Goal: Task Accomplishment & Management: Use online tool/utility

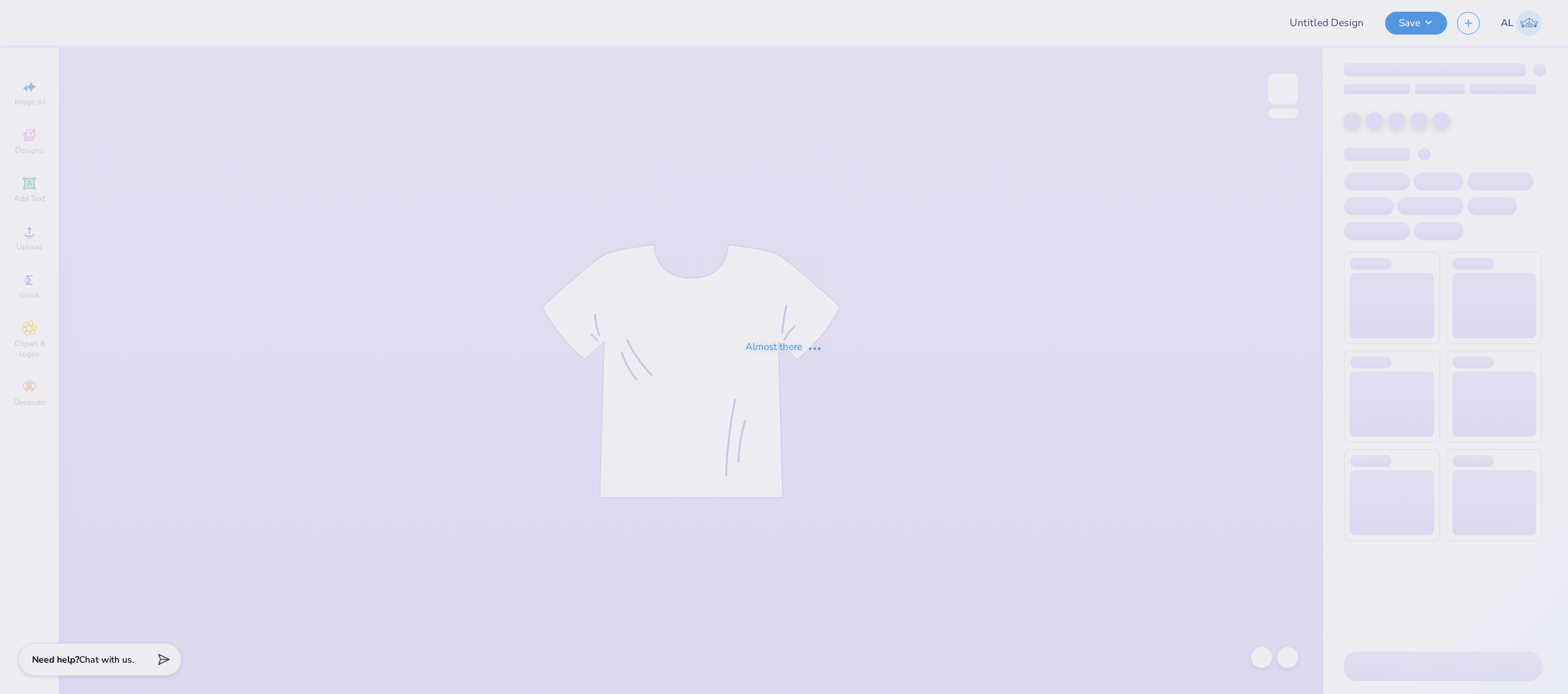
type input "FPS239301"
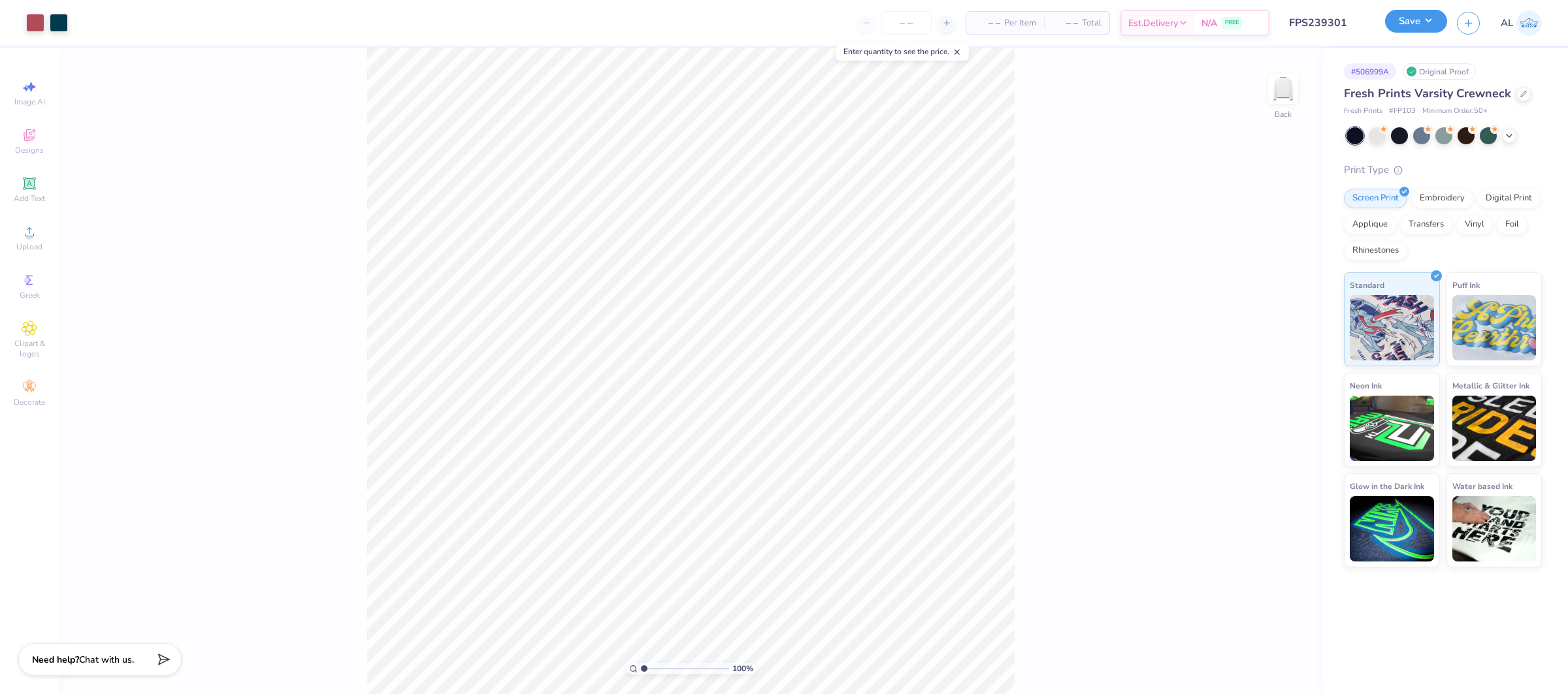
click at [1415, 25] on button "Save" at bounding box center [1416, 22] width 62 height 23
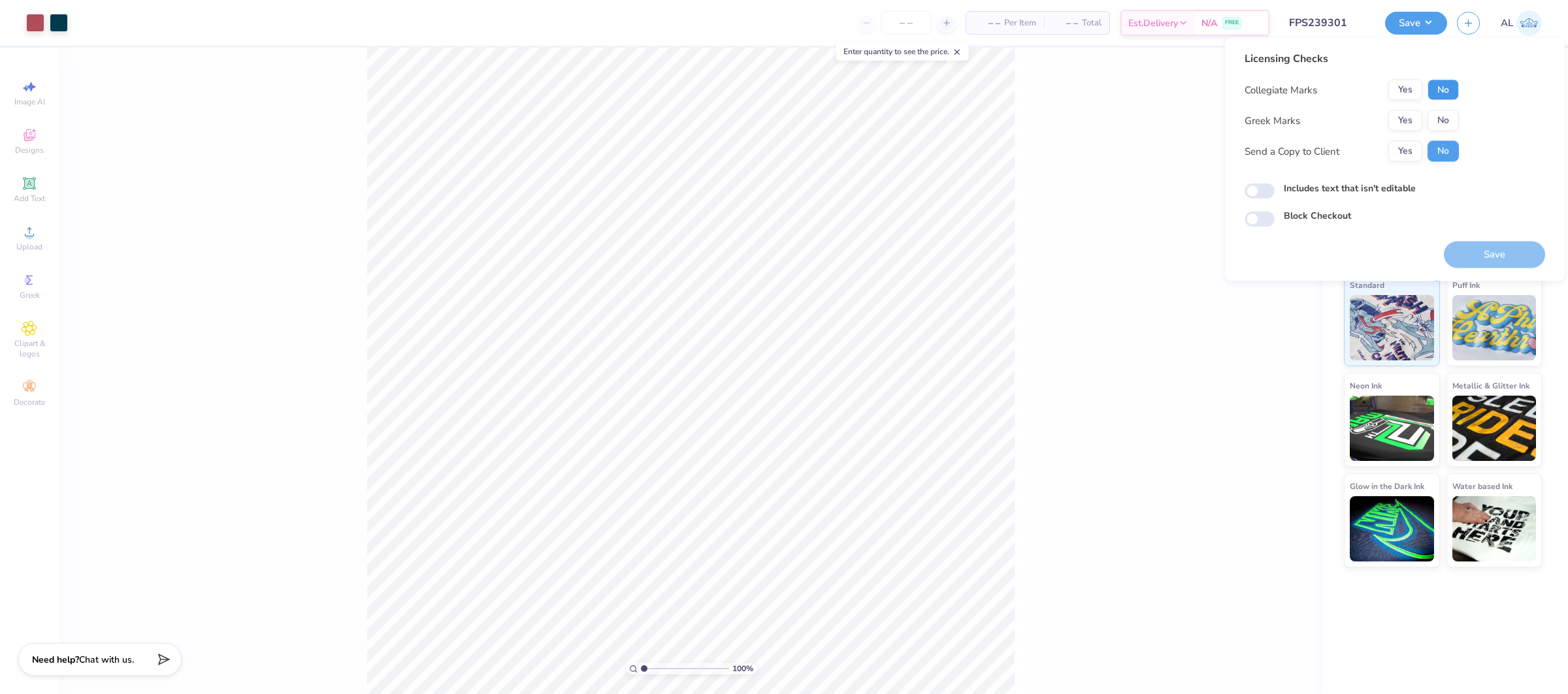
click at [1444, 88] on button "No" at bounding box center [1444, 90] width 32 height 21
click at [1404, 124] on button "Yes" at bounding box center [1405, 120] width 34 height 21
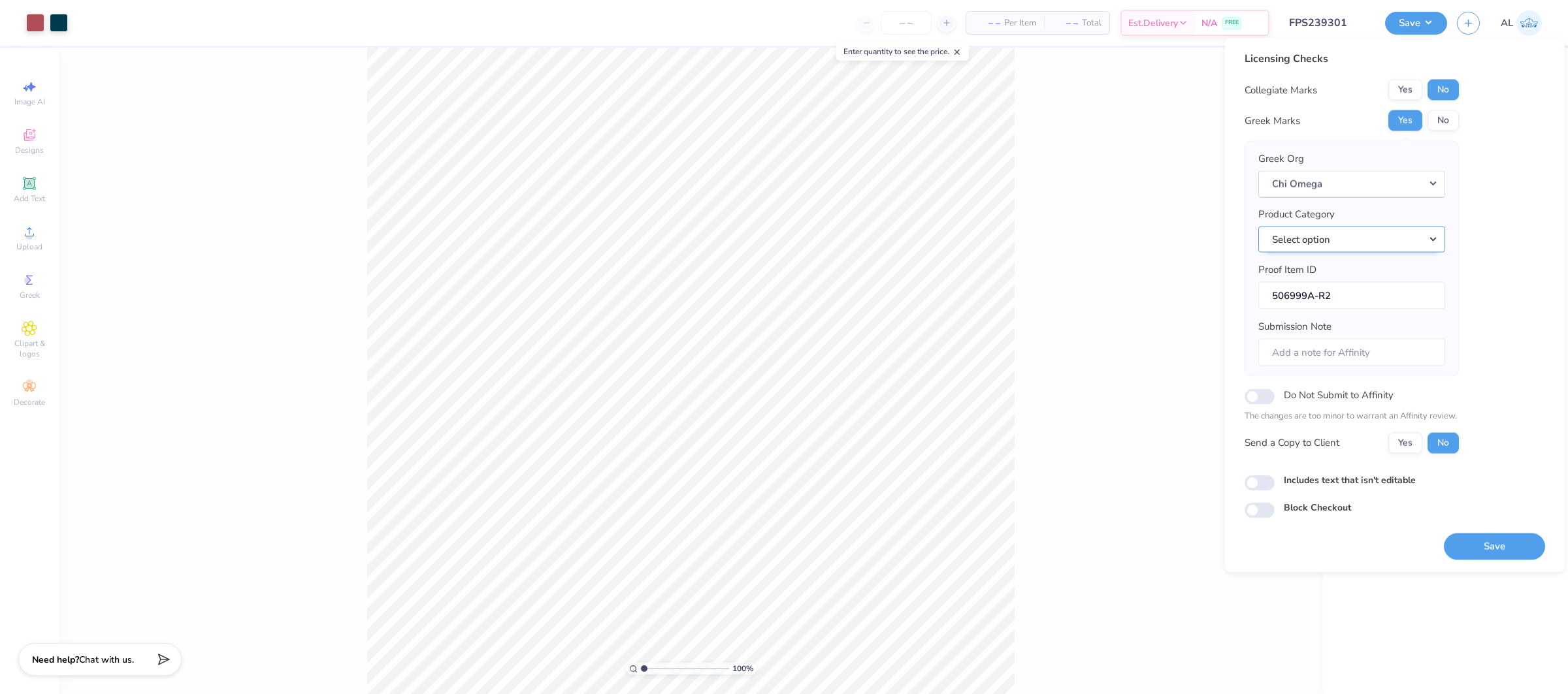
click at [1370, 237] on button "Select option" at bounding box center [1351, 239] width 187 height 27
click at [1339, 337] on link "Crewneck sweatshirts" at bounding box center [1351, 342] width 176 height 22
click at [1471, 542] on button "Save" at bounding box center [1494, 546] width 101 height 27
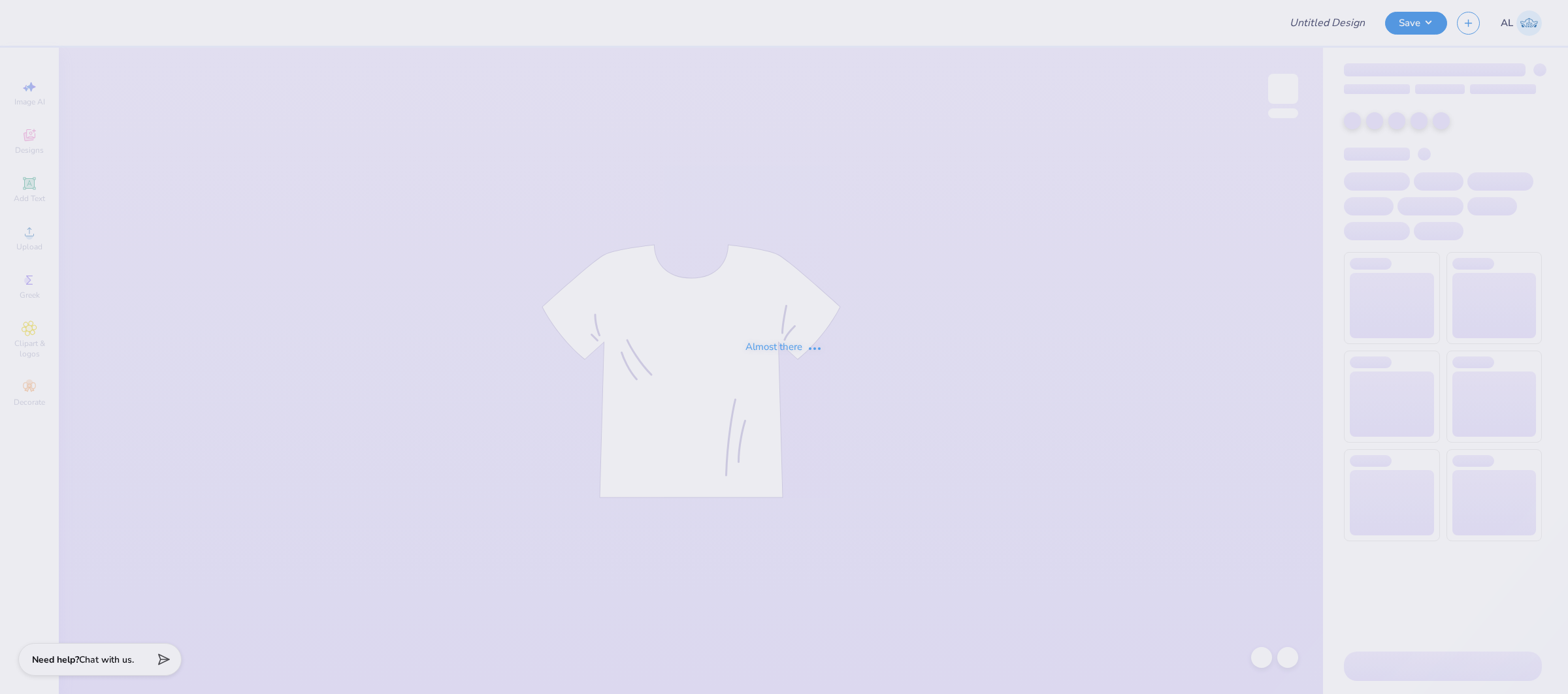
type input "FPS239475"
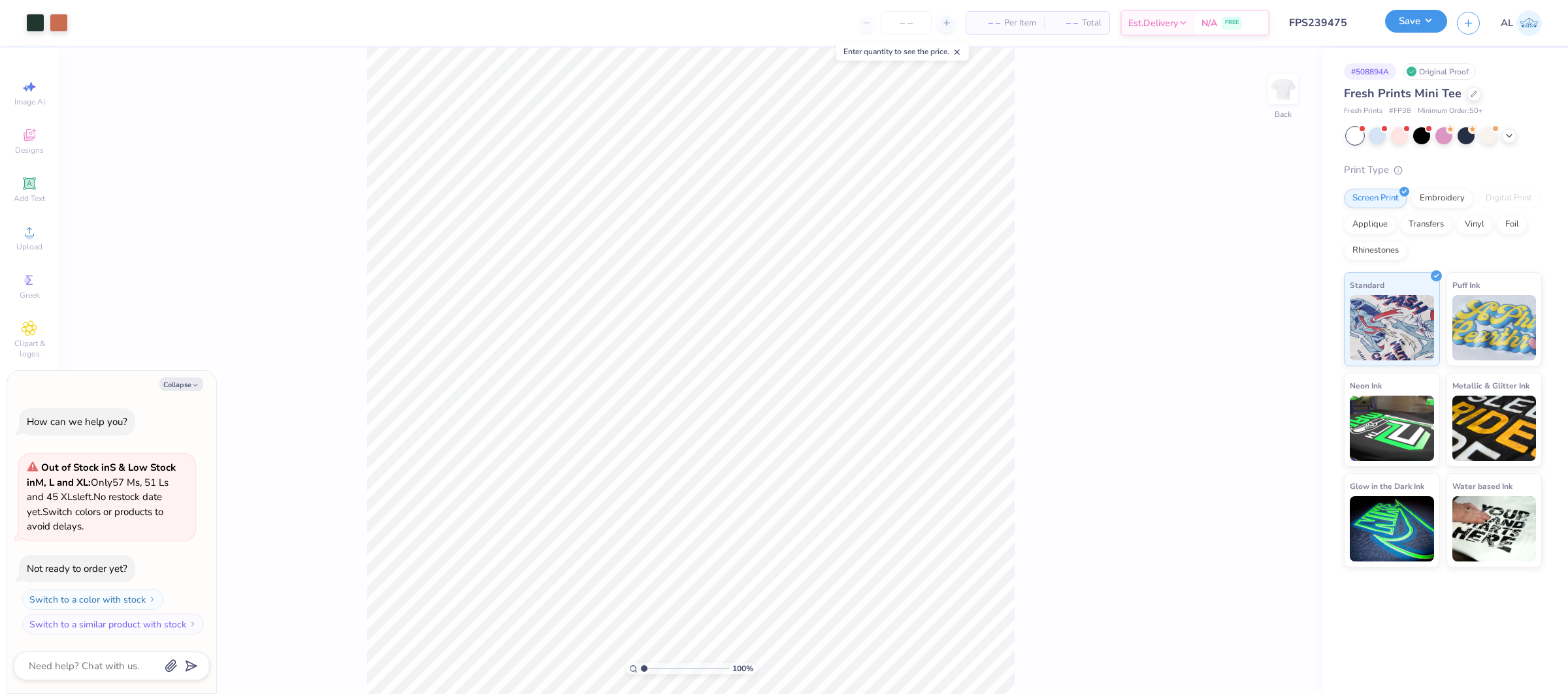
click at [1406, 29] on button "Save" at bounding box center [1416, 22] width 62 height 23
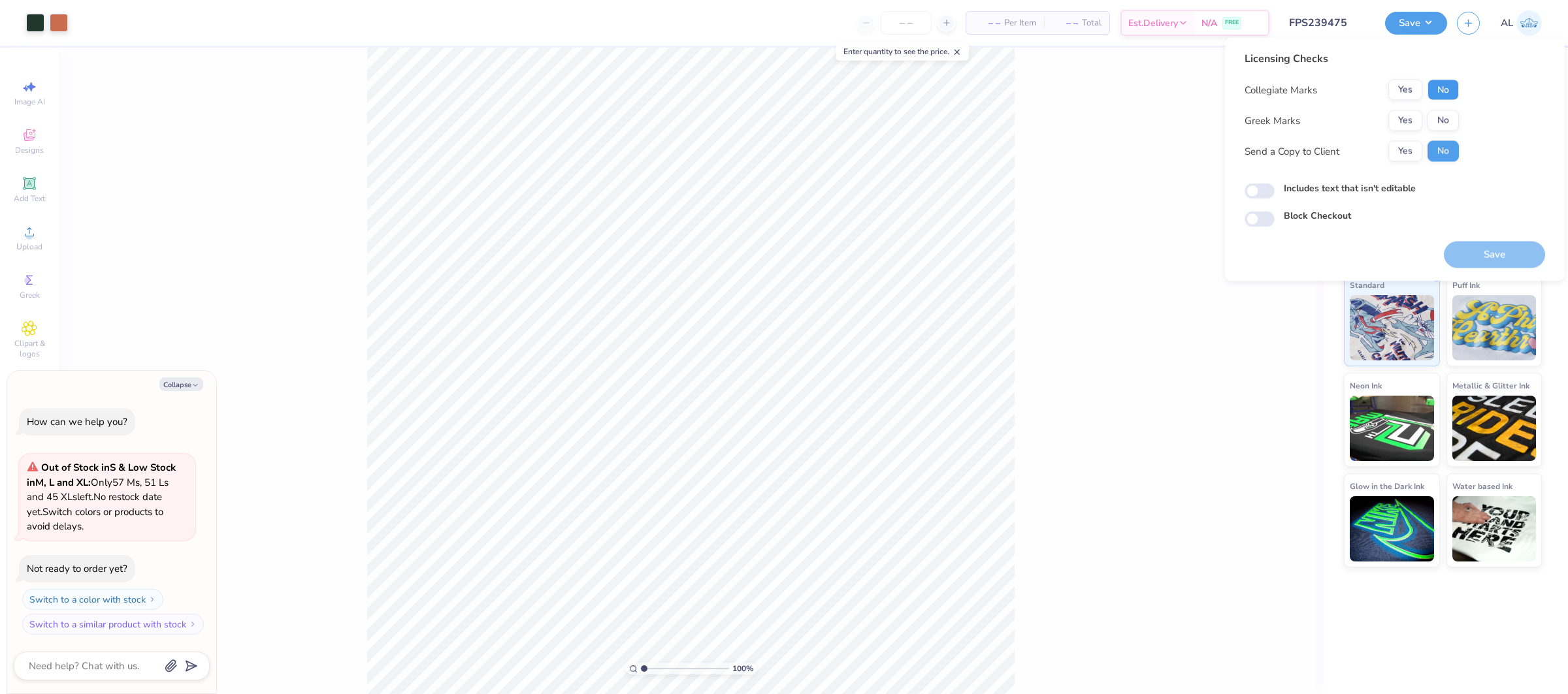
click at [1431, 94] on button "No" at bounding box center [1444, 90] width 32 height 21
click at [1407, 121] on button "Yes" at bounding box center [1405, 120] width 34 height 21
type textarea "x"
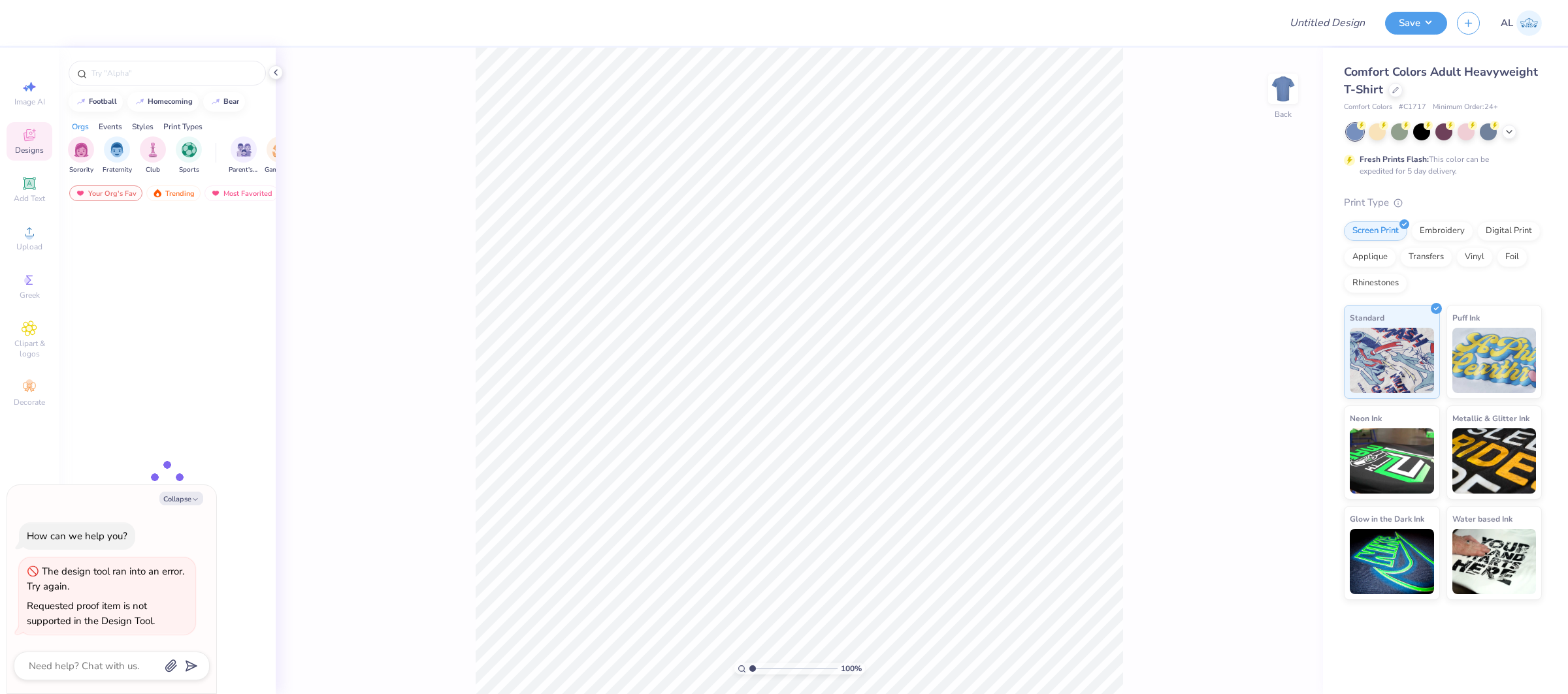
type textarea "x"
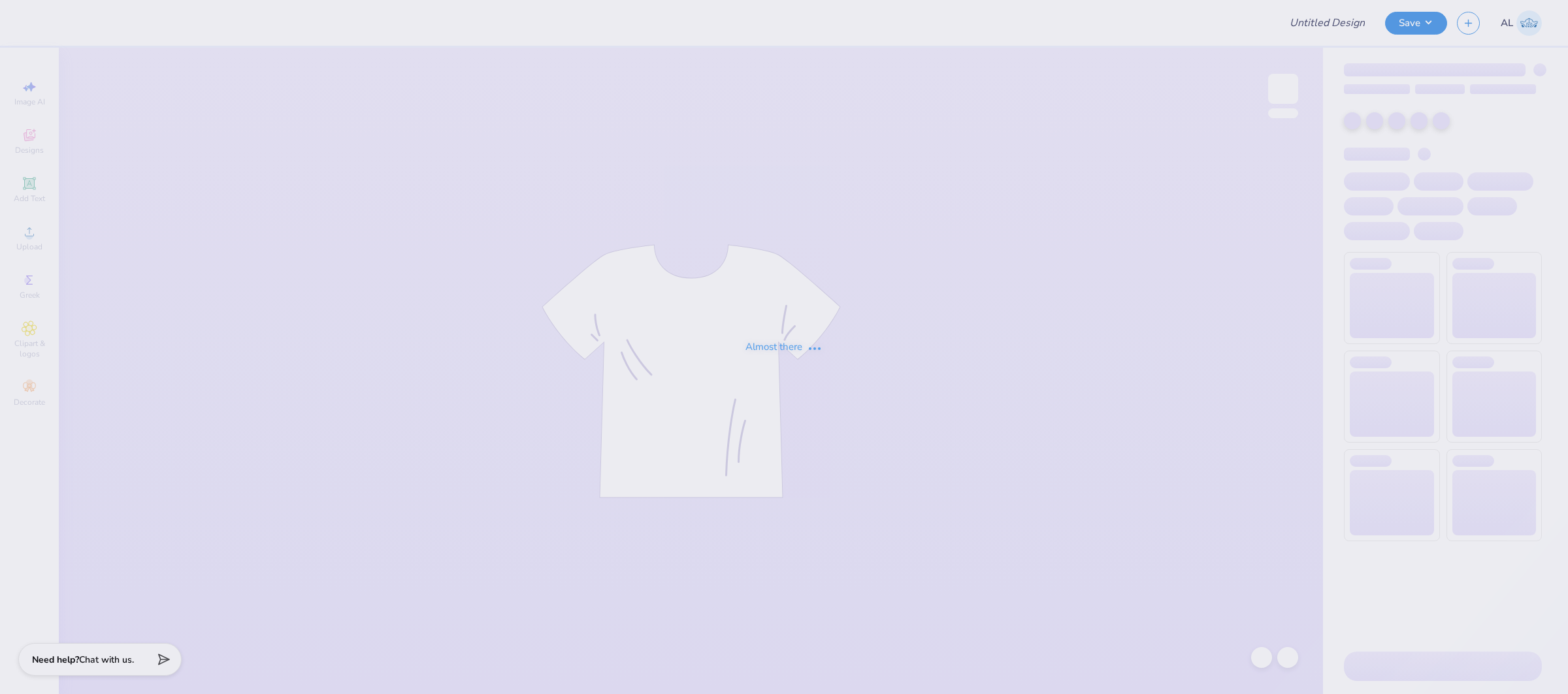
type input "FPS239925"
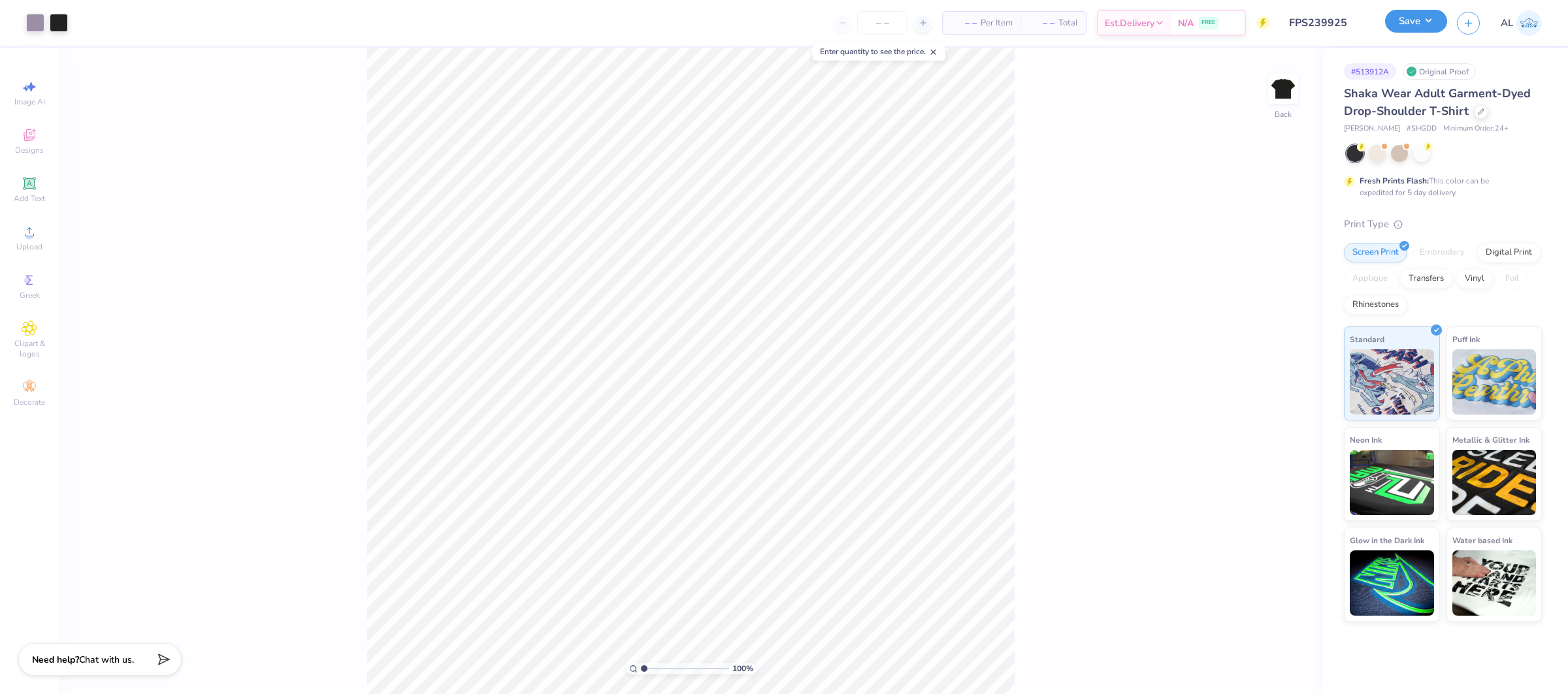
click at [1401, 23] on button "Save" at bounding box center [1416, 22] width 62 height 23
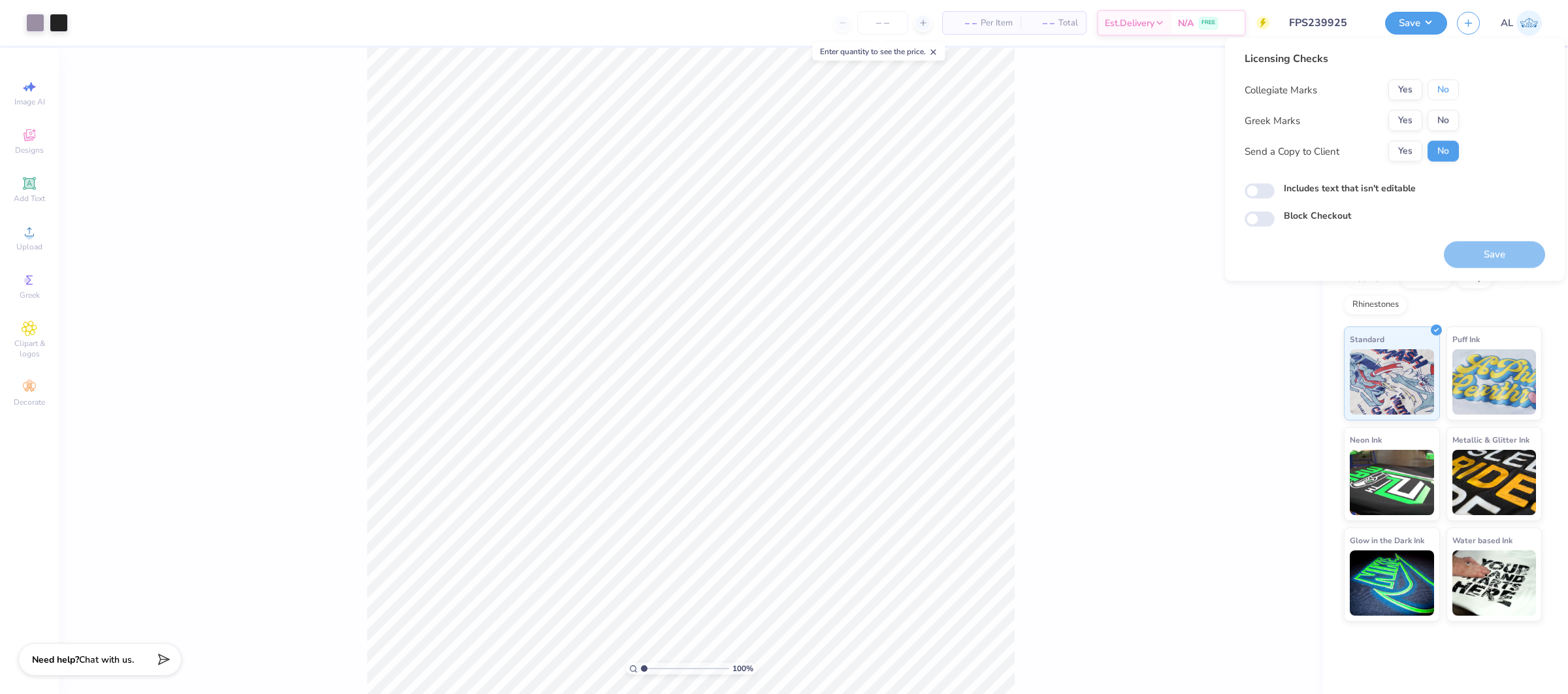
drag, startPoint x: 1433, startPoint y: 86, endPoint x: 1412, endPoint y: 107, distance: 29.7
click at [1433, 86] on button "No" at bounding box center [1444, 90] width 32 height 21
click at [1409, 110] on button "Yes" at bounding box center [1405, 120] width 34 height 21
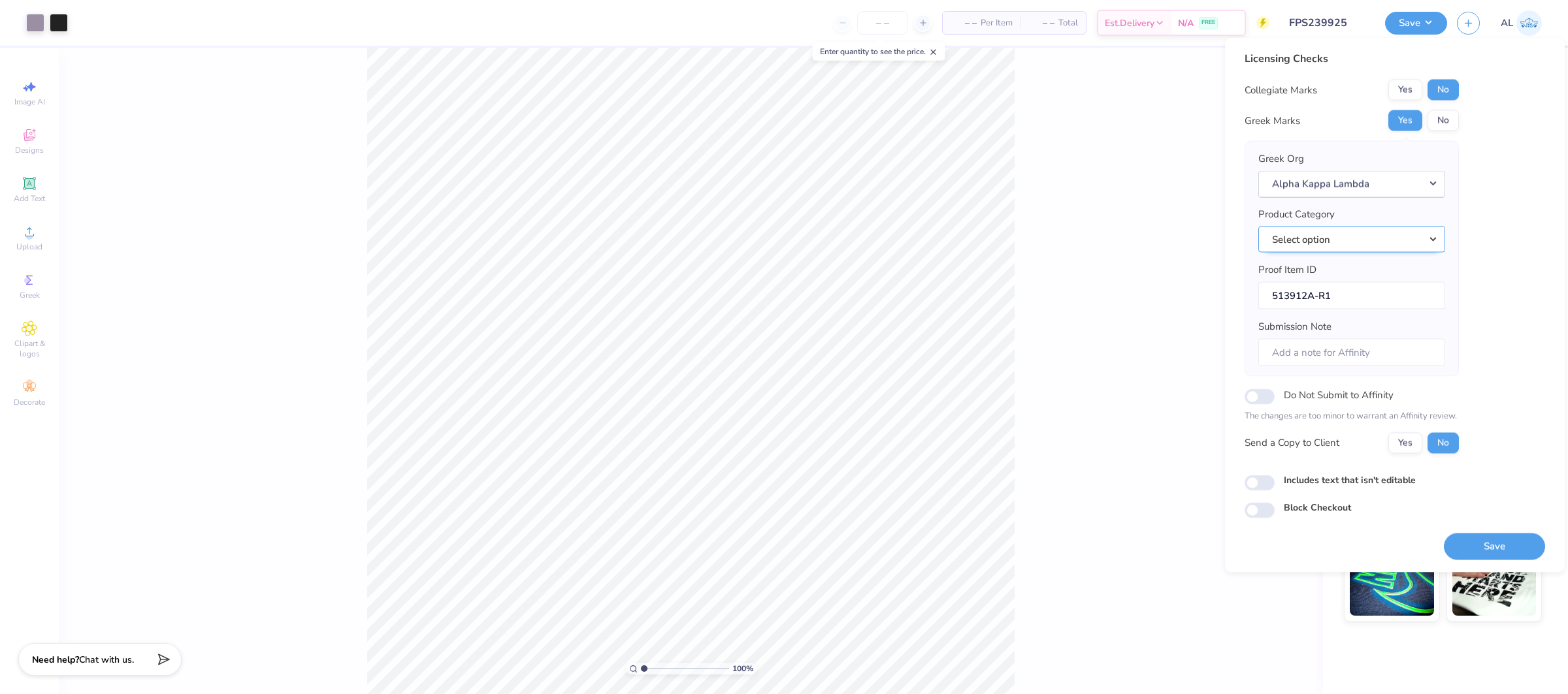
click at [1372, 237] on button "Select option" at bounding box center [1351, 239] width 187 height 27
click at [1366, 286] on link "Short sleeve t-shirts" at bounding box center [1351, 296] width 176 height 22
click at [1488, 550] on button "Save" at bounding box center [1494, 546] width 101 height 27
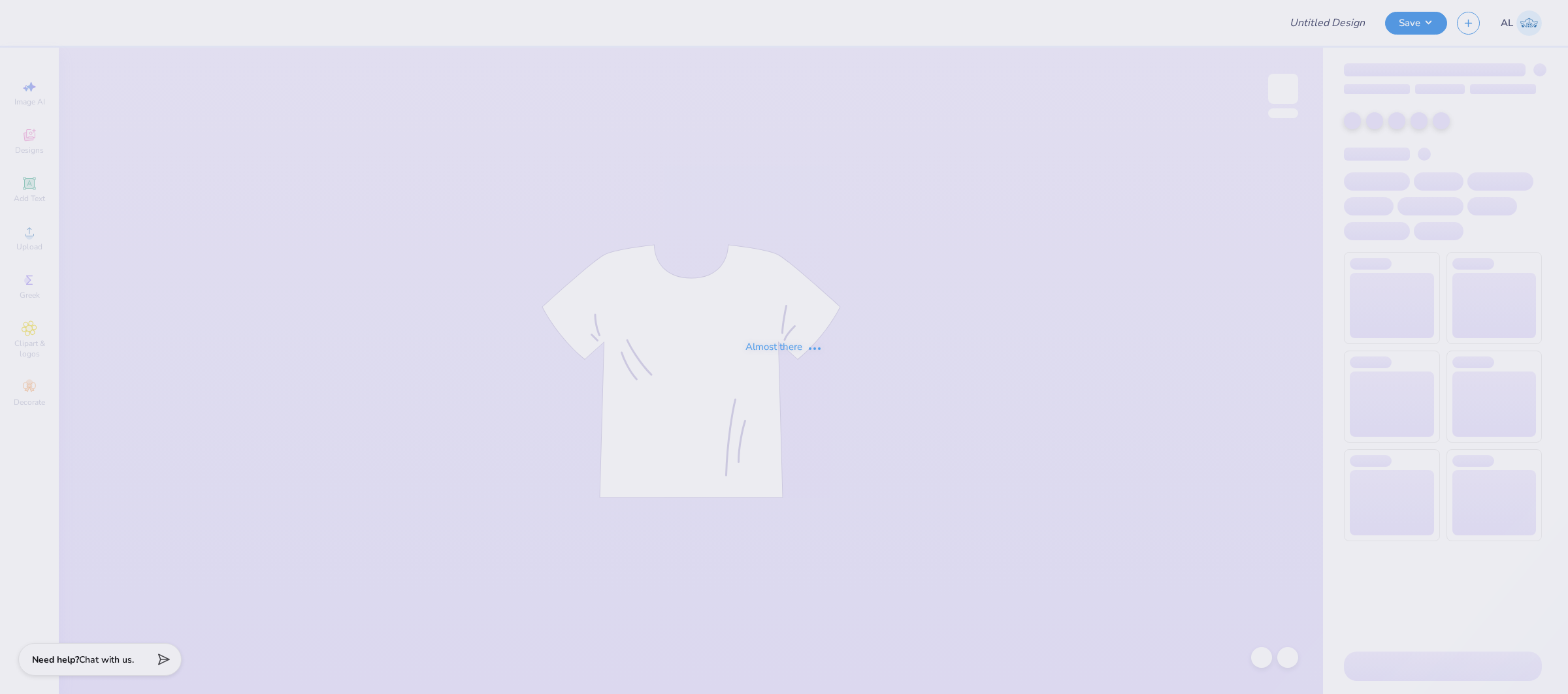
type input "FPS239674"
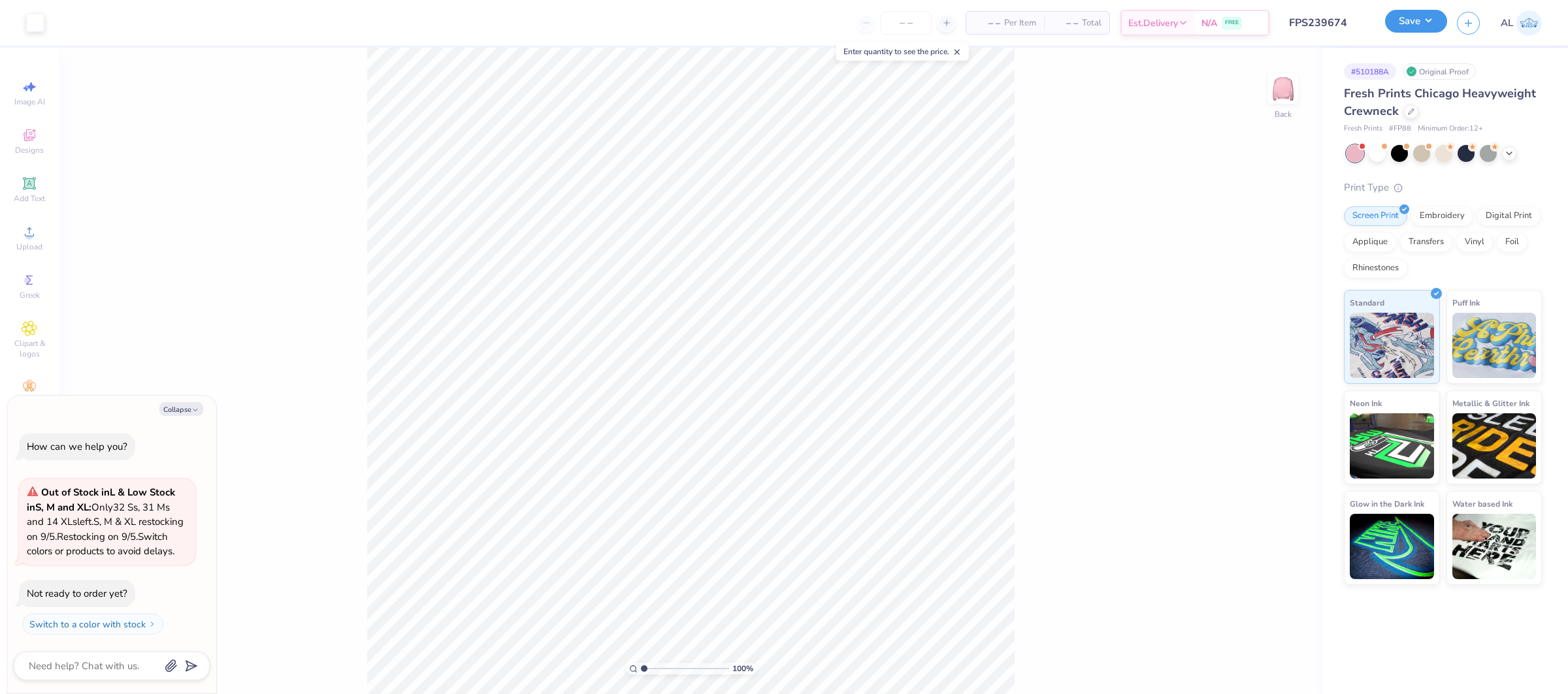
click at [1404, 29] on button "Save" at bounding box center [1416, 22] width 62 height 23
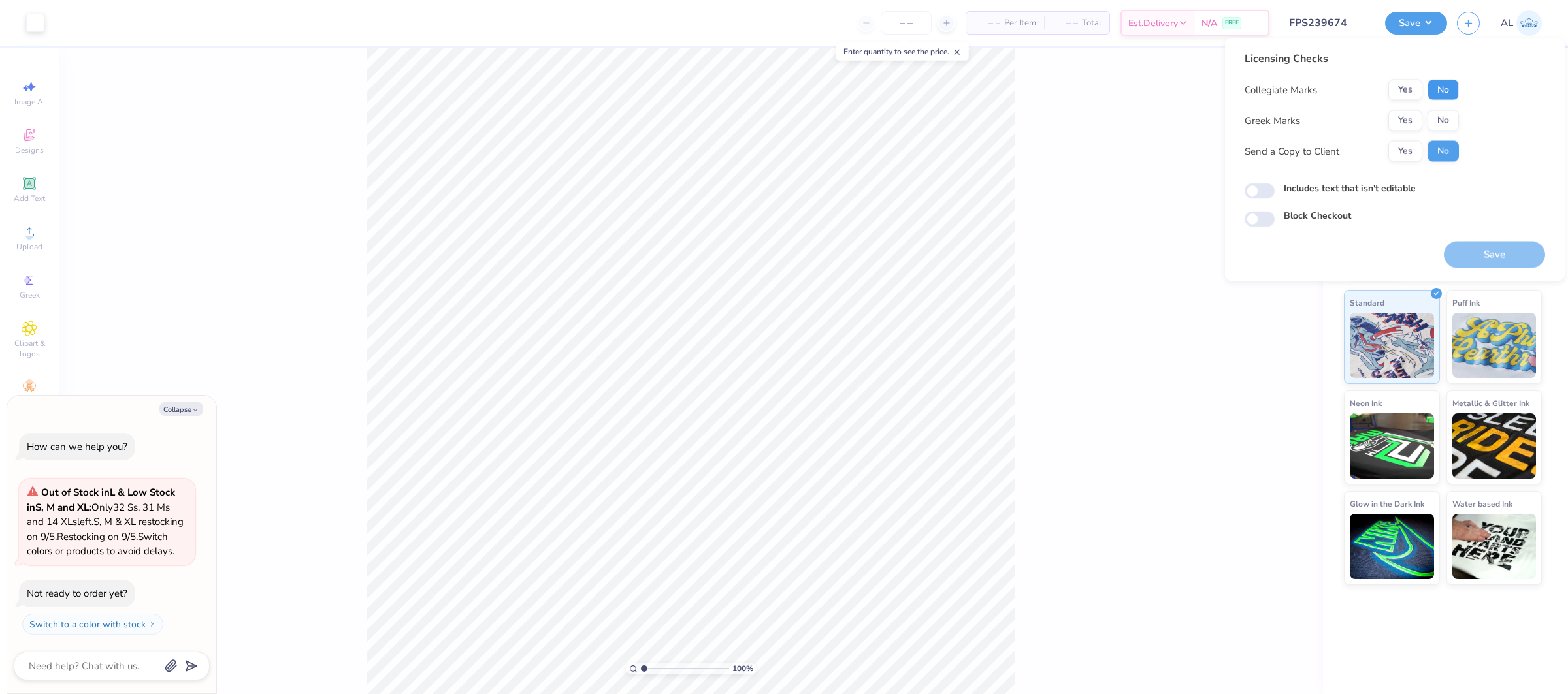
click at [1431, 88] on button "No" at bounding box center [1444, 90] width 32 height 21
click at [1413, 119] on button "Yes" at bounding box center [1405, 120] width 34 height 21
type textarea "x"
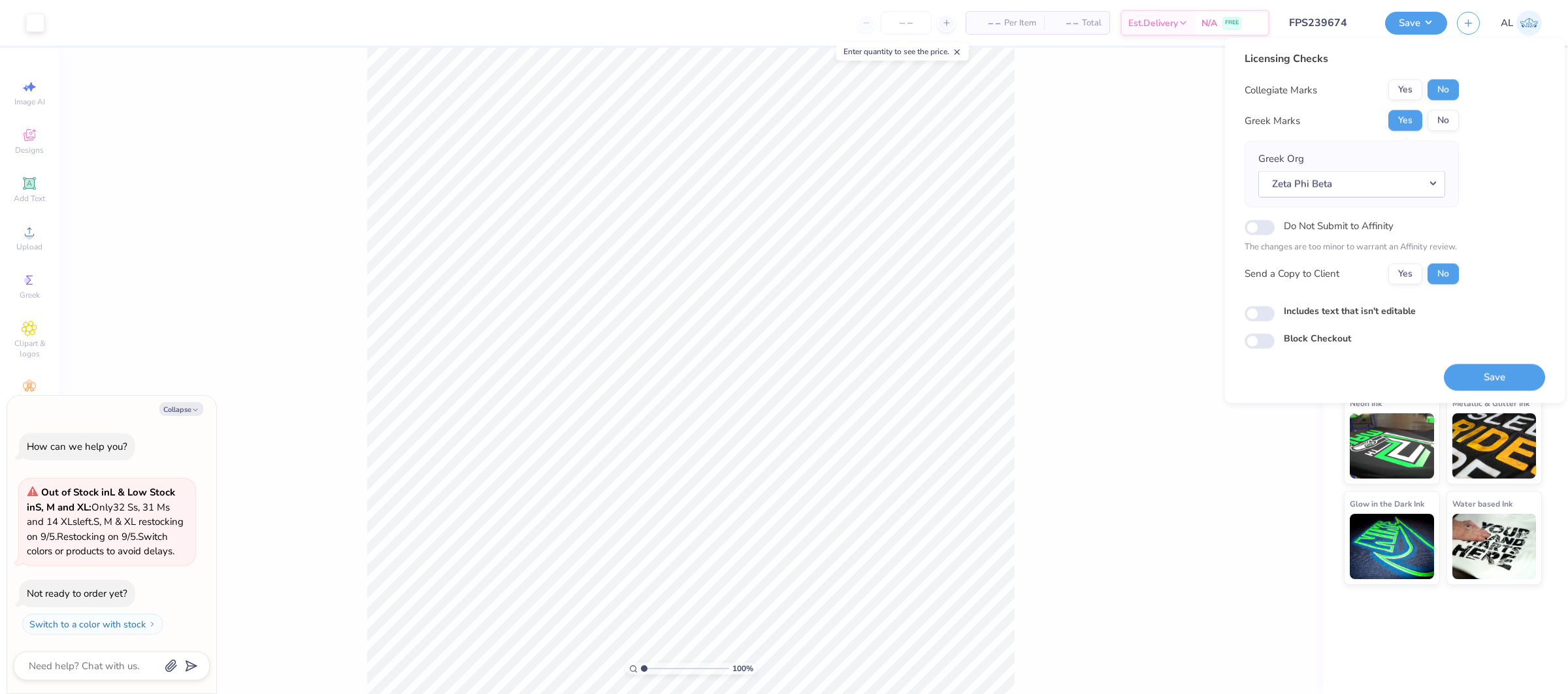
click at [1395, 160] on div "Greek Org Zeta Phi Beta" at bounding box center [1351, 175] width 187 height 46
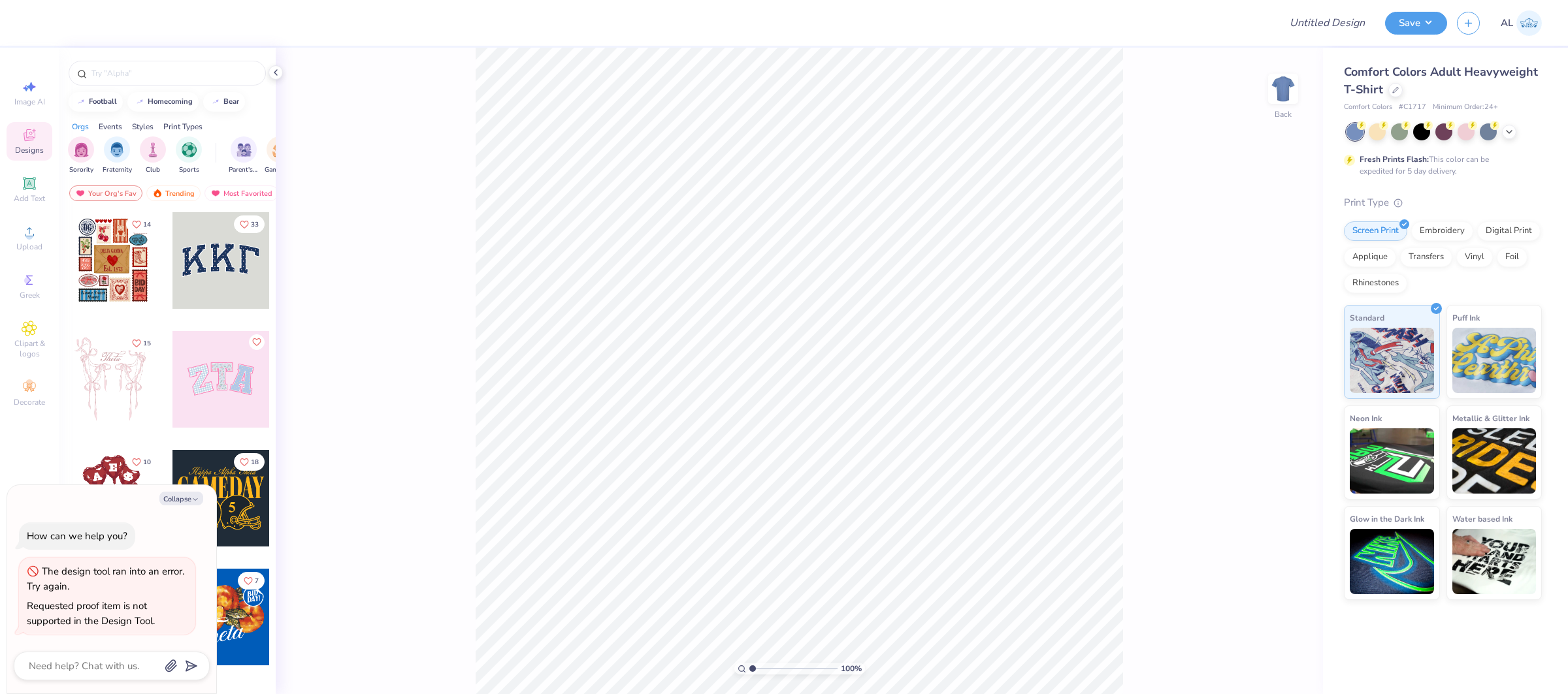
type textarea "x"
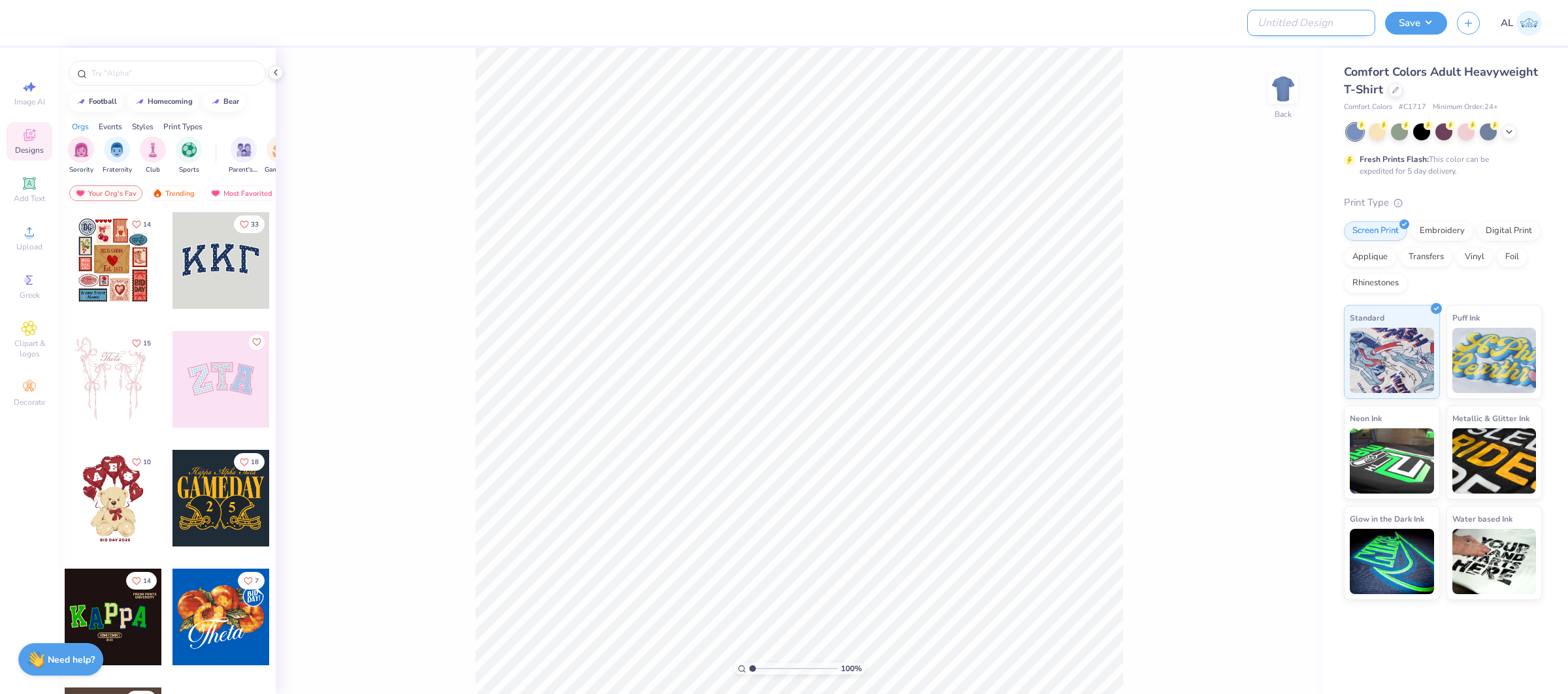
click at [1293, 23] on input "Design Title" at bounding box center [1311, 23] width 128 height 26
paste input "FPS239921"
type input "FPS239921"
click at [1395, 32] on button "Save" at bounding box center [1416, 22] width 62 height 23
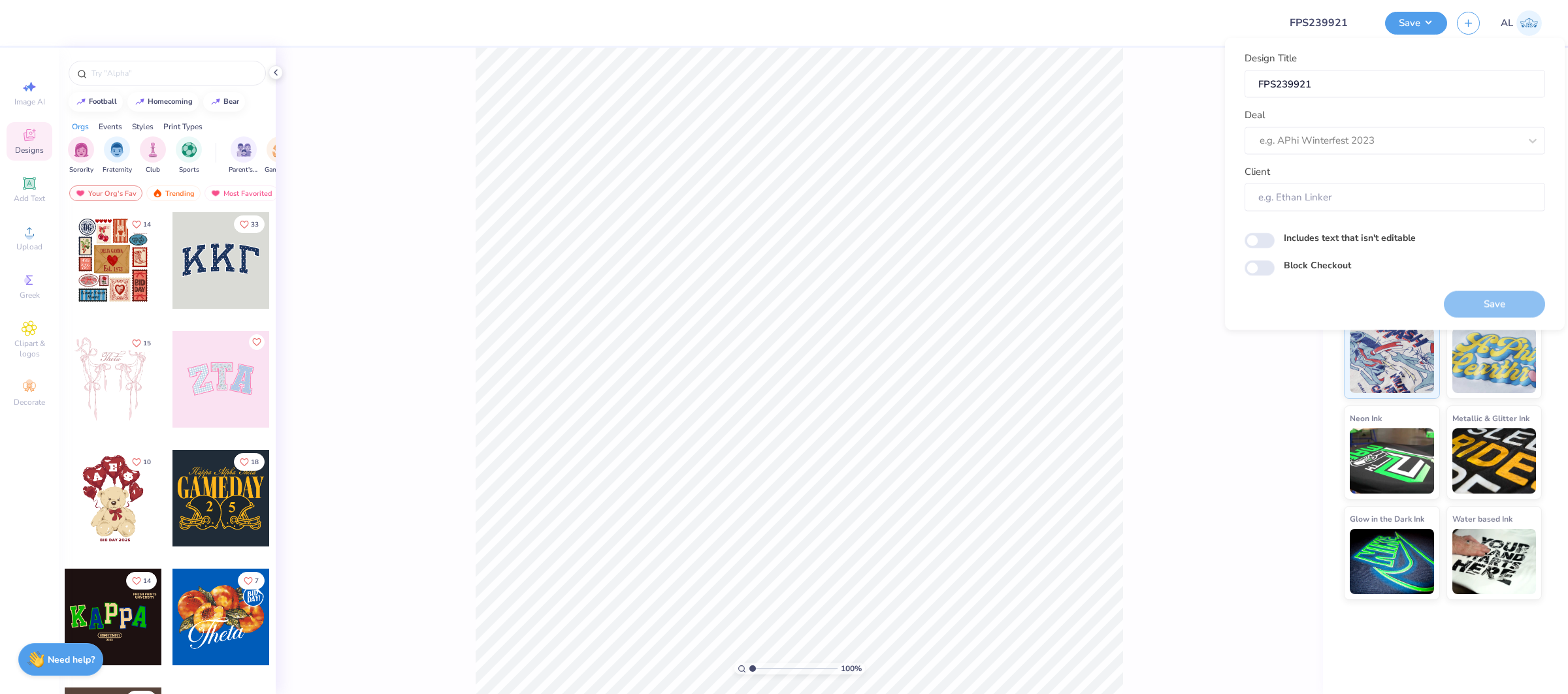
click at [1349, 156] on div "Design Title FPS239921 Deal e.g. APhi Winterfest 2023 Client" at bounding box center [1395, 131] width 301 height 160
click at [1357, 138] on div at bounding box center [1376, 140] width 234 height 18
click at [1351, 167] on div "Design Tool Gallery" at bounding box center [1395, 175] width 290 height 22
type input "design tool gallery"
type input "Design Tool Gallery User"
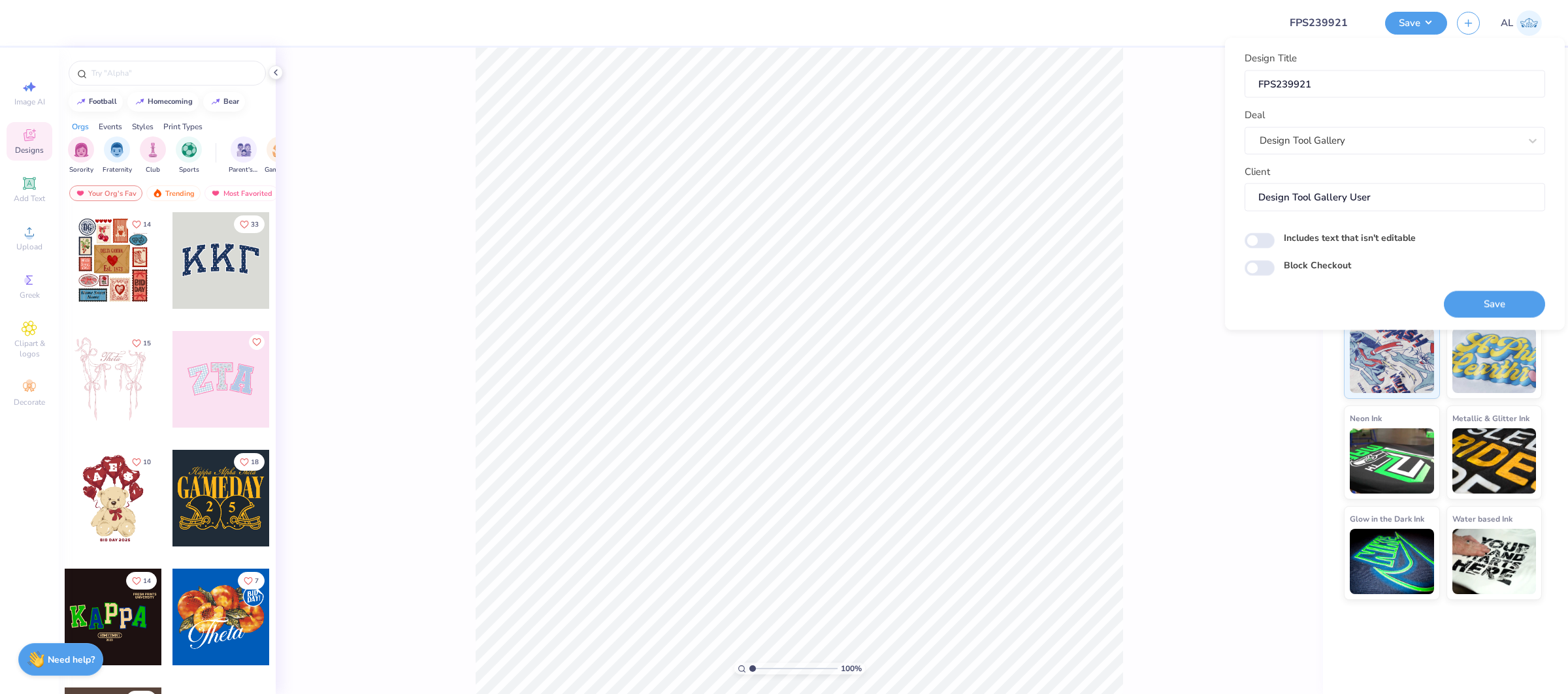
click at [1148, 180] on div "100 % Back" at bounding box center [799, 370] width 1047 height 647
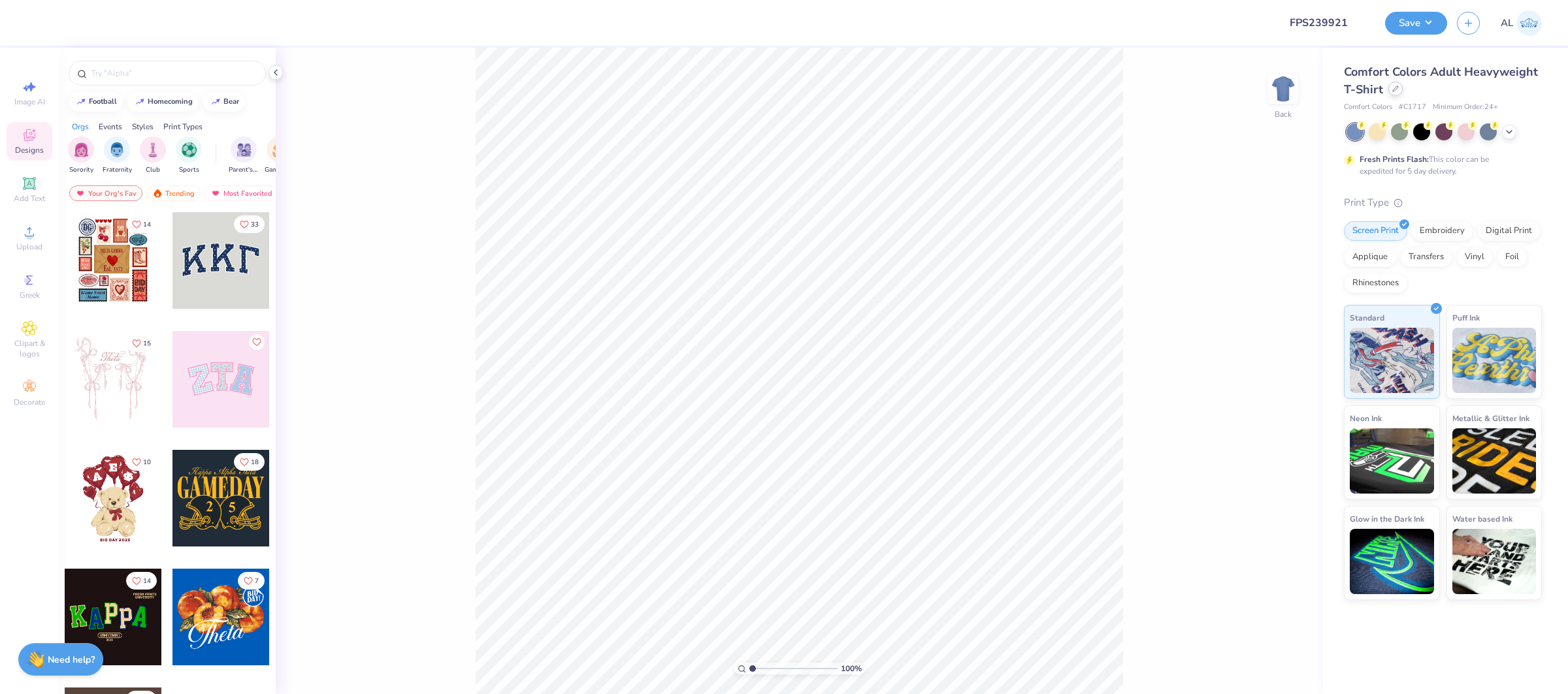
click at [1399, 91] on div at bounding box center [1395, 88] width 14 height 14
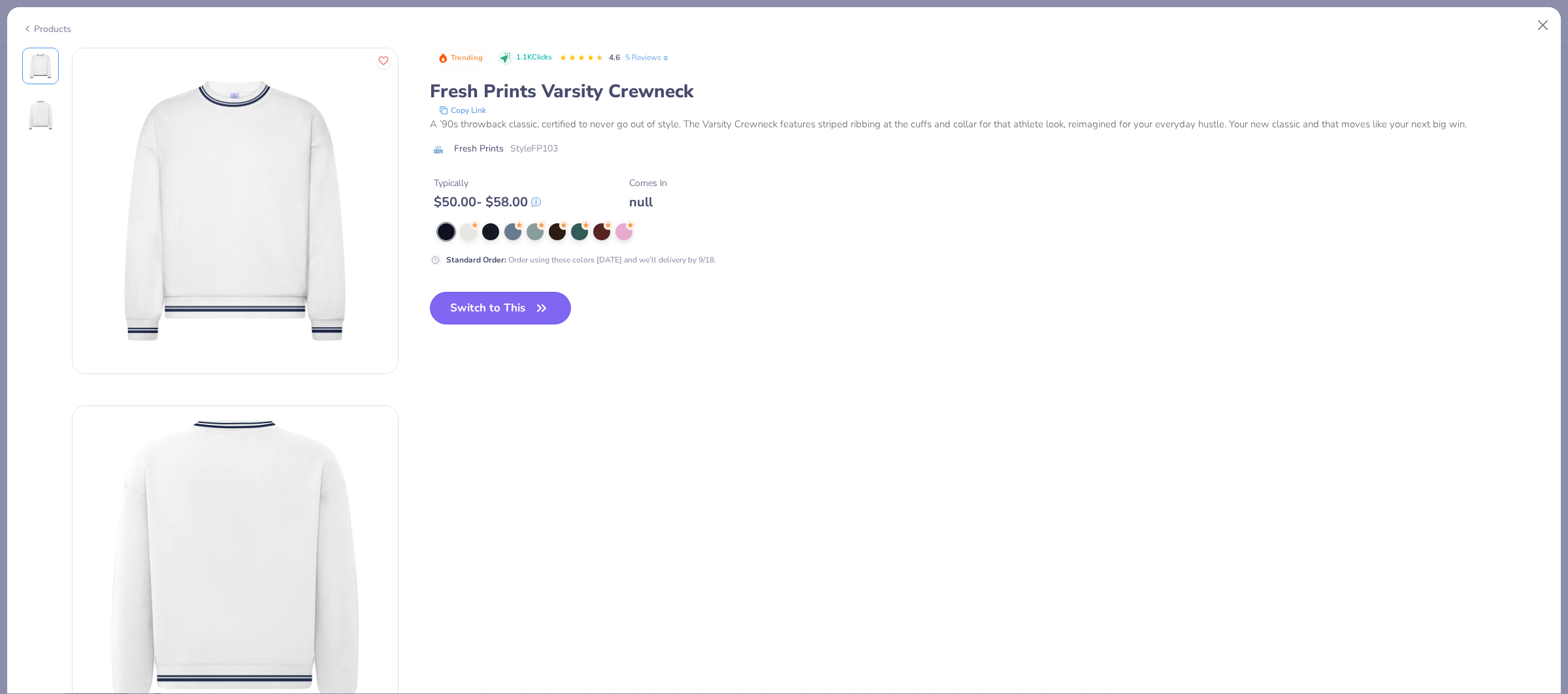
click at [489, 314] on button "Switch to This" at bounding box center [500, 308] width 142 height 32
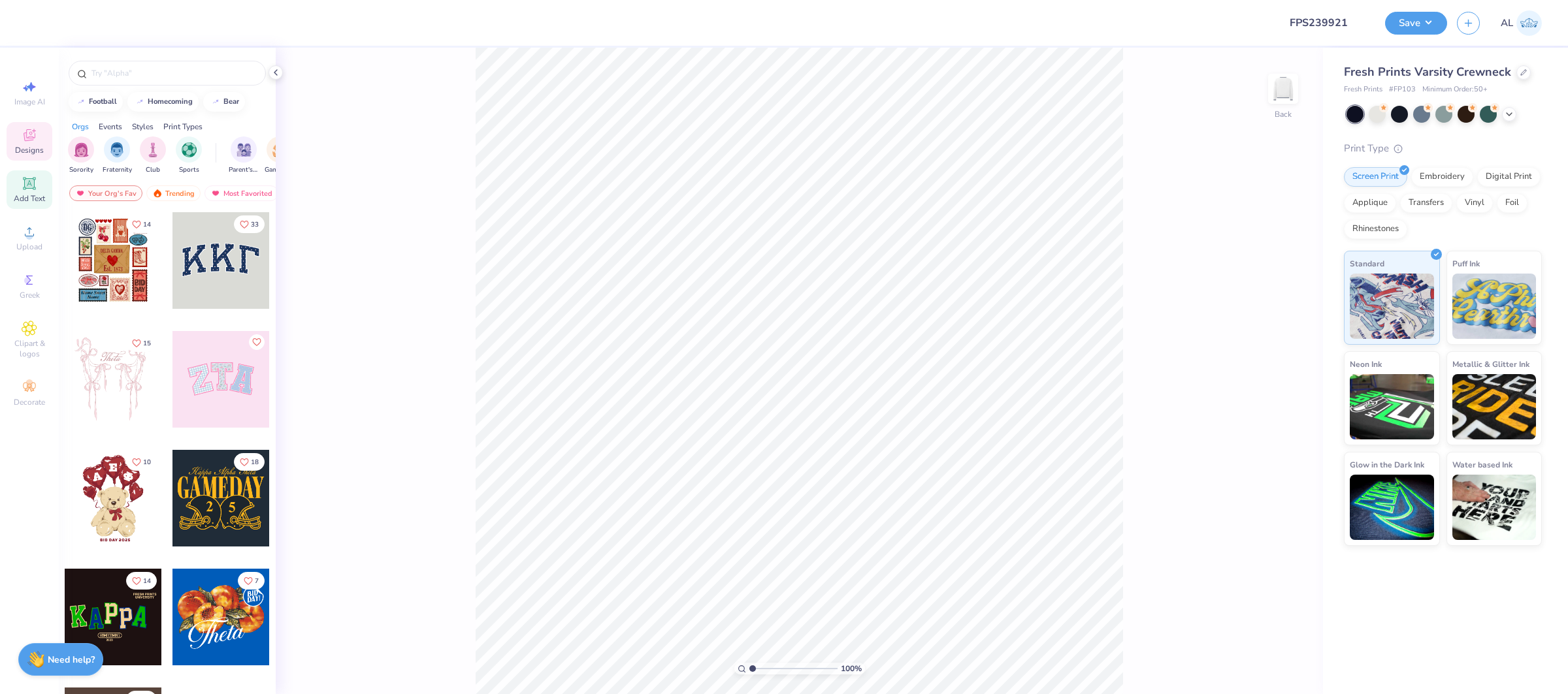
click at [24, 193] on span "Add Text" at bounding box center [30, 198] width 32 height 11
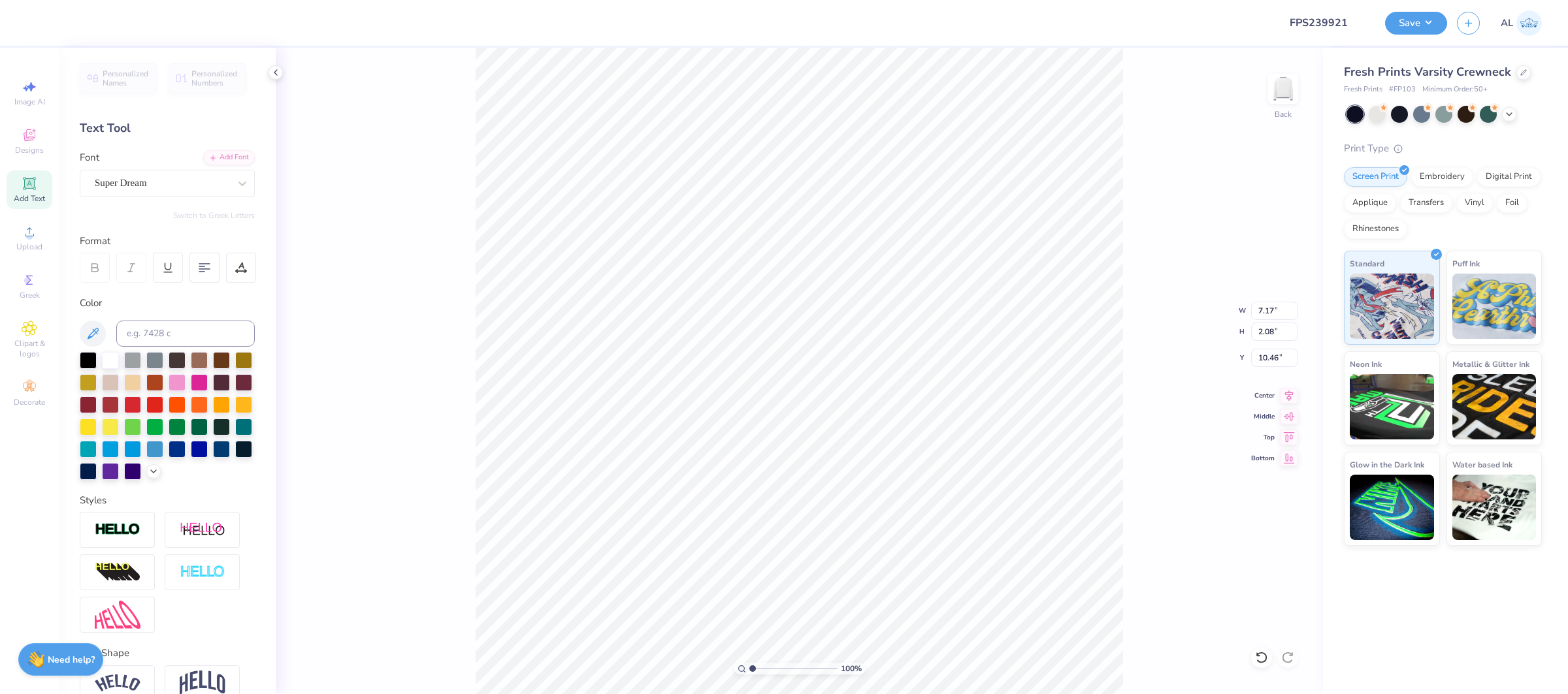
type input "6.63"
type input "1"
click at [43, 242] on div "Upload" at bounding box center [30, 238] width 46 height 39
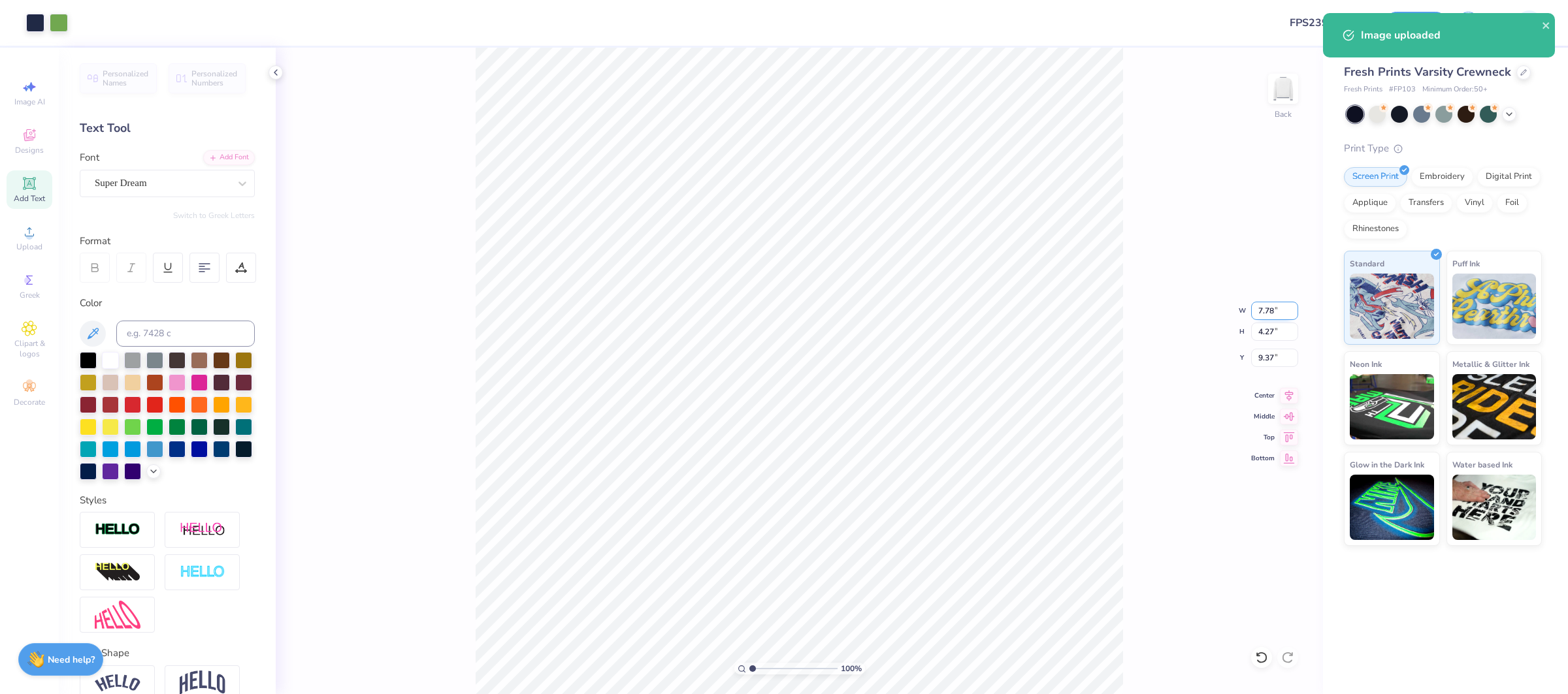
click at [1270, 313] on input "7.78" at bounding box center [1274, 310] width 47 height 18
type input "6.00"
type input "3.29"
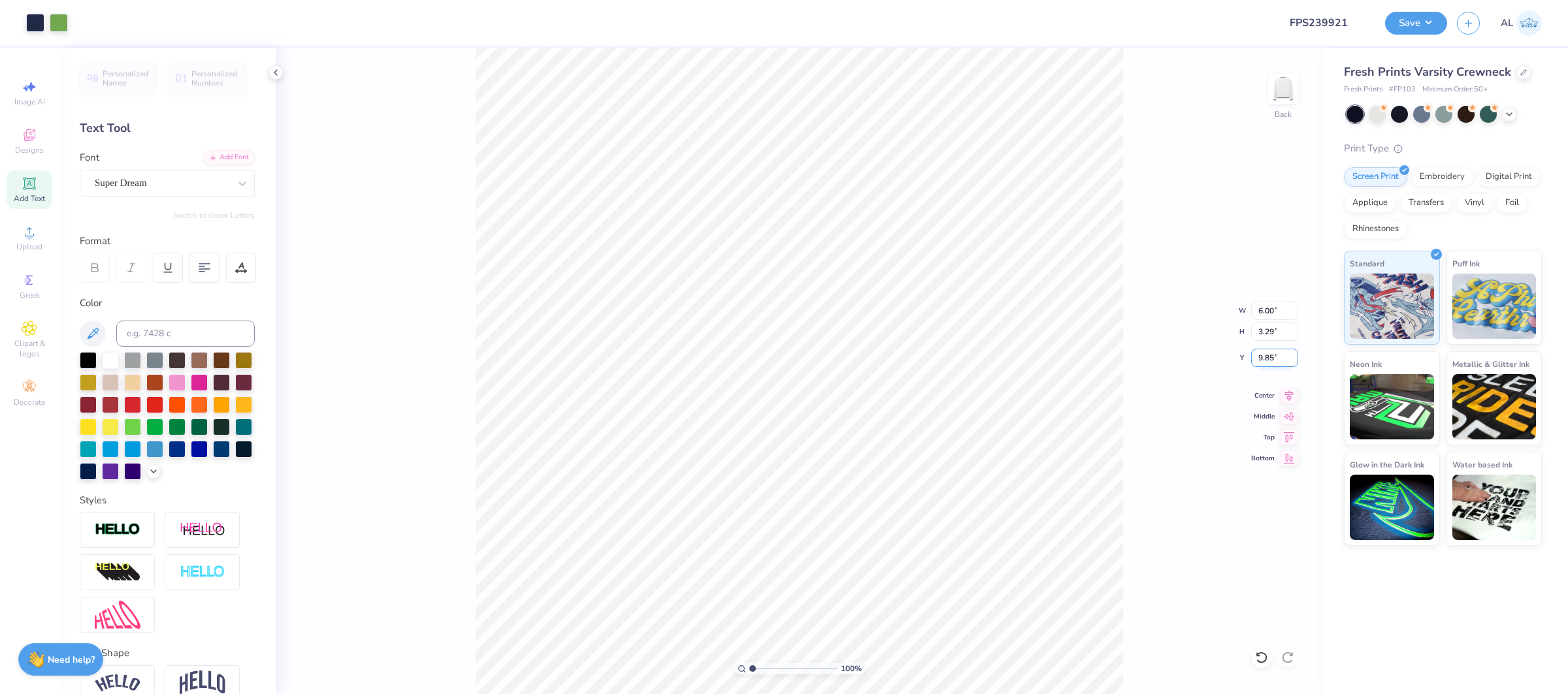
click at [1264, 357] on input "9.85" at bounding box center [1274, 357] width 47 height 18
click at [1264, 357] on input "2.00" at bounding box center [1274, 357] width 47 height 18
type input "3.00"
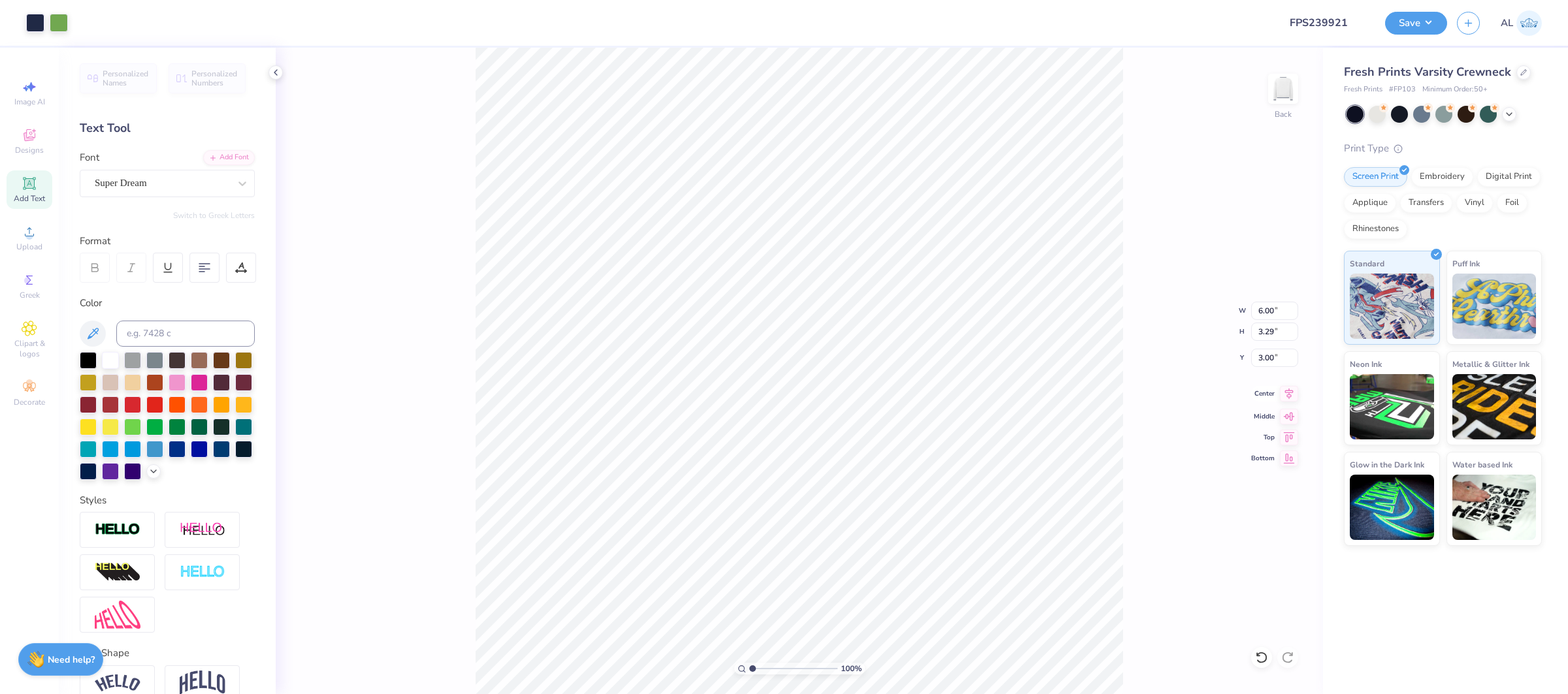
click at [1287, 401] on icon at bounding box center [1288, 394] width 18 height 16
click at [1410, 29] on button "Save" at bounding box center [1416, 22] width 62 height 23
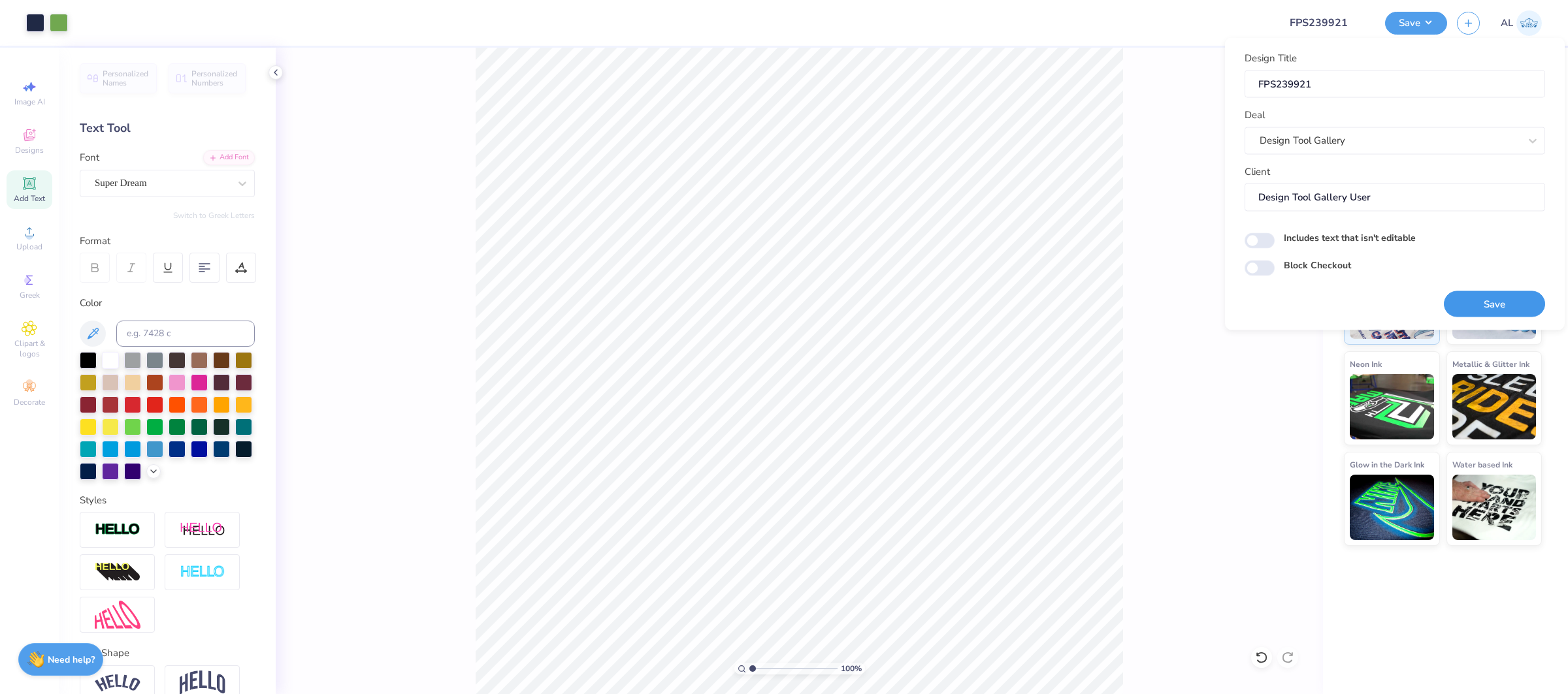
click at [1485, 296] on button "Save" at bounding box center [1494, 303] width 101 height 27
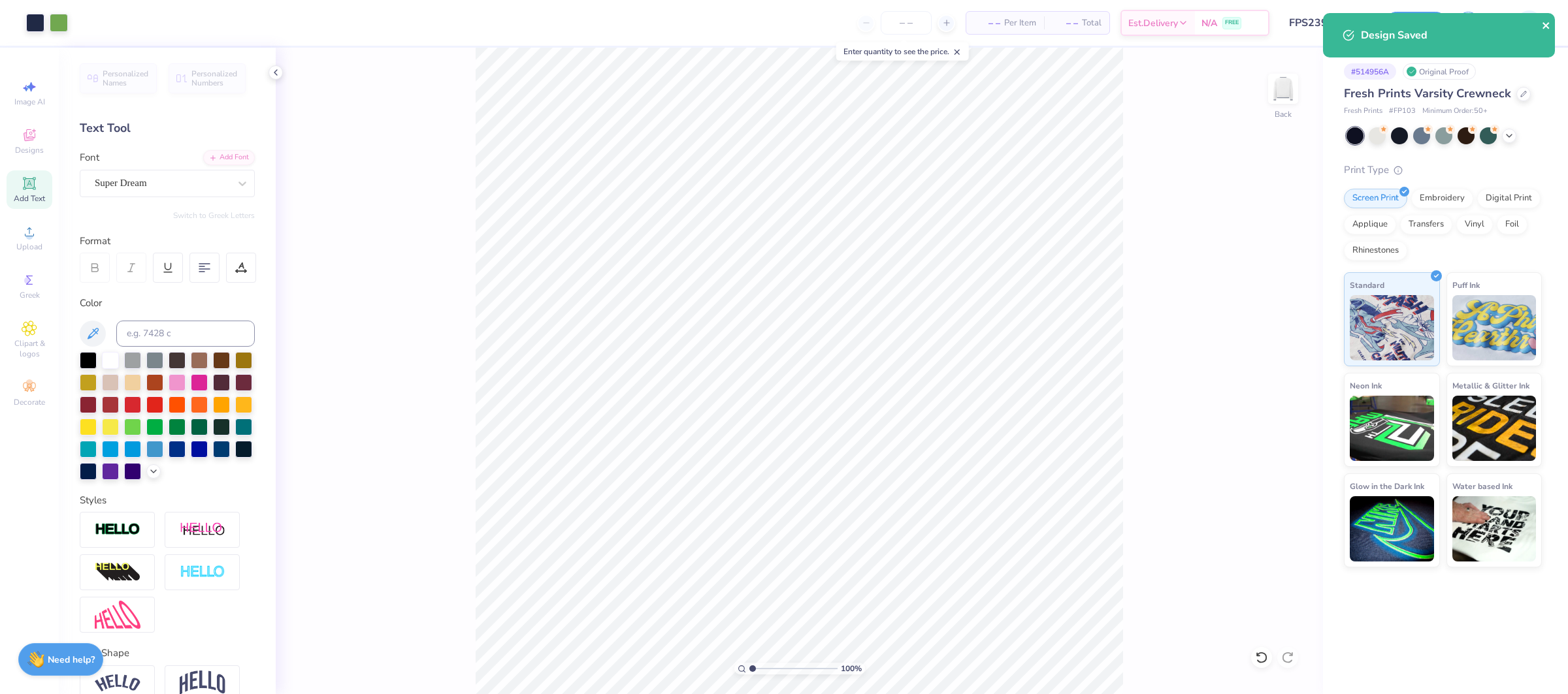
click at [1550, 23] on icon "close" at bounding box center [1546, 25] width 9 height 11
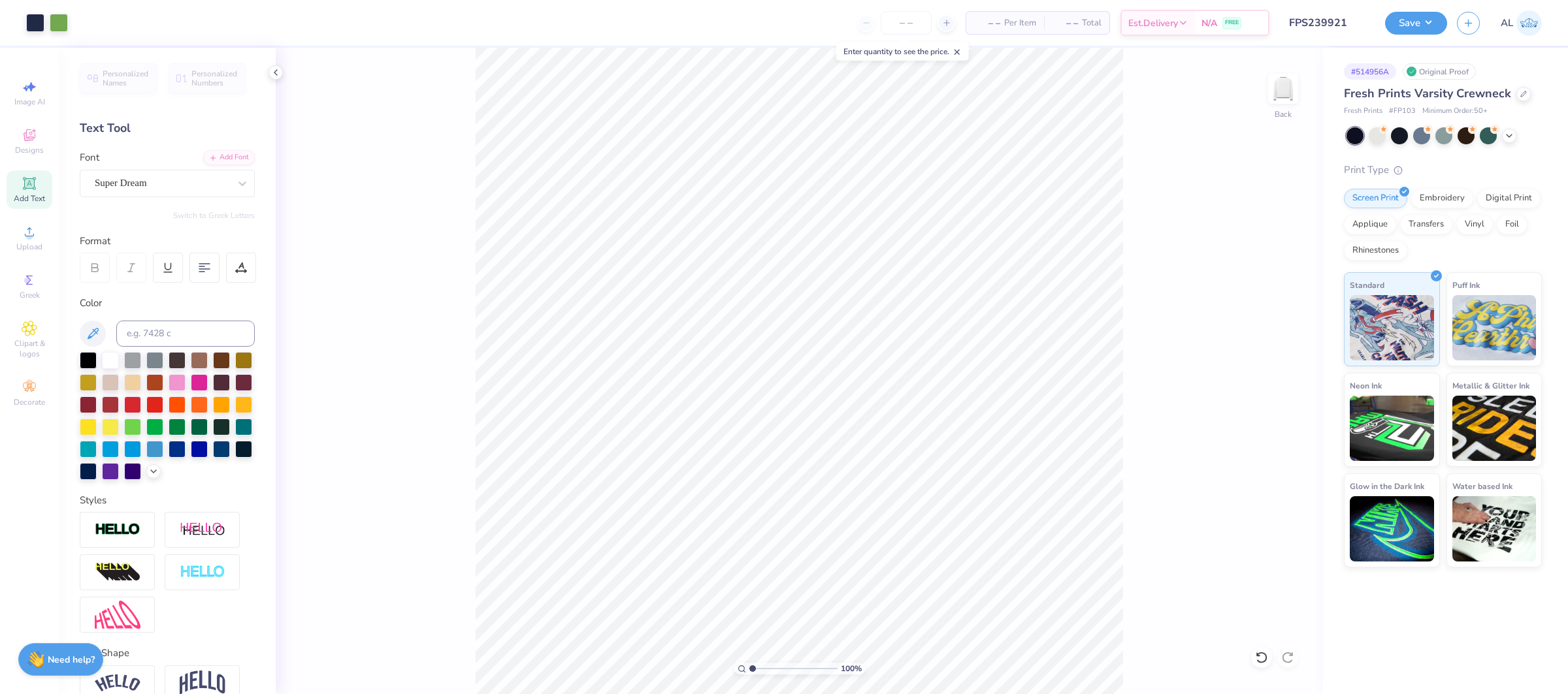
click at [1410, 17] on div "Design Saved" at bounding box center [1441, 40] width 232 height 60
click at [1411, 19] on button "Save" at bounding box center [1416, 22] width 62 height 23
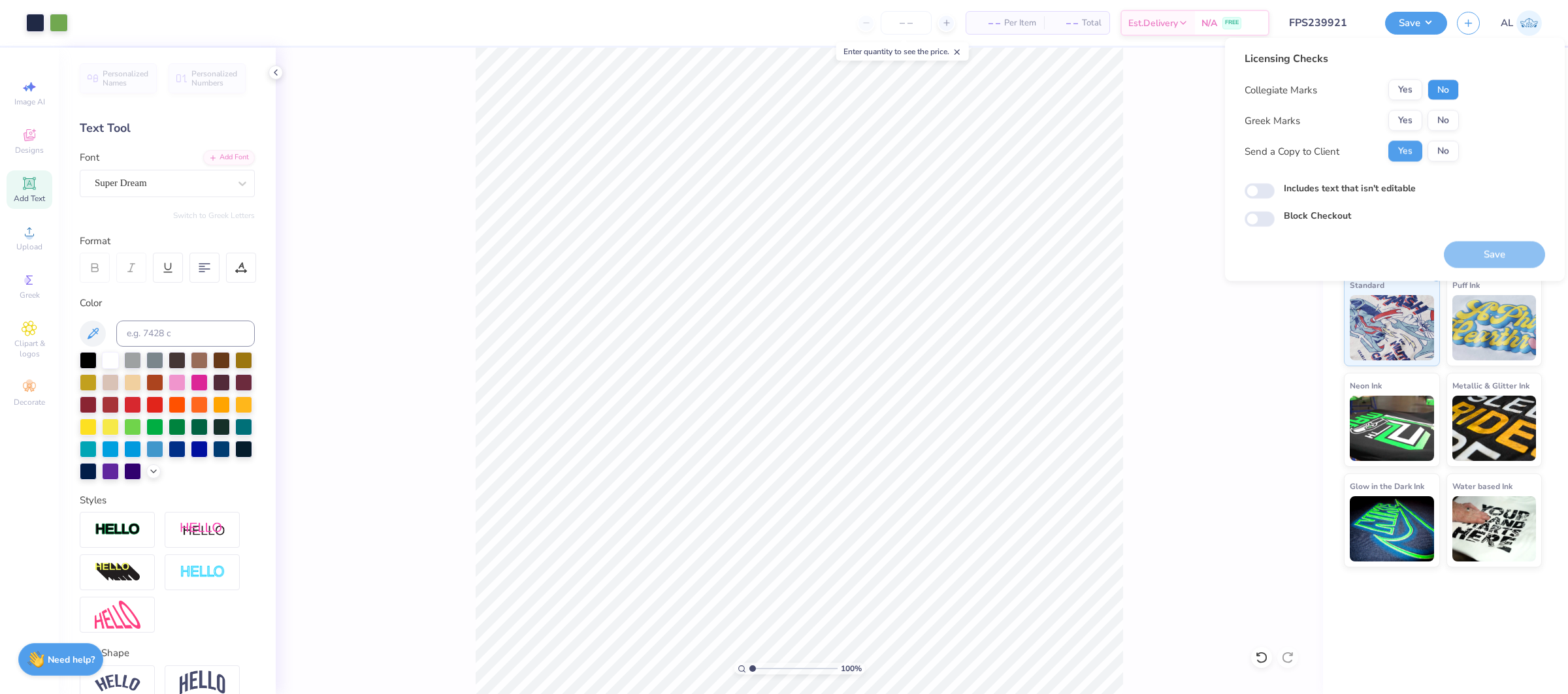
click at [1436, 91] on button "No" at bounding box center [1444, 90] width 32 height 21
click at [1447, 120] on button "No" at bounding box center [1444, 120] width 32 height 21
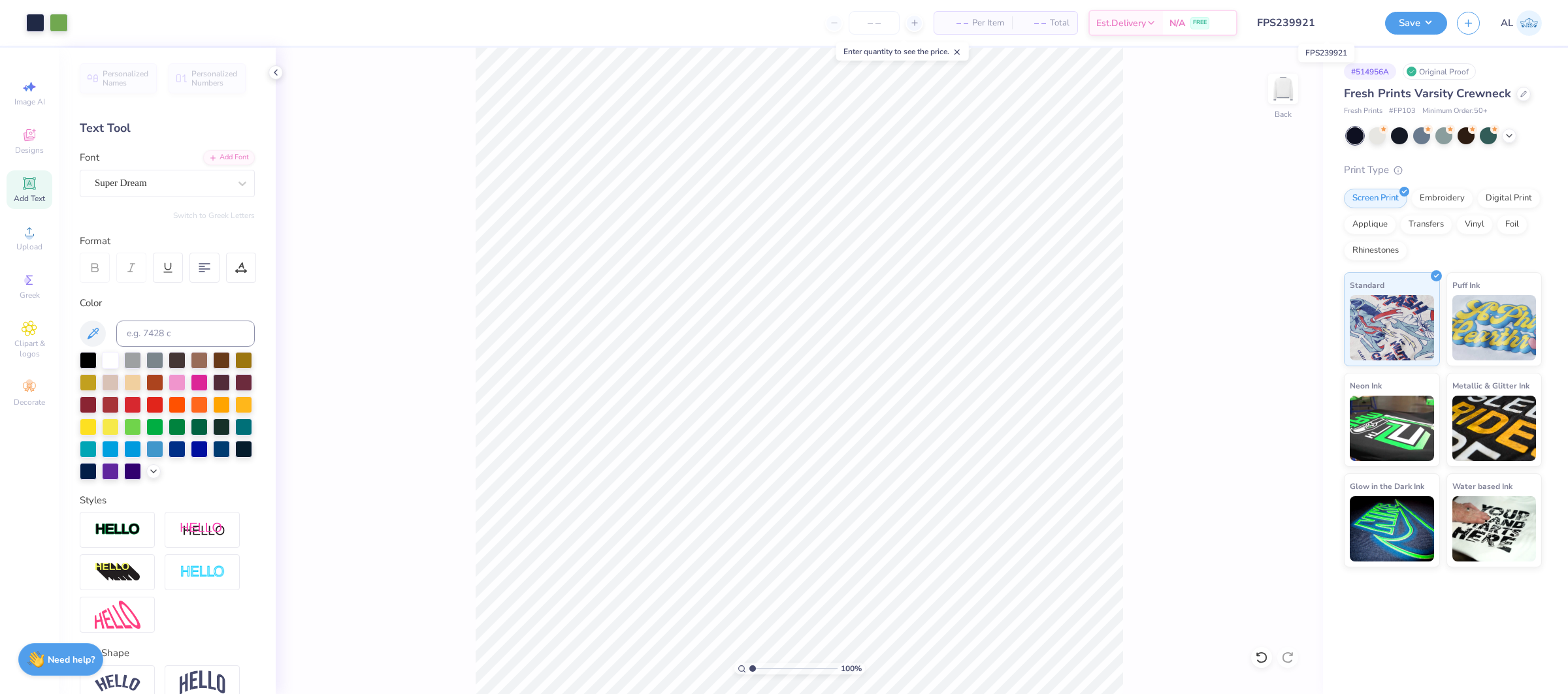
drag, startPoint x: 1351, startPoint y: 20, endPoint x: 1184, endPoint y: 1, distance: 168.1
click at [1251, 20] on input "FPS239921" at bounding box center [1311, 23] width 128 height 26
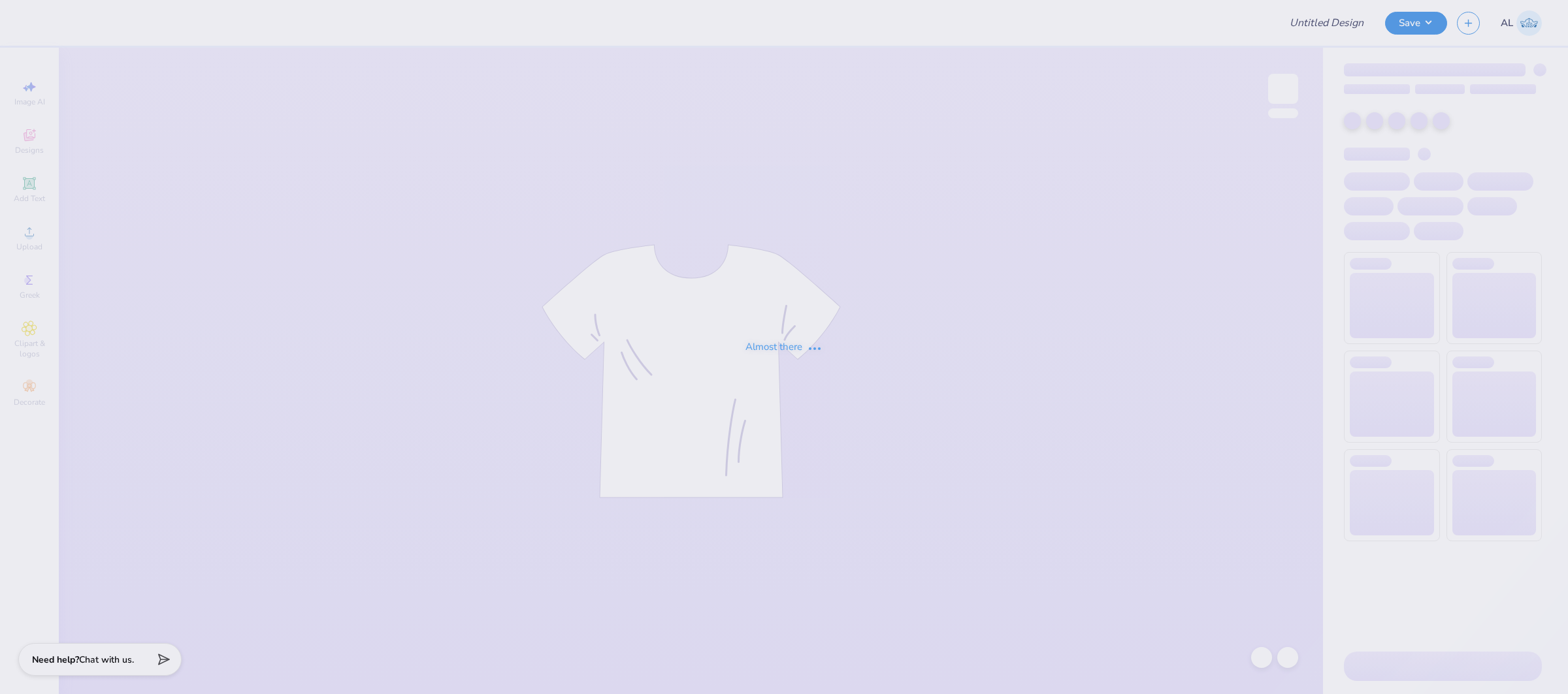
type input "FPS239921"
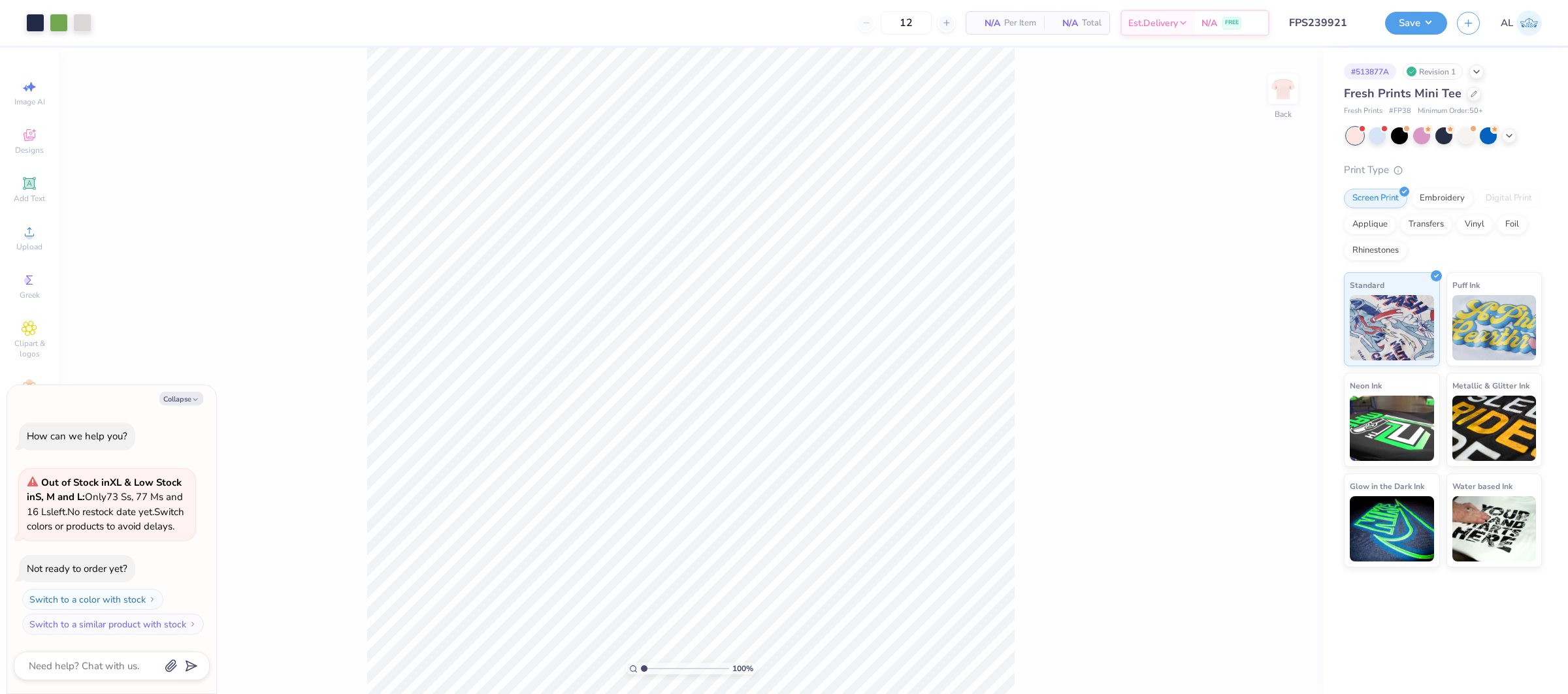
click at [1476, 98] on div "Fresh Prints Mini Tee" at bounding box center [1442, 93] width 198 height 18
click at [1473, 94] on icon at bounding box center [1473, 92] width 6 height 6
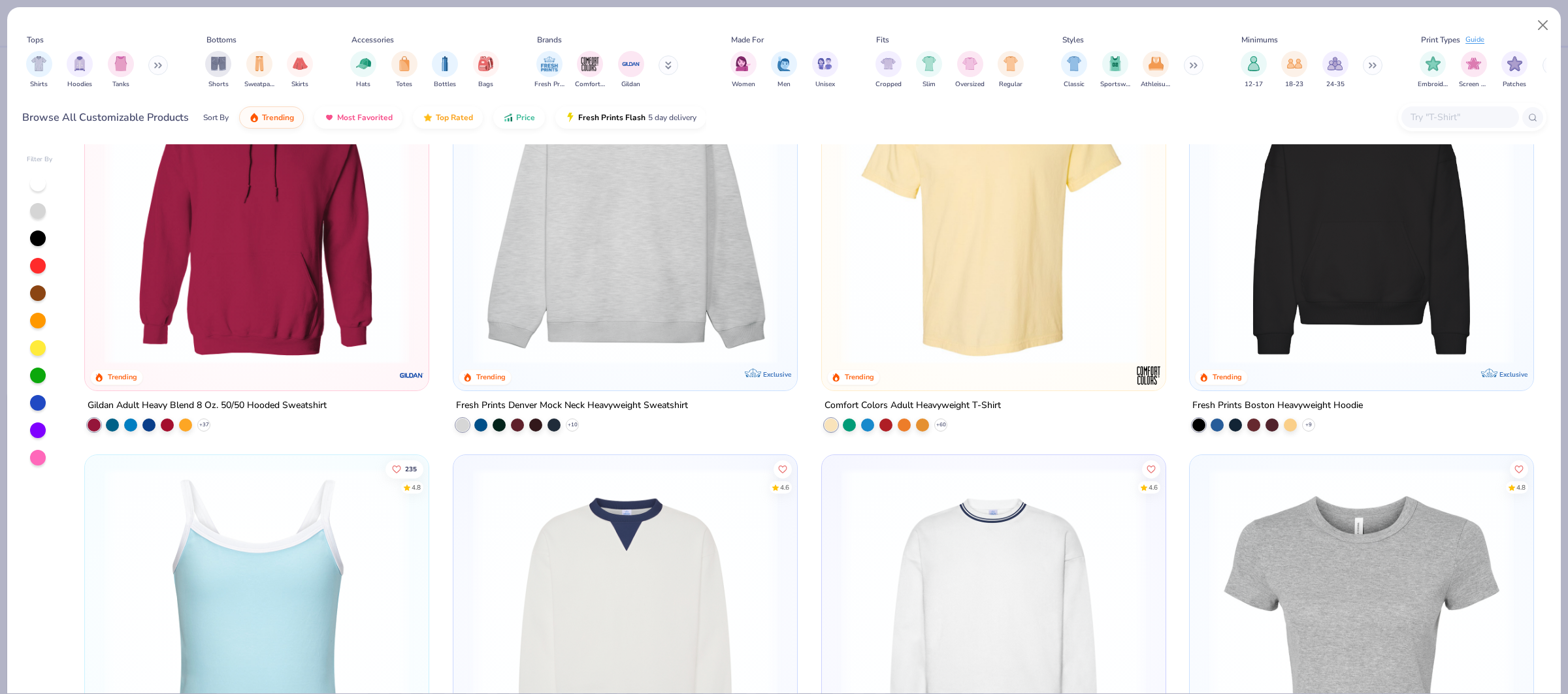
scroll to position [128, 0]
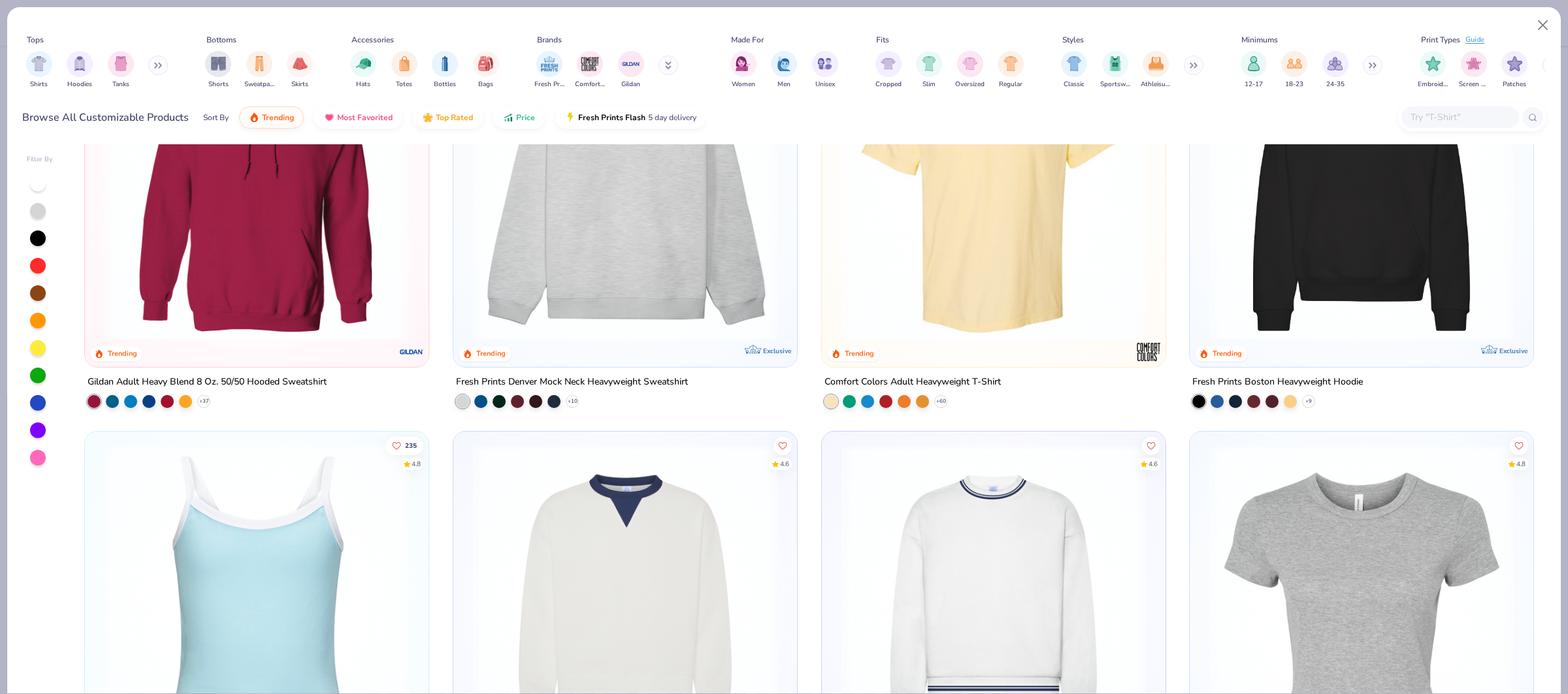
click at [976, 527] on div "219 4.8 Trending Gildan Adult Heavy Blend 8 Oz. 50/50 Hooded Sweatshirt + 37 84…" at bounding box center [809, 419] width 1473 height 549
click at [1029, 528] on img at bounding box center [993, 596] width 317 height 304
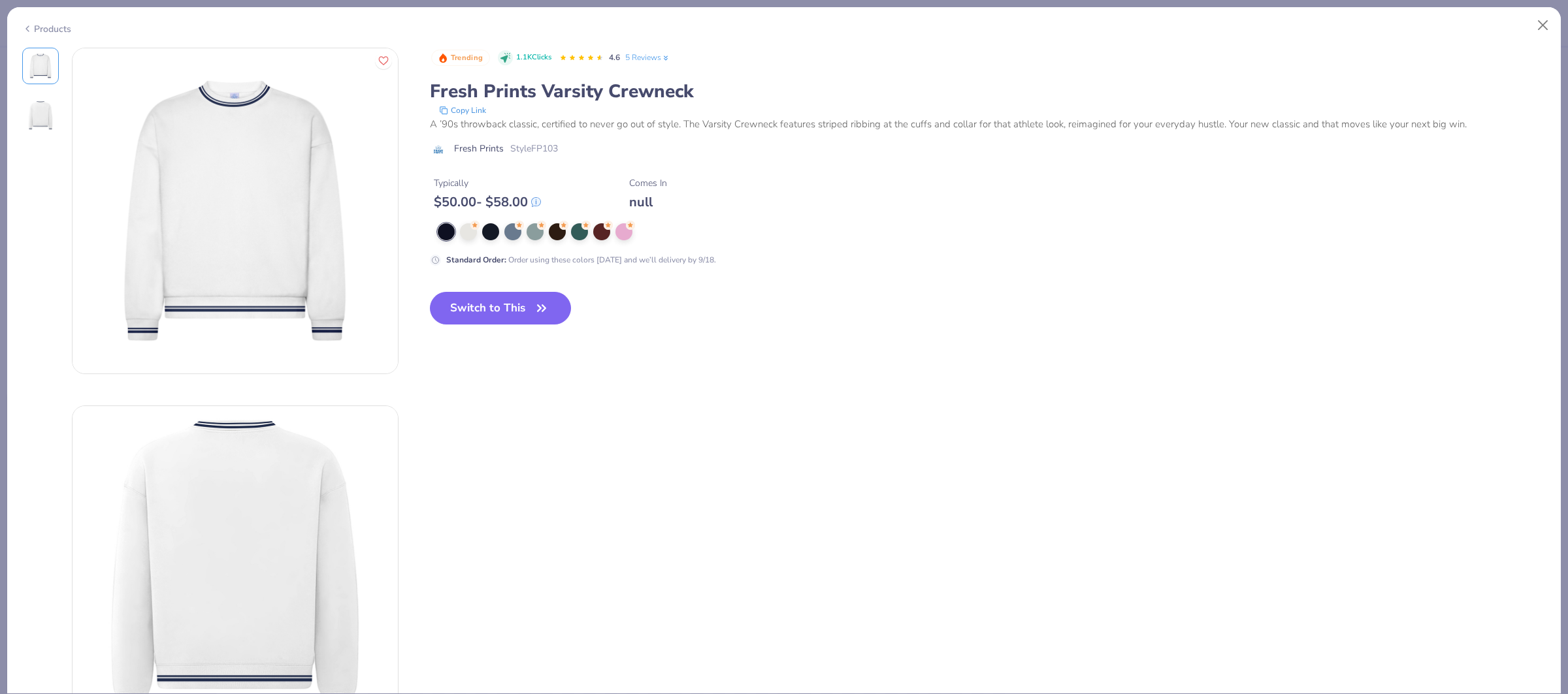
drag, startPoint x: 533, startPoint y: 308, endPoint x: 655, endPoint y: 282, distance: 124.7
click at [533, 308] on span "button" at bounding box center [541, 308] width 18 height 18
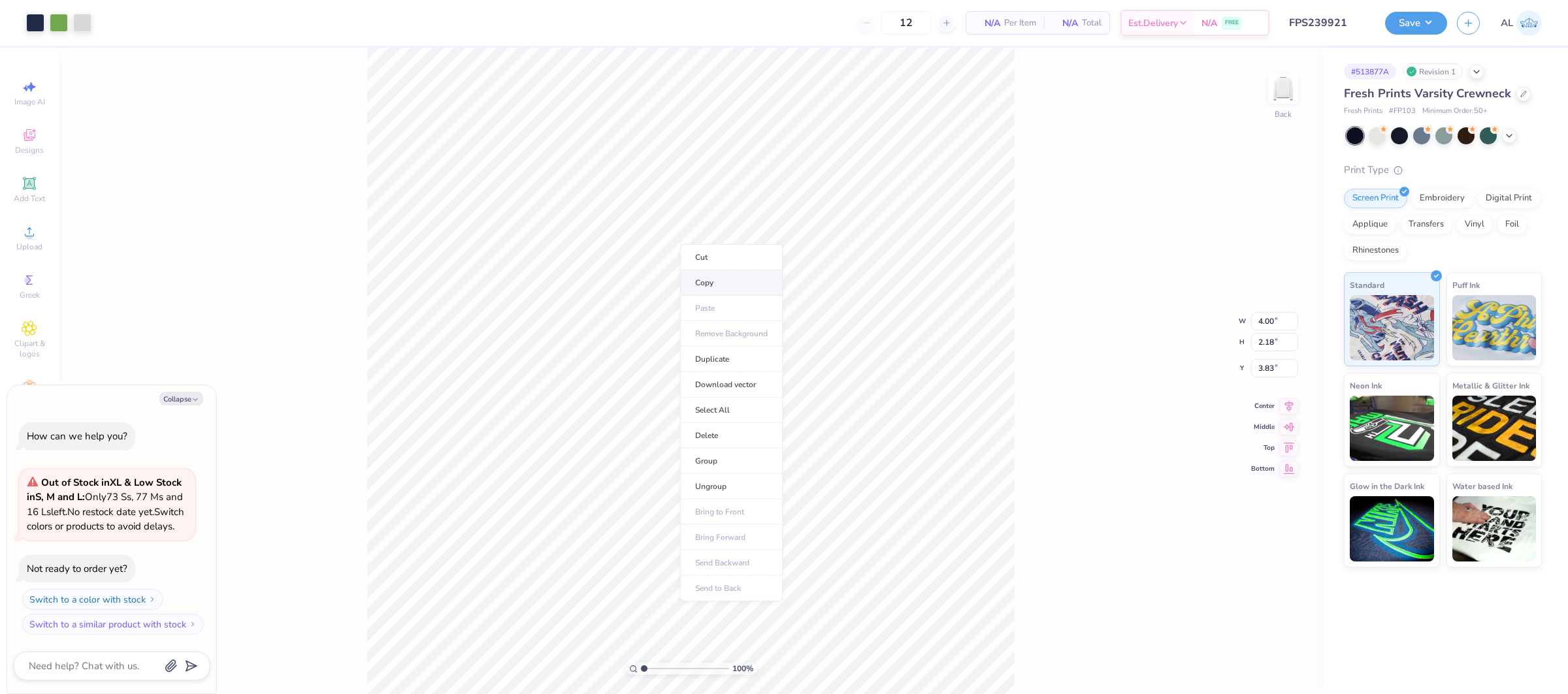
click at [728, 282] on li "Copy" at bounding box center [731, 283] width 103 height 25
type textarea "x"
type input "5.91"
click at [743, 324] on li "Copy" at bounding box center [753, 324] width 103 height 25
click at [1377, 137] on div at bounding box center [1377, 134] width 17 height 17
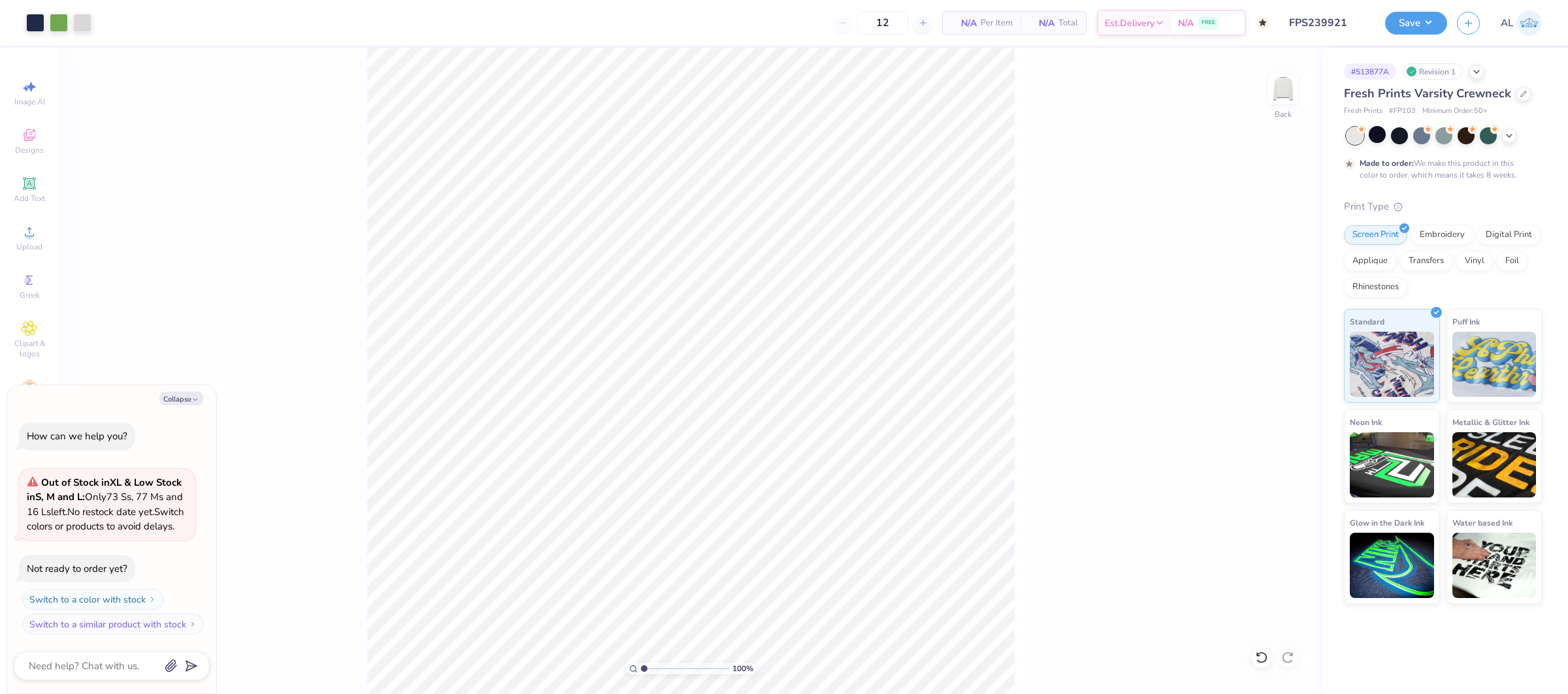
scroll to position [40, 0]
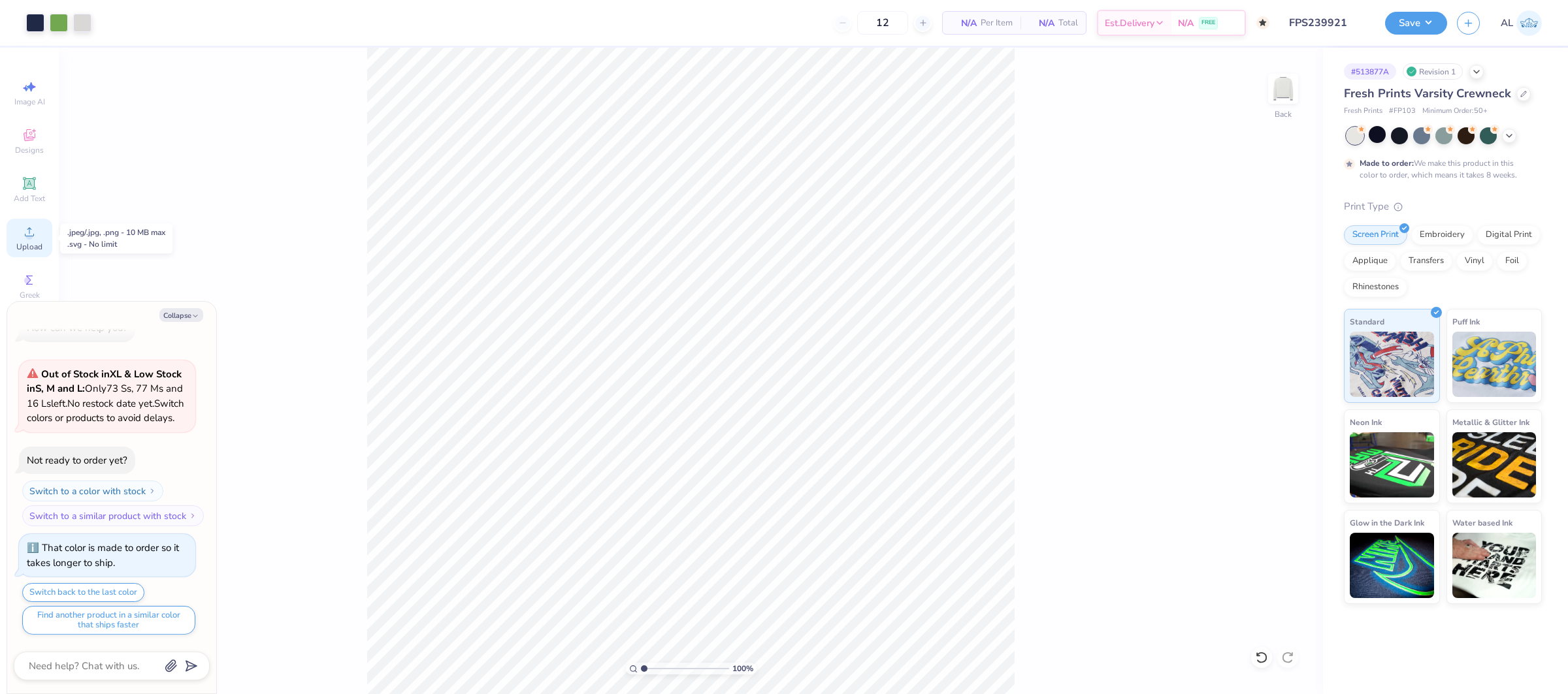
click at [30, 227] on icon at bounding box center [30, 232] width 16 height 16
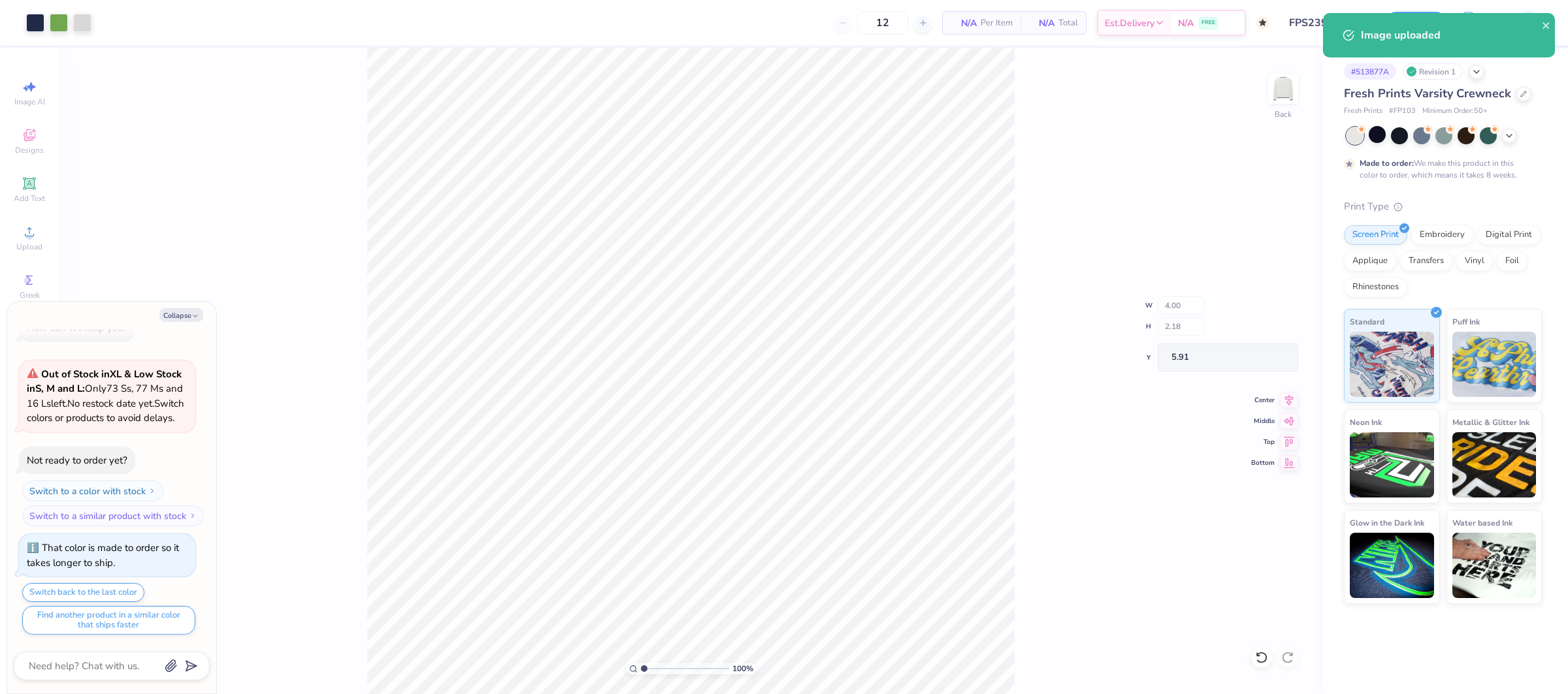
type textarea "x"
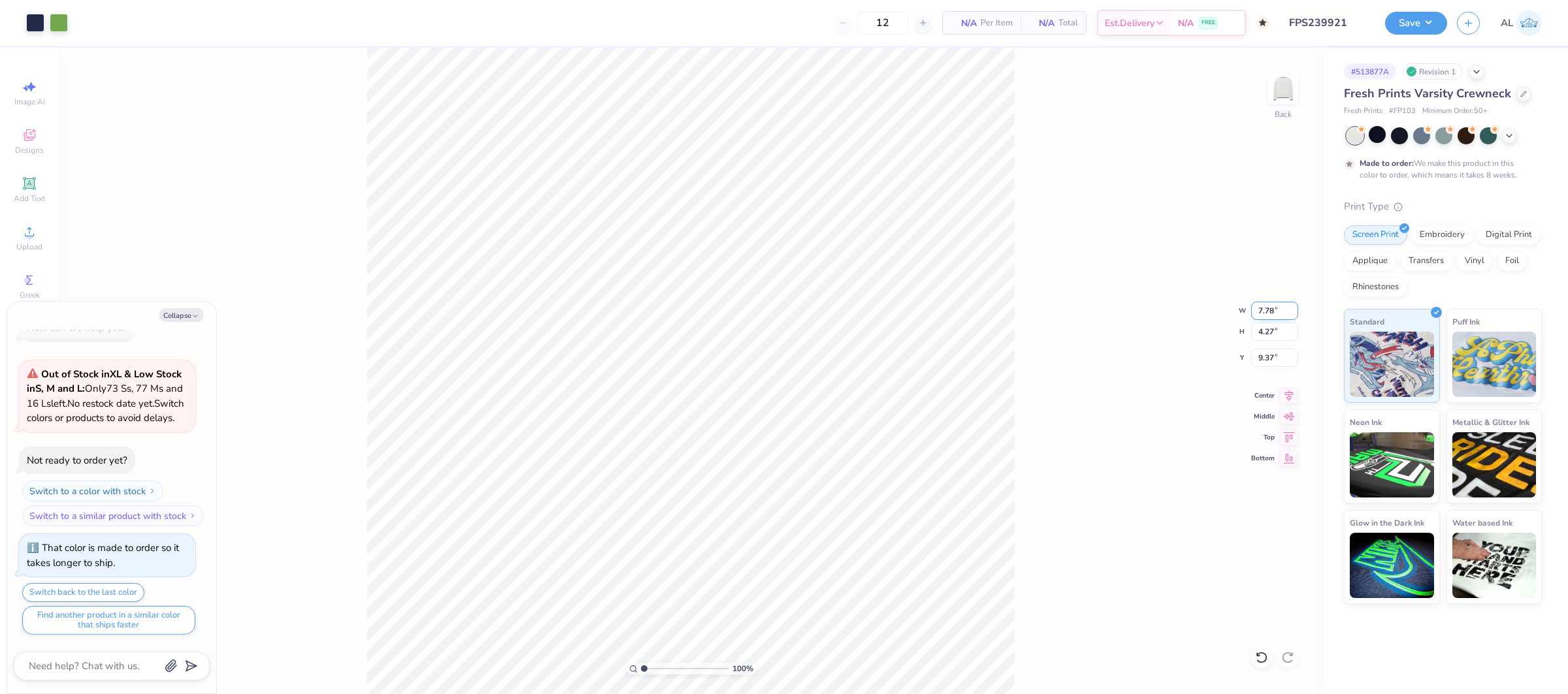
click at [1272, 315] on input "7.78" at bounding box center [1274, 310] width 47 height 18
type input "5"
type textarea "x"
type input "5.00"
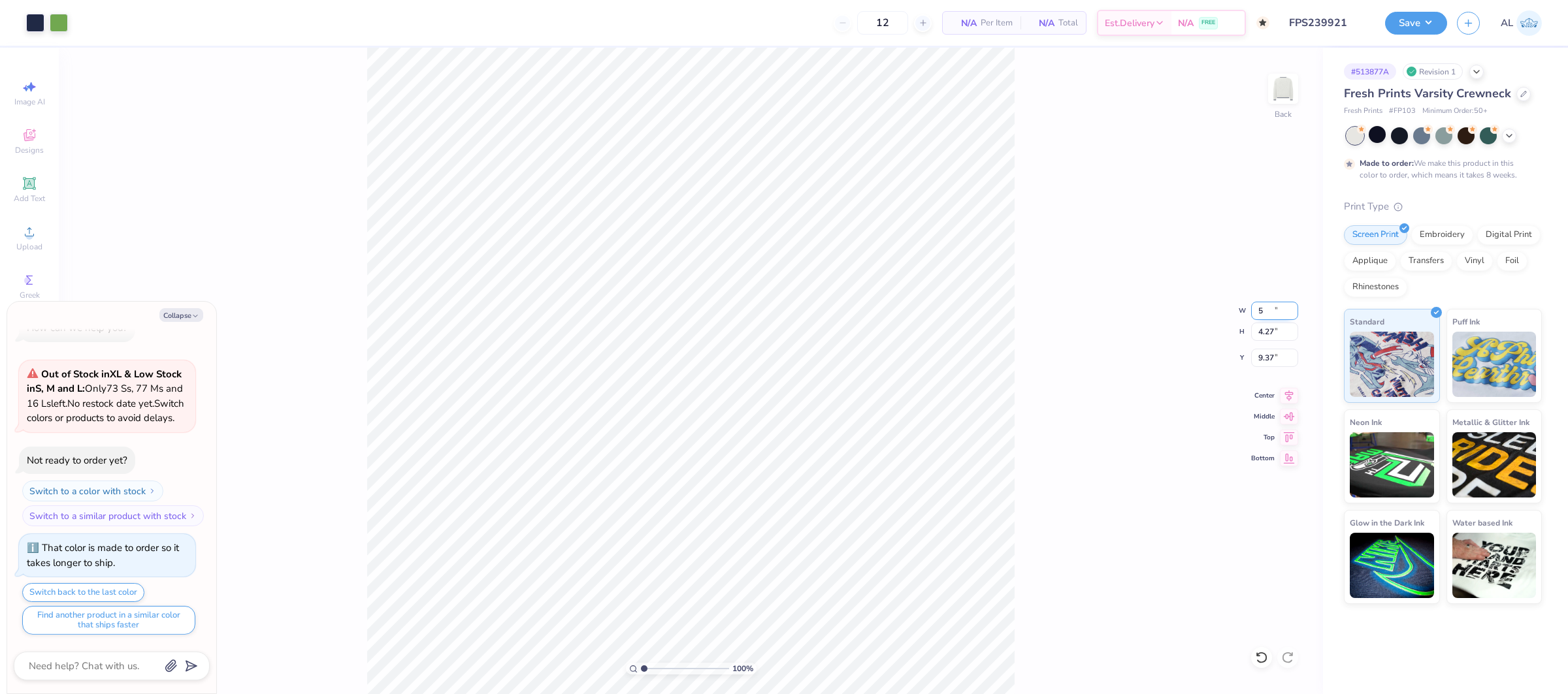
type input "2.75"
type input "10.13"
type textarea "x"
click at [1268, 309] on input "4.00" at bounding box center [1274, 310] width 47 height 18
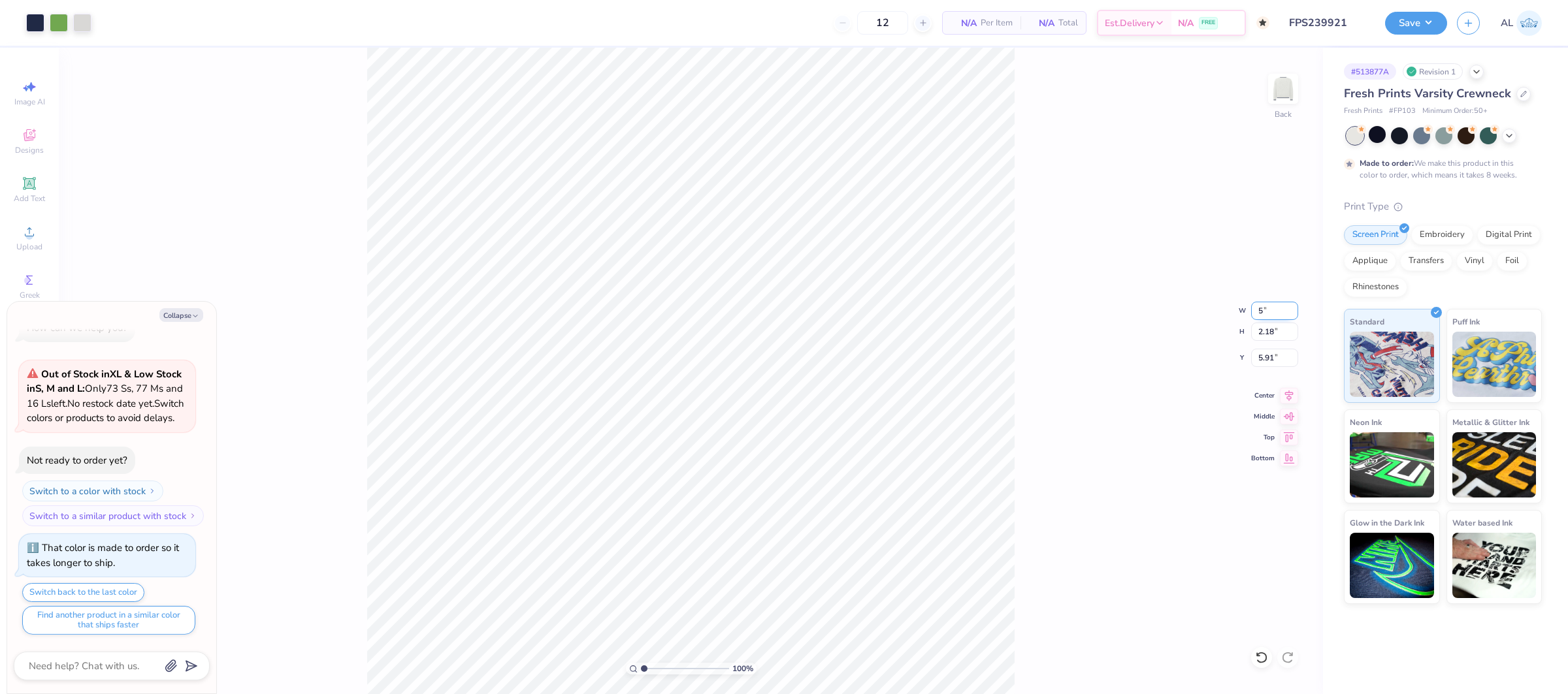
type input "5"
type textarea "x"
type input "5.00"
type input "2.73"
type input "5.64"
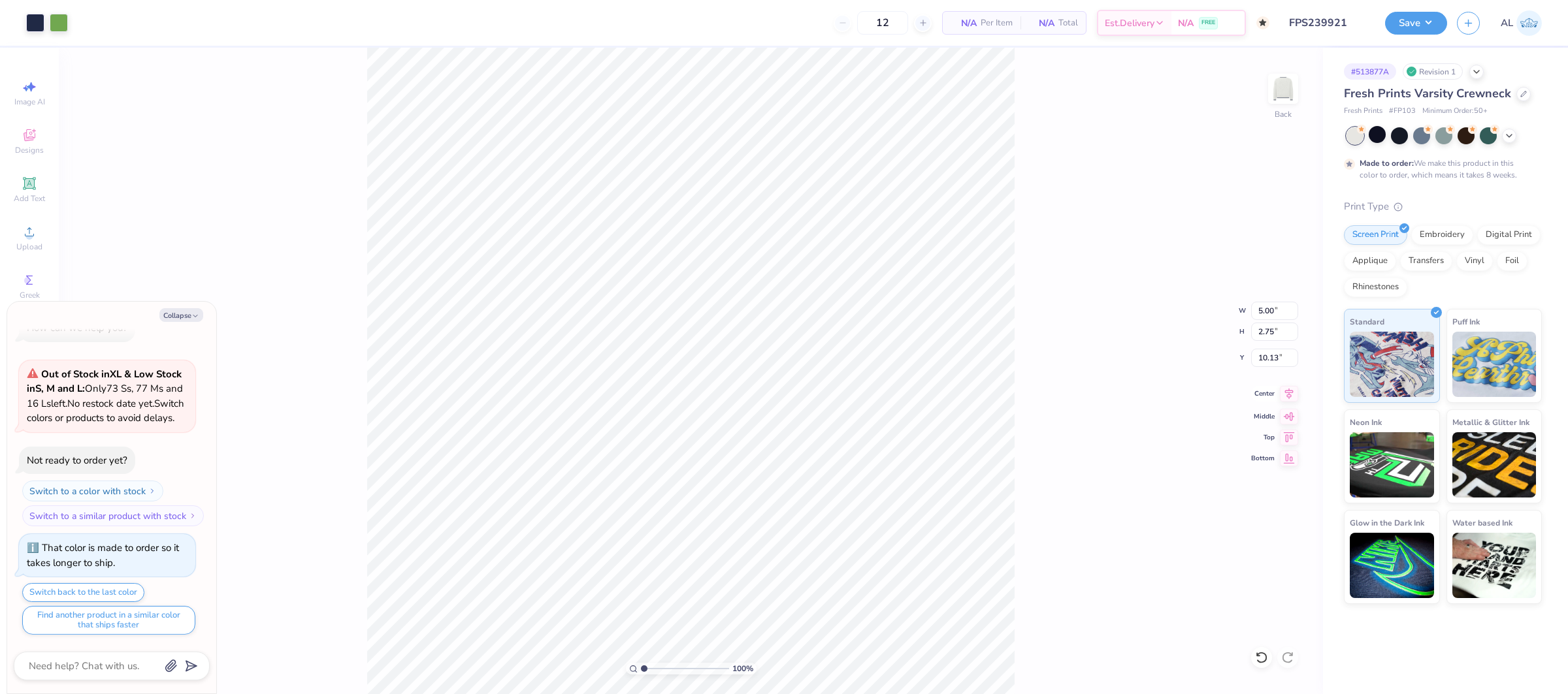
click at [1285, 394] on icon at bounding box center [1288, 394] width 18 height 16
drag, startPoint x: 743, startPoint y: 671, endPoint x: 701, endPoint y: 670, distance: 42.0
click at [743, 671] on li "Send to Back" at bounding box center [743, 676] width 103 height 25
type textarea "x"
type input "4.19"
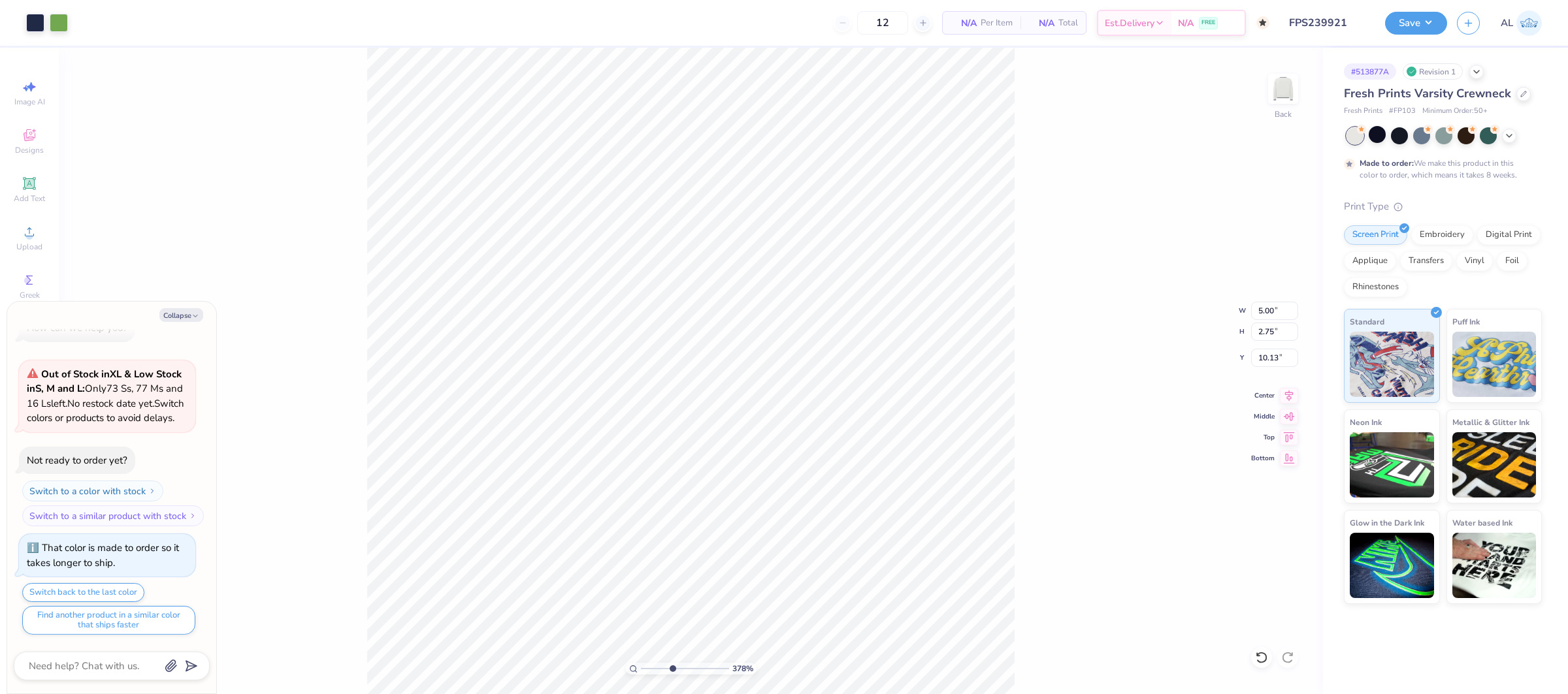
click at [671, 665] on input "range" at bounding box center [685, 668] width 89 height 12
type textarea "x"
type input "3.34"
type input "1.33"
type input "6.33"
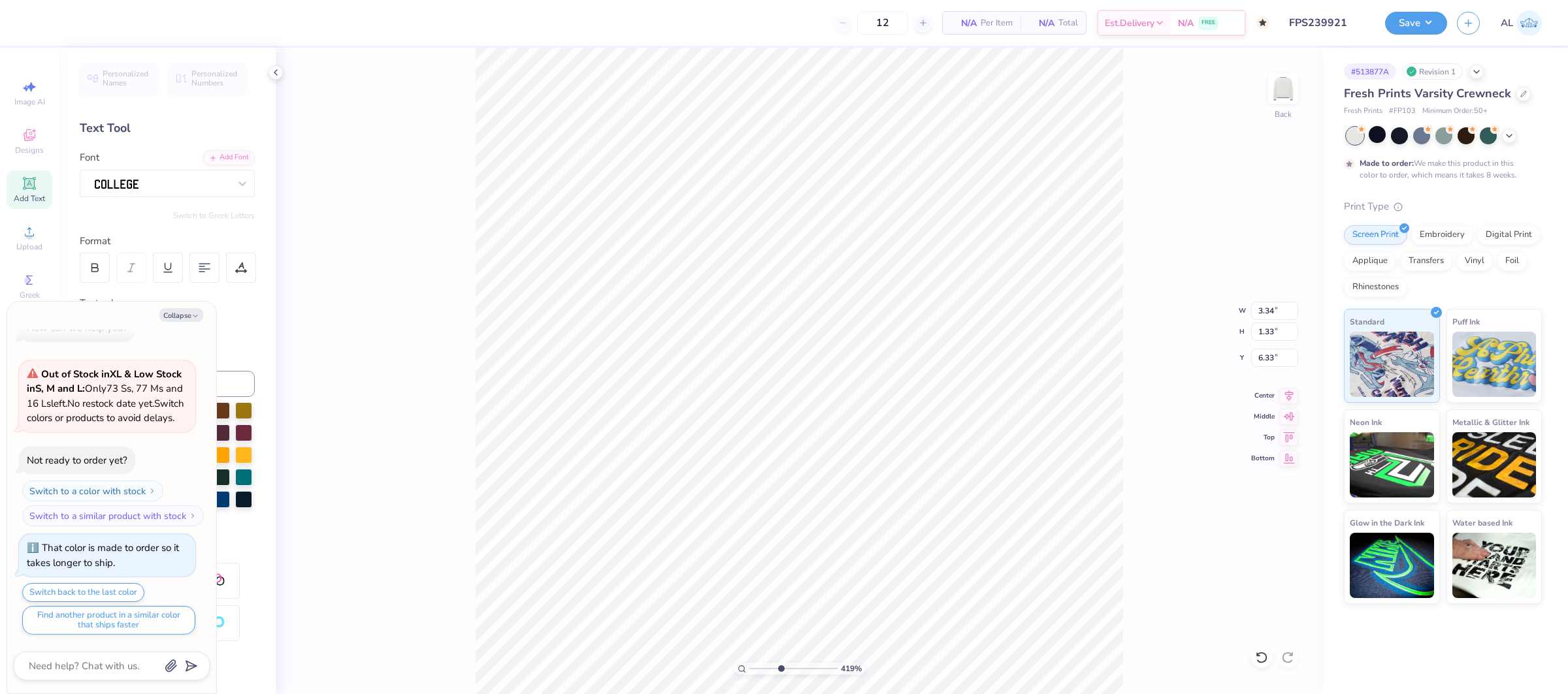
type textarea "x"
type input "11.14"
type textarea "x"
type input "0.69"
type input "6.33"
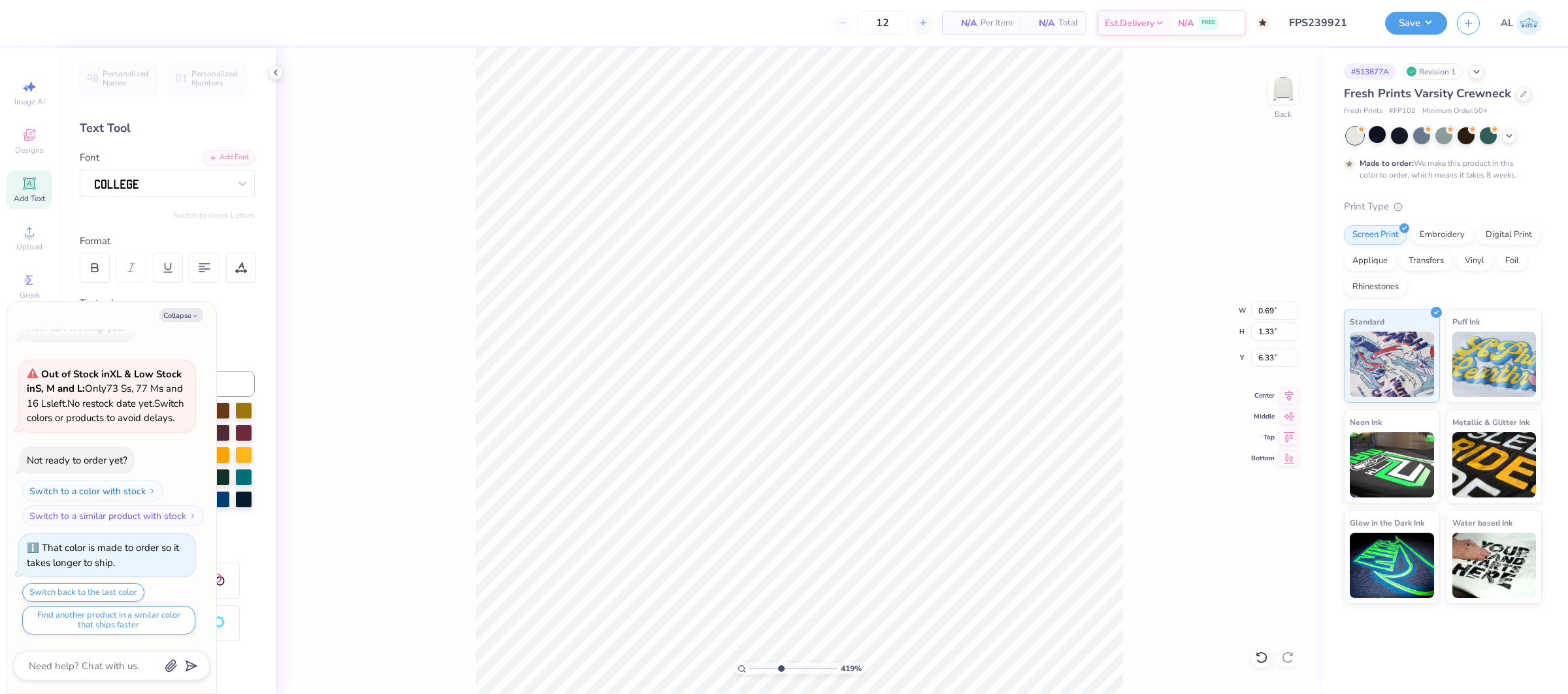
type textarea "x"
type input "11.14"
type textarea "x"
type input "1.39"
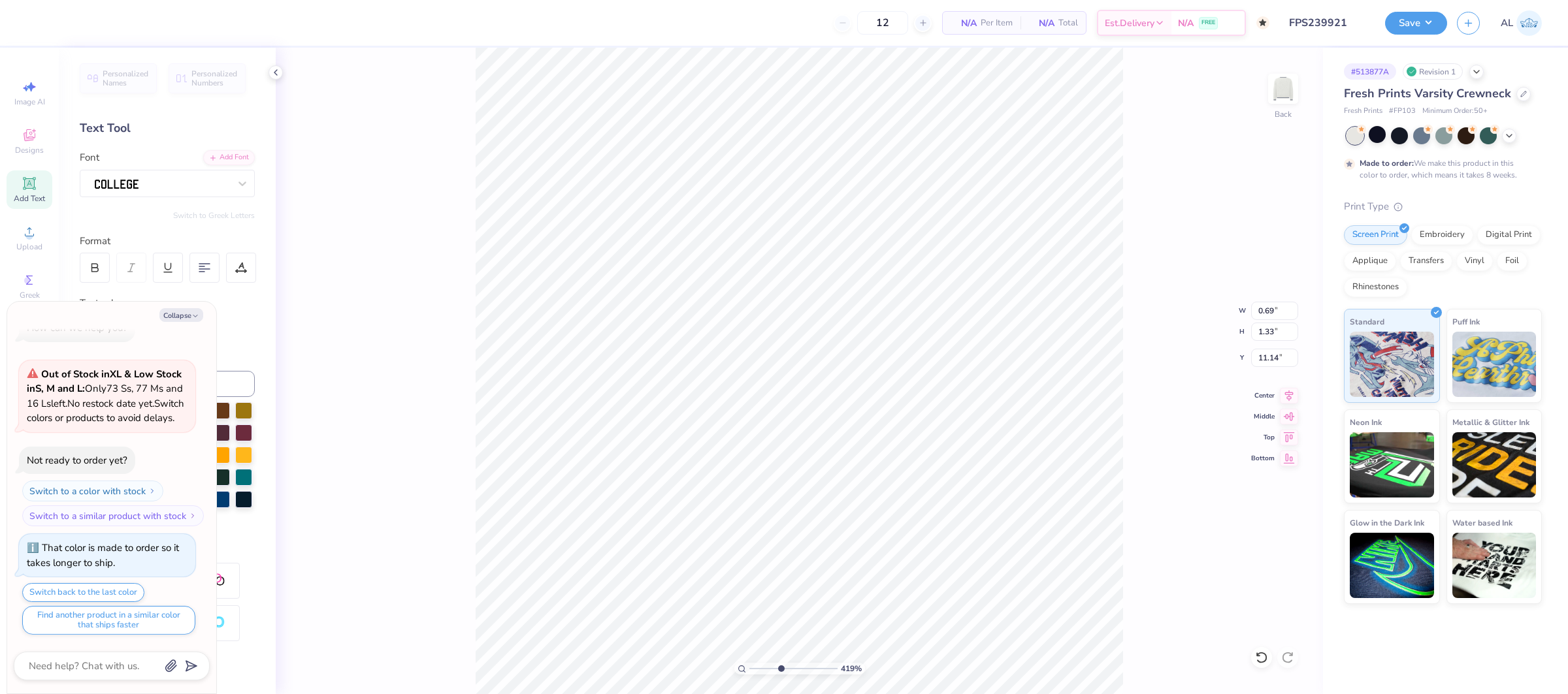
type input "6.57"
type textarea "x"
type input "11.11"
drag, startPoint x: 803, startPoint y: 669, endPoint x: 811, endPoint y: 665, distance: 8.9
click at [811, 669] on input "range" at bounding box center [793, 668] width 89 height 12
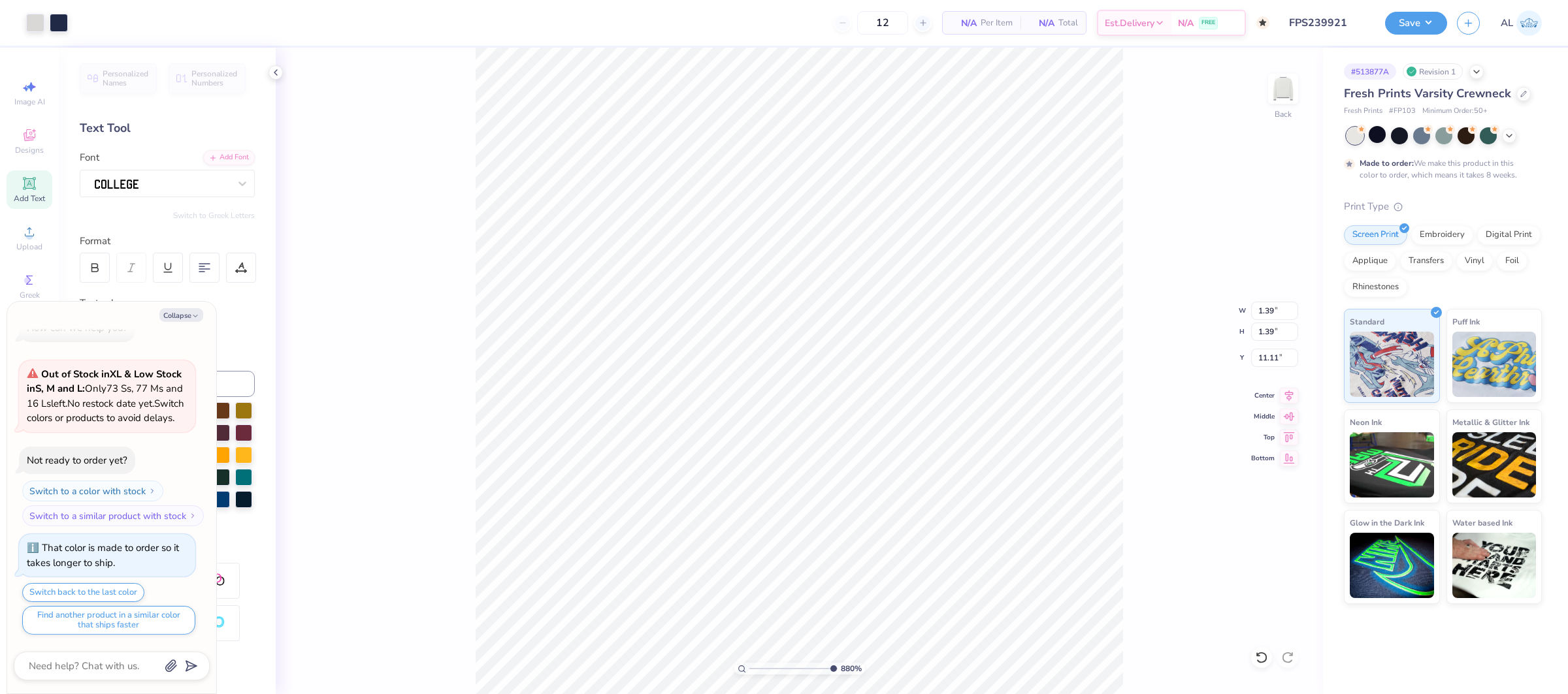
type input "10"
type textarea "x"
type input "11.08"
type textarea "x"
type input "5.00"
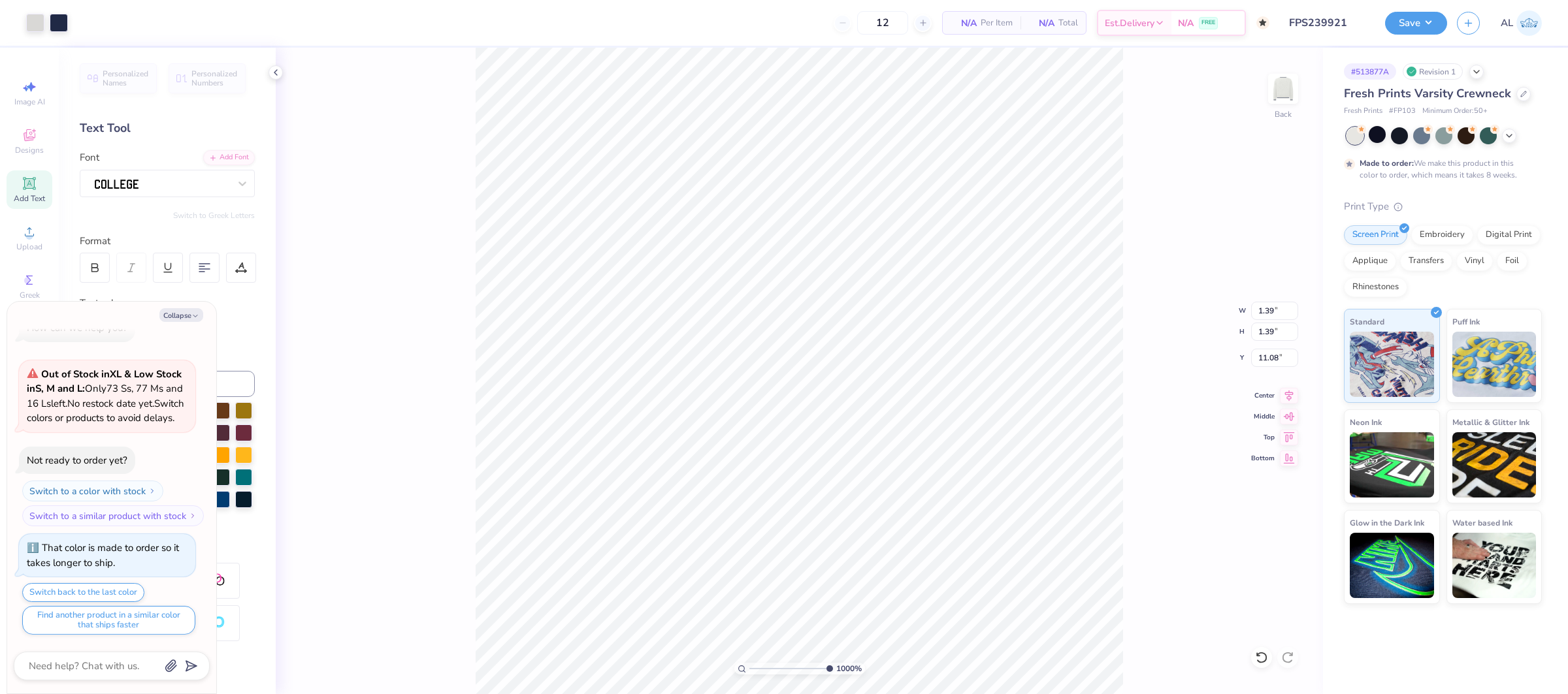
type input "2.75"
type input "10.13"
type textarea "x"
type input "3.34"
type input "1.33"
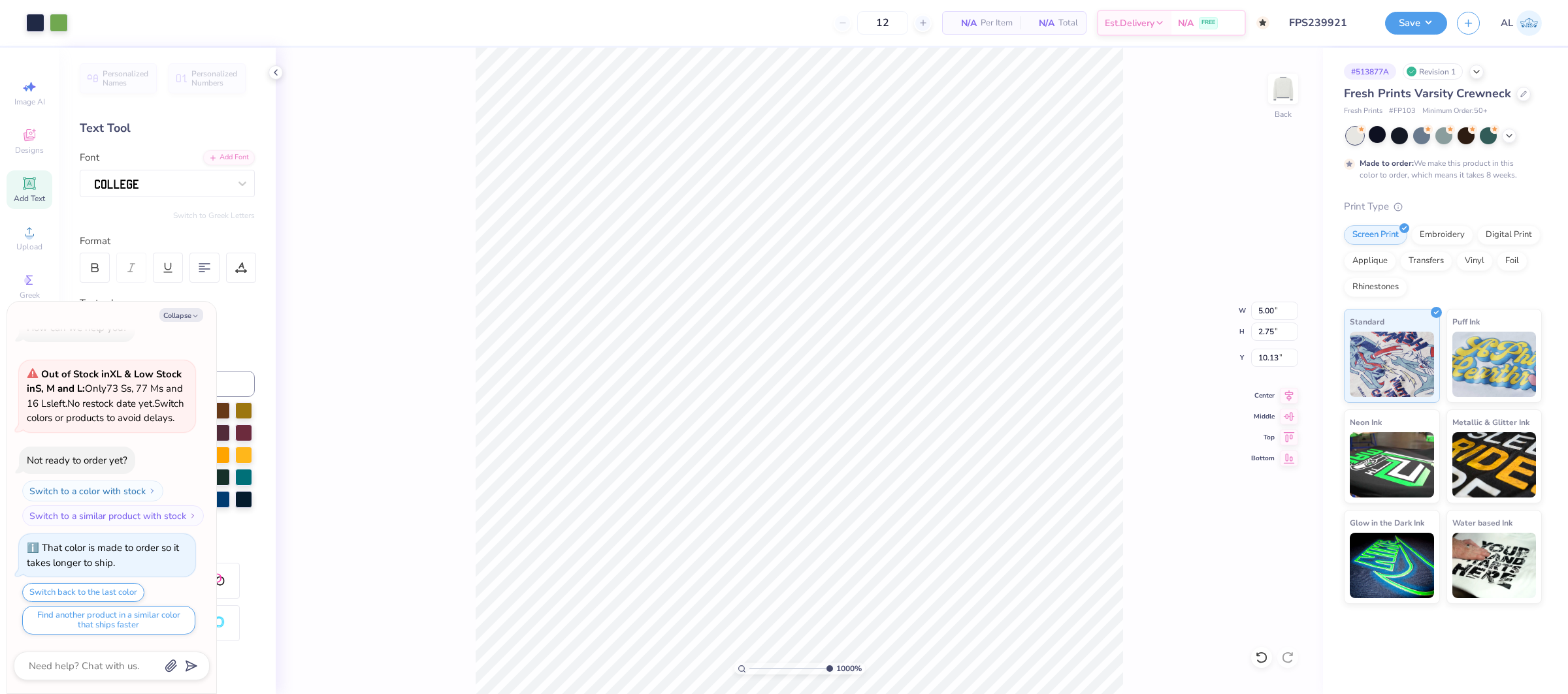
type input "11.14"
type textarea "x"
type input "5.00"
type input "2.75"
type input "10.13"
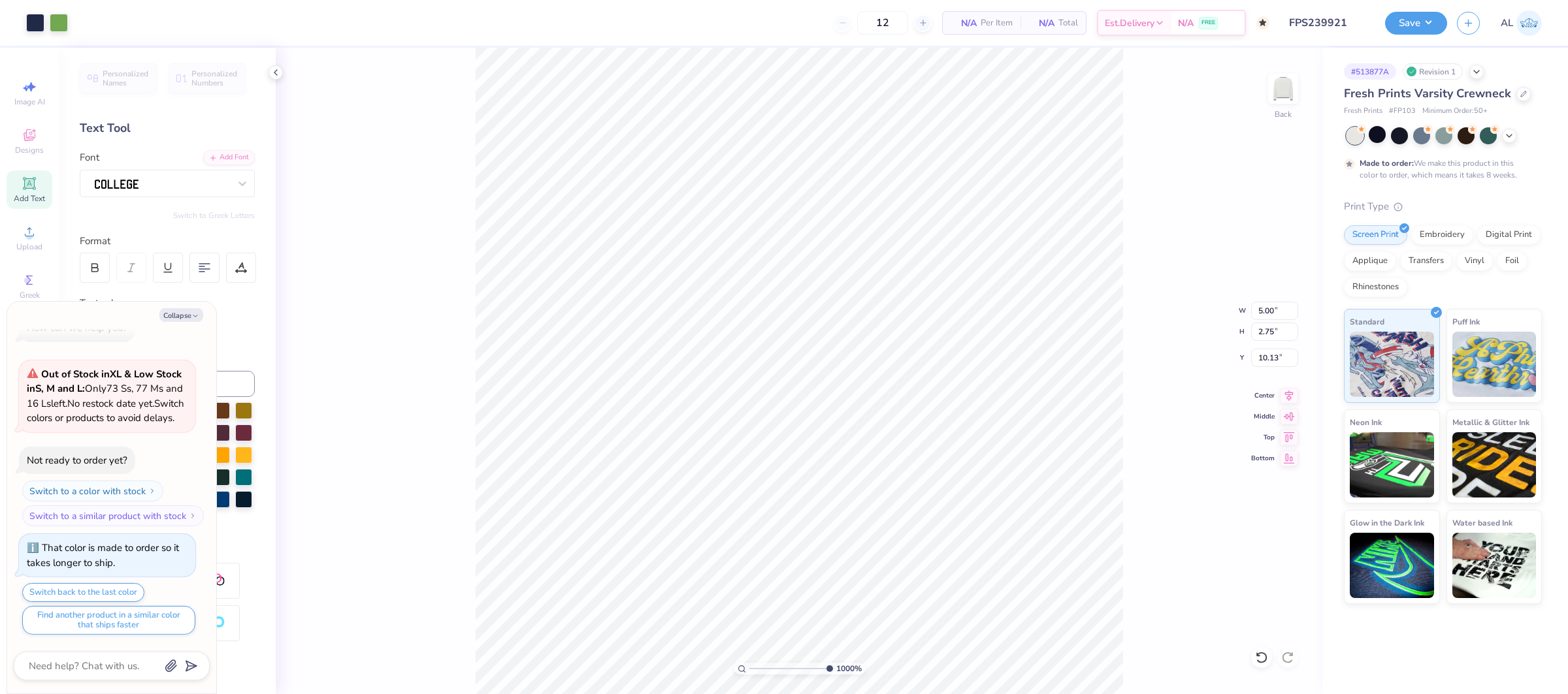
type textarea "x"
type input "3.34"
type input "1.33"
type input "11.14"
type textarea "x"
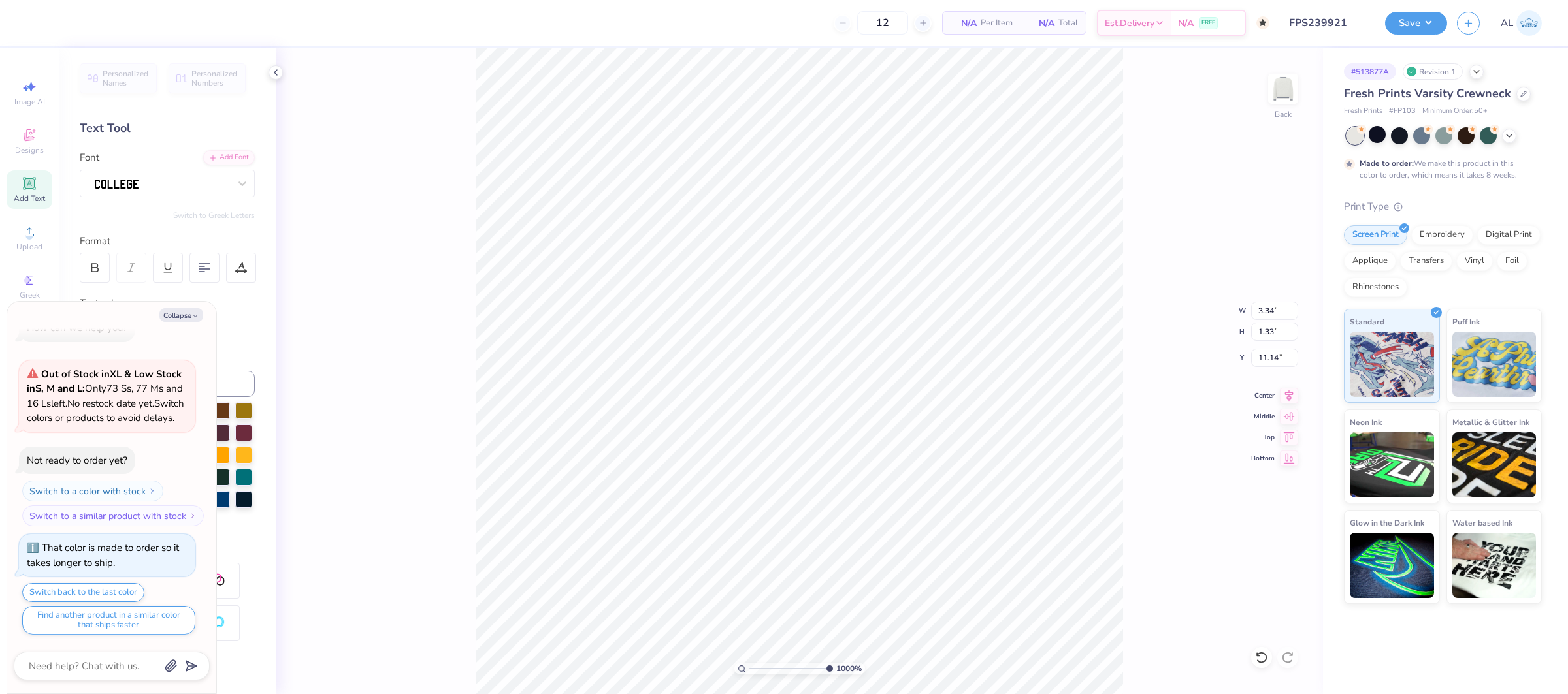
type input "11.35"
type textarea "x"
type input "11.14"
type textarea "x"
type input "5.00"
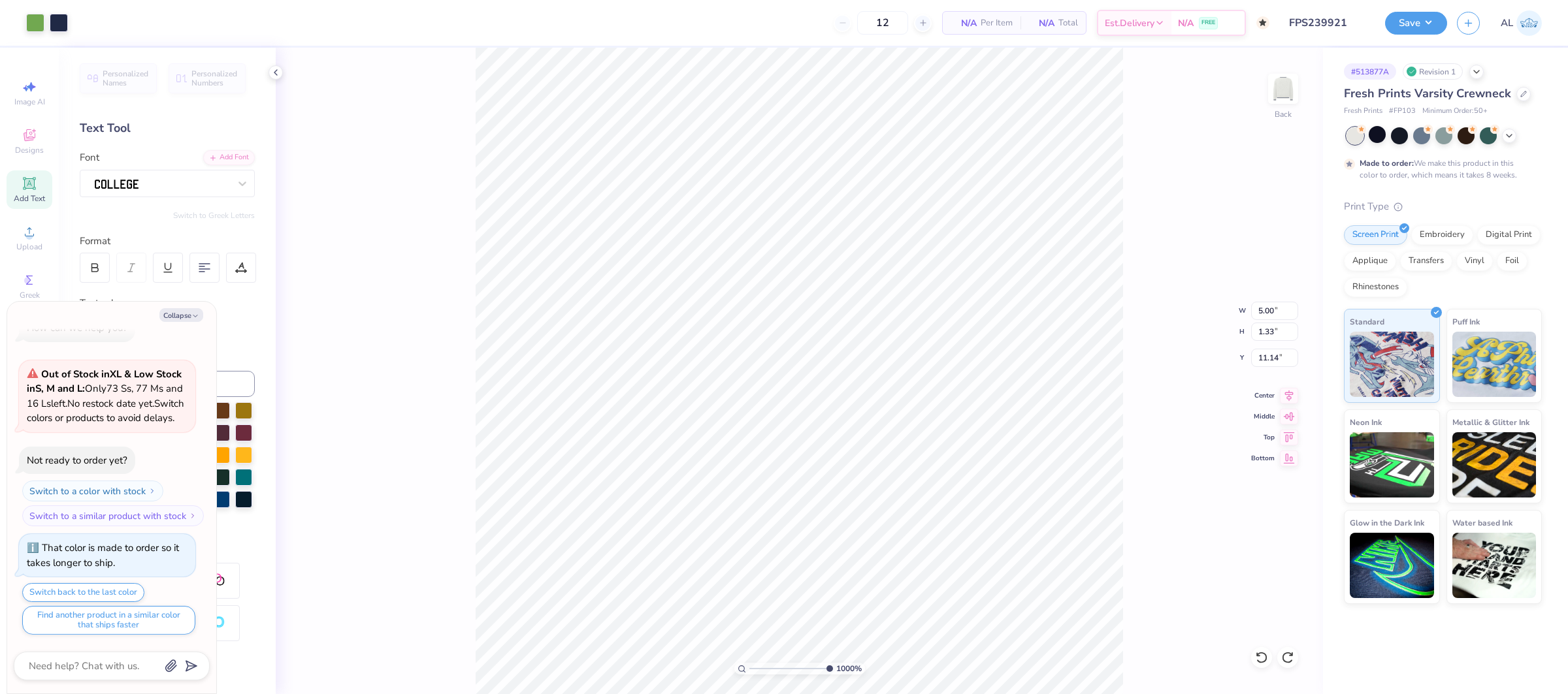
type textarea "x"
type input "5.04"
type input "1.34"
type input "11.13"
type textarea "x"
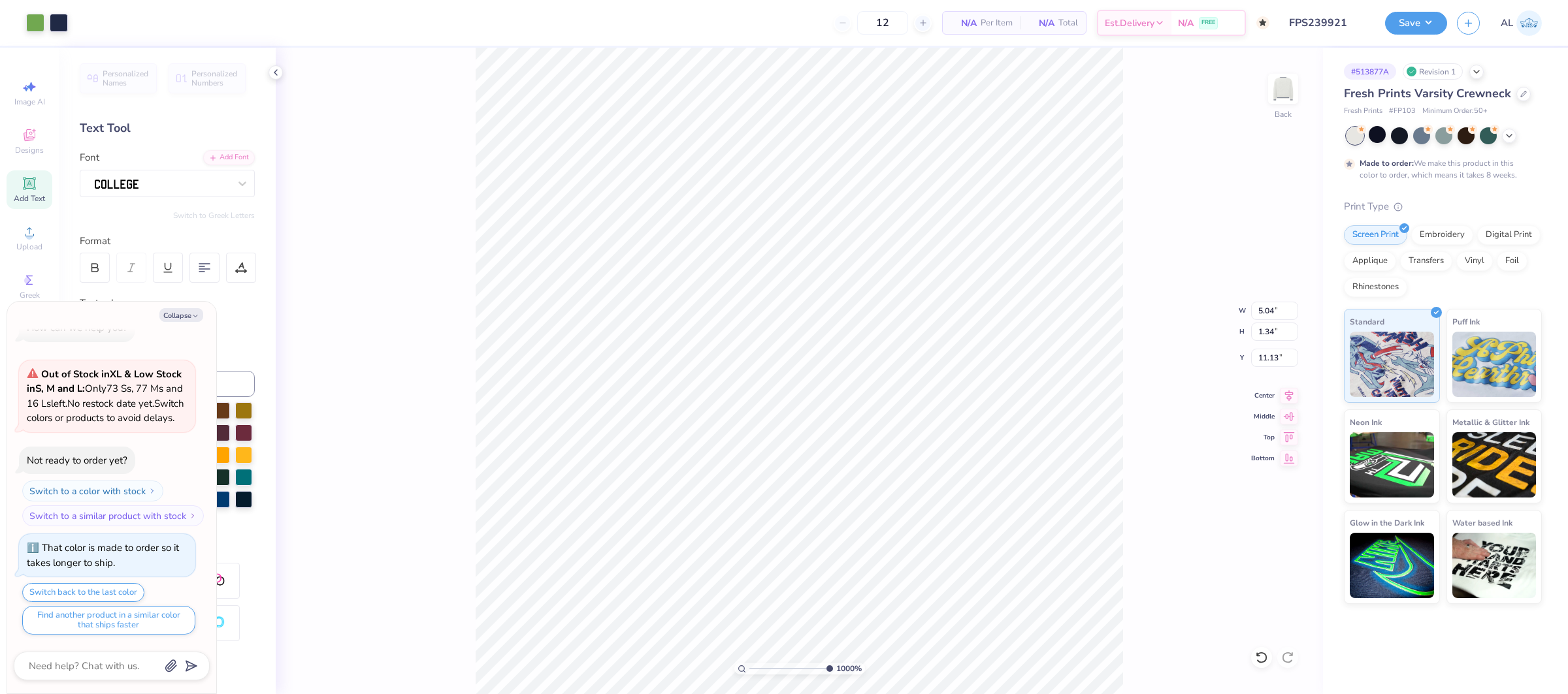
type input "5.06"
type input "1.35"
type textarea "x"
type input "11.12"
type textarea "x"
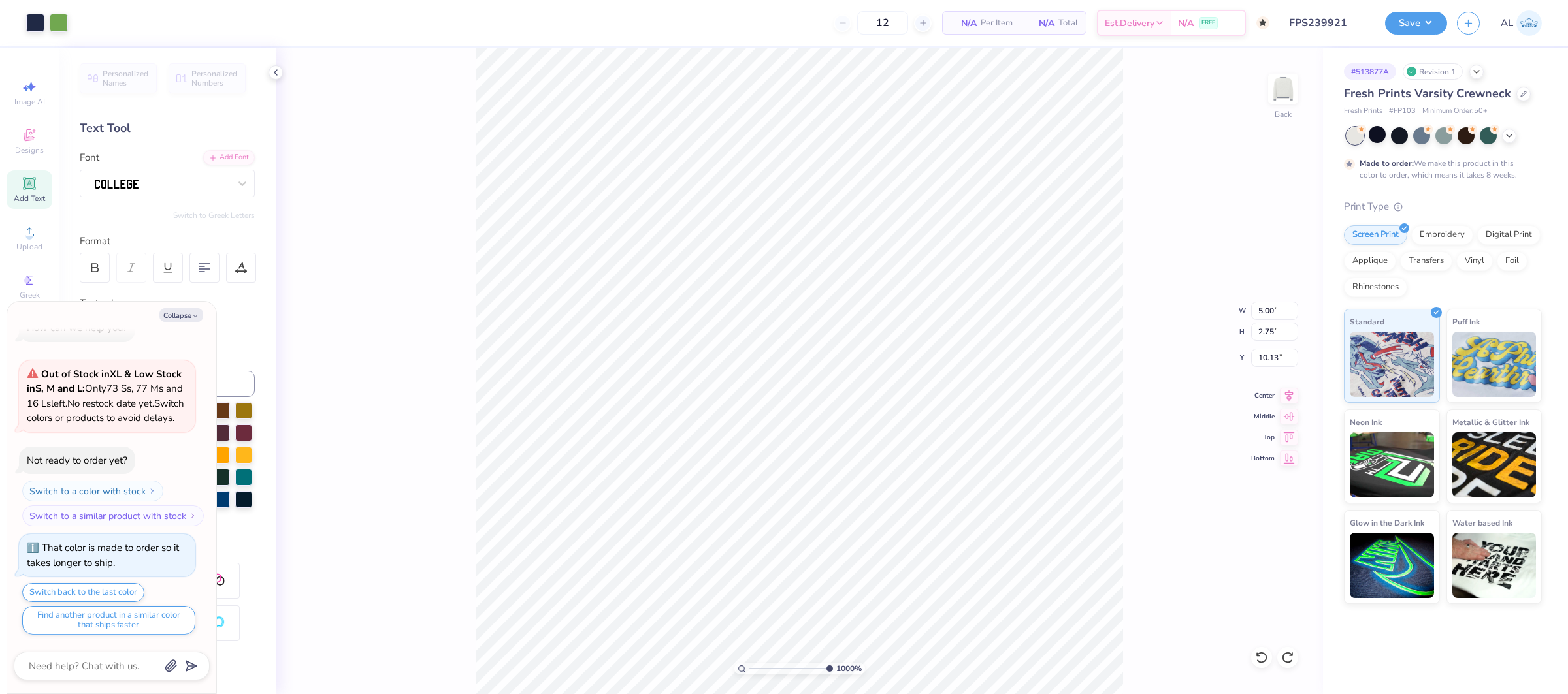
type input "3.39"
type input "1.35"
type input "11.12"
type textarea "x"
type input "4.79"
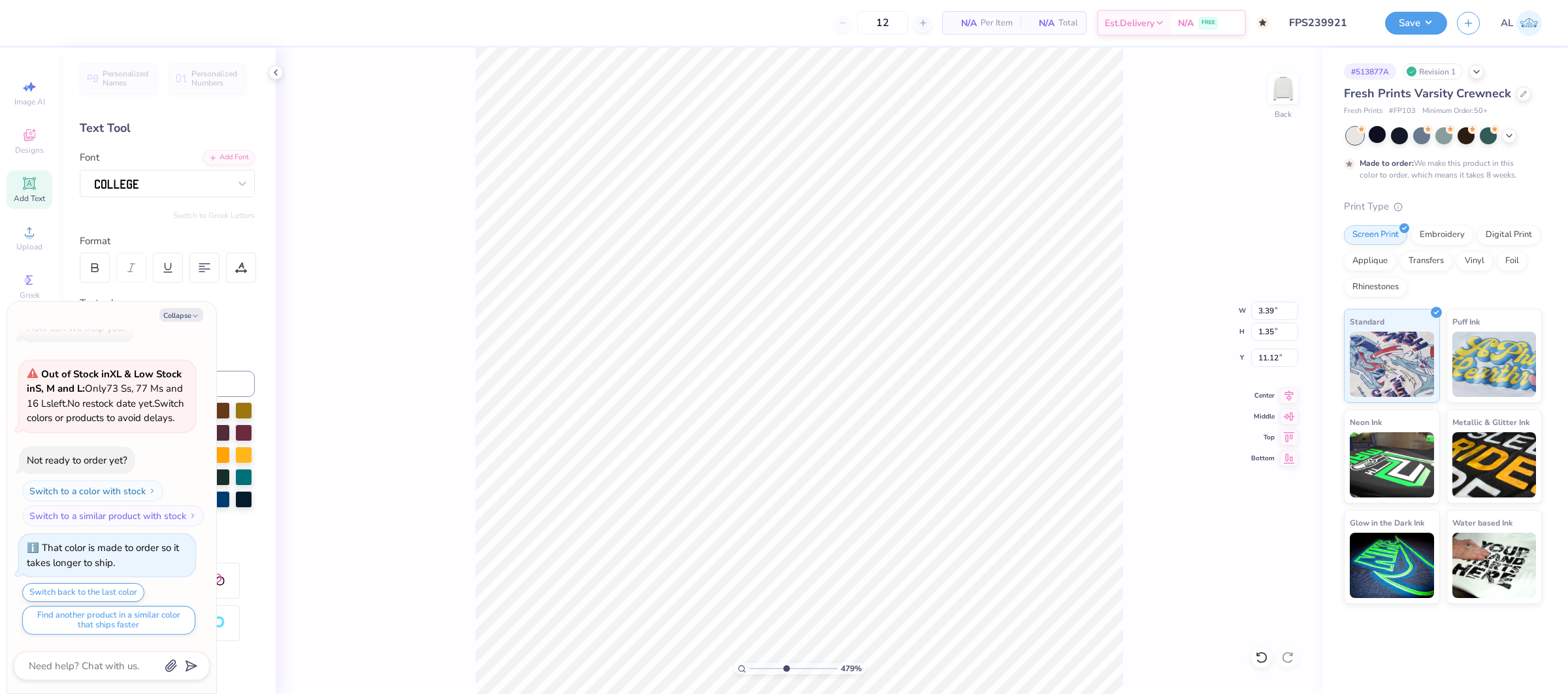
drag, startPoint x: 827, startPoint y: 668, endPoint x: 785, endPoint y: 662, distance: 42.4
click at [785, 662] on input "range" at bounding box center [793, 668] width 89 height 12
type textarea "x"
type input "12.60"
type input "10"
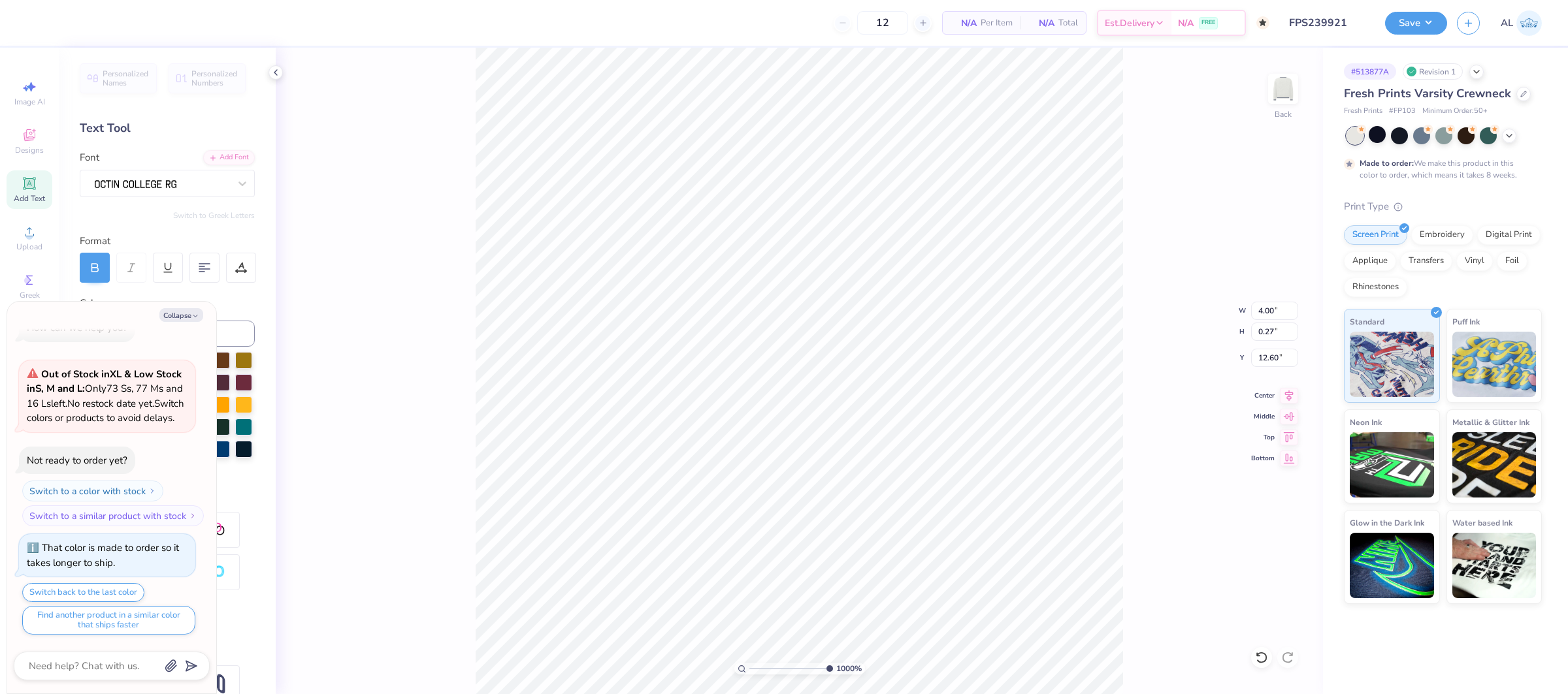
drag, startPoint x: 785, startPoint y: 670, endPoint x: 861, endPoint y: 665, distance: 76.2
click at [861, 665] on div "1000 %" at bounding box center [799, 668] width 131 height 12
type textarea "x"
type input "4.02"
type input "0.28"
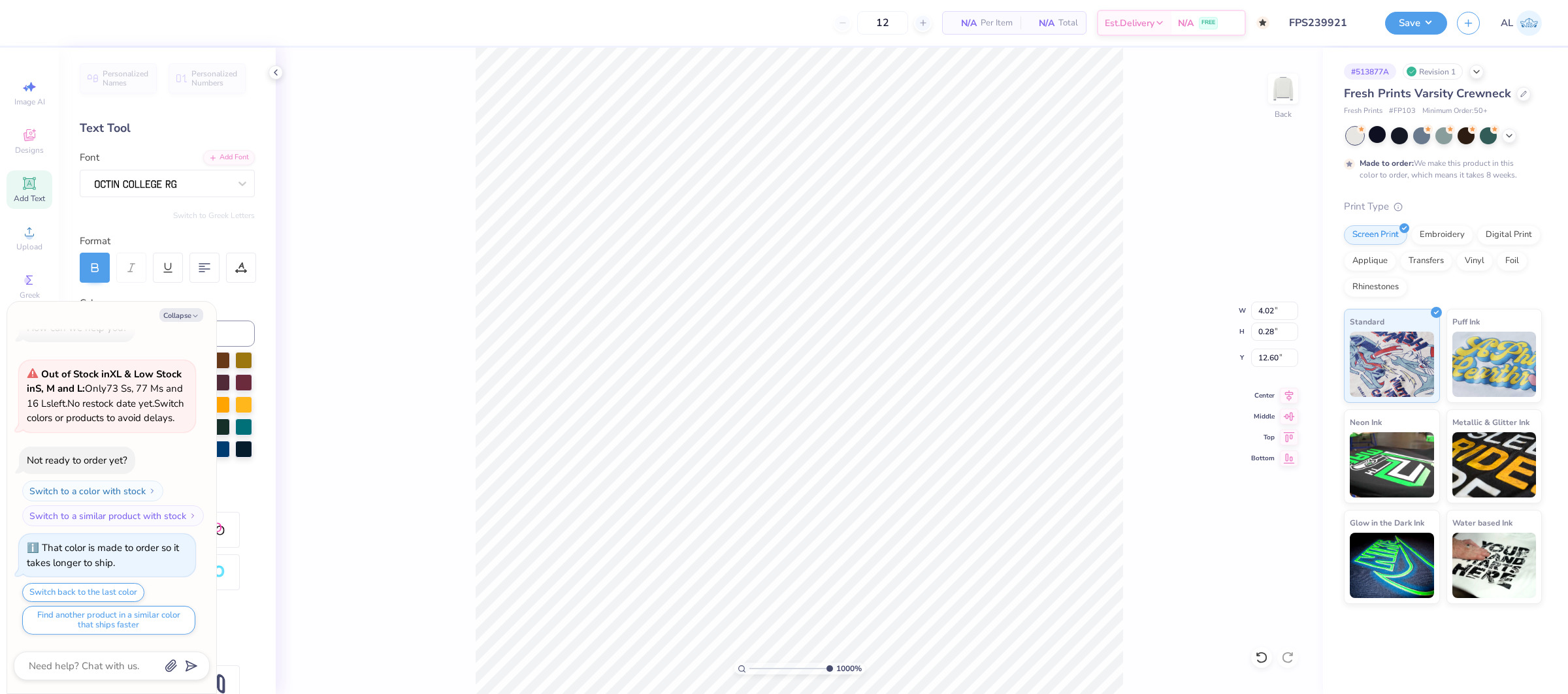
type textarea "x"
type input "4.04"
type textarea "x"
type input "6.51183038194359"
type textarea "x"
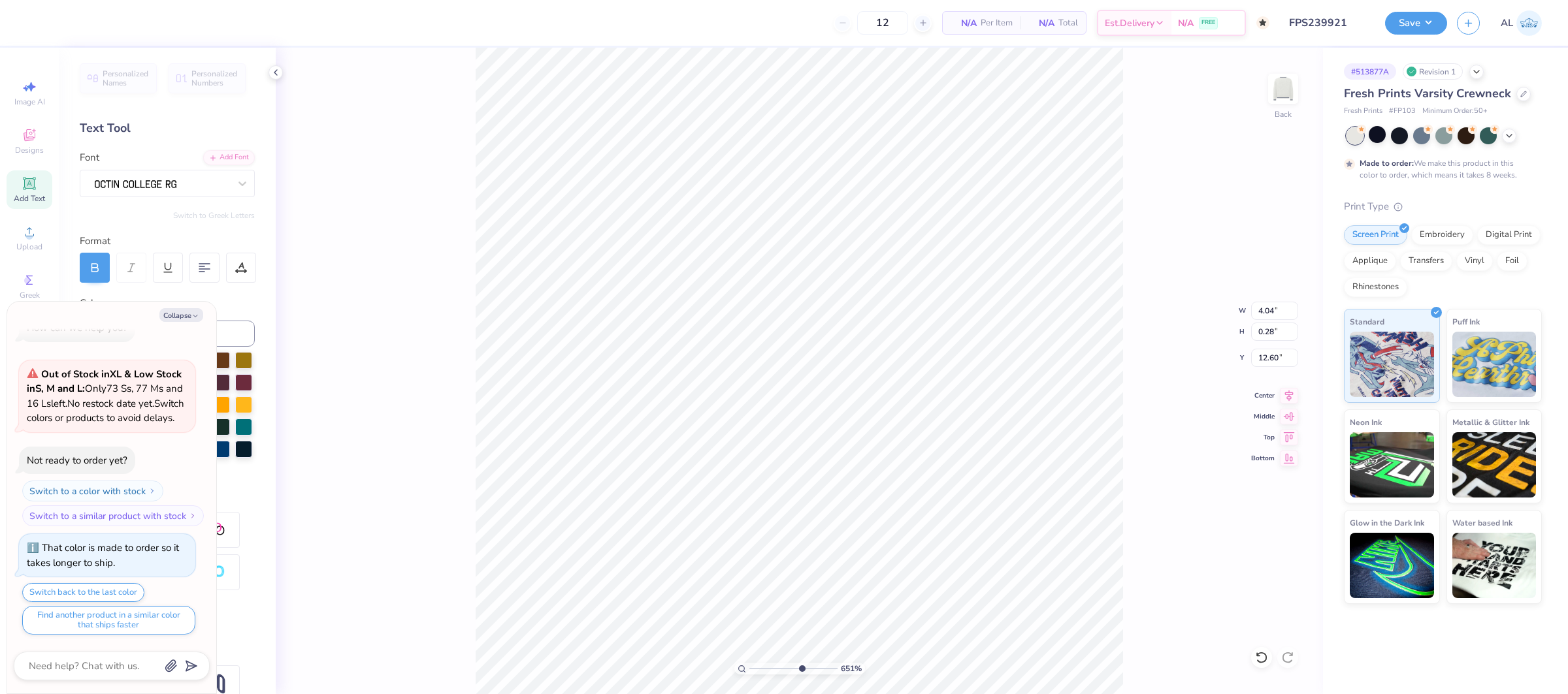
type input "2.29"
type input "0.65"
type input "5.64"
type input "6.51183038194359"
type textarea "x"
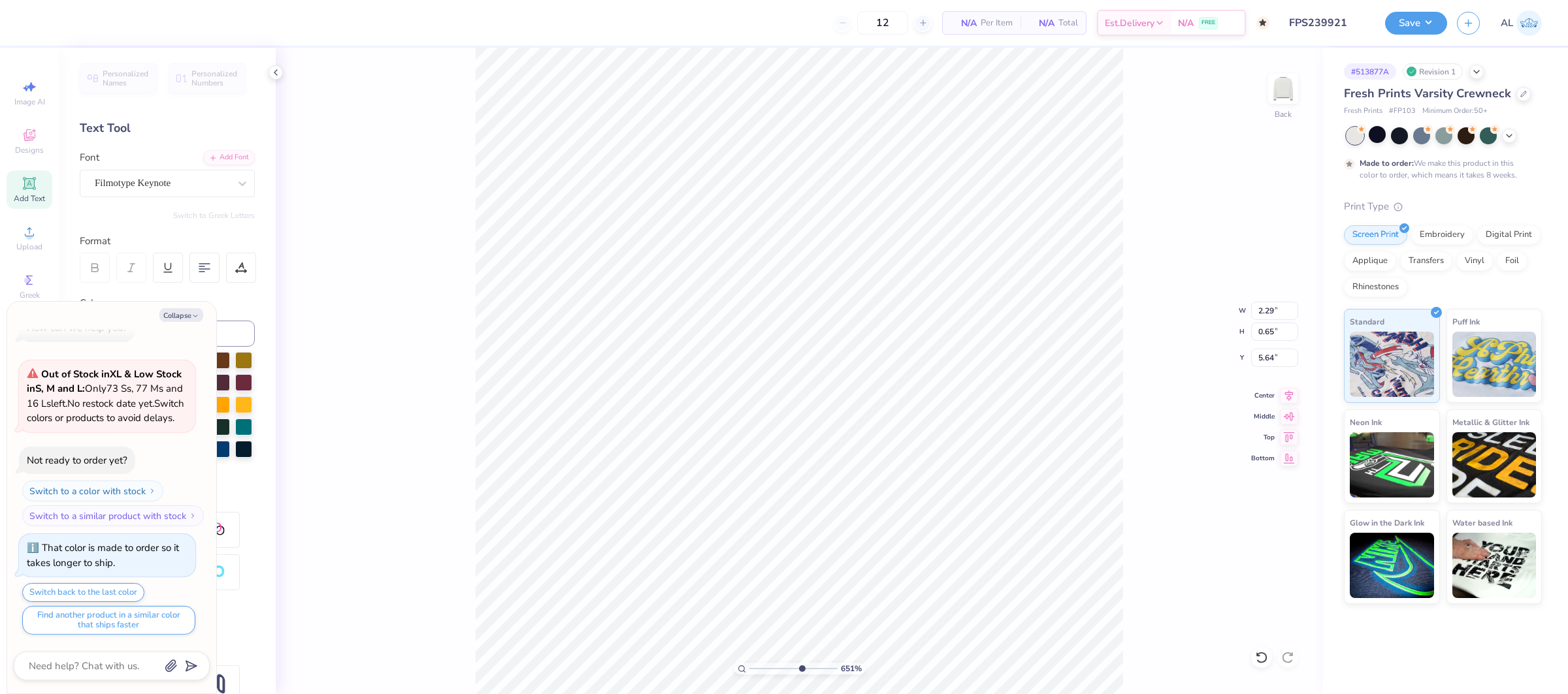
type input "10.13"
type input "6.51183038194359"
type textarea "x"
type input "9.25391141939558"
type textarea "x"
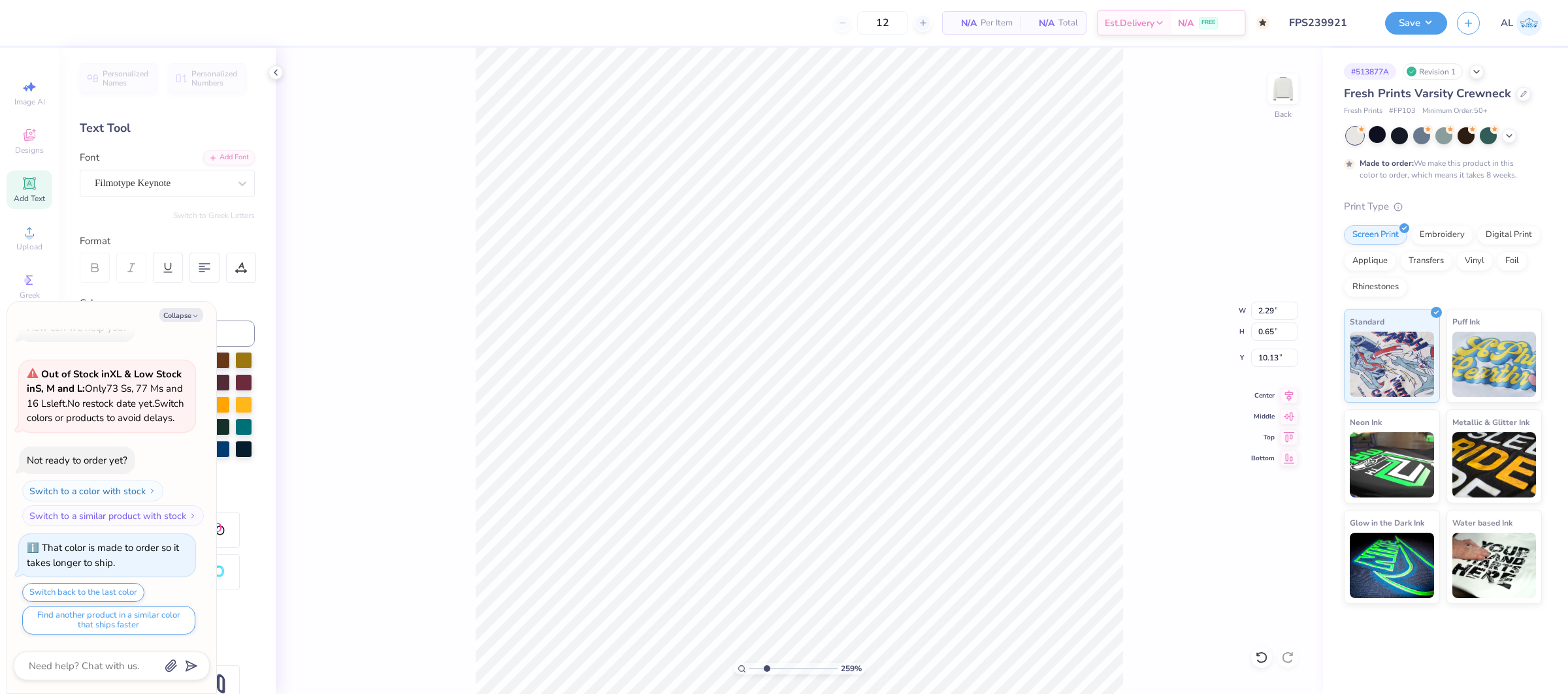
type input "2.58741430029633"
type textarea "x"
type input "5.00"
type input "2.75"
type input "2.58741430029633"
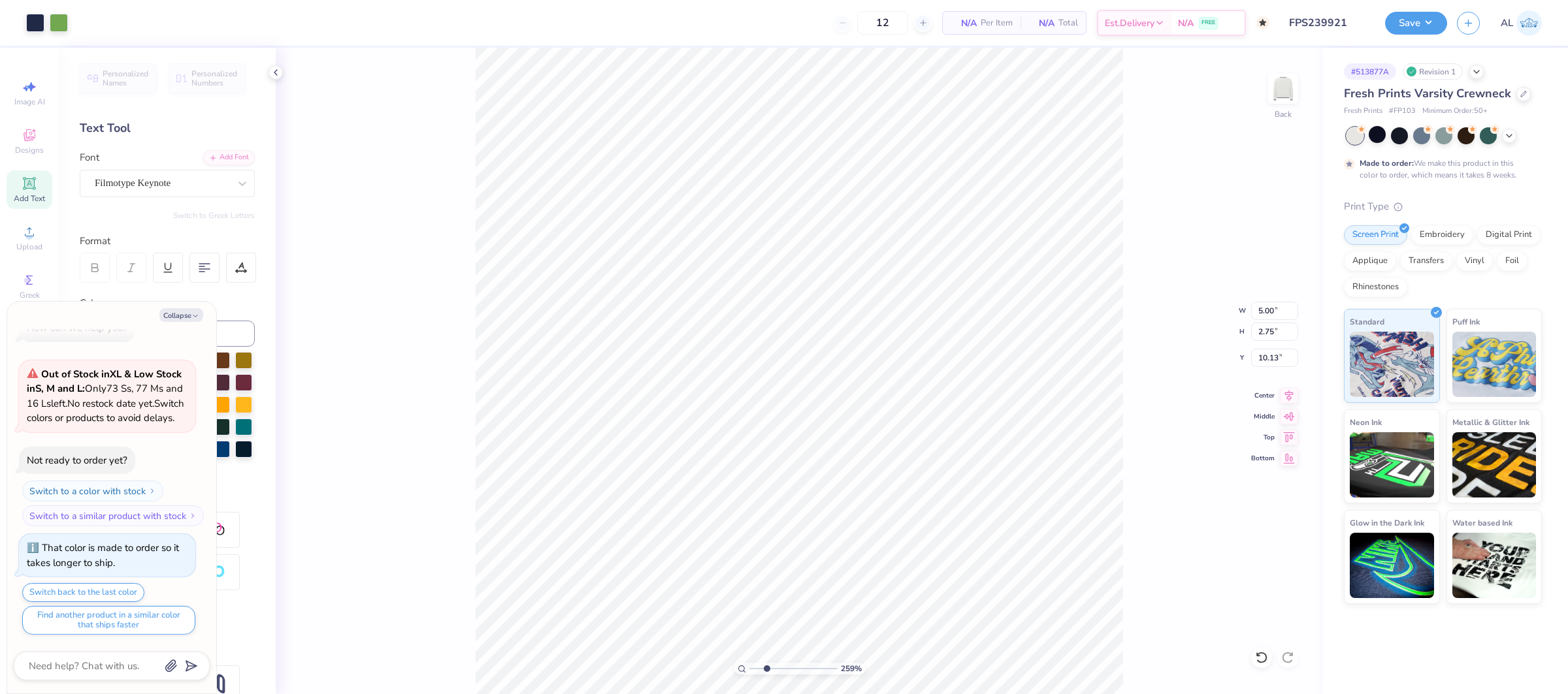
type textarea "x"
type input "5.28"
type input "2.58741430029633"
type textarea "x"
type input "2.58741430029633"
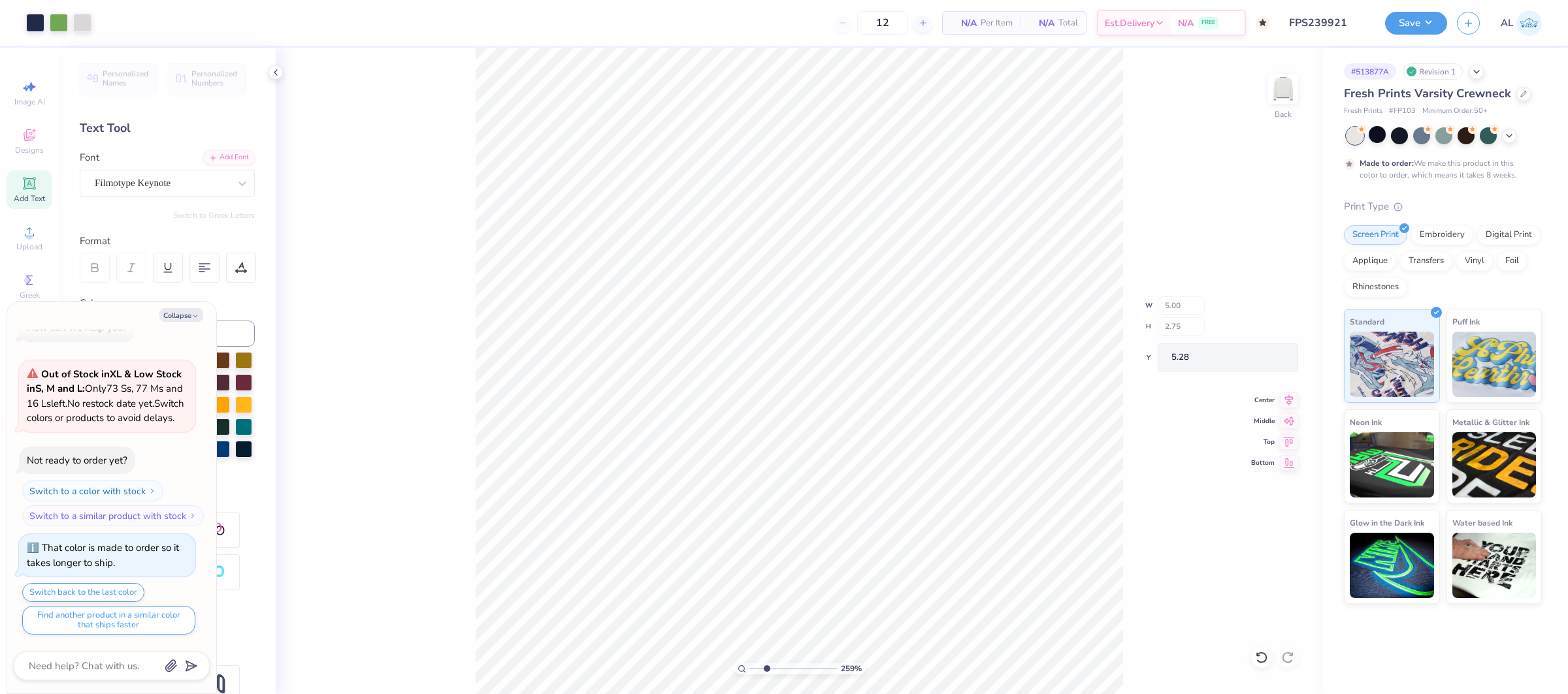
type textarea "x"
type input "1.35708135592735"
type textarea "x"
type input "1.35708135592735"
type textarea "x"
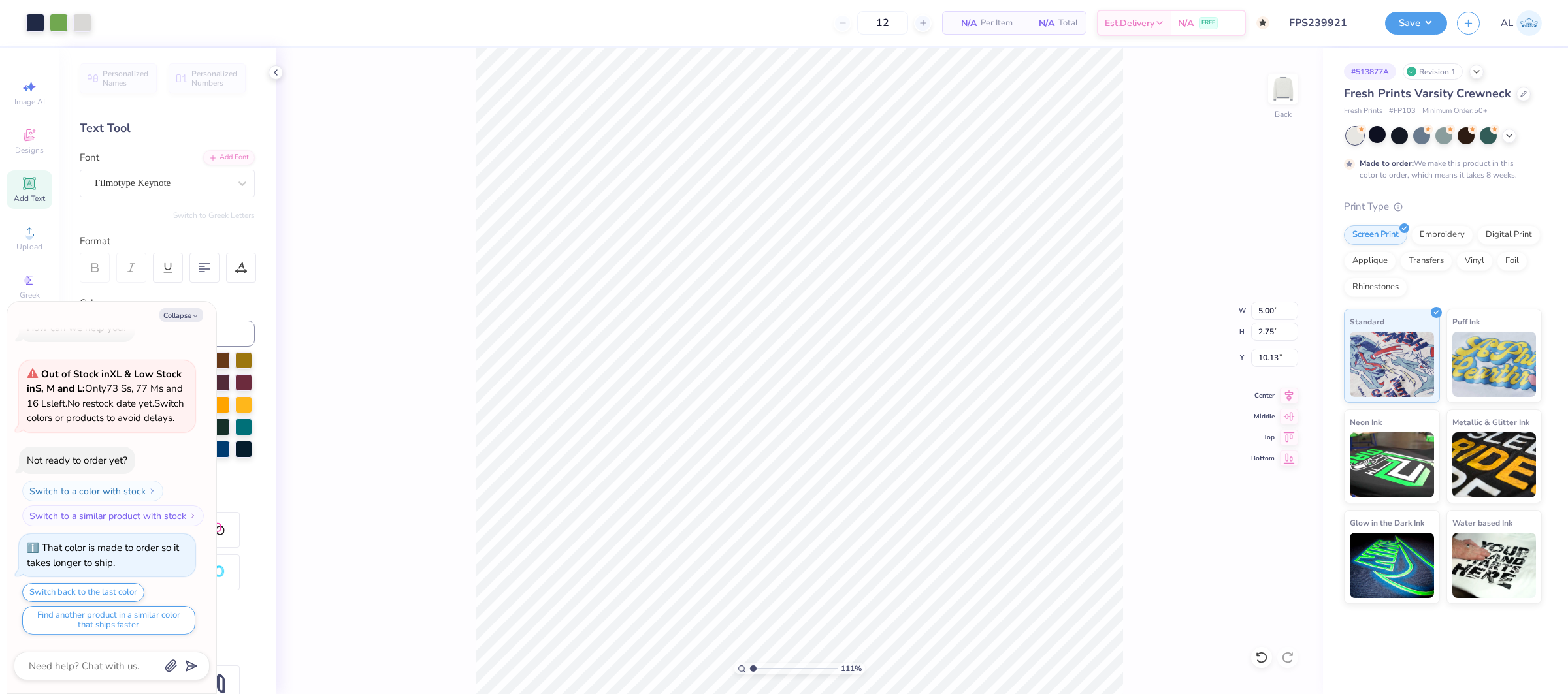
type input "1.10542930022447"
type textarea "x"
type input "1.10542930022447"
type textarea "x"
type input "3.00"
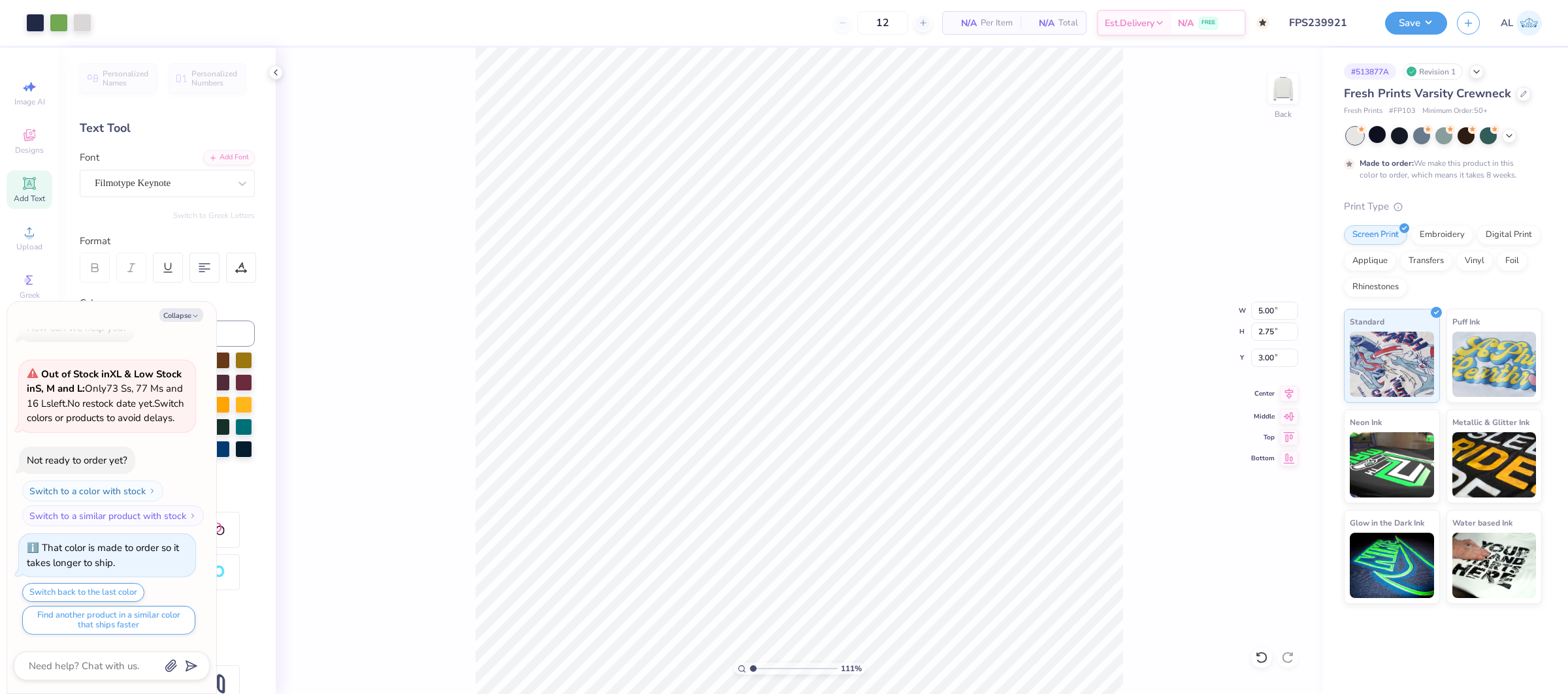
click at [1295, 396] on icon at bounding box center [1288, 394] width 18 height 16
type input "1.10542930022447"
type textarea "x"
click at [1264, 307] on input "5.00" at bounding box center [1274, 310] width 47 height 18
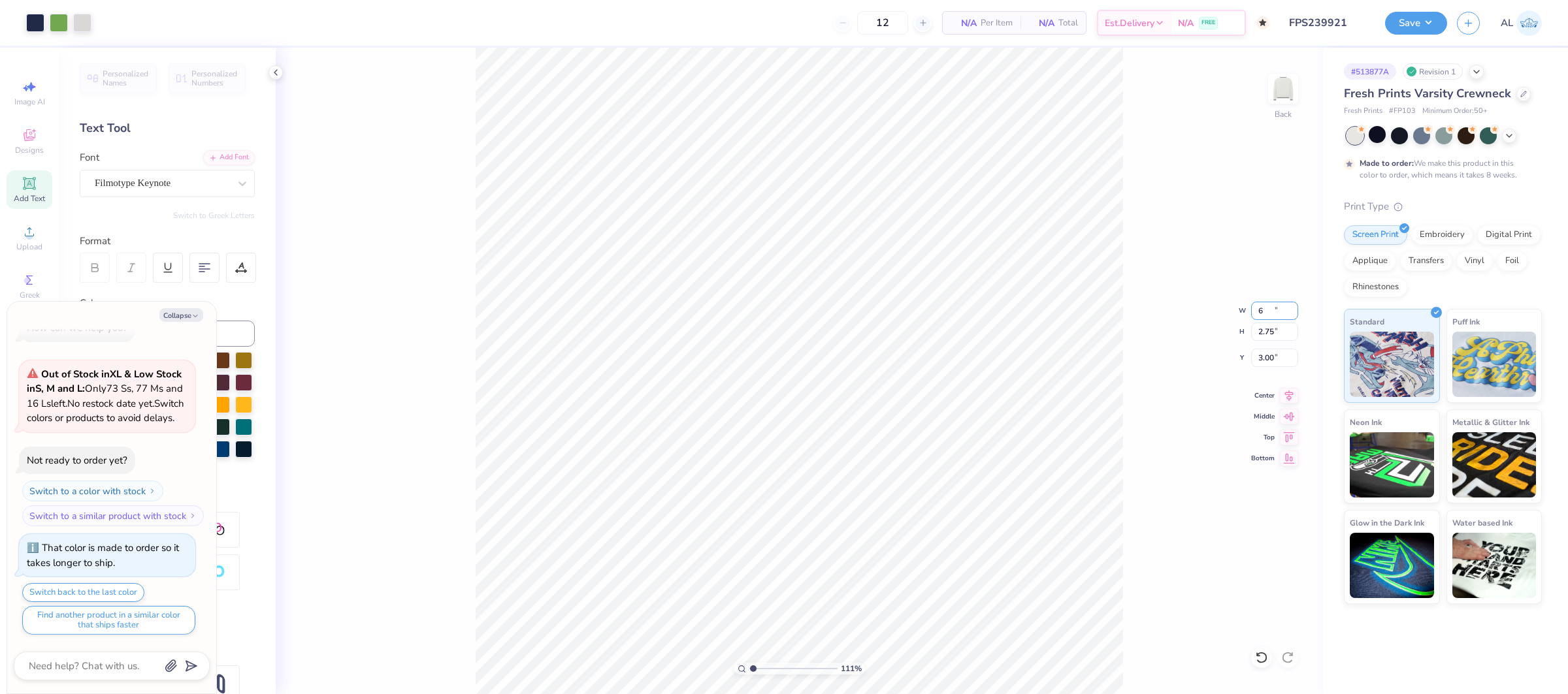
type input "6"
type input "1.10542930022447"
type textarea "x"
type input "1.10542930022447"
type textarea "x"
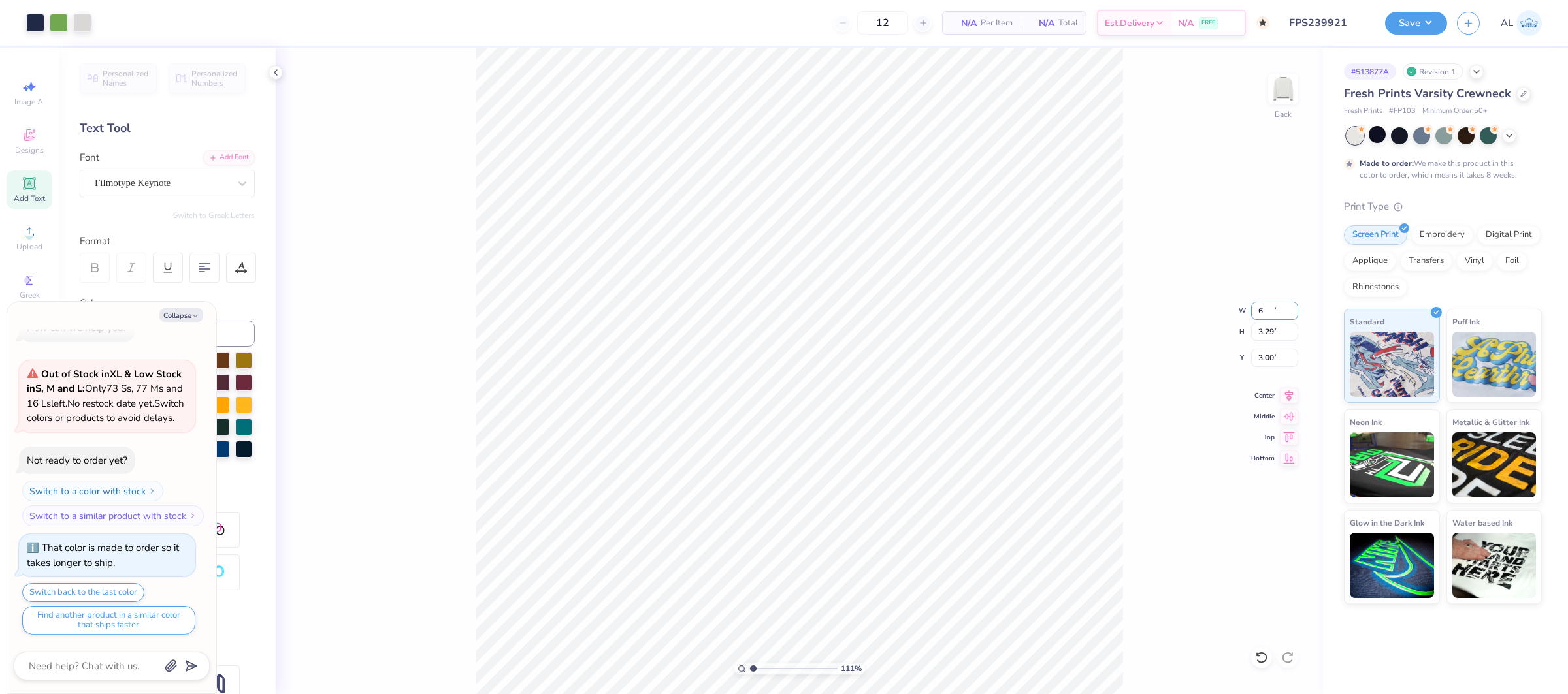
type input "6.00"
type input "3.29"
type input "2.73"
click at [1283, 394] on icon at bounding box center [1288, 394] width 18 height 16
type input "1.10542930022447"
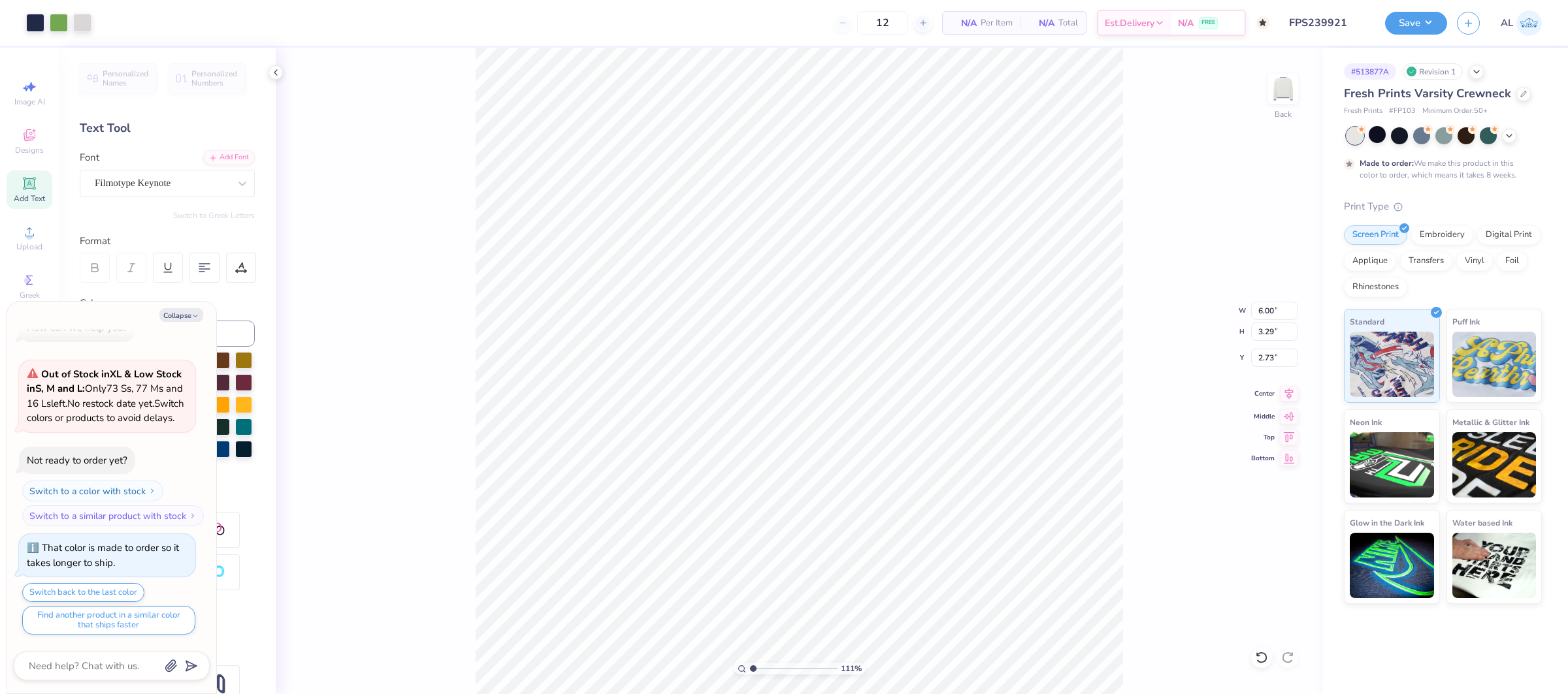
type textarea "x"
type input "1.10542930022447"
type textarea "x"
type input "1.10542930022447"
type textarea "x"
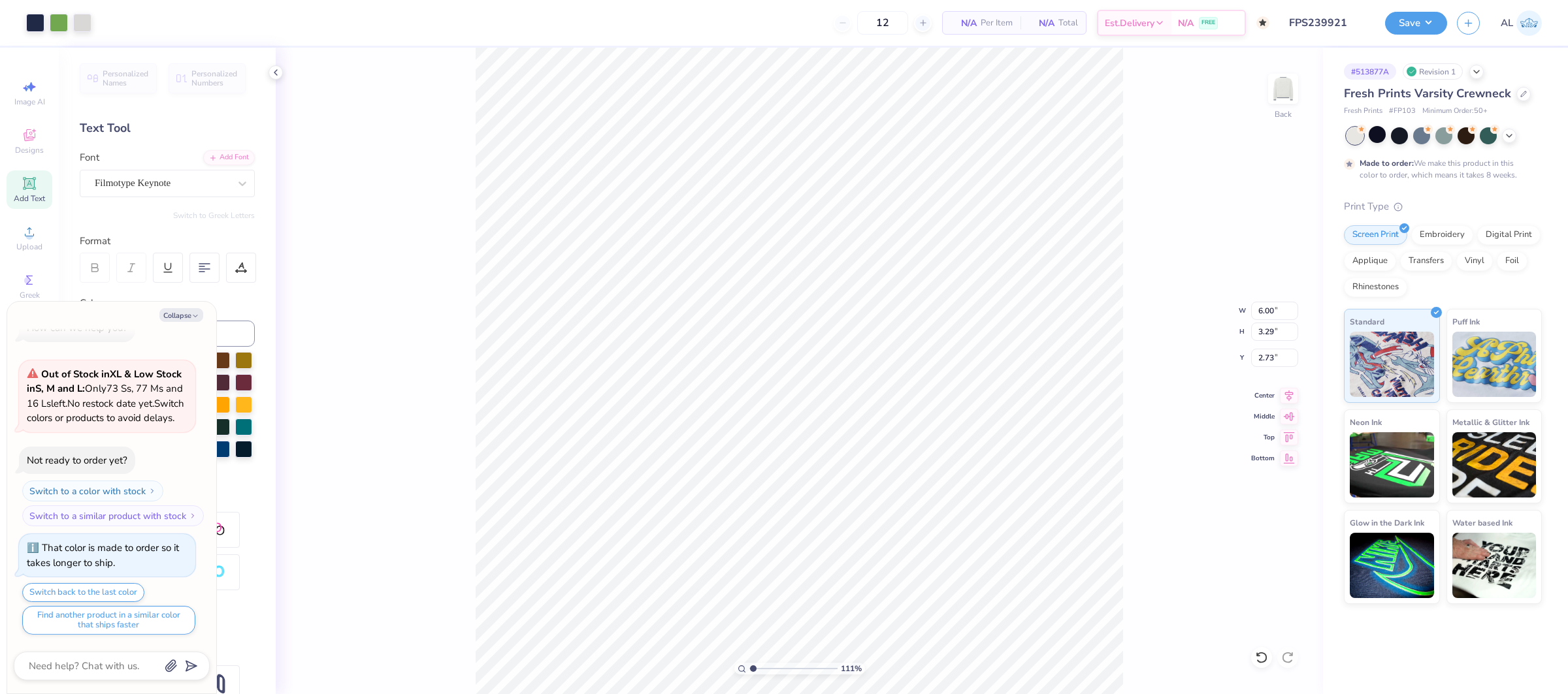
type input "1.10542930022447"
type textarea "x"
click at [1408, 19] on button "Save" at bounding box center [1416, 22] width 62 height 23
type input "1.10542930022447"
type textarea "x"
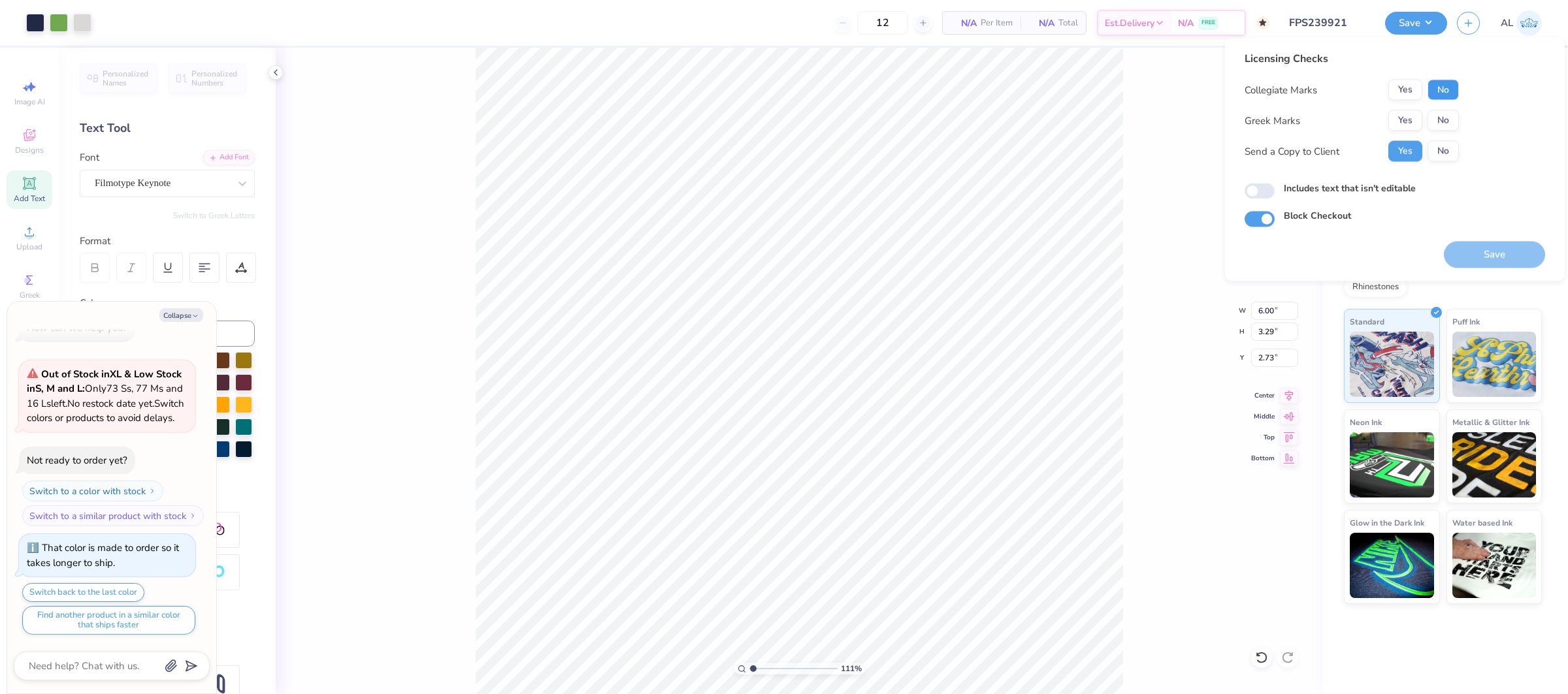
click at [1449, 93] on button "No" at bounding box center [1444, 90] width 32 height 21
click at [1438, 116] on button "No" at bounding box center [1444, 120] width 32 height 21
type input "1.10542930022447"
type textarea "x"
click at [1445, 88] on button "No" at bounding box center [1444, 90] width 32 height 21
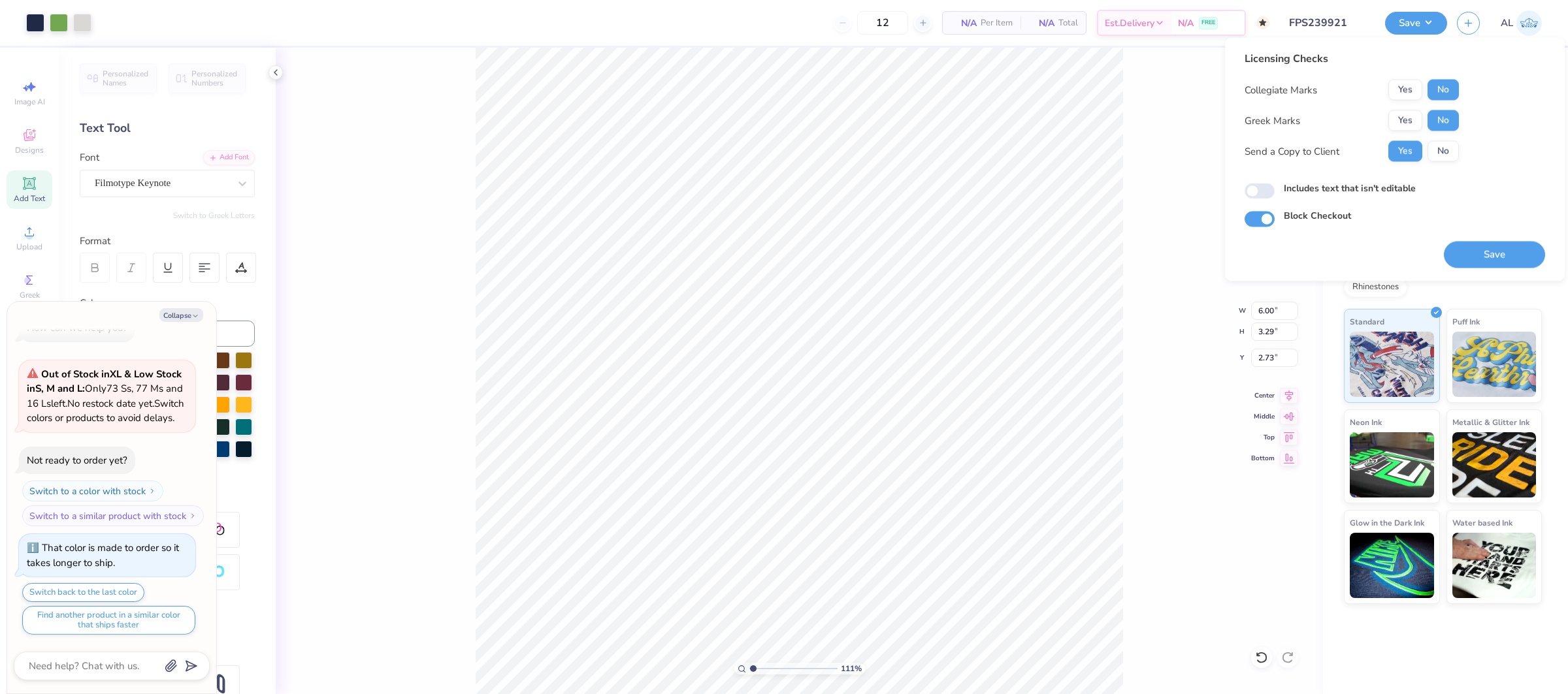
type input "1.10542930022447"
type textarea "x"
click at [1479, 255] on button "Save" at bounding box center [1494, 255] width 101 height 27
type input "1.10542930022447"
type textarea "x"
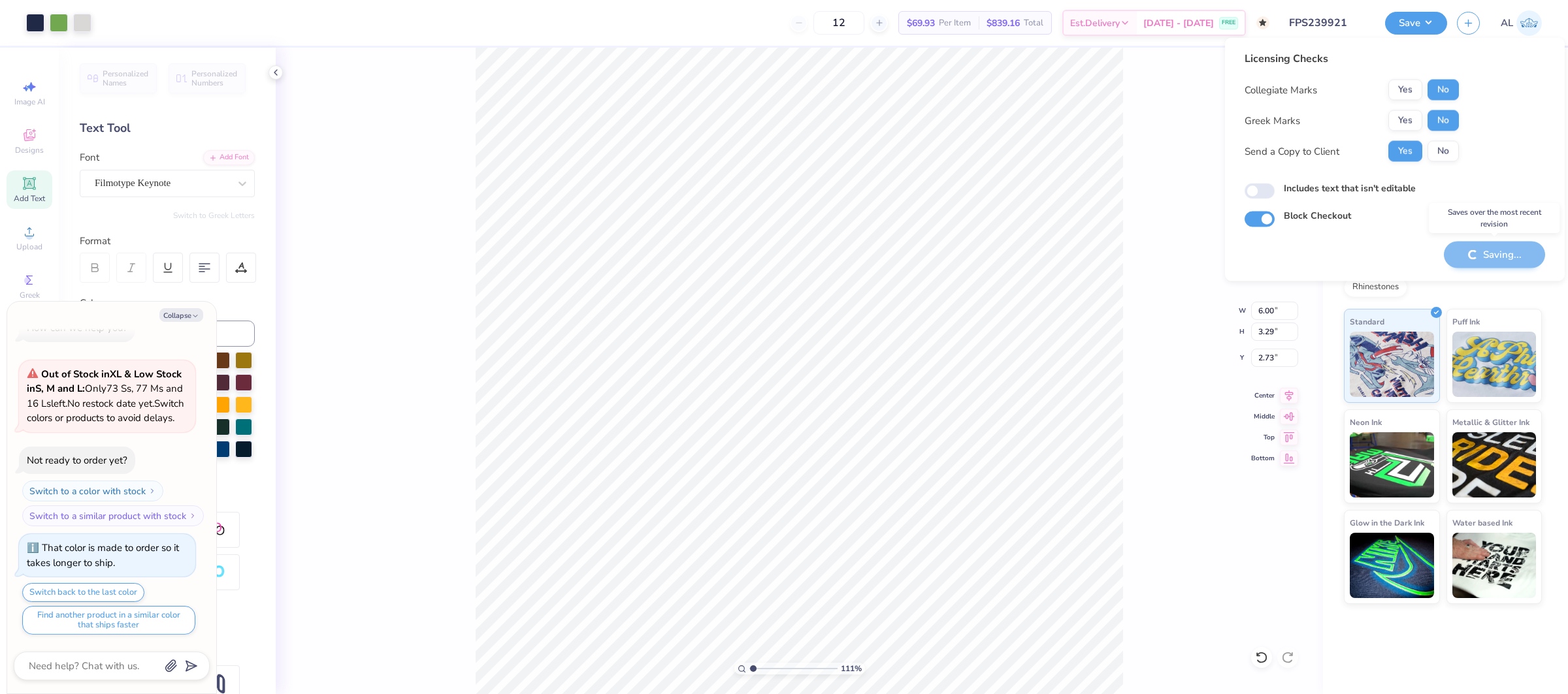
type input "1.10542930022447"
type textarea "x"
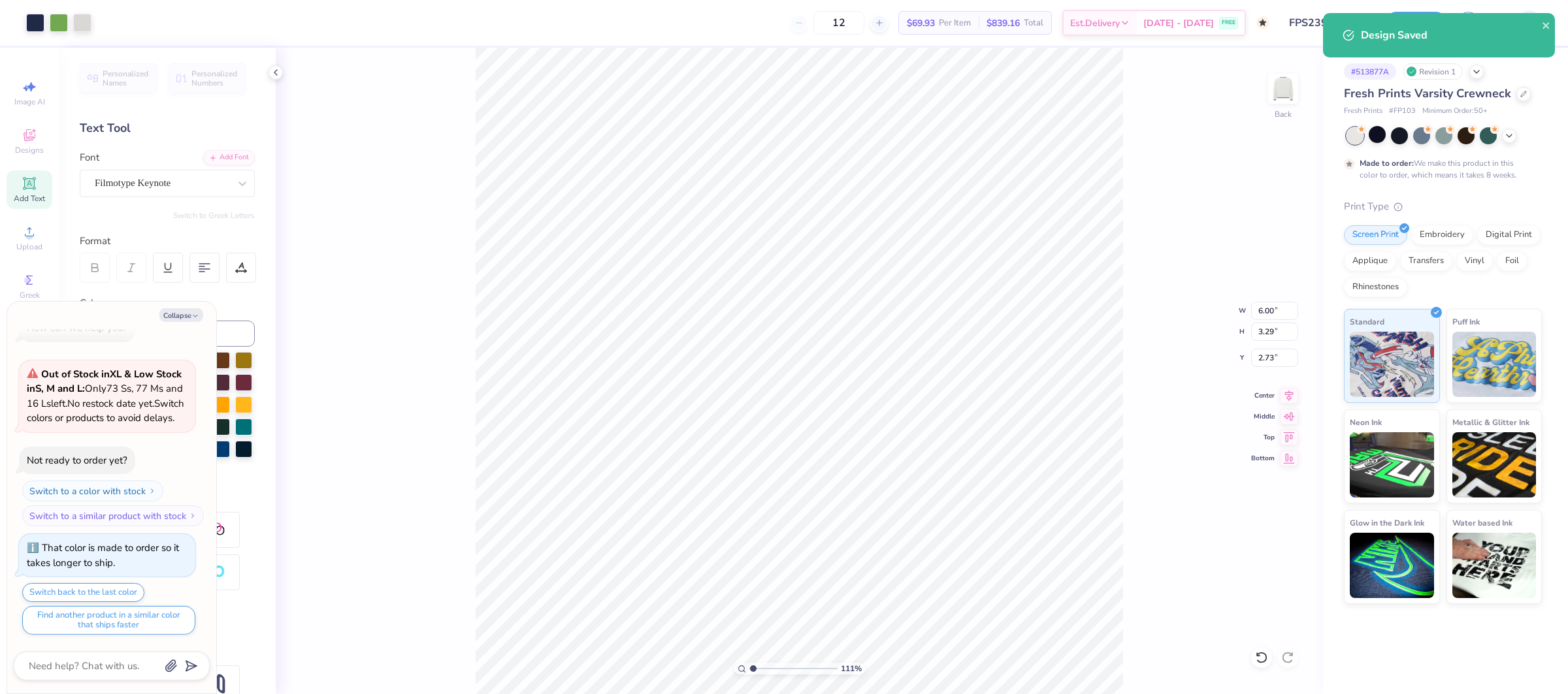
drag, startPoint x: 1231, startPoint y: 98, endPoint x: 1471, endPoint y: 40, distance: 246.9
click at [1231, 98] on div "111 % Back W 6.00 6.00 " H 3.29 3.29 " Y 2.73 2.73 " Center Middle Top Bottom" at bounding box center [799, 370] width 1047 height 647
type input "1.10542930022447"
type textarea "x"
click at [1546, 27] on icon "close" at bounding box center [1546, 25] width 9 height 11
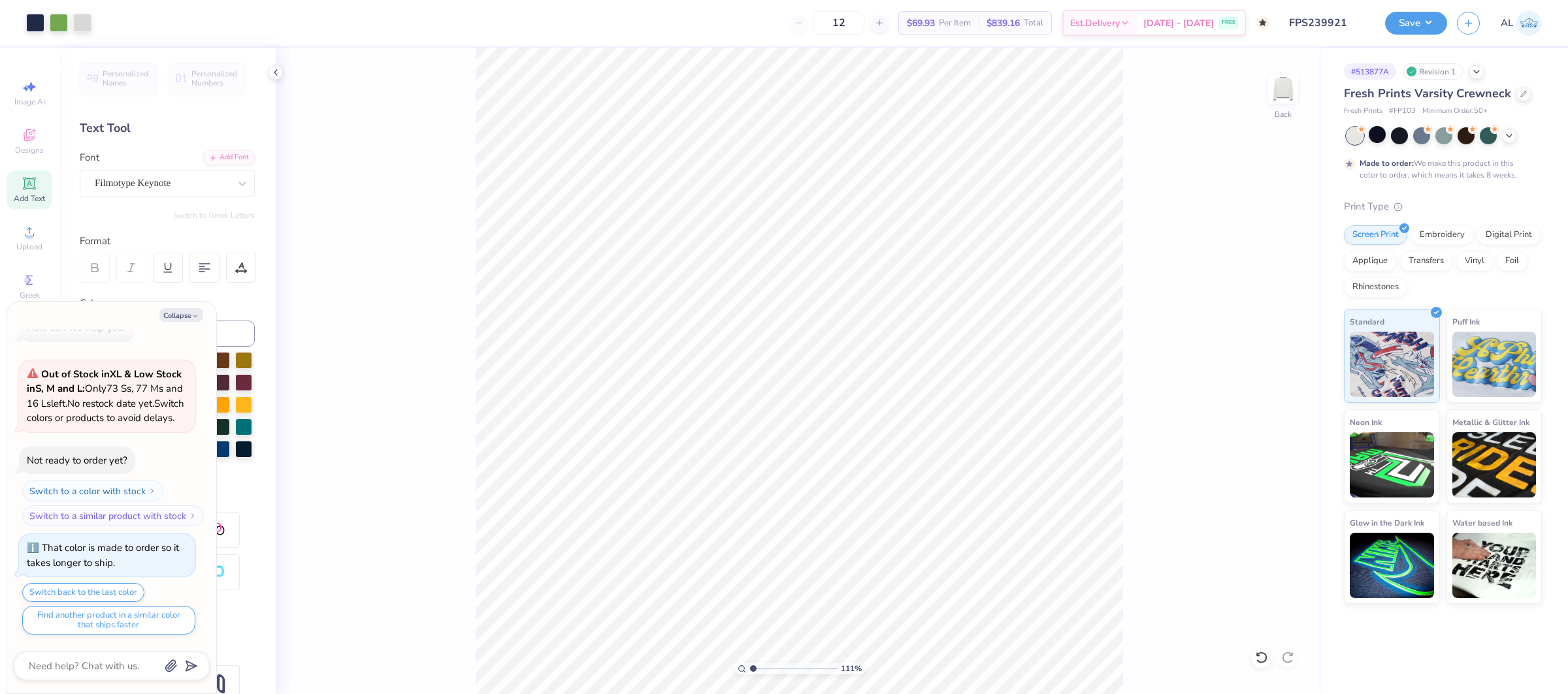
click at [1394, 28] on div "Design Saved" at bounding box center [1441, 40] width 232 height 60
click at [1412, 24] on button "Save" at bounding box center [1416, 22] width 62 height 23
type input "1.10542930022447"
type textarea "x"
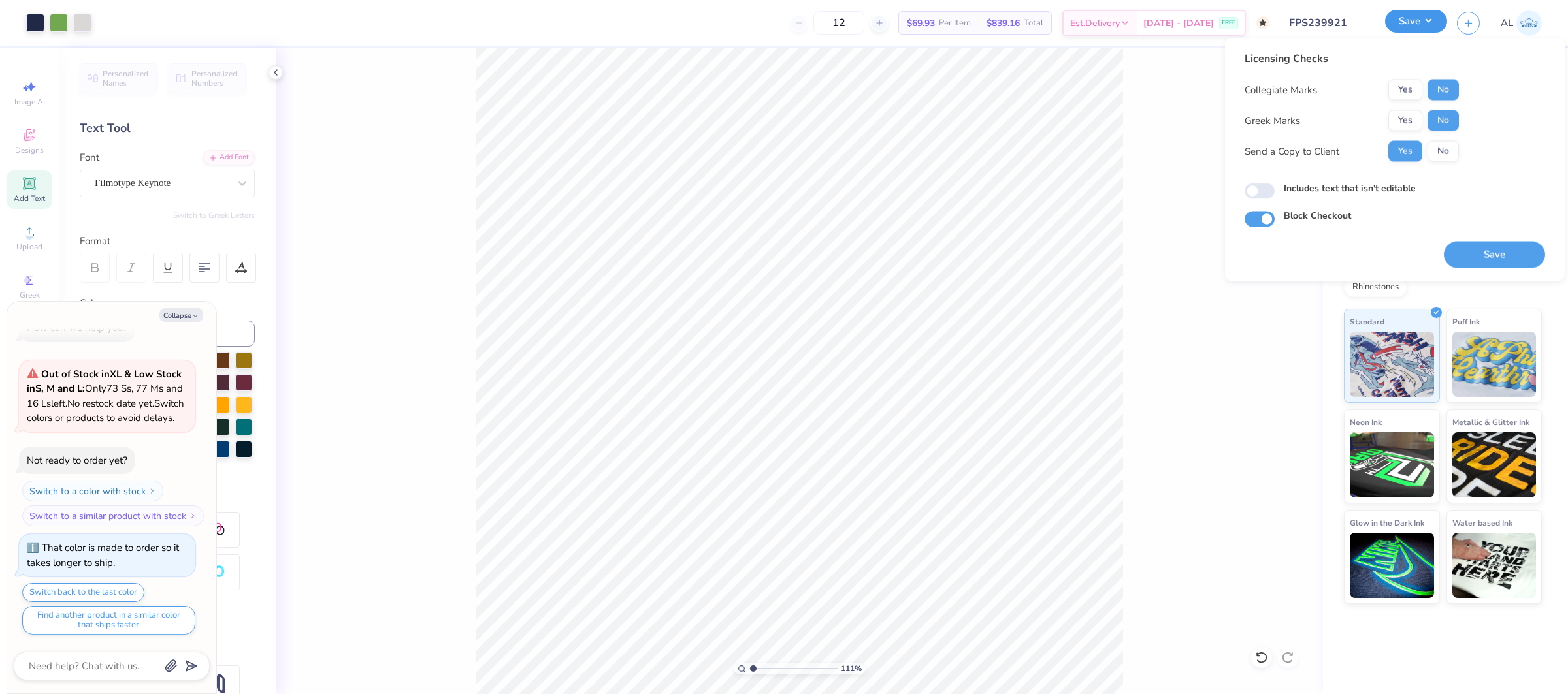
click at [1412, 24] on button "Save" at bounding box center [1416, 22] width 62 height 23
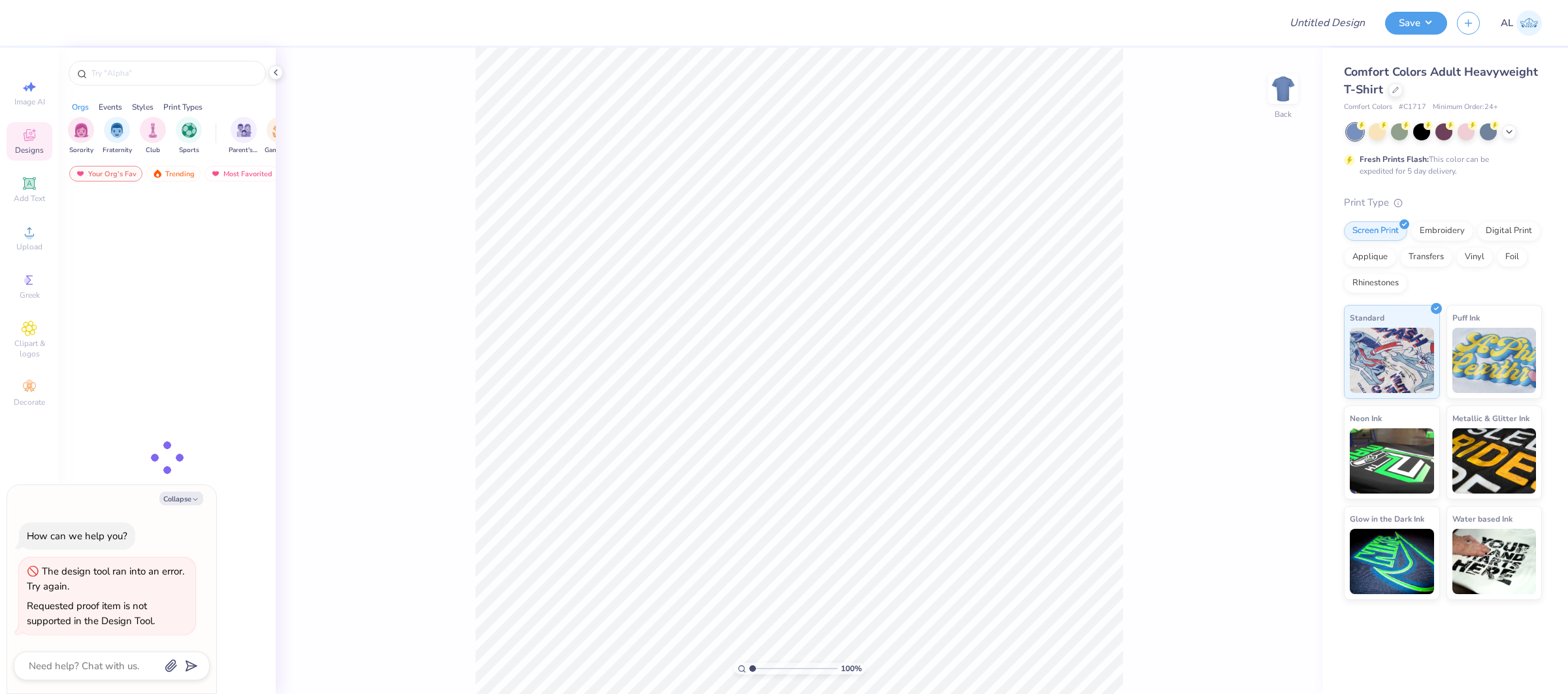
type textarea "x"
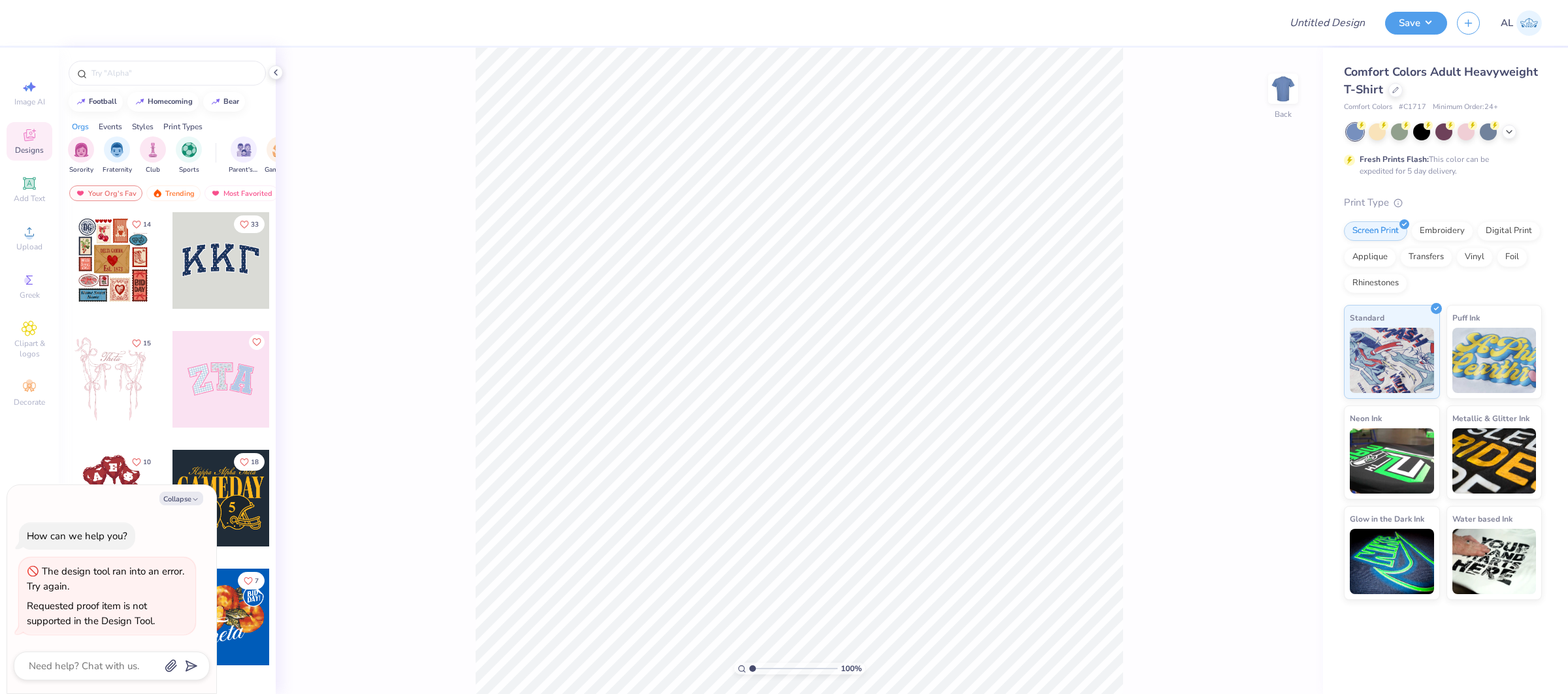
click at [372, 39] on div "Design Title Save AL Image AI Designs Add Text Upload Greek Clipart & logos Dec…" at bounding box center [784, 347] width 1568 height 694
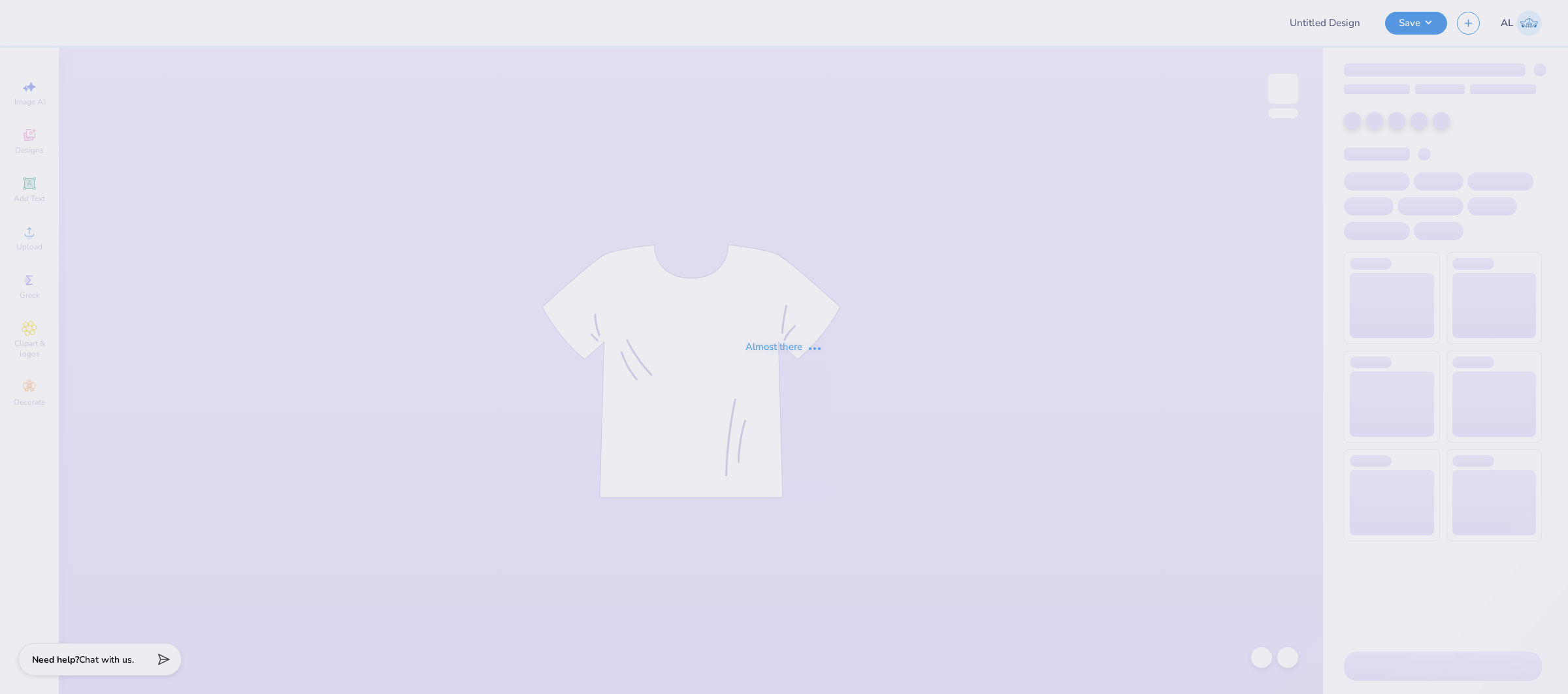
type input "FPS239921"
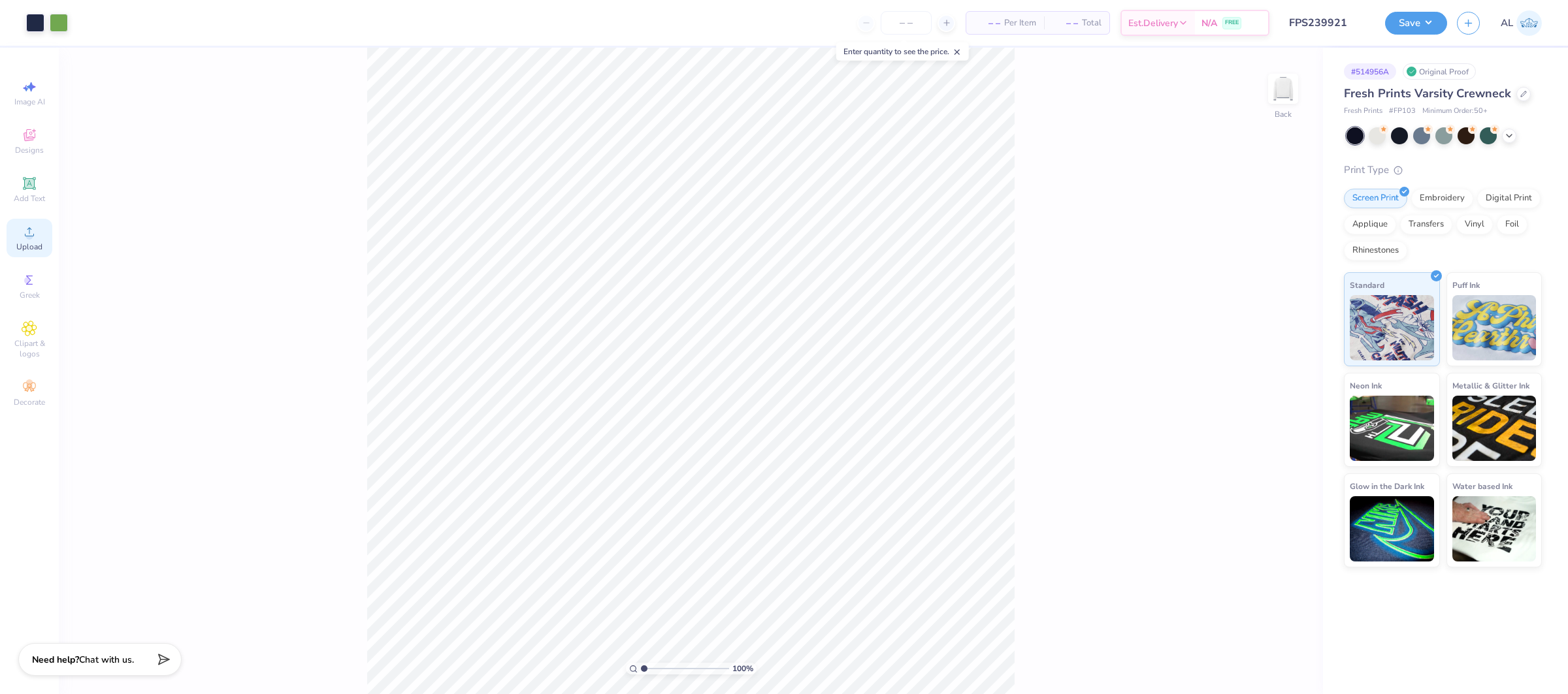
click at [35, 233] on icon at bounding box center [30, 232] width 16 height 16
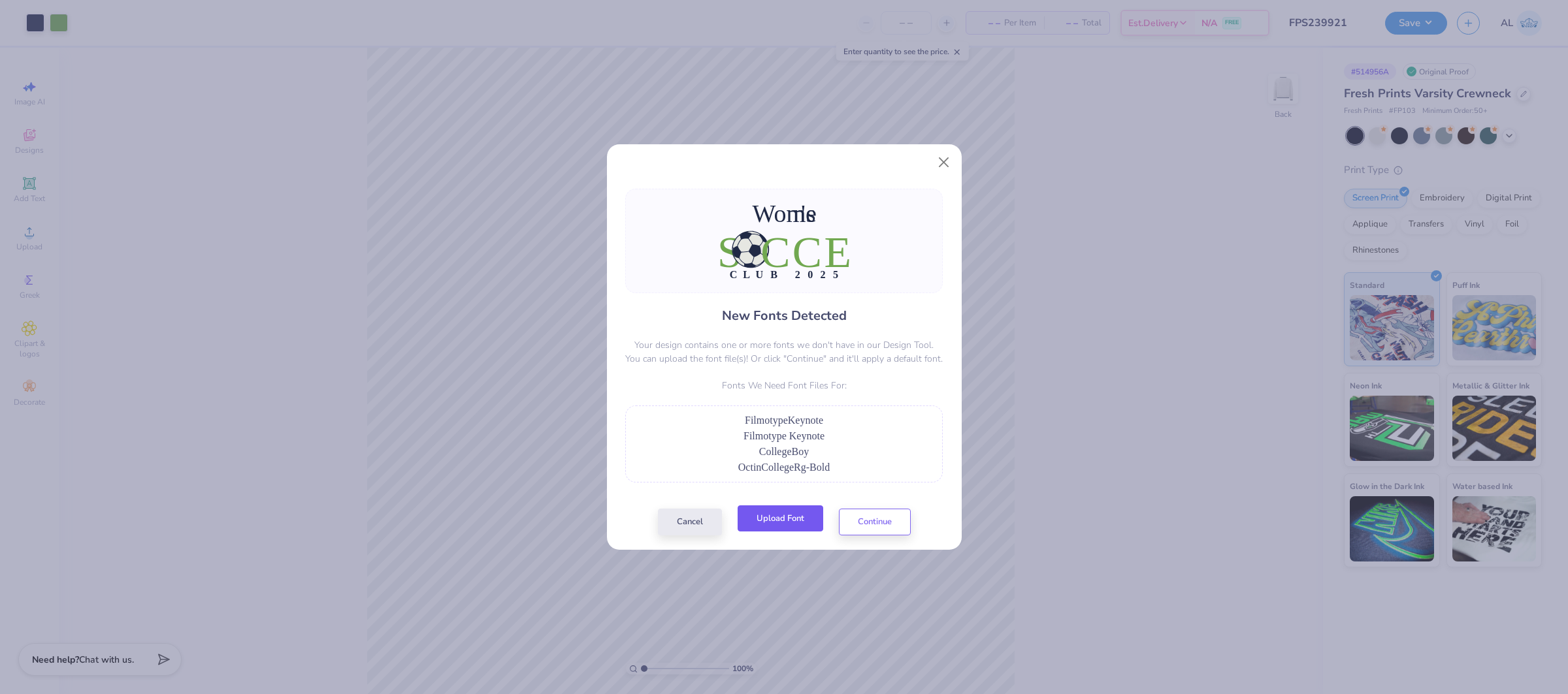
click at [781, 524] on button "Upload Font" at bounding box center [780, 519] width 86 height 27
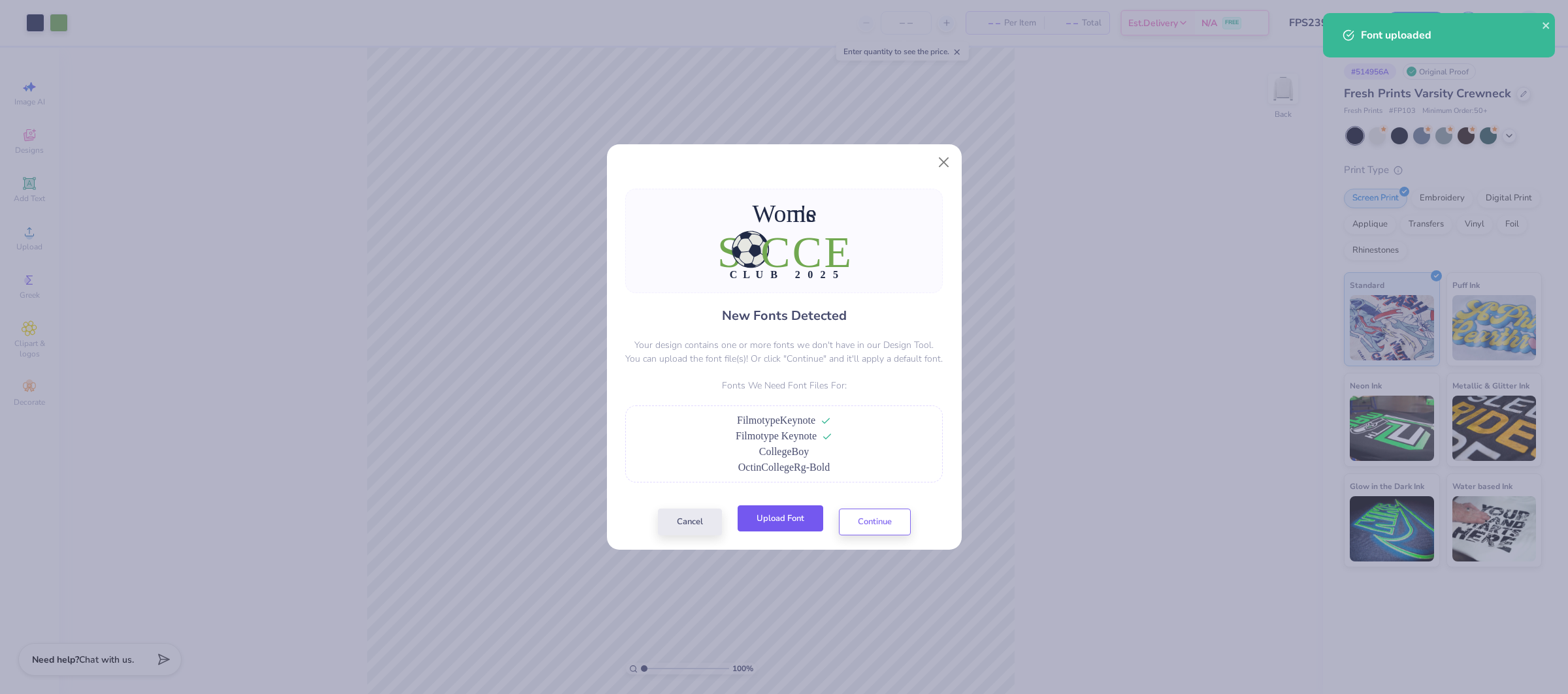
click at [789, 516] on button "Upload Font" at bounding box center [780, 519] width 86 height 27
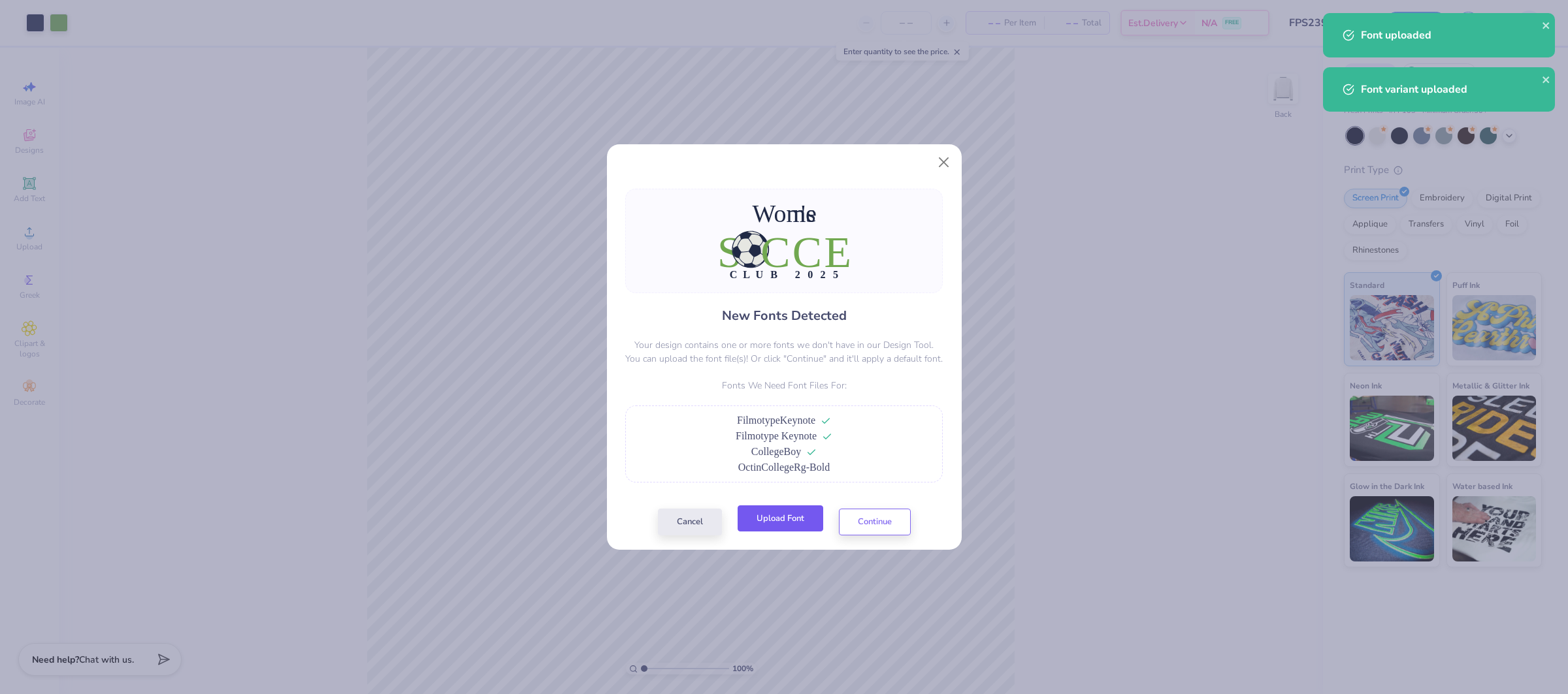
click at [782, 524] on button "Upload Font" at bounding box center [780, 519] width 86 height 27
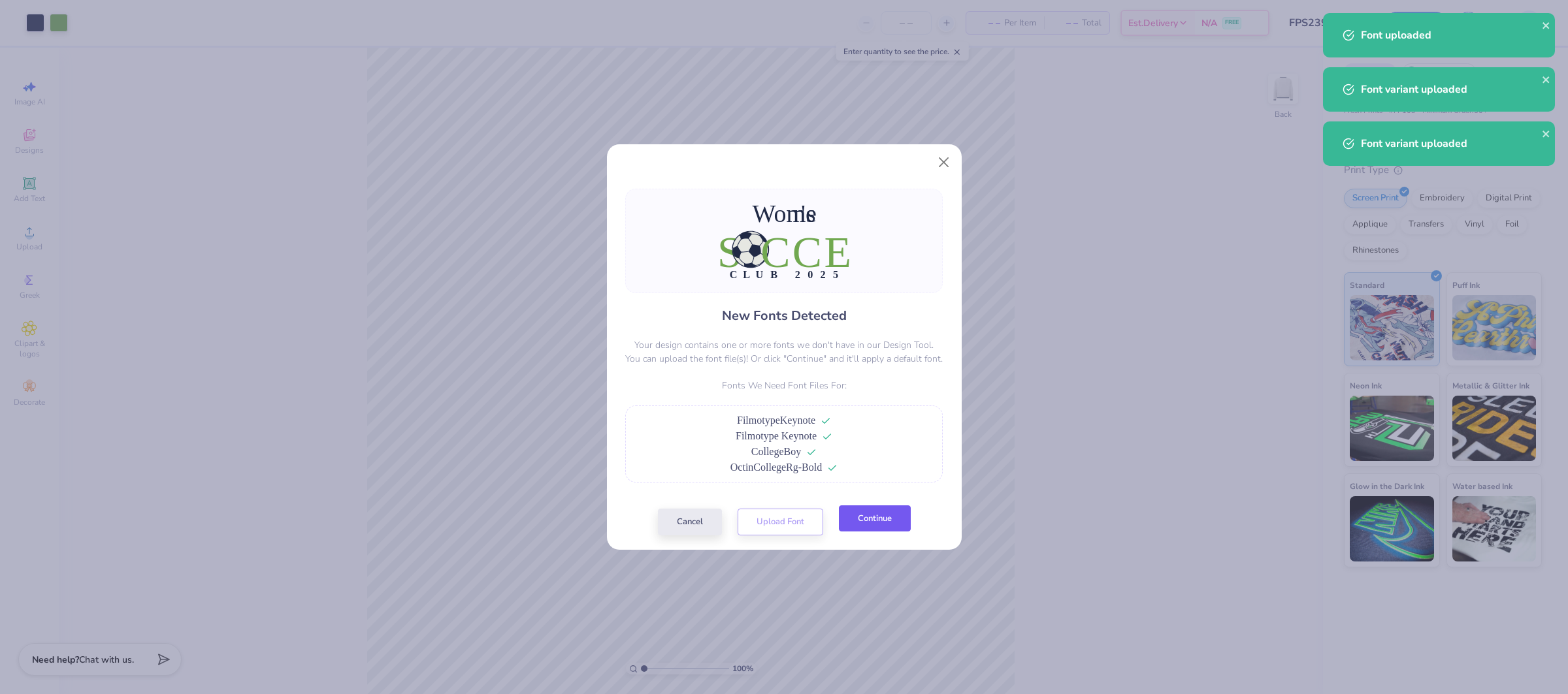
click at [882, 523] on button "Continue" at bounding box center [875, 519] width 72 height 27
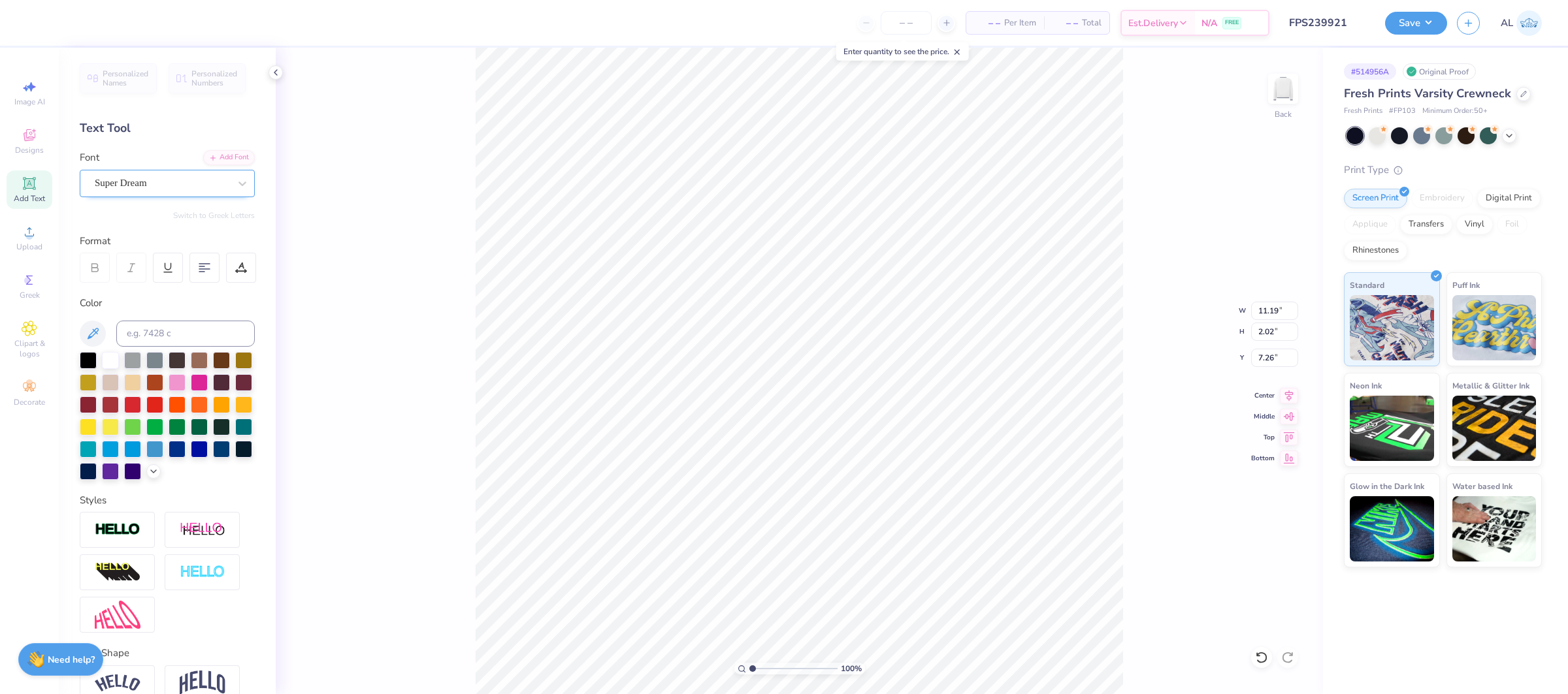
click at [149, 185] on div "Super Dream" at bounding box center [162, 183] width 137 height 20
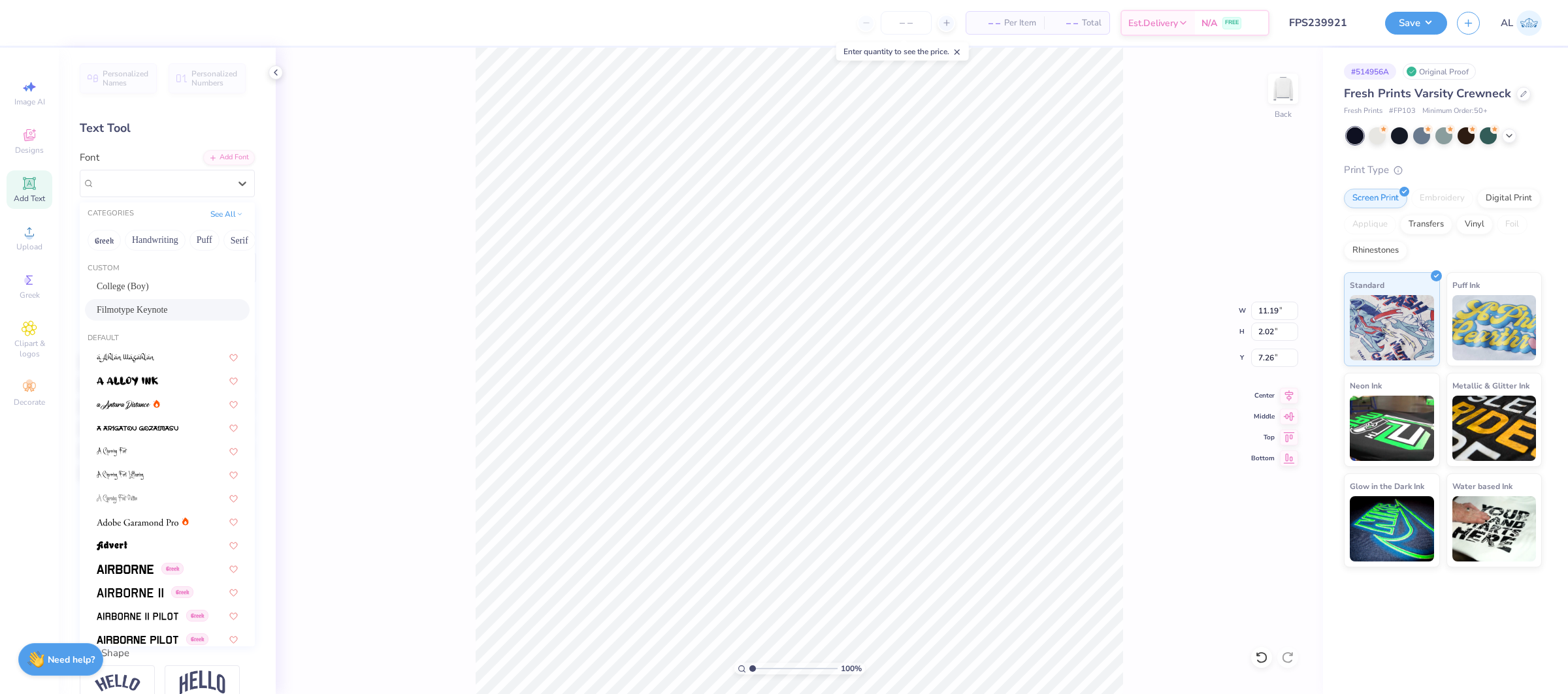
click at [158, 311] on div "Filmotype Keynote" at bounding box center [167, 309] width 141 height 14
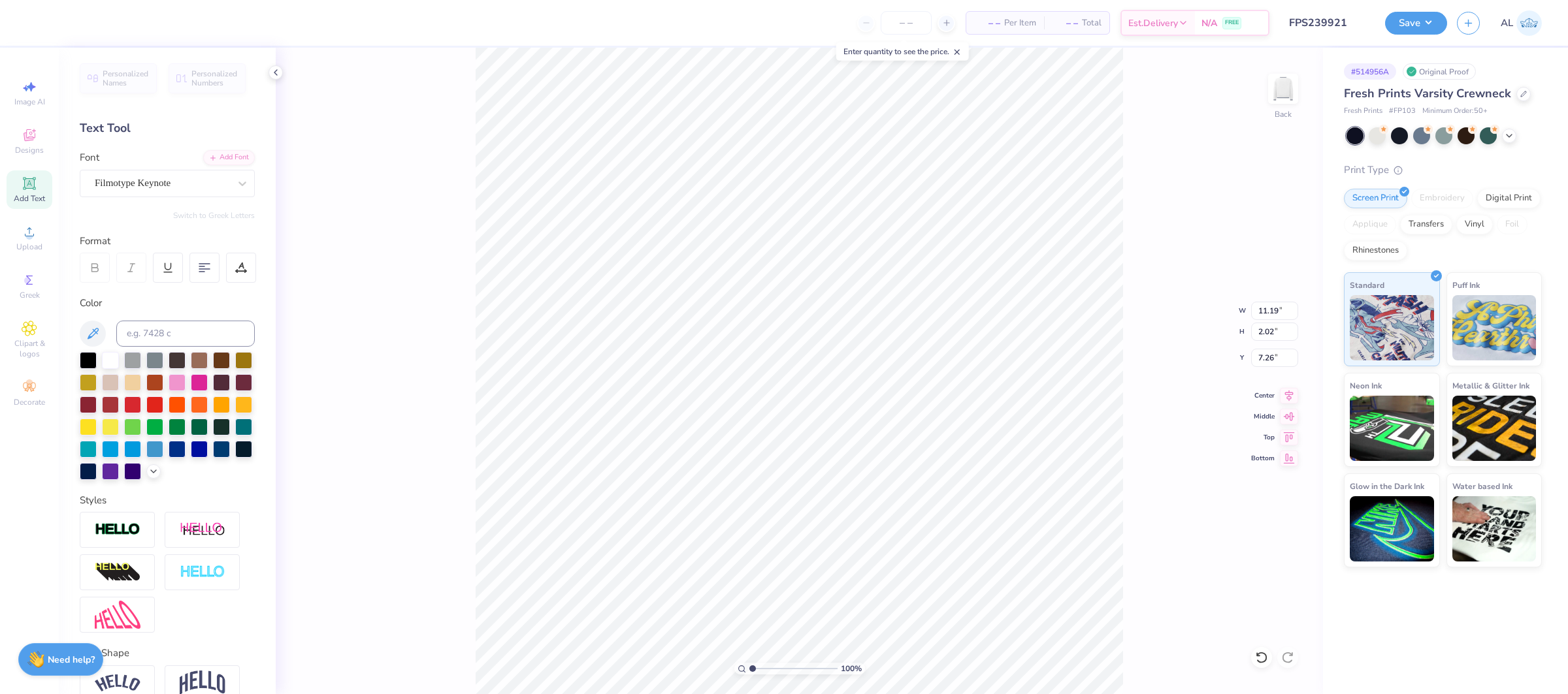
type input "7.07"
type input "7.45"
type input "13.04"
type input "3.60"
type input "10.83"
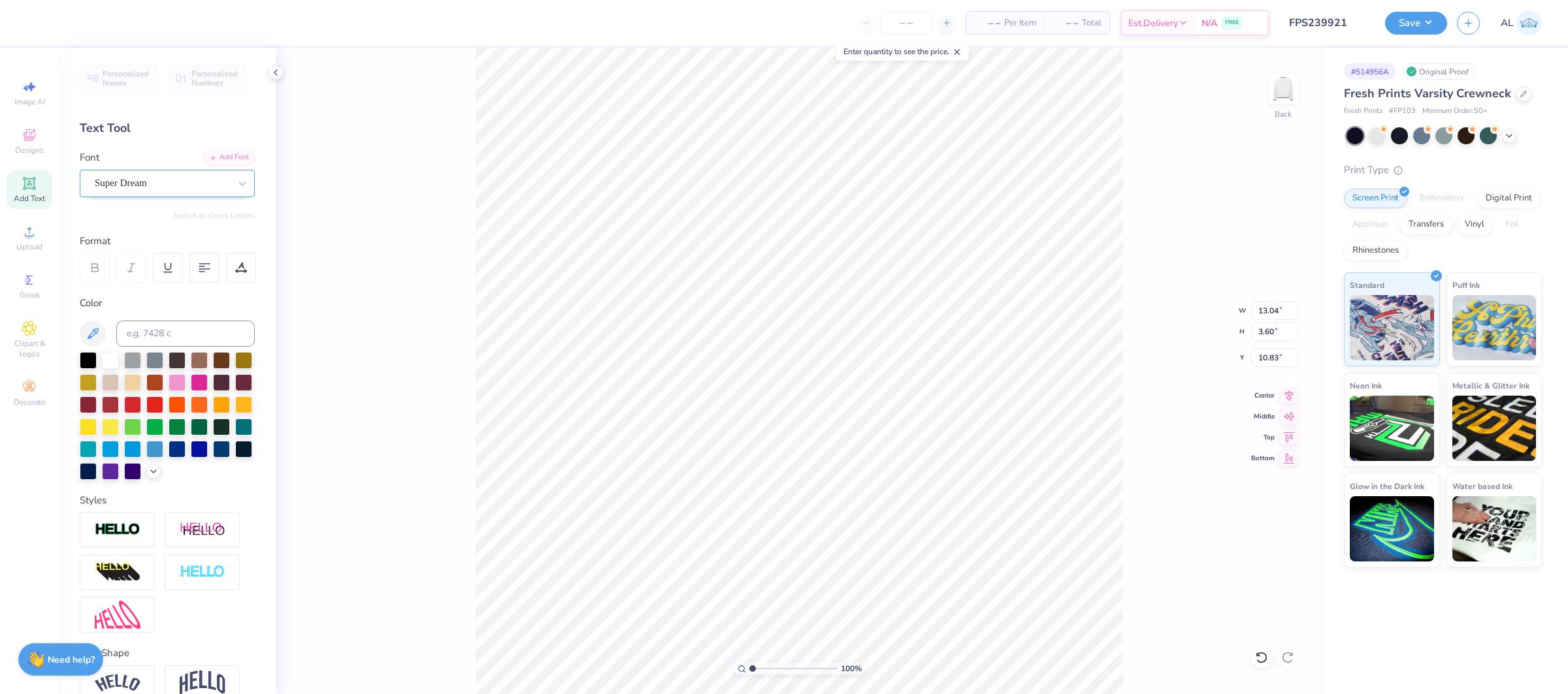
click at [186, 176] on div "Super Dream" at bounding box center [162, 183] width 137 height 20
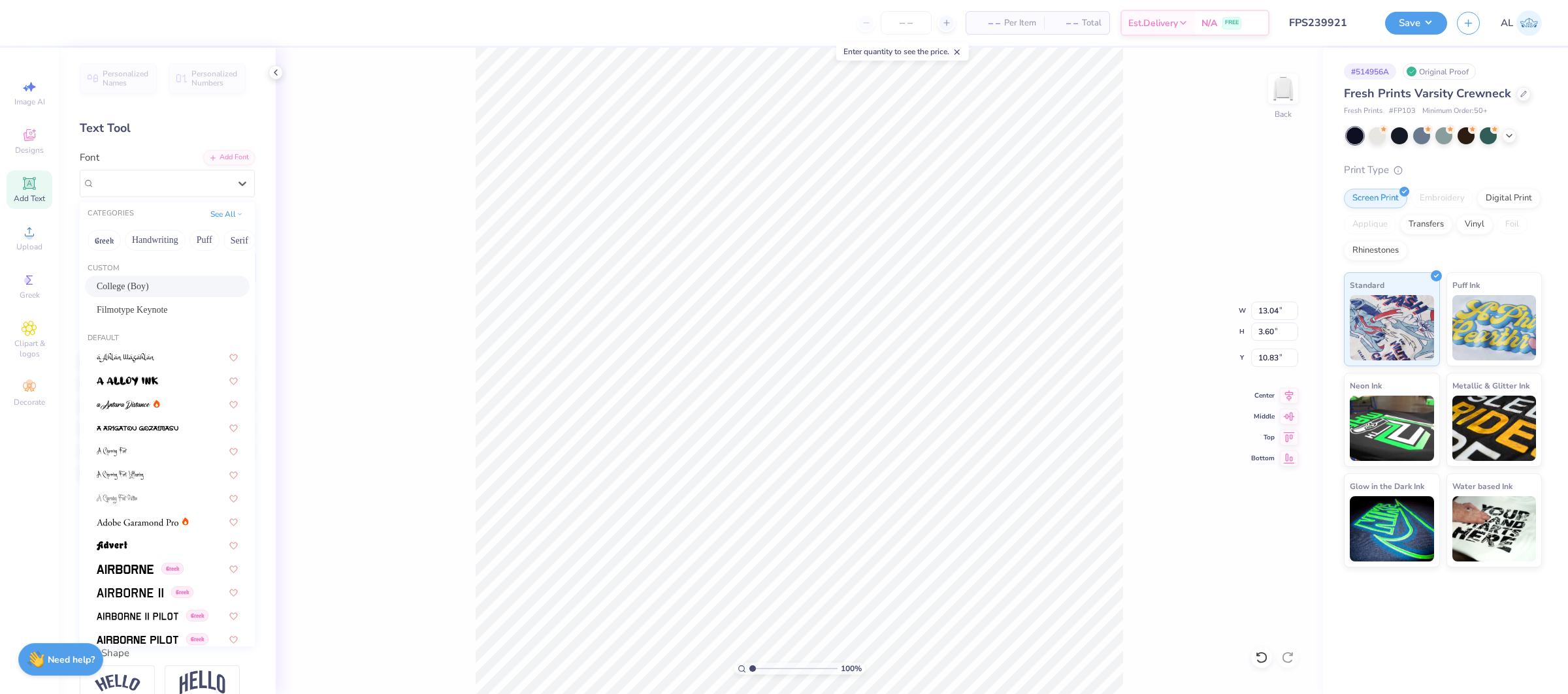
click at [168, 284] on div "College (Boy)" at bounding box center [167, 286] width 141 height 14
type input "10.21"
type input "4.71"
type input "10.63"
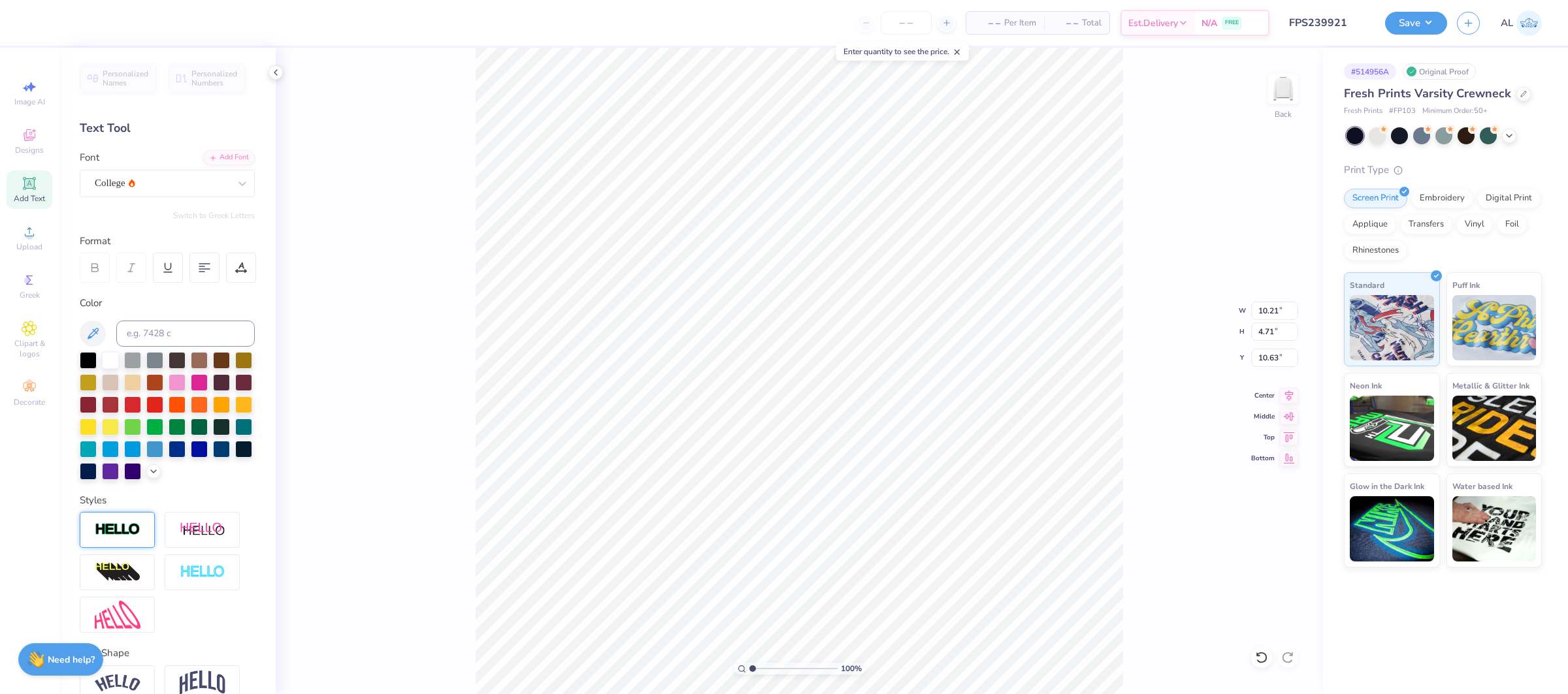
click at [118, 537] on img at bounding box center [118, 529] width 46 height 15
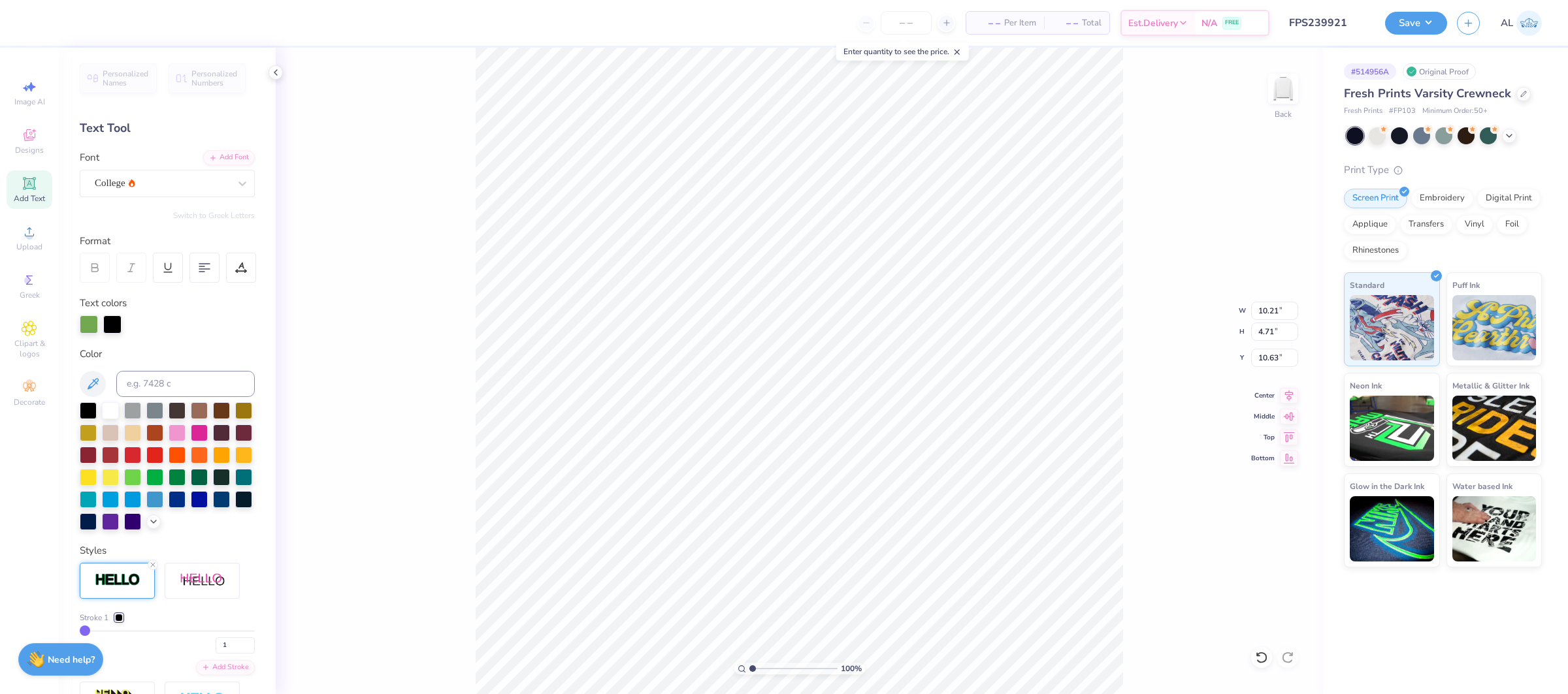
type input "10.23"
type input "4.74"
type input "10.62"
drag, startPoint x: 226, startPoint y: 641, endPoint x: 203, endPoint y: 647, distance: 23.8
click at [203, 647] on div "1" at bounding box center [167, 642] width 175 height 24
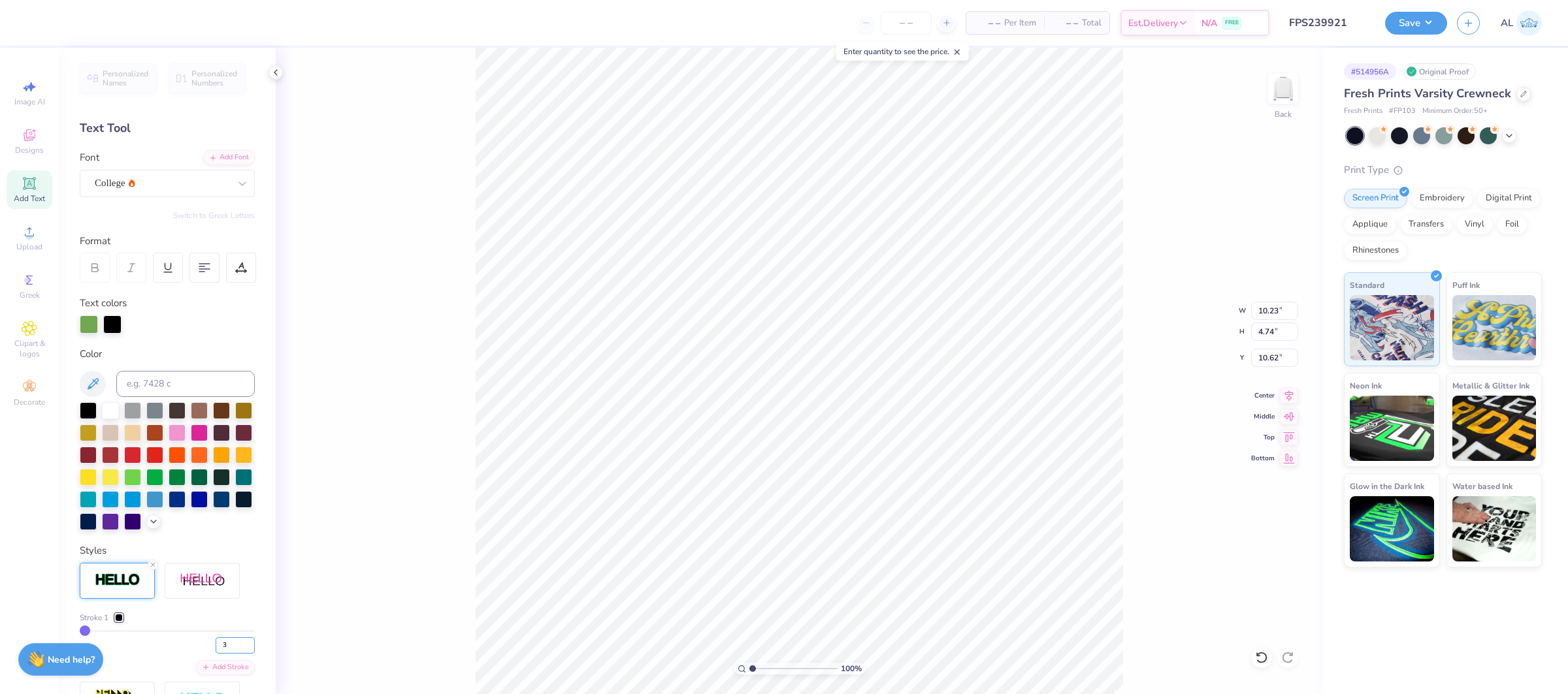
type input "3"
type input "10.27"
type input "4.78"
type input "10.60"
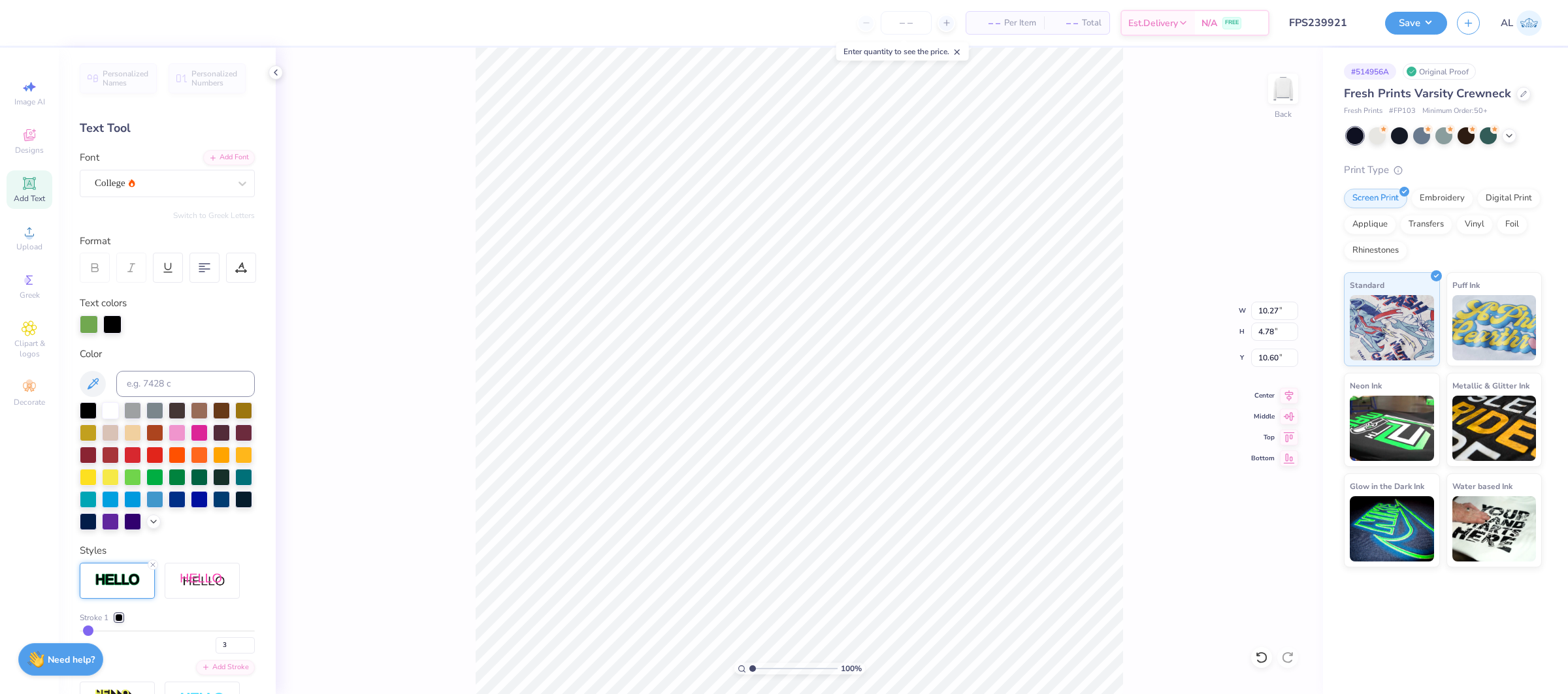
type input "3.02"
type input "3.73"
type input "10.76"
type input "3.00"
type input "3.71"
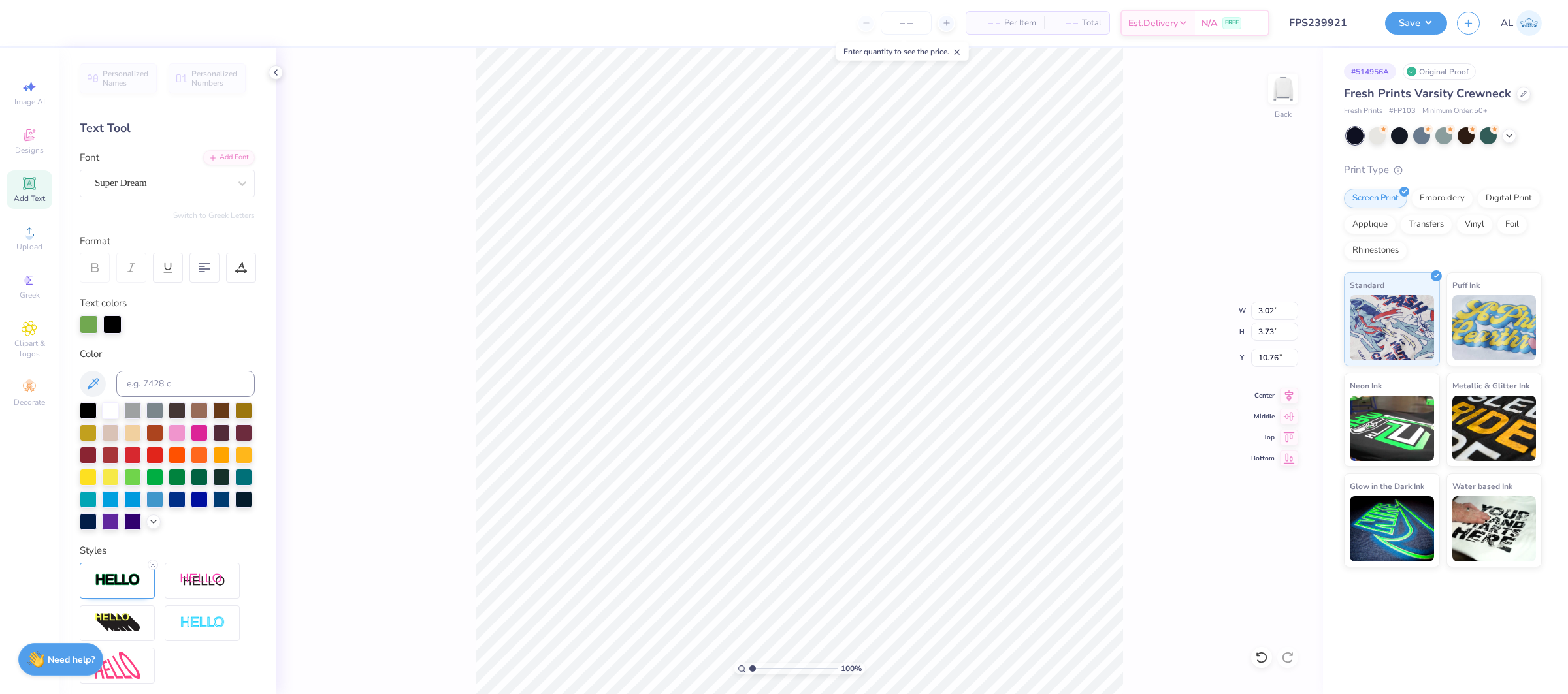
type input "11.13"
drag, startPoint x: 113, startPoint y: 567, endPoint x: 194, endPoint y: 590, distance: 84.2
click at [113, 567] on div at bounding box center [117, 581] width 75 height 36
drag, startPoint x: 235, startPoint y: 645, endPoint x: 196, endPoint y: 644, distance: 39.0
click at [196, 644] on div "1" at bounding box center [167, 642] width 175 height 24
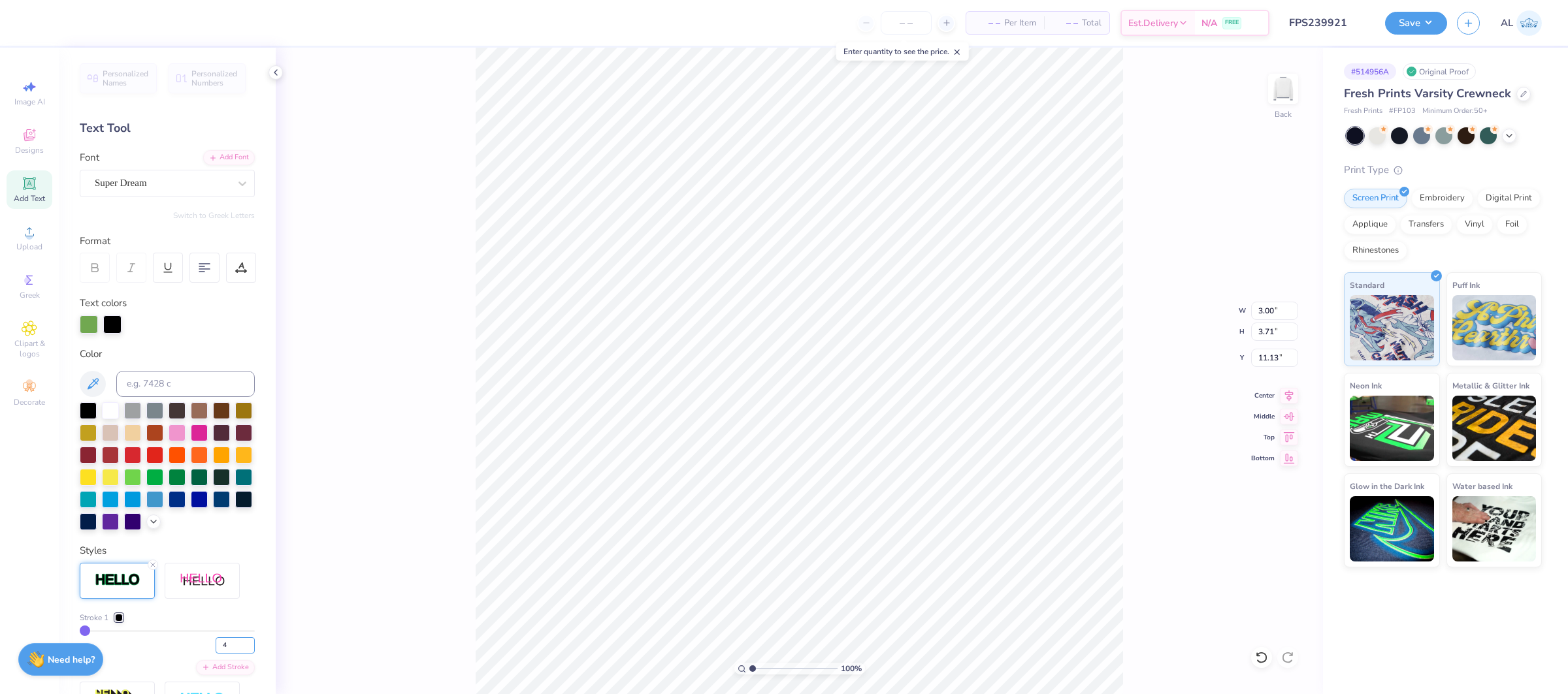
type input "4"
type input "3.07"
type input "3.77"
type input "11.10"
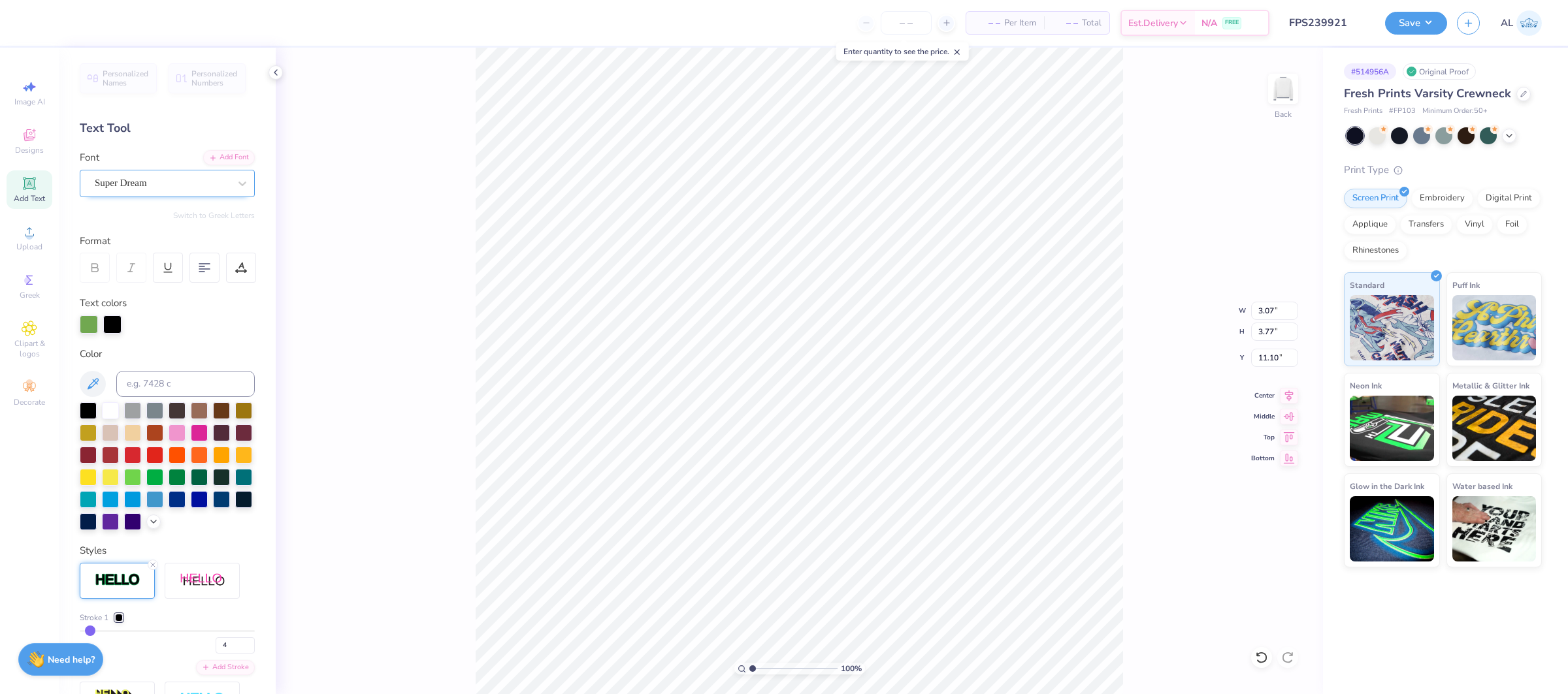
click at [124, 181] on div "Super Dream" at bounding box center [162, 183] width 137 height 20
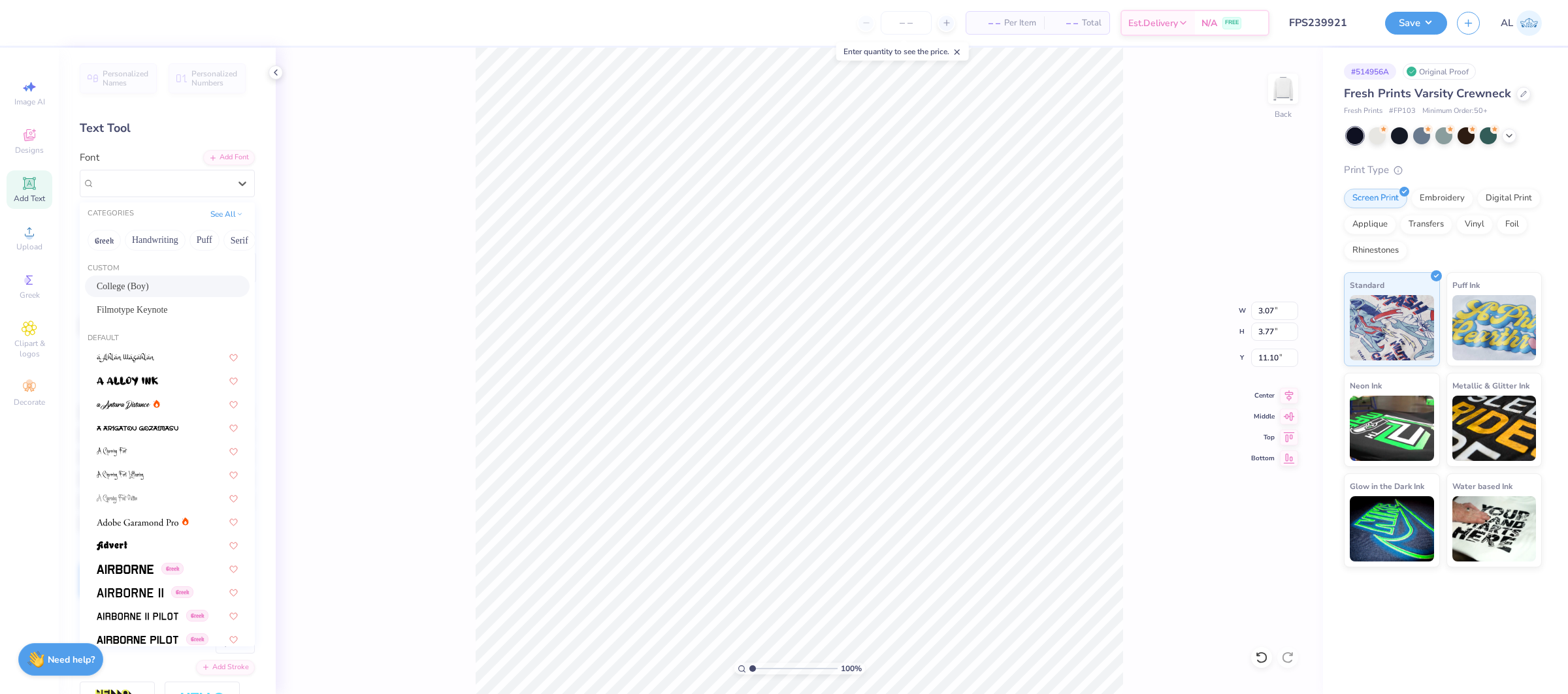
click at [154, 280] on div "College (Boy)" at bounding box center [167, 286] width 141 height 14
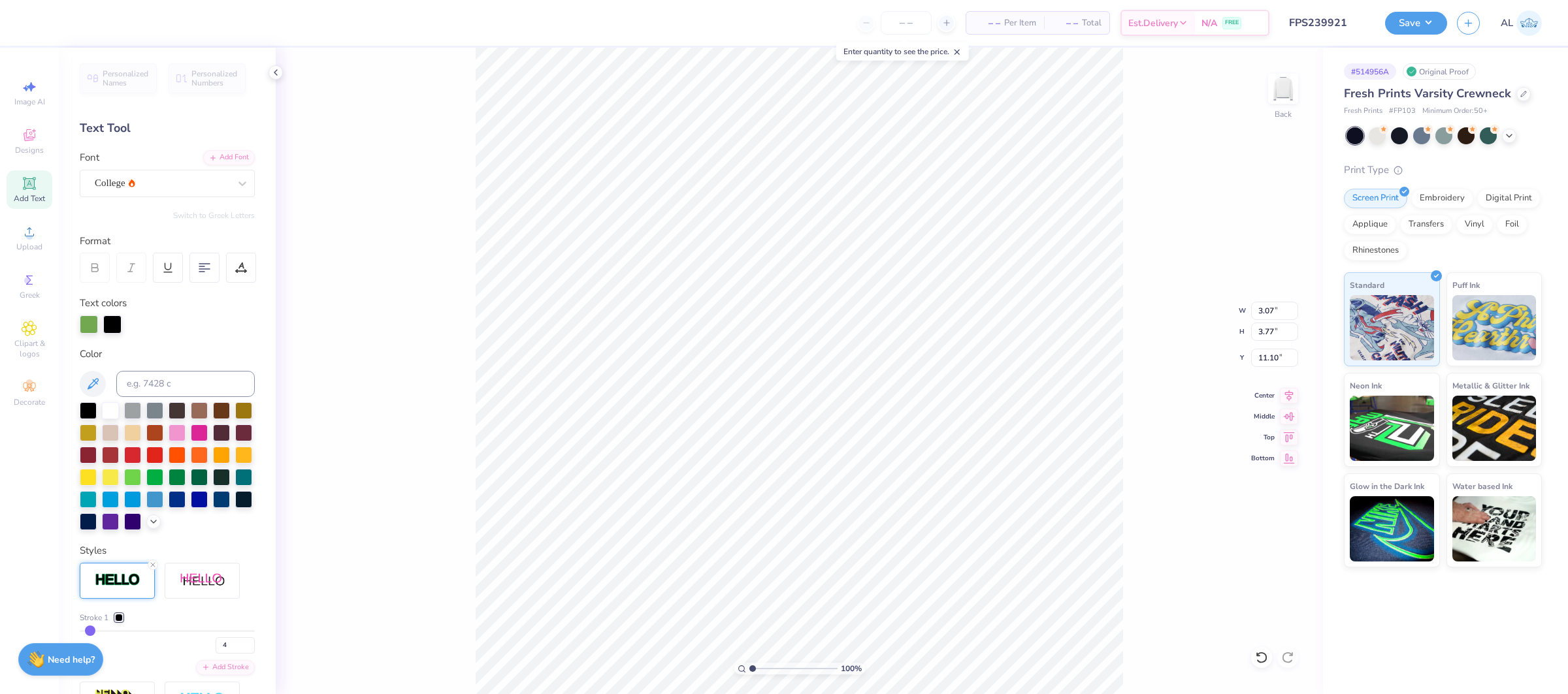
type input "2.09"
type input "4.80"
type input "10.58"
type input "10.27"
type input "4.78"
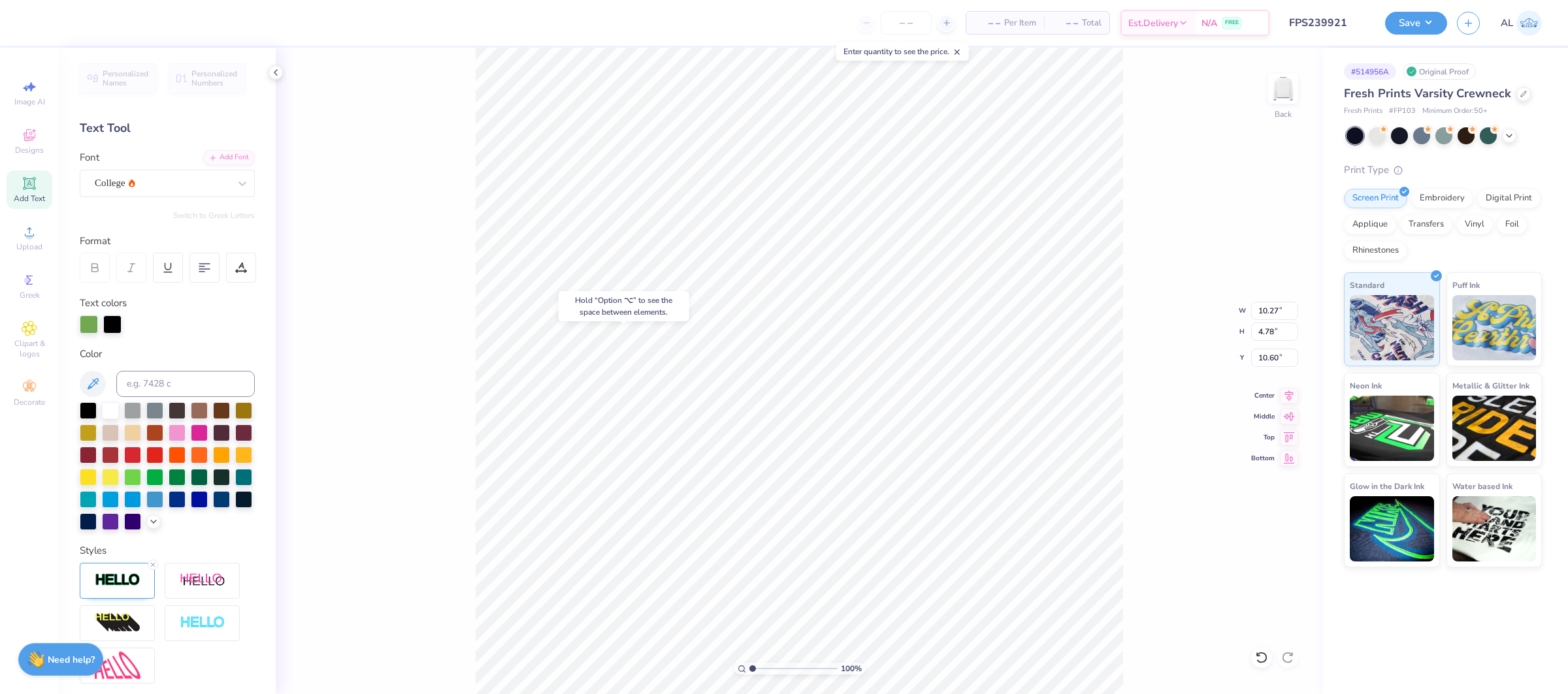
type input "10.08"
type input "6.15"
type input "0.89"
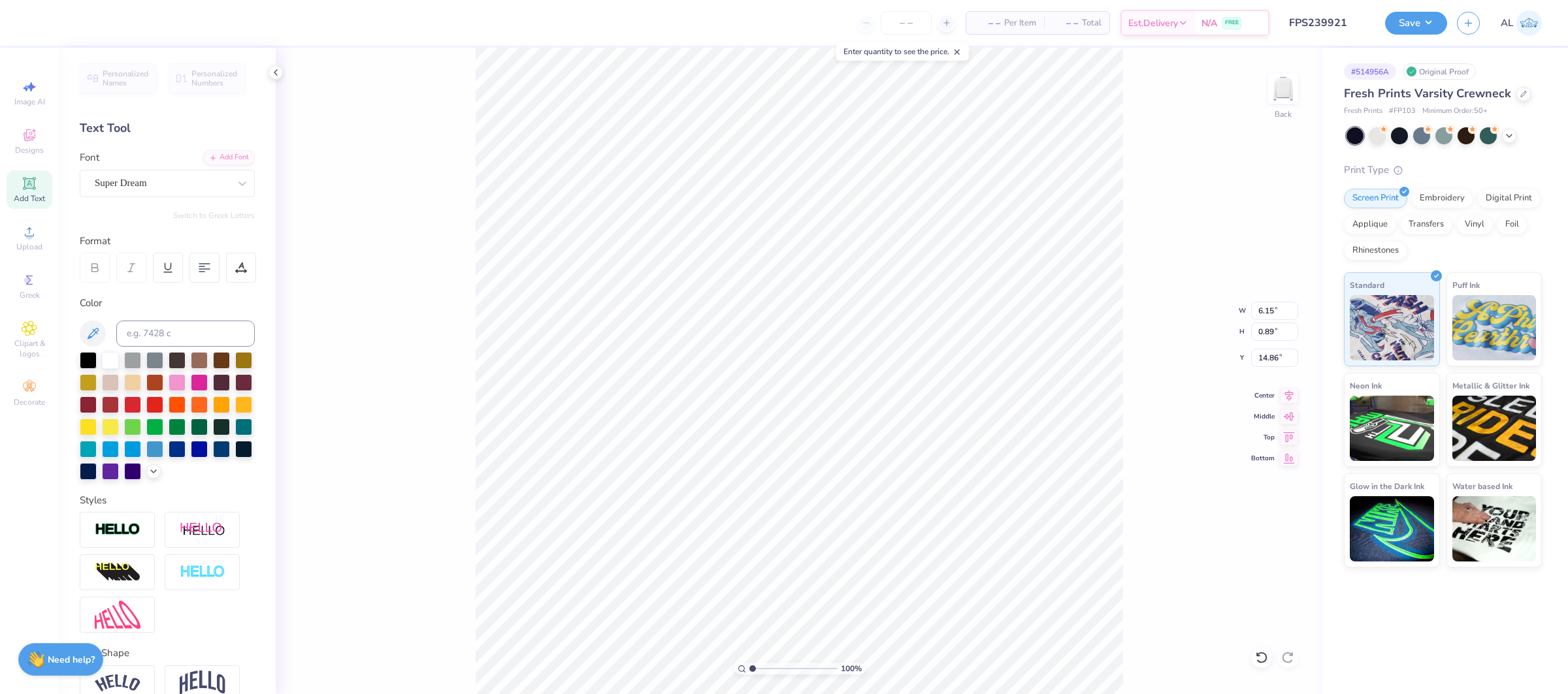
type input "16.17"
drag, startPoint x: 242, startPoint y: 258, endPoint x: 237, endPoint y: 278, distance: 20.6
click at [241, 258] on div at bounding box center [241, 268] width 30 height 30
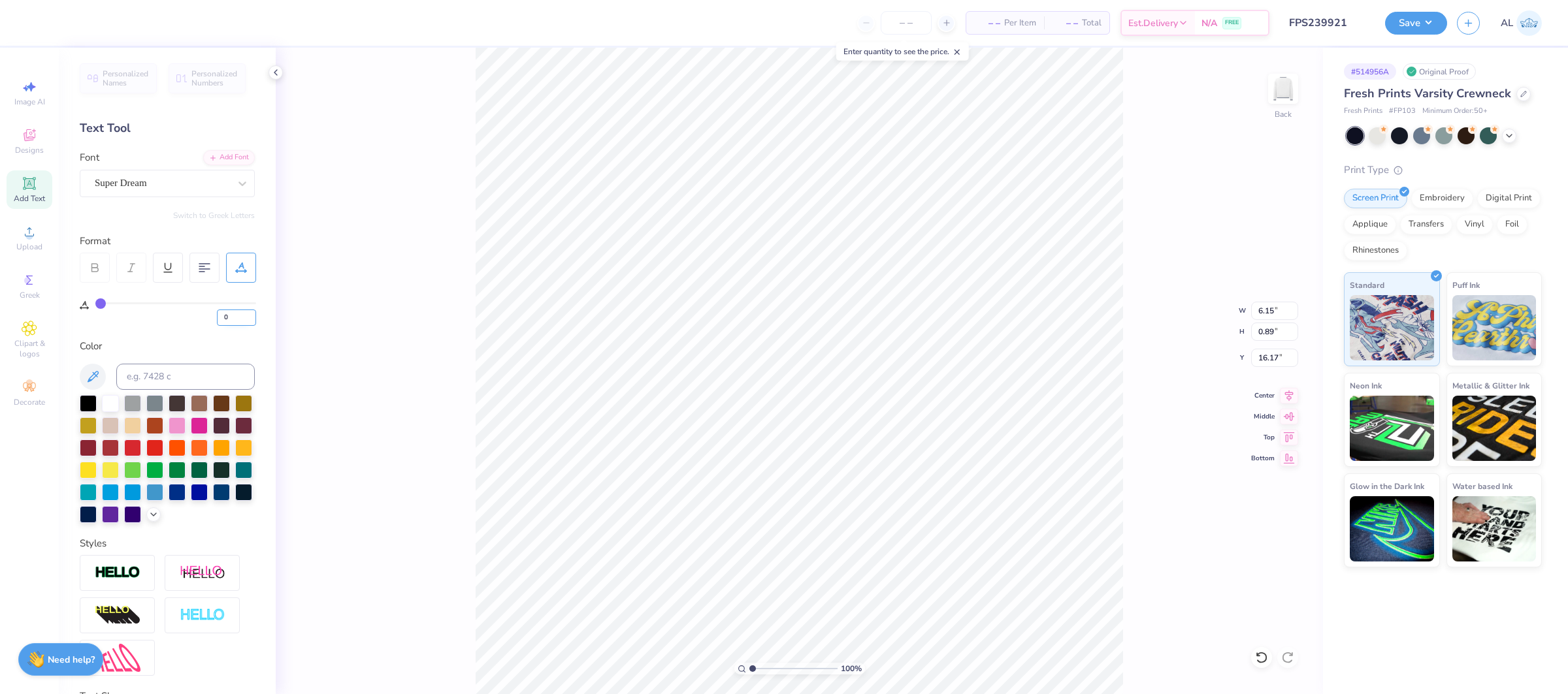
click at [222, 316] on input "0" at bounding box center [236, 317] width 39 height 17
type input "70"
type input "12.86"
type input "0.85"
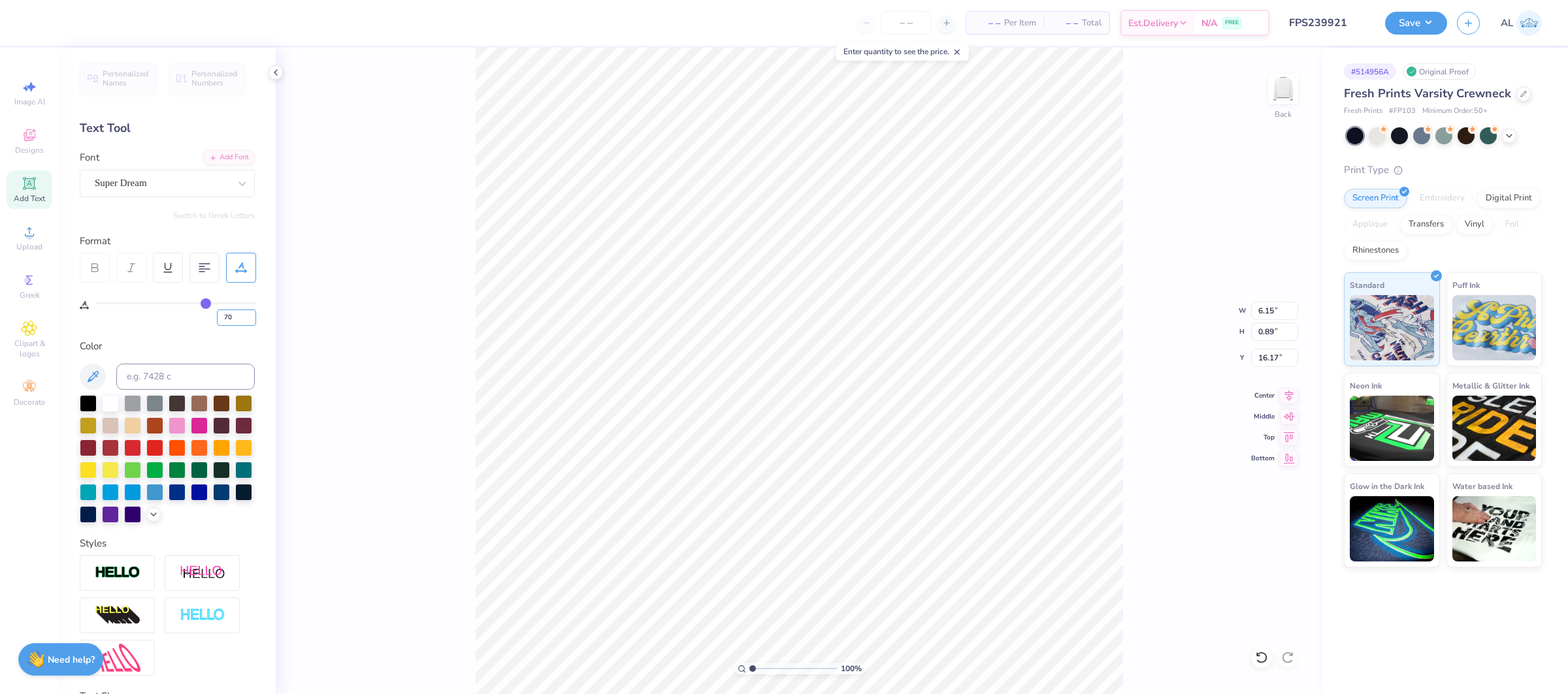
type input "16.26"
click at [135, 183] on div "Super Dream" at bounding box center [162, 183] width 137 height 20
drag, startPoint x: 176, startPoint y: 311, endPoint x: 155, endPoint y: 301, distance: 23.3
click at [176, 311] on div "Octin College Rg" at bounding box center [167, 309] width 141 height 14
type input "octin"
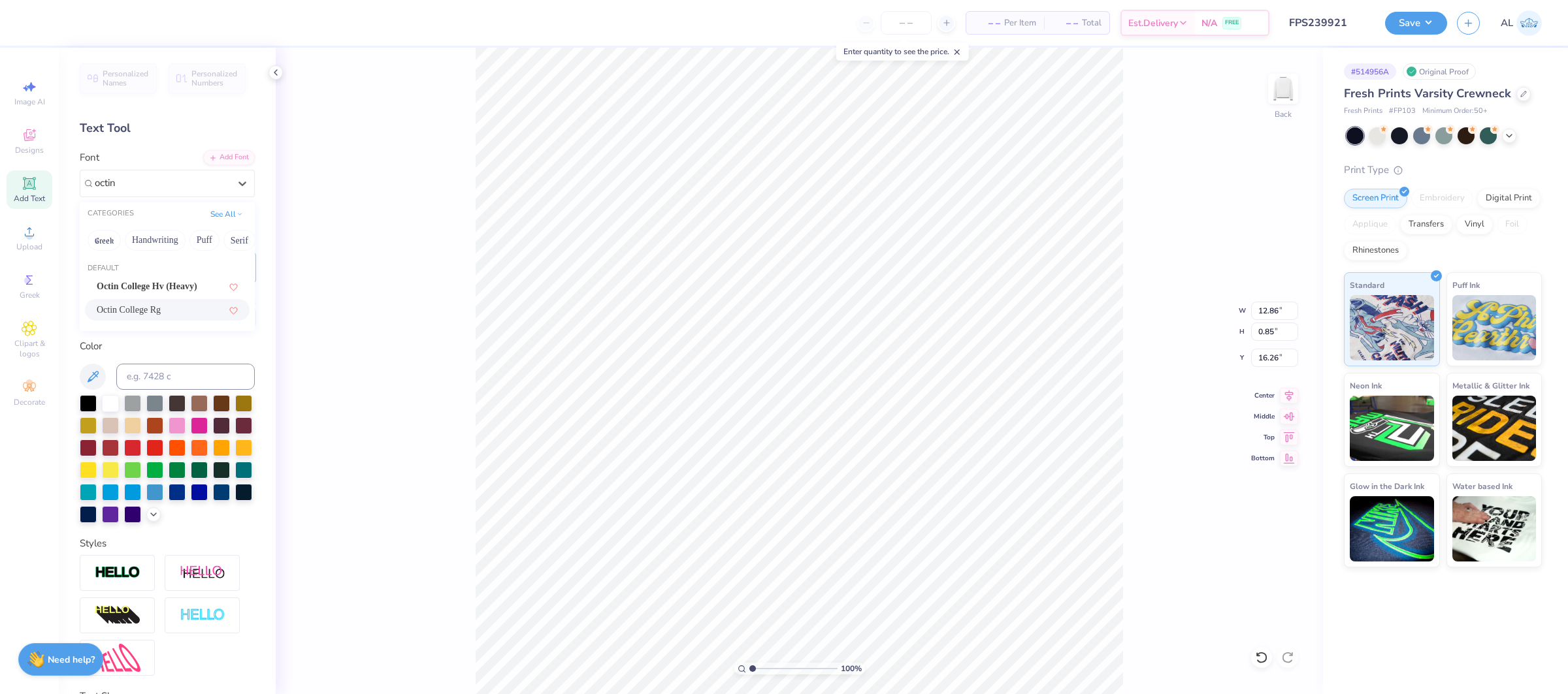
type input "12.13"
type input "0.84"
click at [89, 263] on icon at bounding box center [94, 268] width 12 height 12
type input "12.32"
type input "15.82"
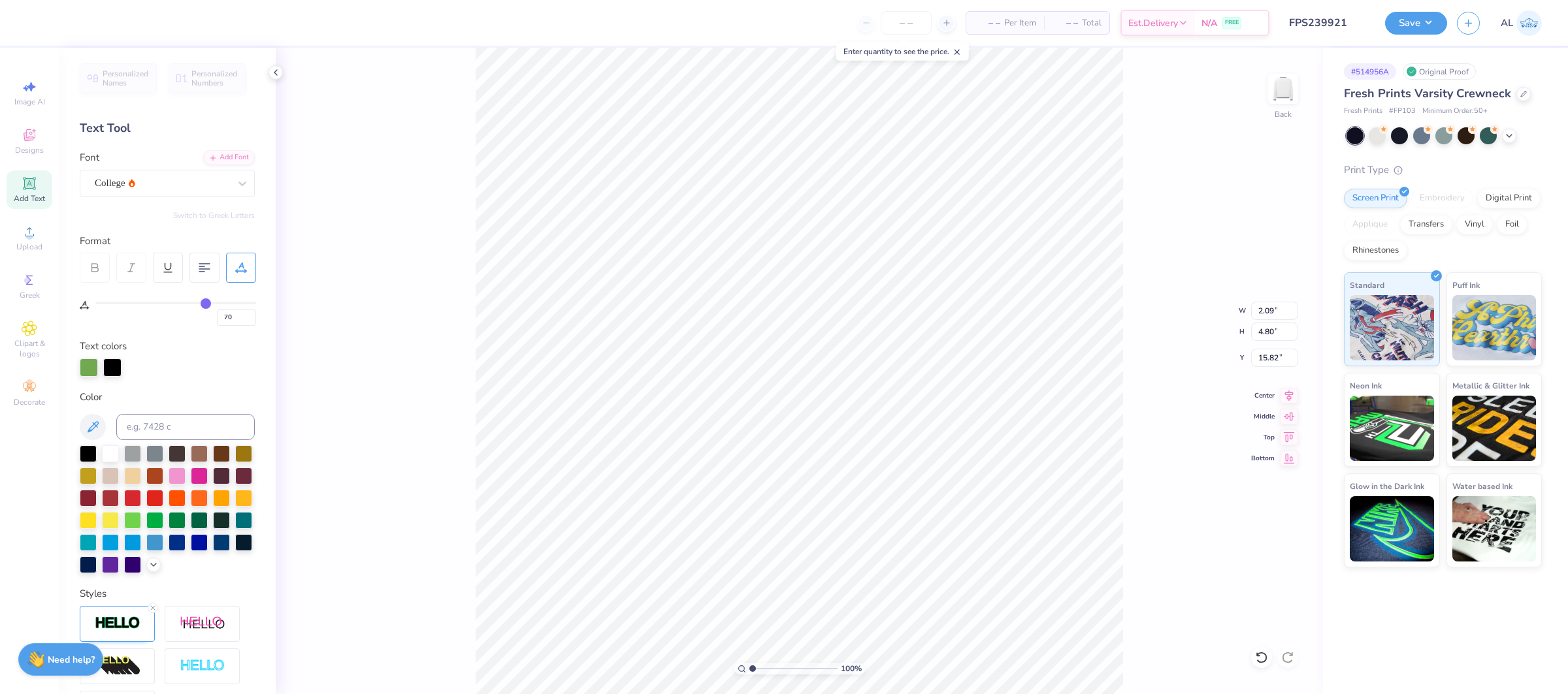
type input "5"
type input "2.09"
type input "4.80"
type input "9.98"
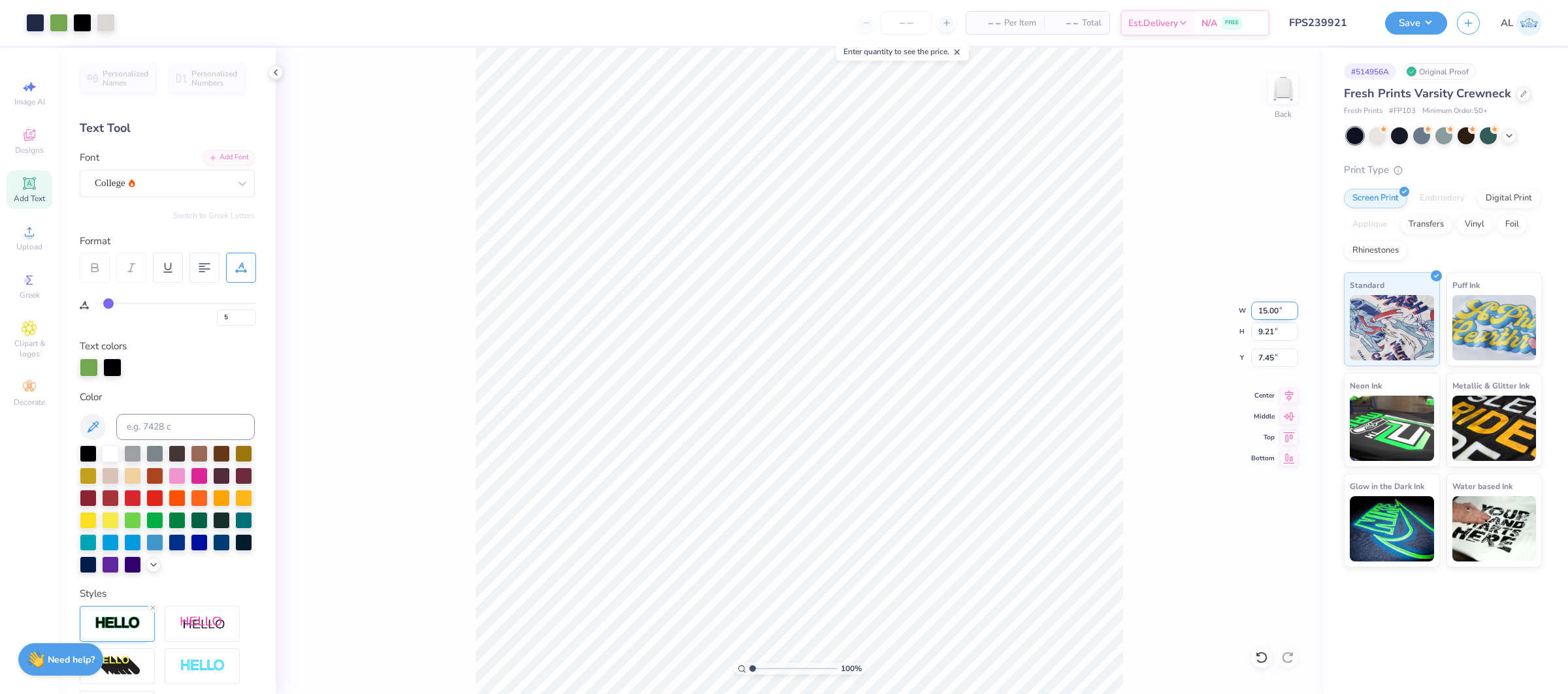
click at [1272, 309] on input "15.00" at bounding box center [1274, 310] width 47 height 18
type input "6.00"
type input "3.68"
type input "3.91"
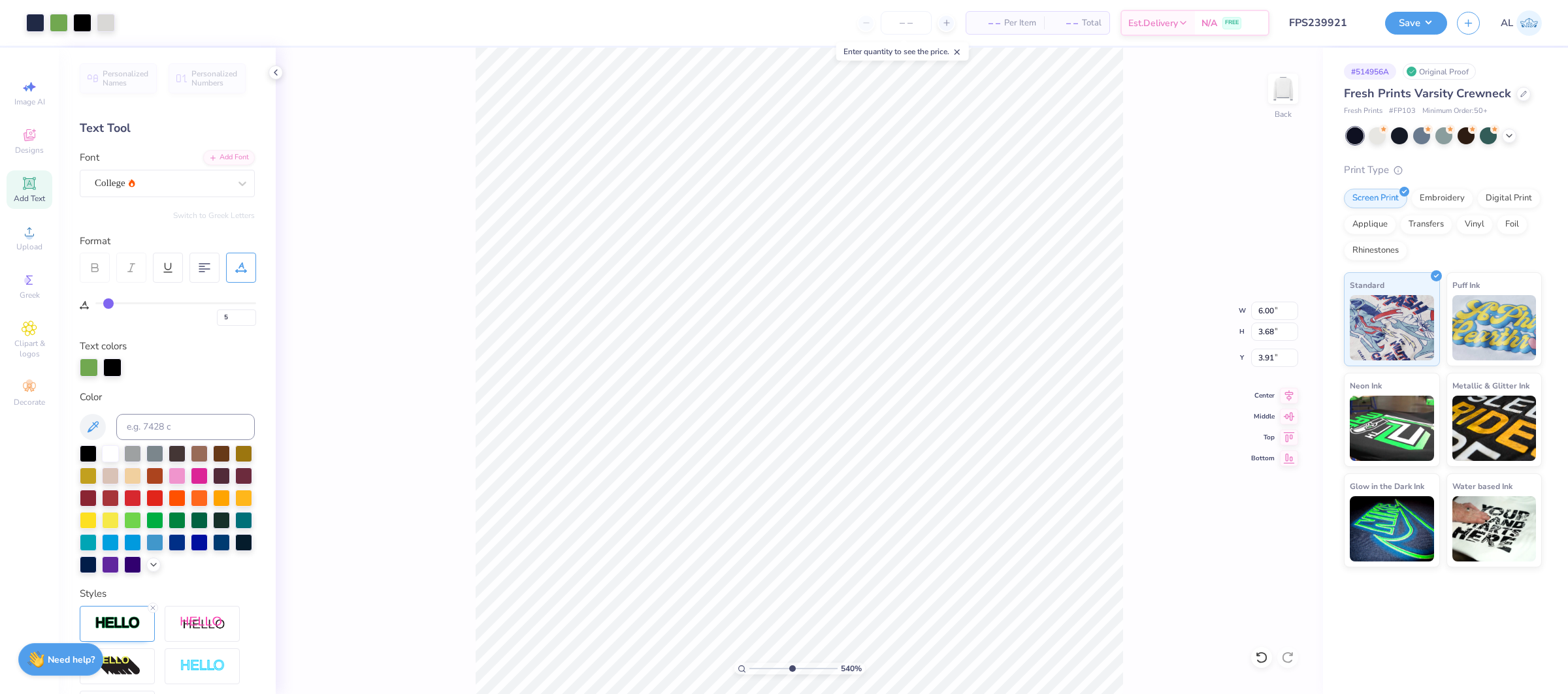
type input "5.39699888460608"
type input "2.91"
type input "5.39699888460608"
type input "5.92"
type input "3.63"
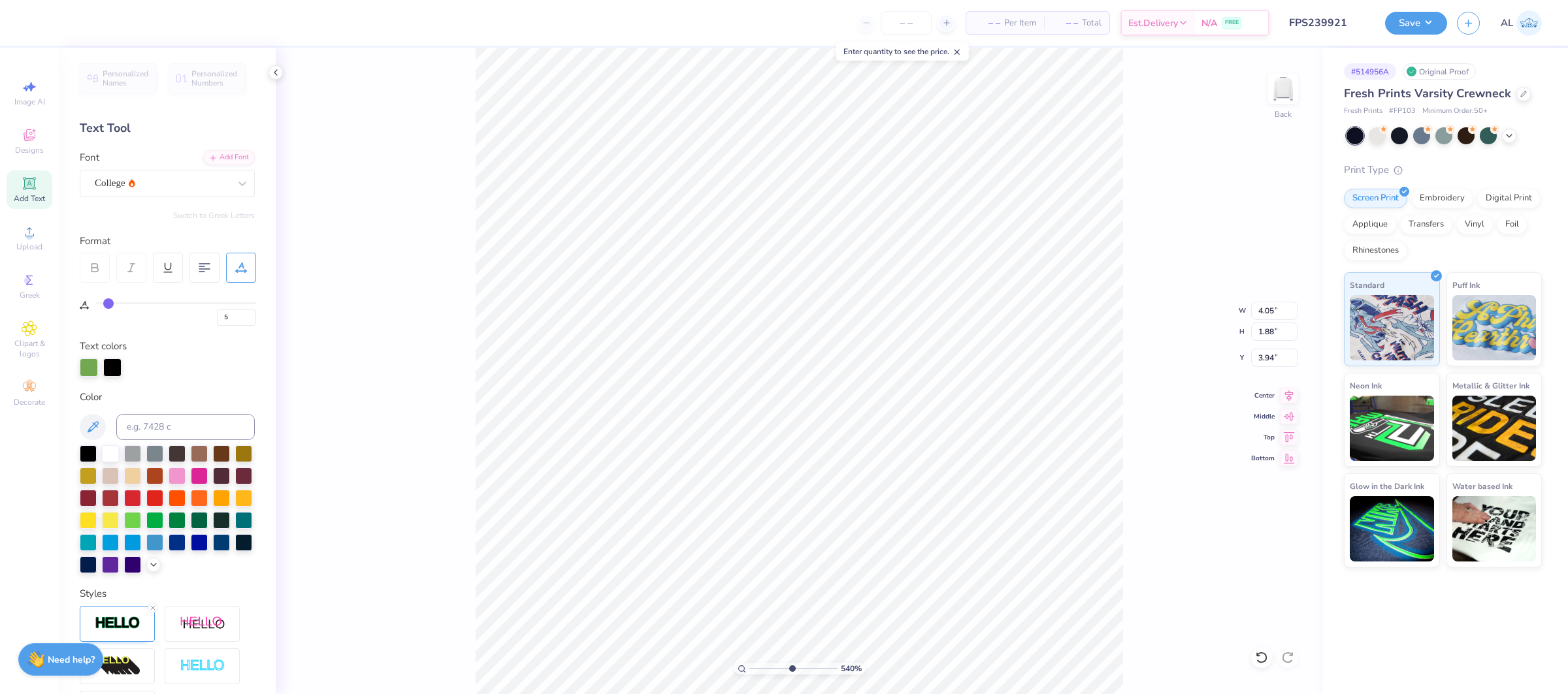
type input "5.39699888460608"
type input "3.90"
drag, startPoint x: 120, startPoint y: 616, endPoint x: 210, endPoint y: 645, distance: 94.6
click at [120, 616] on img at bounding box center [118, 623] width 46 height 15
click at [227, 688] on input "3" at bounding box center [235, 688] width 39 height 17
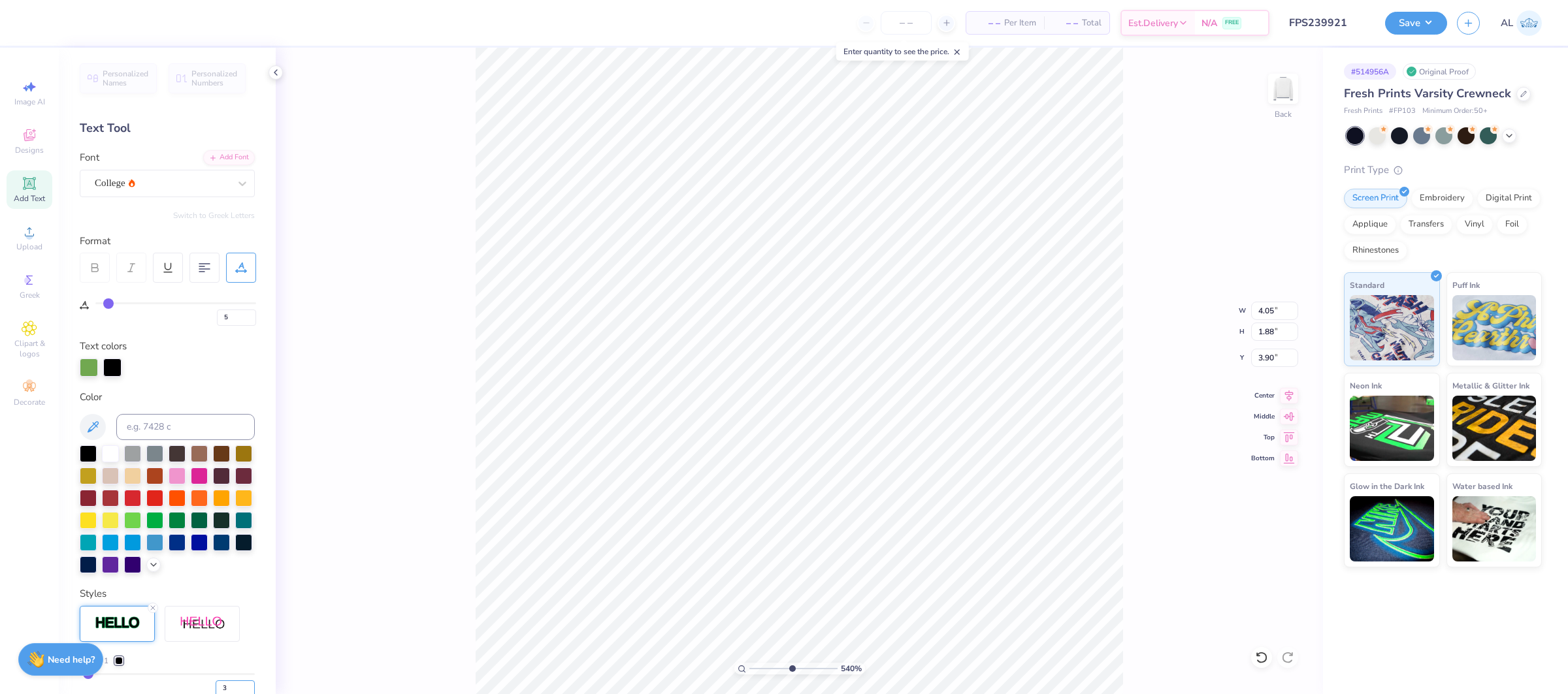
click at [227, 688] on input "3" at bounding box center [235, 688] width 39 height 17
type input "4"
type input "5.39699888460608"
type input "4.06"
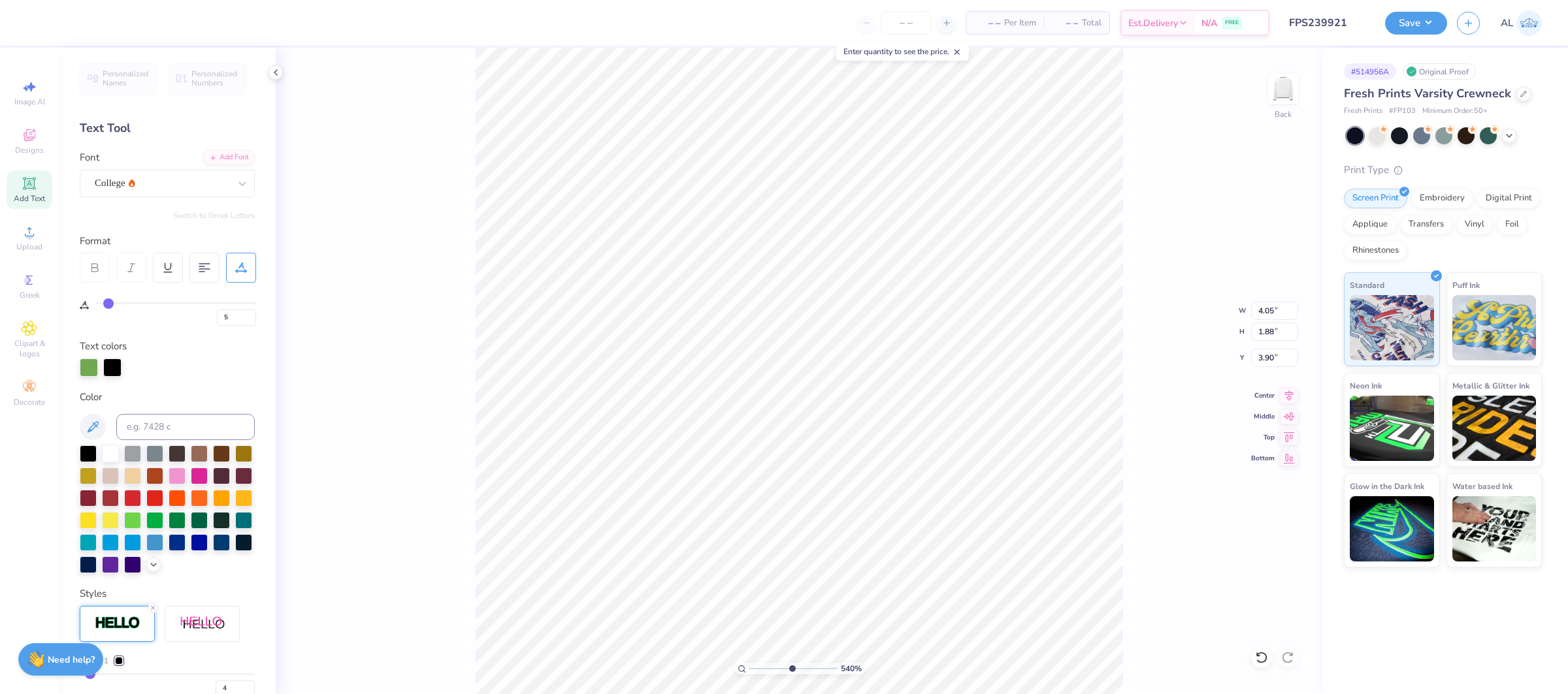
type input "1.89"
type input "5.39699888460608"
type input "1.67"
type input "4.01"
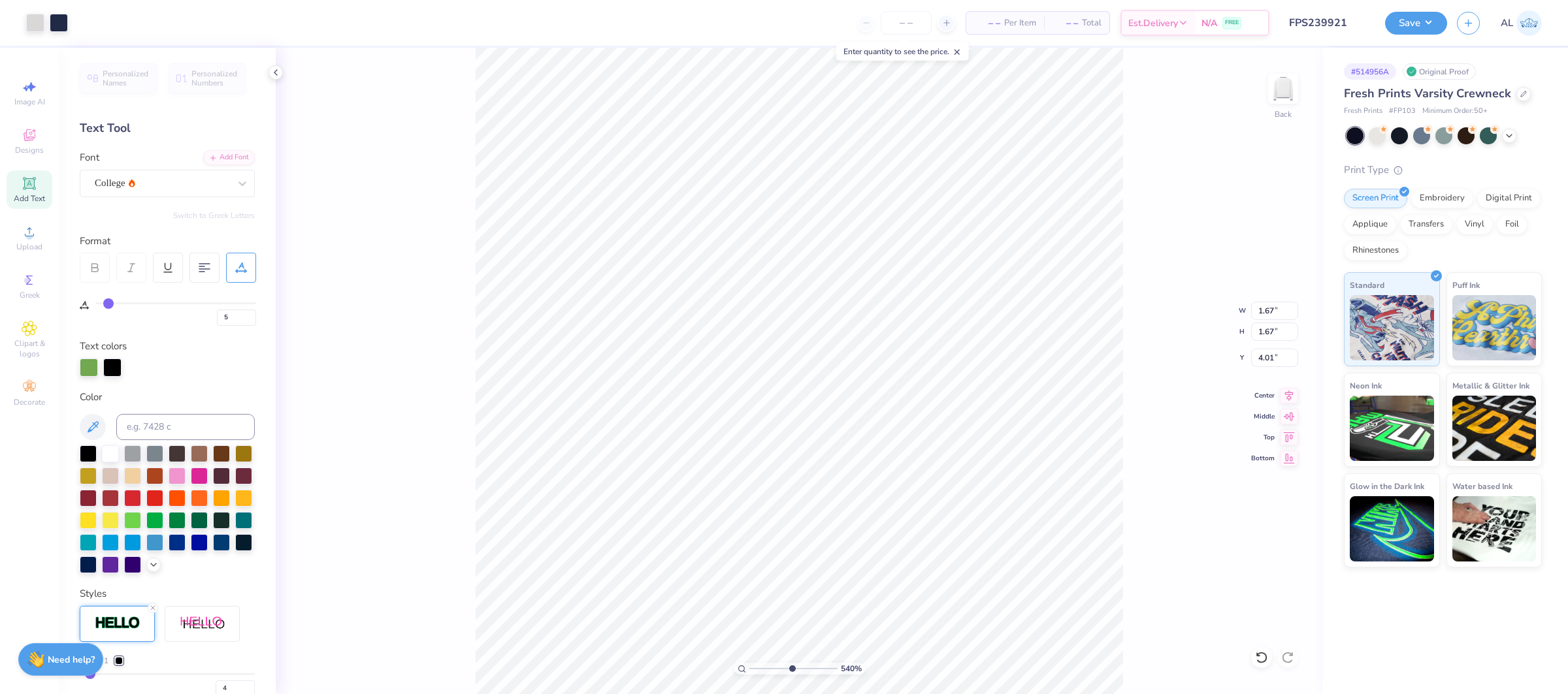
type input "5.39699888460608"
type input "4.12"
type input "10"
type input "4.14"
click at [39, 187] on div "Add Text" at bounding box center [30, 190] width 46 height 39
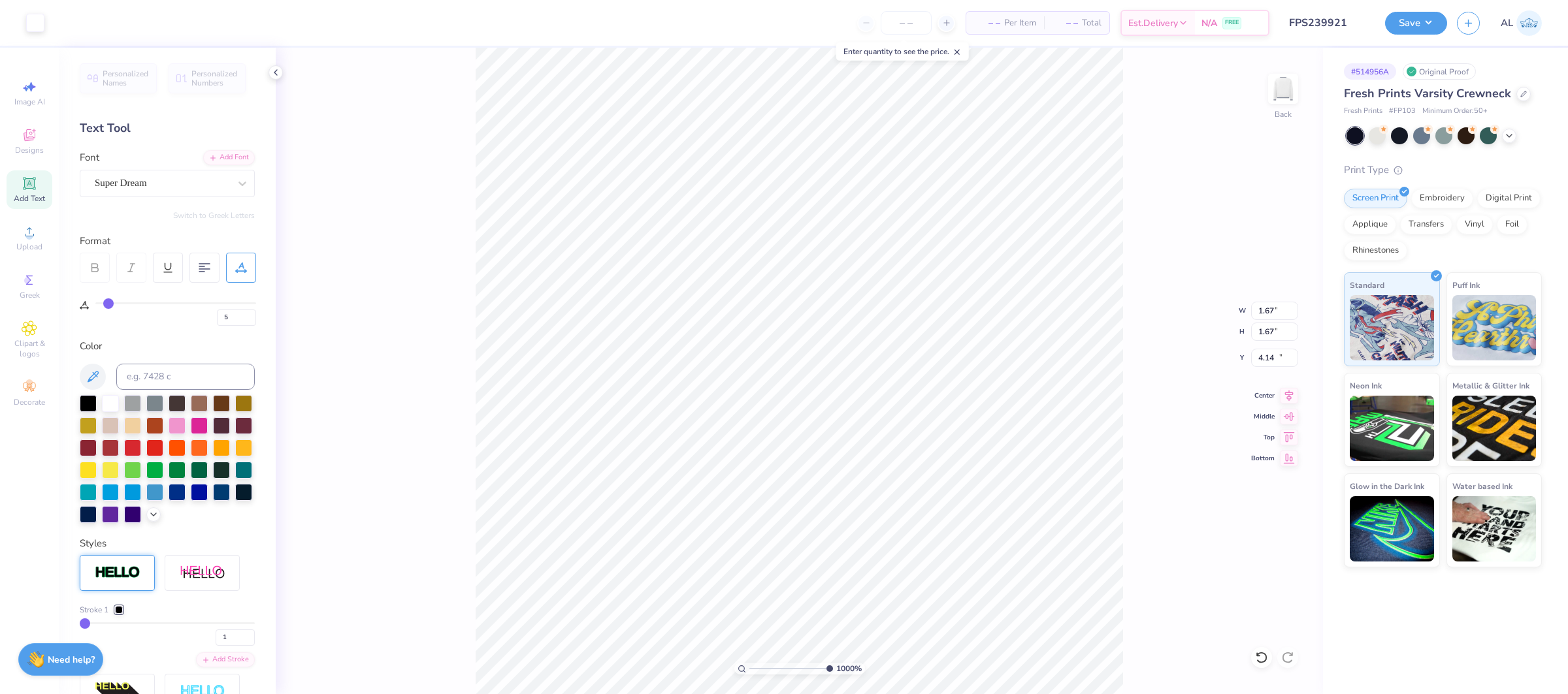
type input "7.17"
type input "2.08"
type input "10.46"
type input "0"
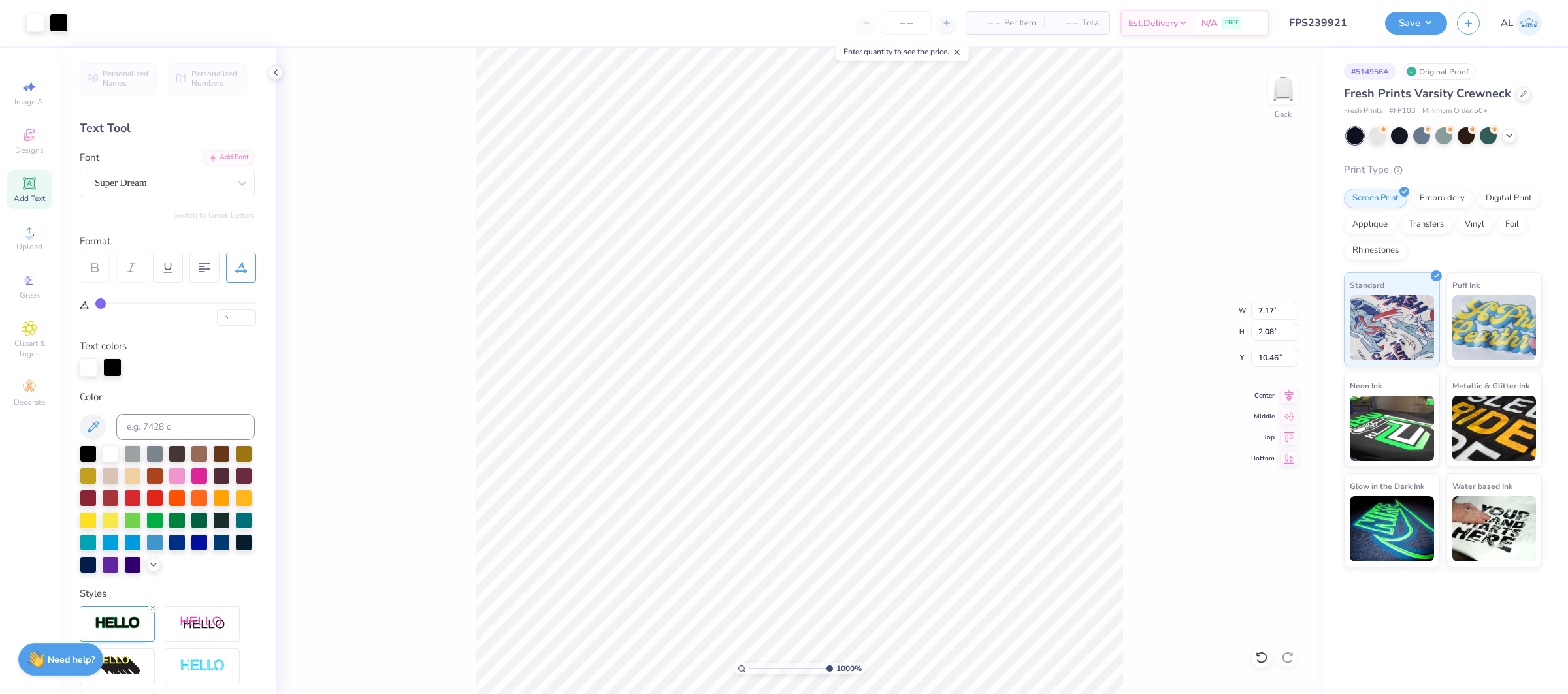
type input "0"
type input "7.21"
type input "2.12"
type input "10.44"
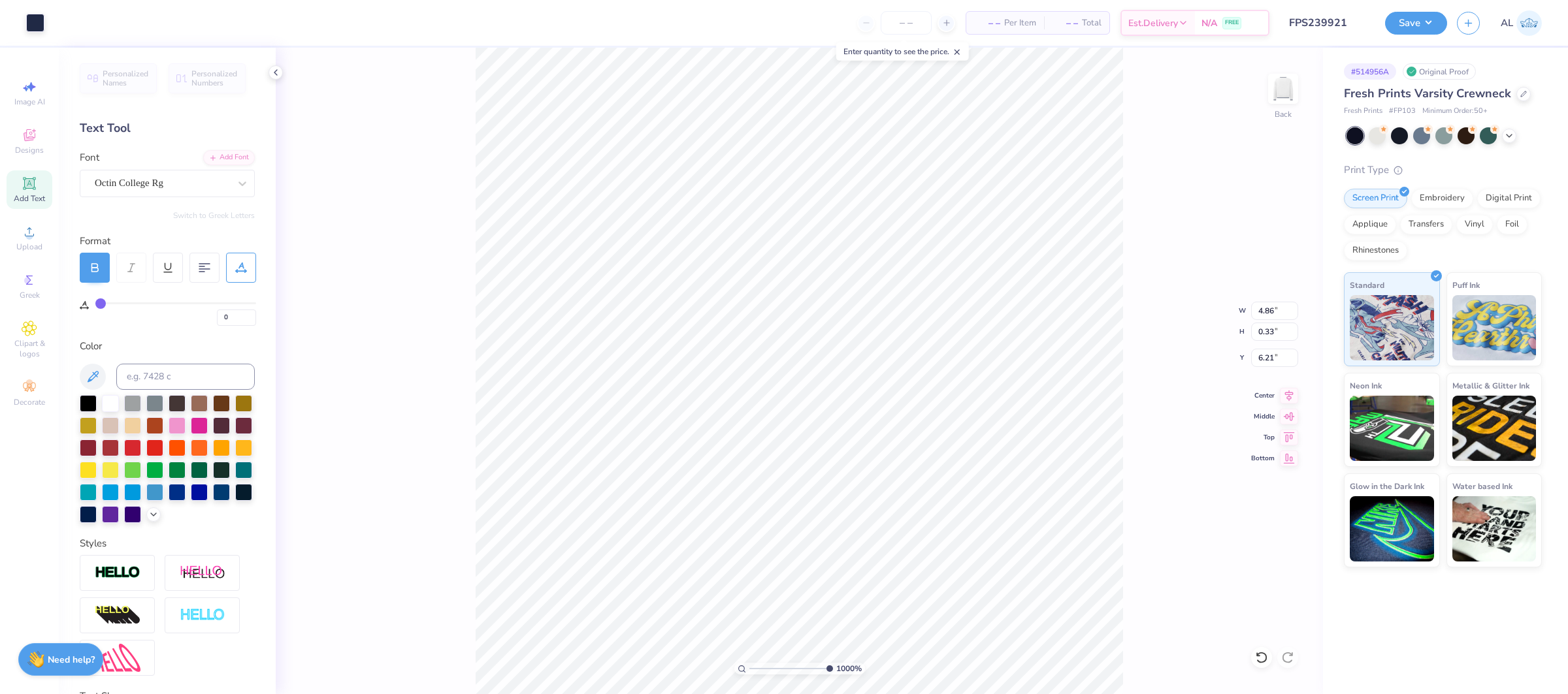
type input "70"
type input "5.96"
type input "0"
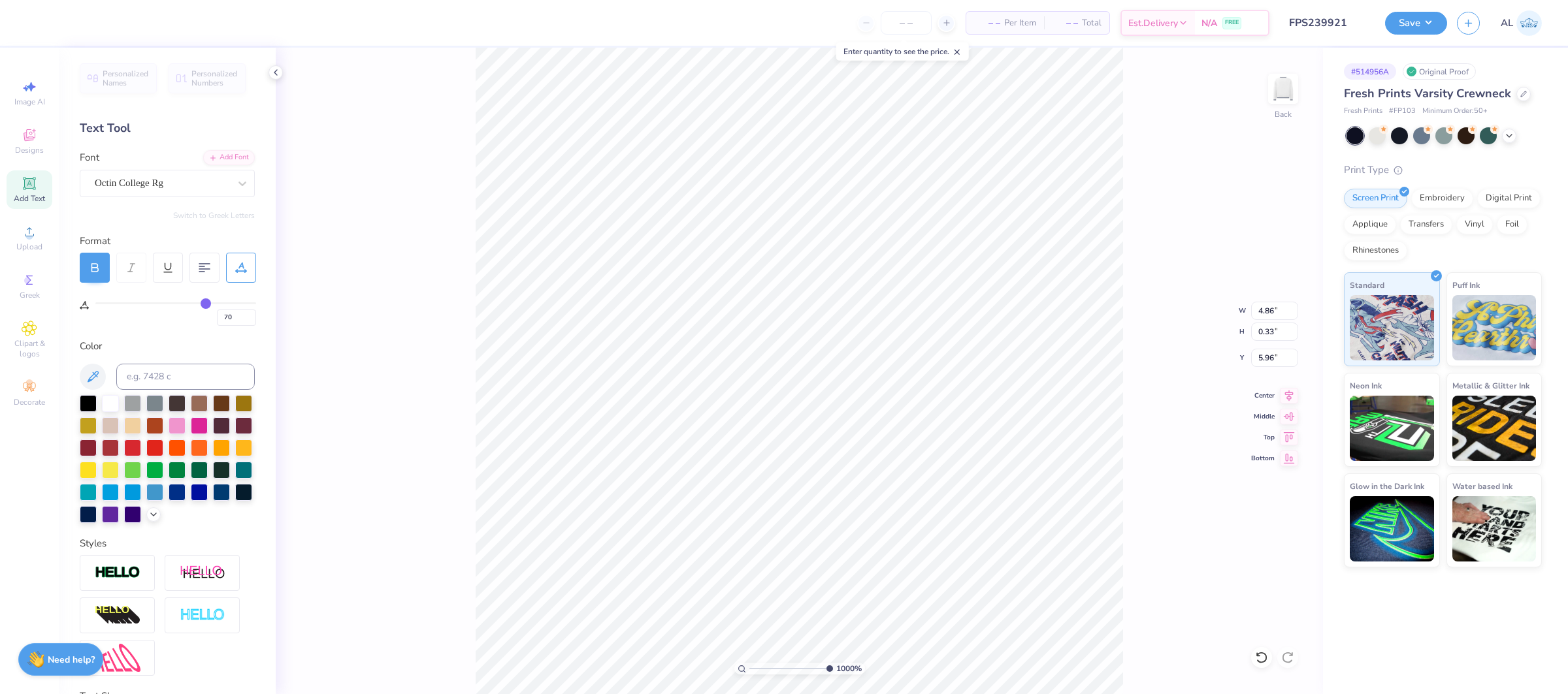
type input "2.79"
type input "0.80"
type input "3.00"
drag, startPoint x: 1292, startPoint y: 393, endPoint x: 1278, endPoint y: 385, distance: 16.1
click at [1292, 393] on icon at bounding box center [1288, 396] width 18 height 16
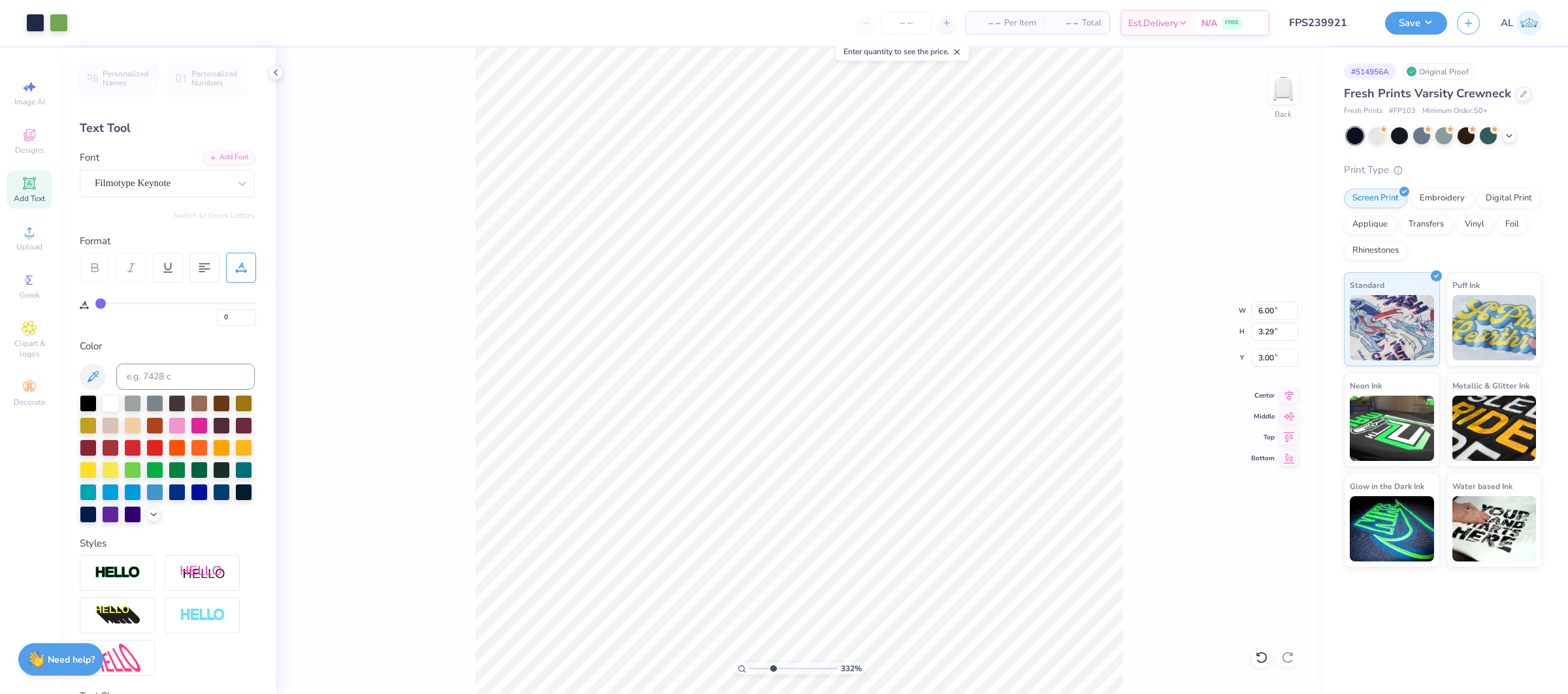
type input "3.32272130397102"
type input "1.69"
type input "1"
click at [1374, 139] on div at bounding box center [1377, 134] width 17 height 17
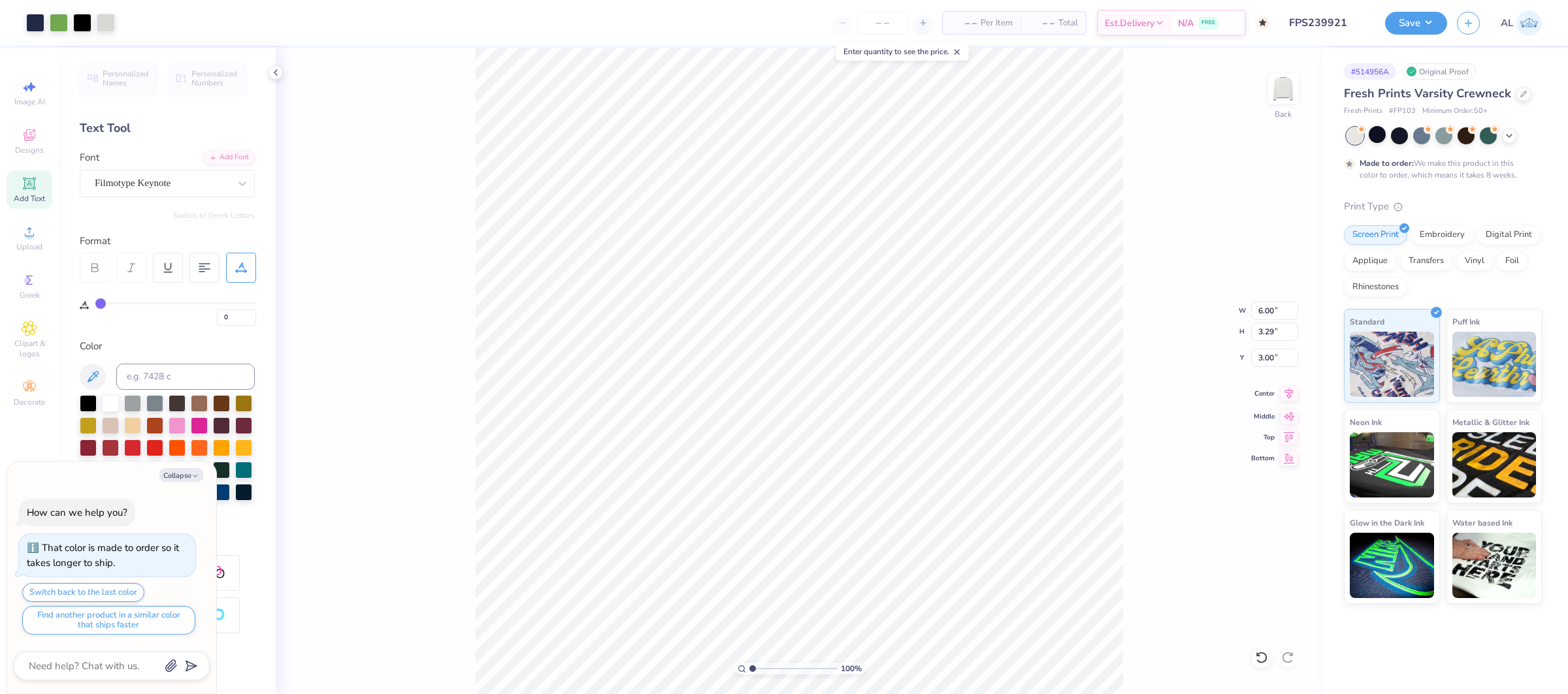
click at [1294, 395] on icon at bounding box center [1288, 394] width 18 height 16
click at [83, 20] on div at bounding box center [82, 21] width 18 height 18
type textarea "x"
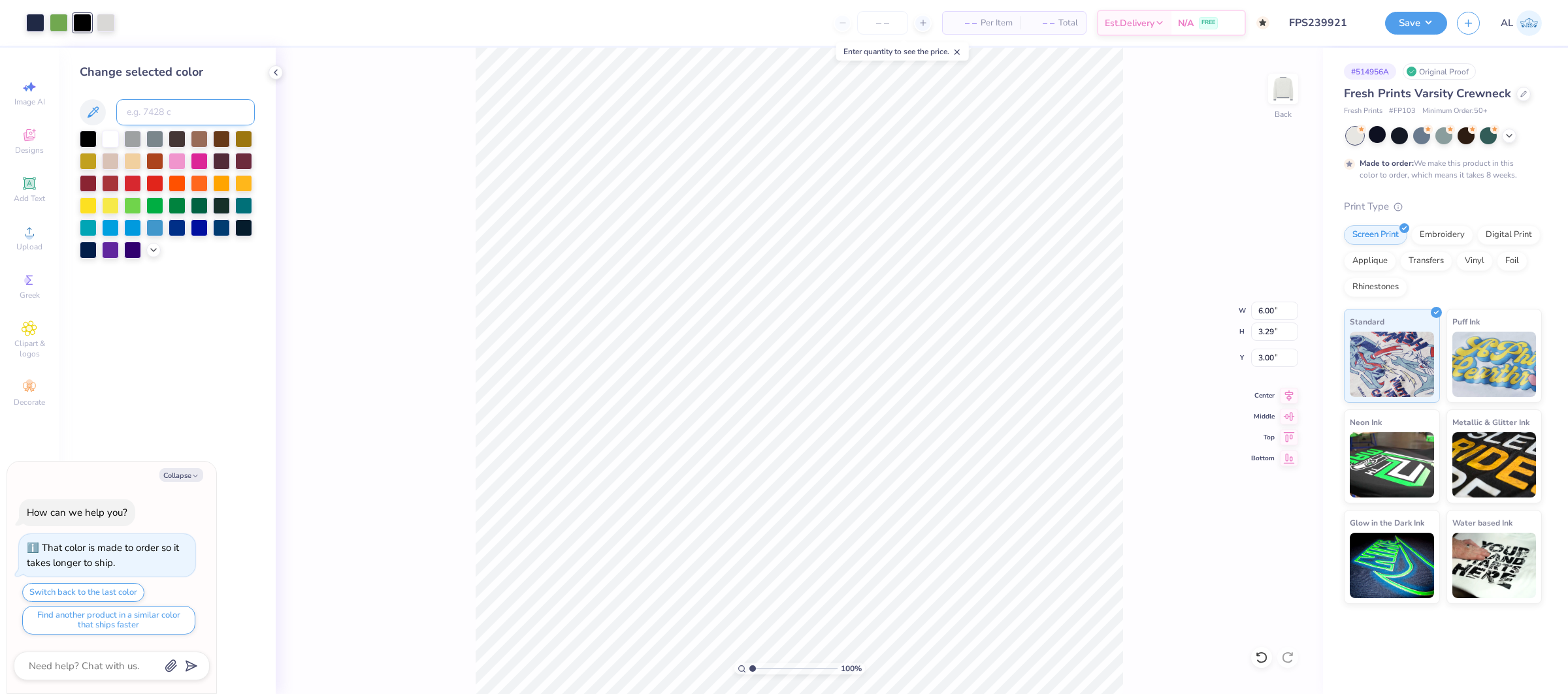
click at [176, 117] on input at bounding box center [186, 112] width 138 height 26
type input "533"
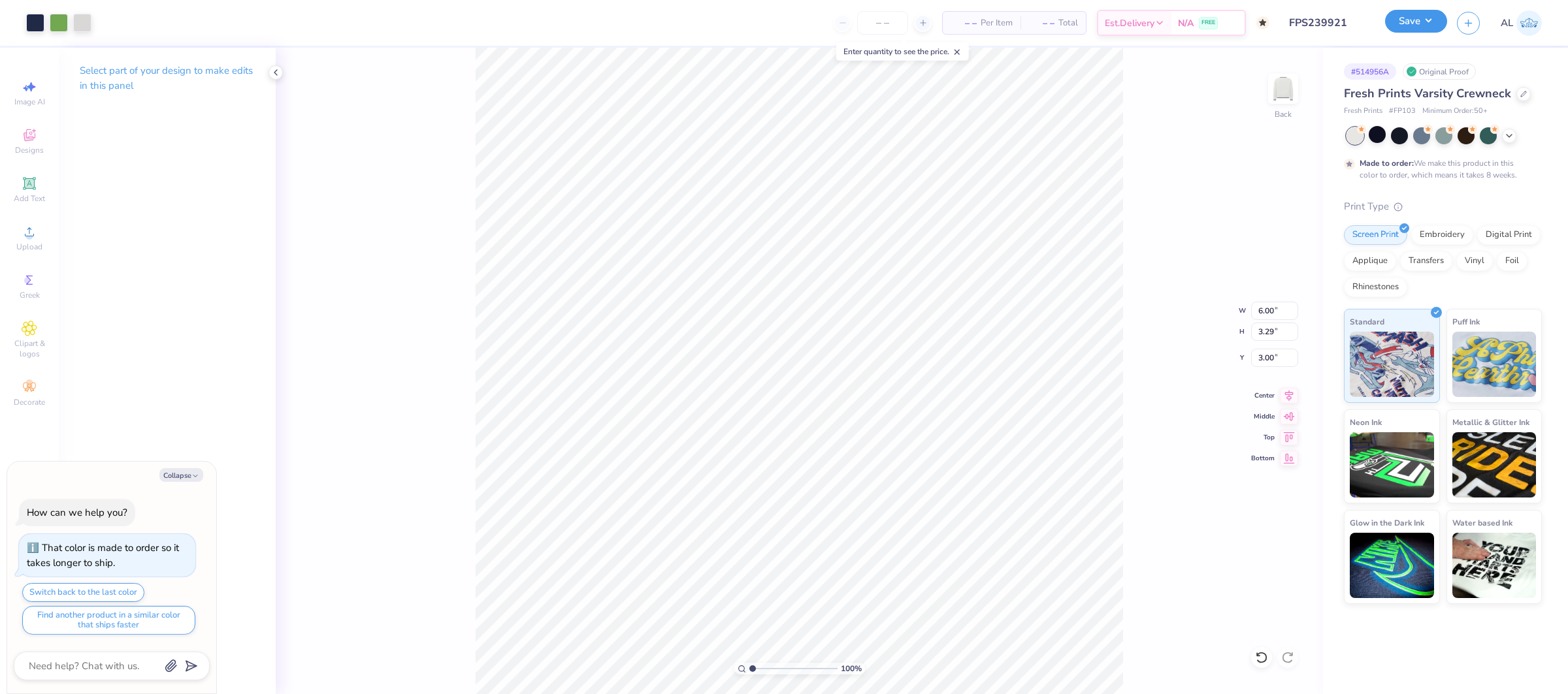
click at [1433, 22] on button "Save" at bounding box center [1416, 22] width 62 height 23
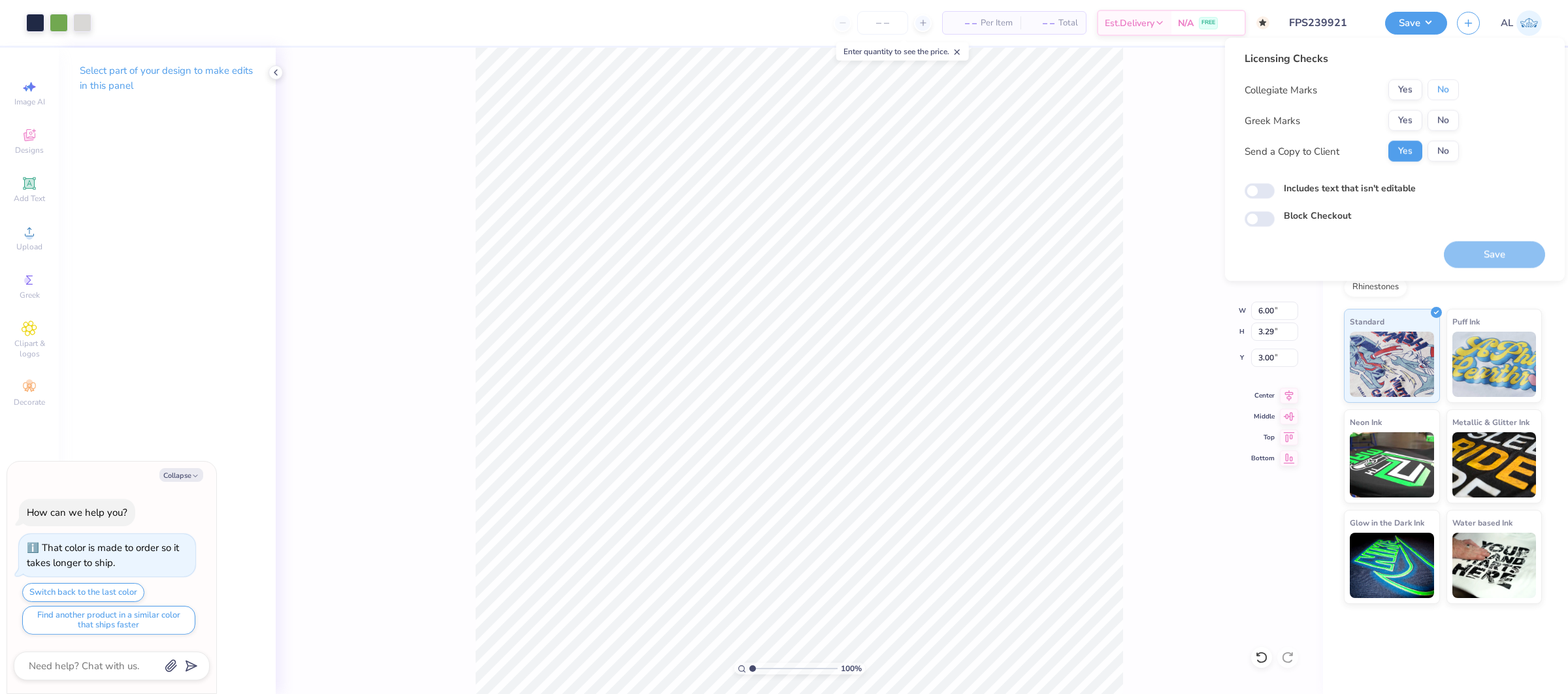
drag, startPoint x: 1449, startPoint y: 90, endPoint x: 1450, endPoint y: 107, distance: 17.0
click at [1449, 90] on button "No" at bounding box center [1444, 90] width 32 height 21
click at [1445, 115] on button "No" at bounding box center [1444, 120] width 32 height 21
drag, startPoint x: 1482, startPoint y: 251, endPoint x: 1567, endPoint y: 20, distance: 246.1
click at [1482, 251] on button "Save" at bounding box center [1494, 255] width 101 height 27
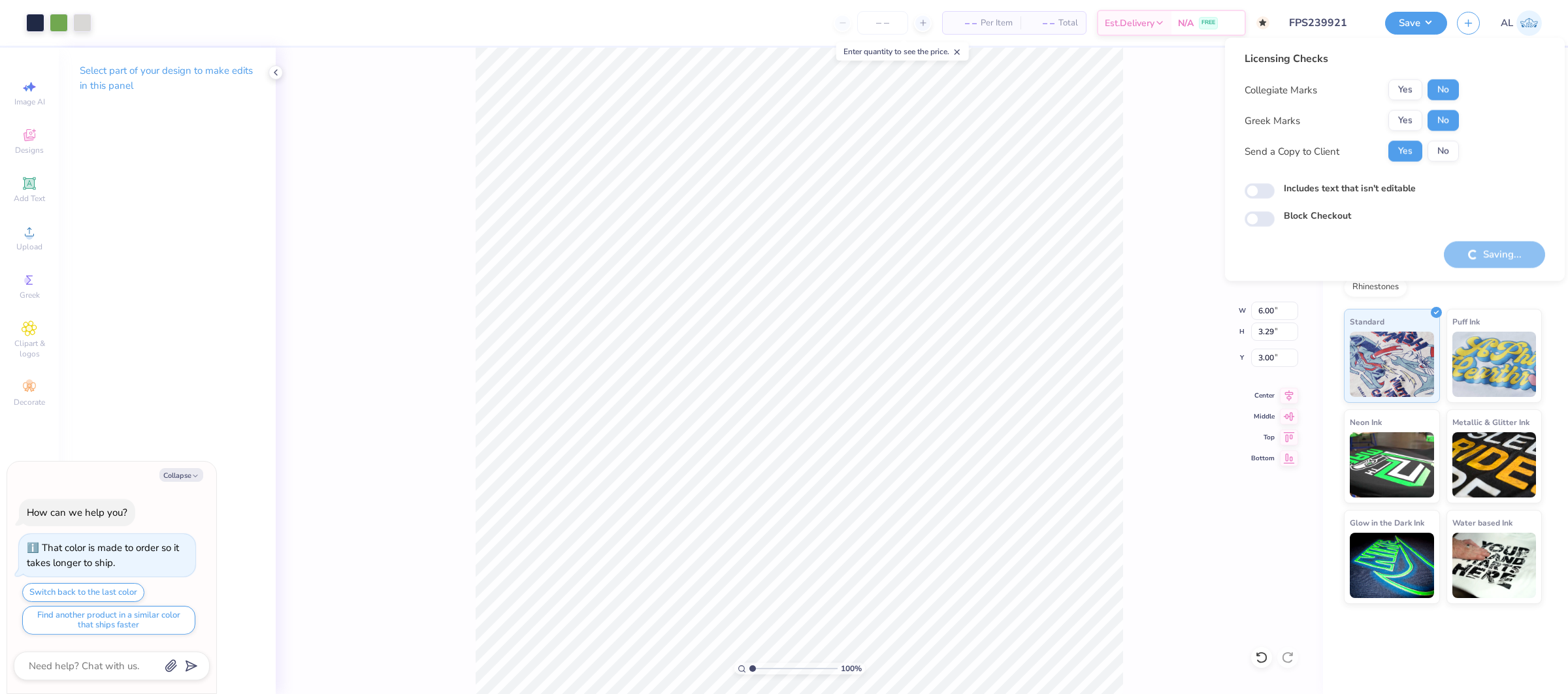
type textarea "x"
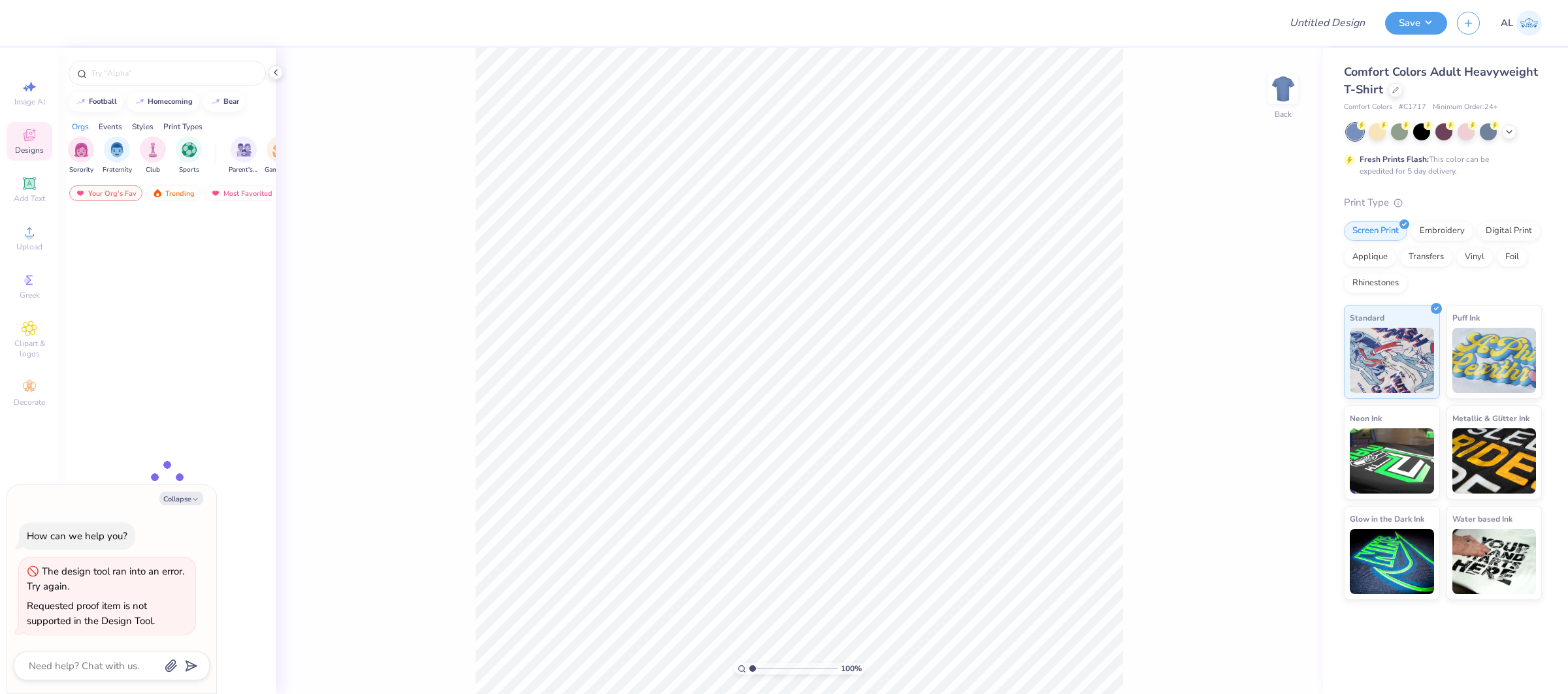
type textarea "x"
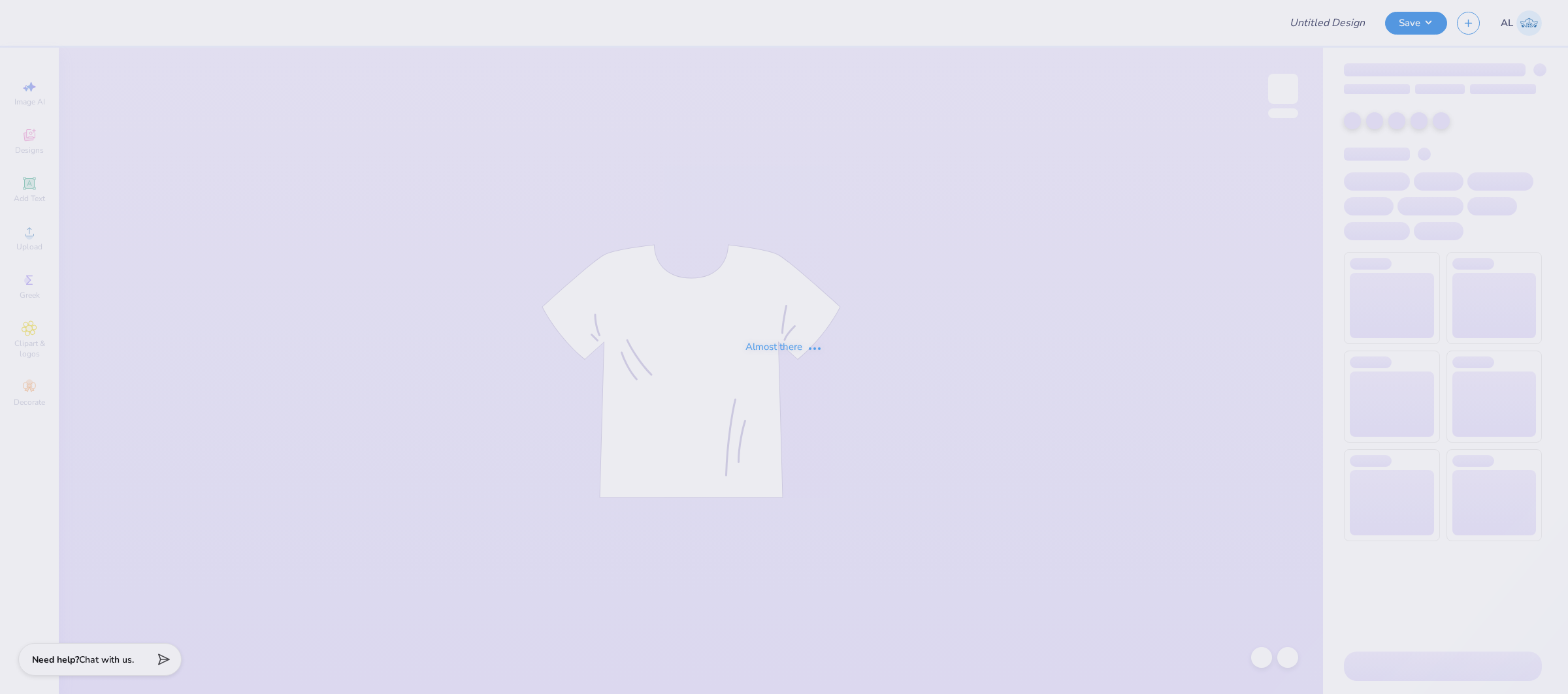
type input "FPS239921"
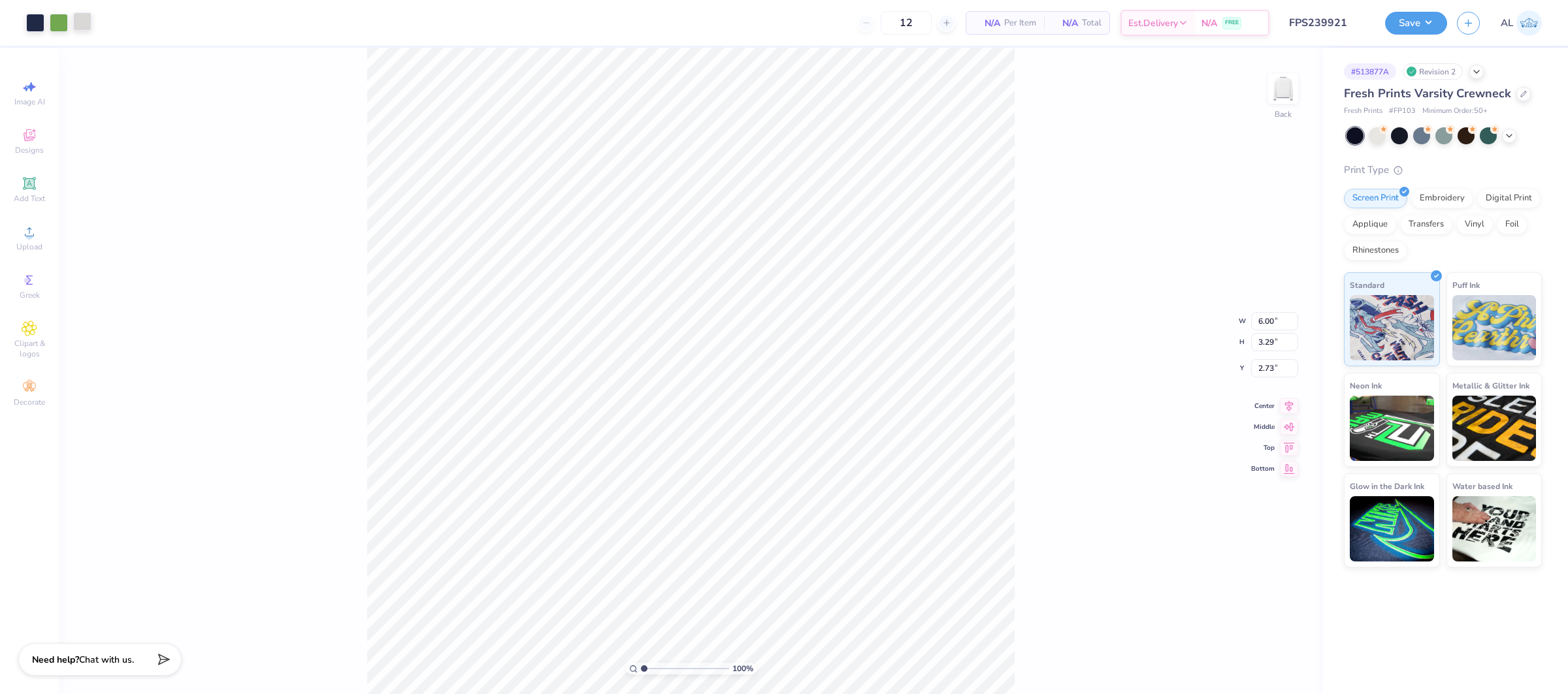
click at [89, 24] on div at bounding box center [82, 21] width 18 height 18
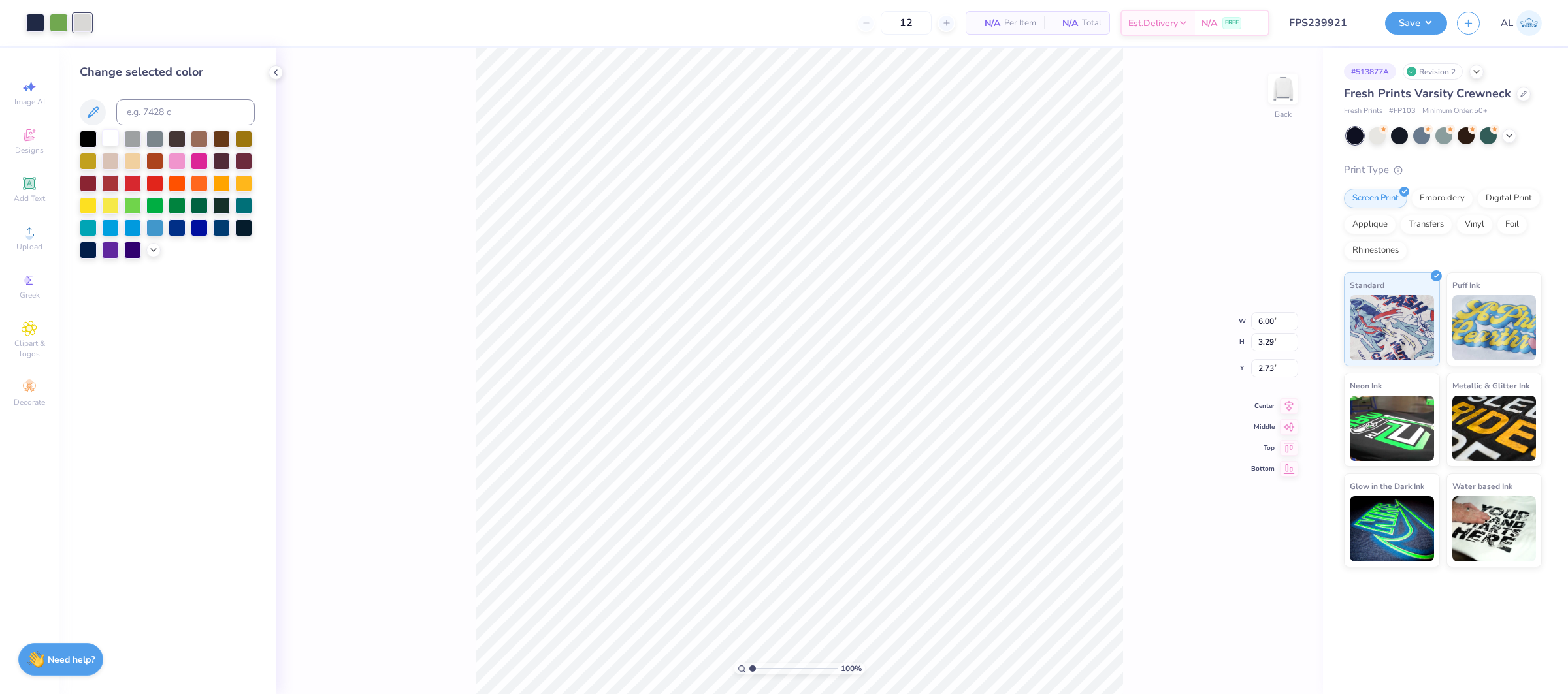
click at [109, 142] on div at bounding box center [111, 138] width 17 height 17
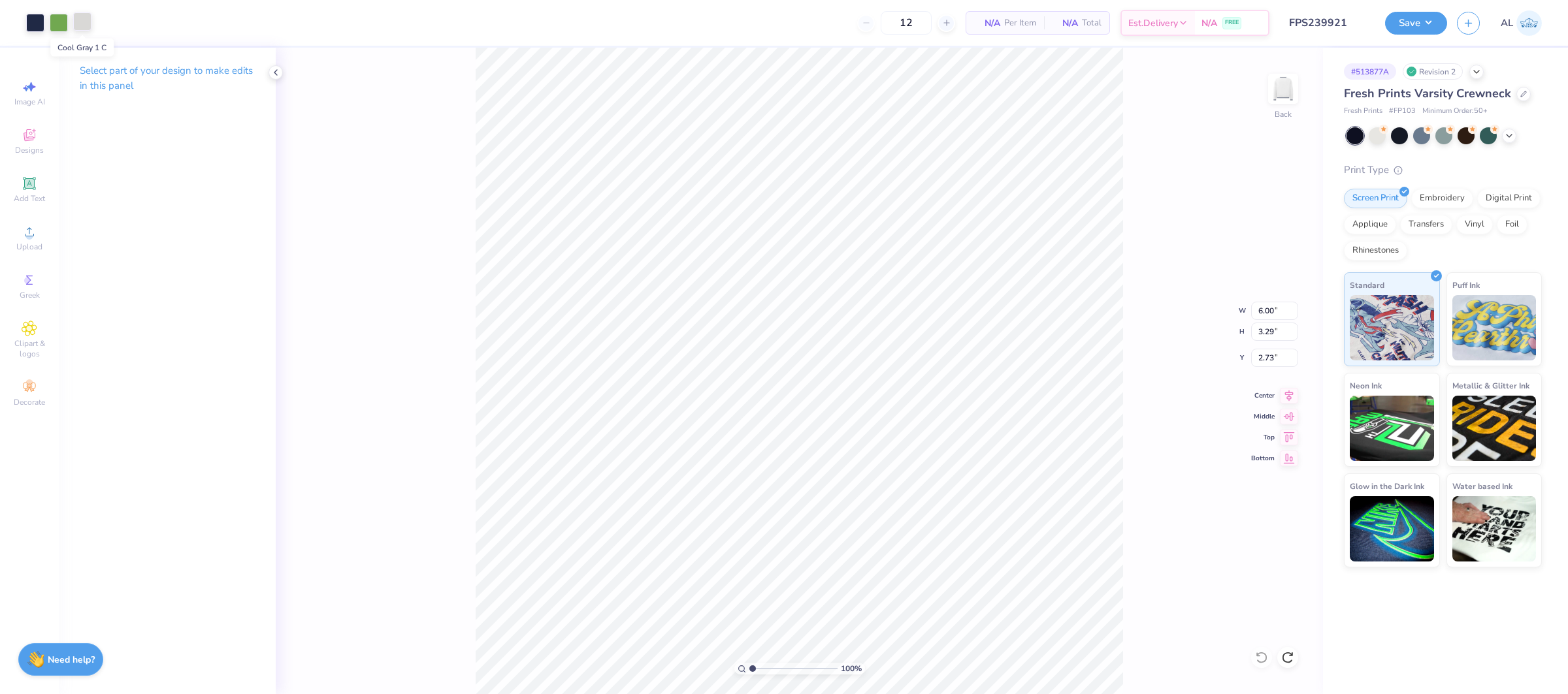
click at [77, 24] on div at bounding box center [82, 21] width 18 height 18
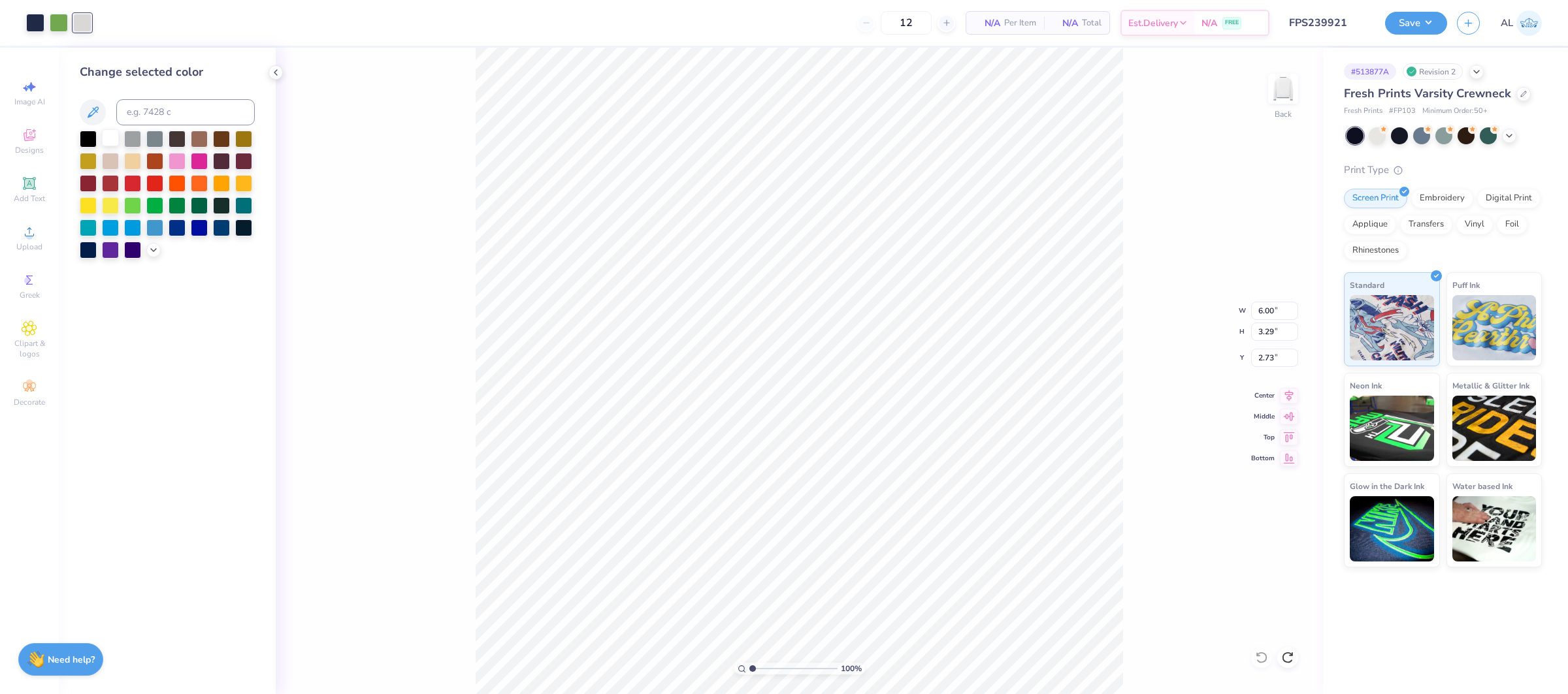
click at [103, 133] on div at bounding box center [111, 138] width 17 height 17
click at [429, 164] on div "100 % Back W 6.00 6.00 " H 3.29 3.29 " Y 2.73 2.73 " Center Middle Top Bottom" at bounding box center [799, 370] width 1047 height 647
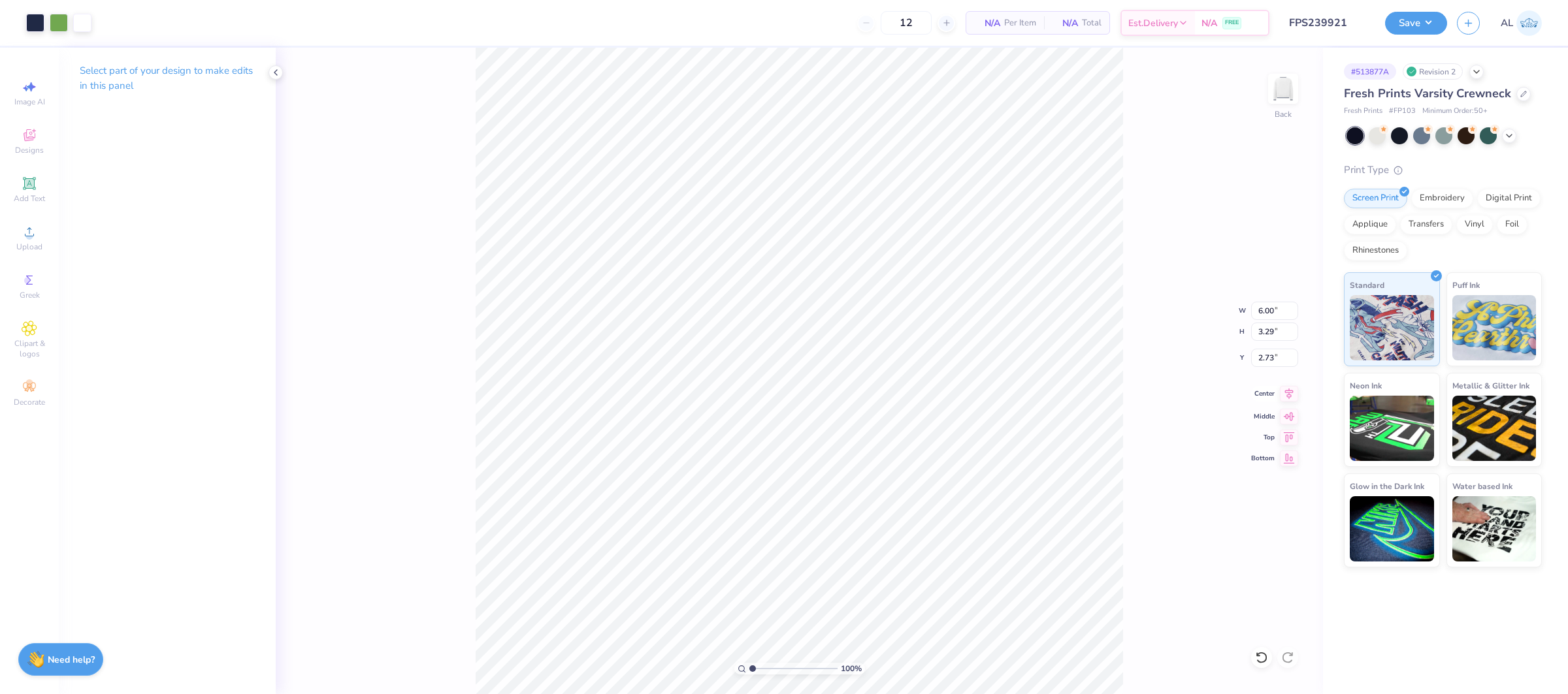
click at [1286, 393] on icon at bounding box center [1290, 393] width 9 height 11
click at [1413, 28] on button "Save" at bounding box center [1416, 22] width 62 height 23
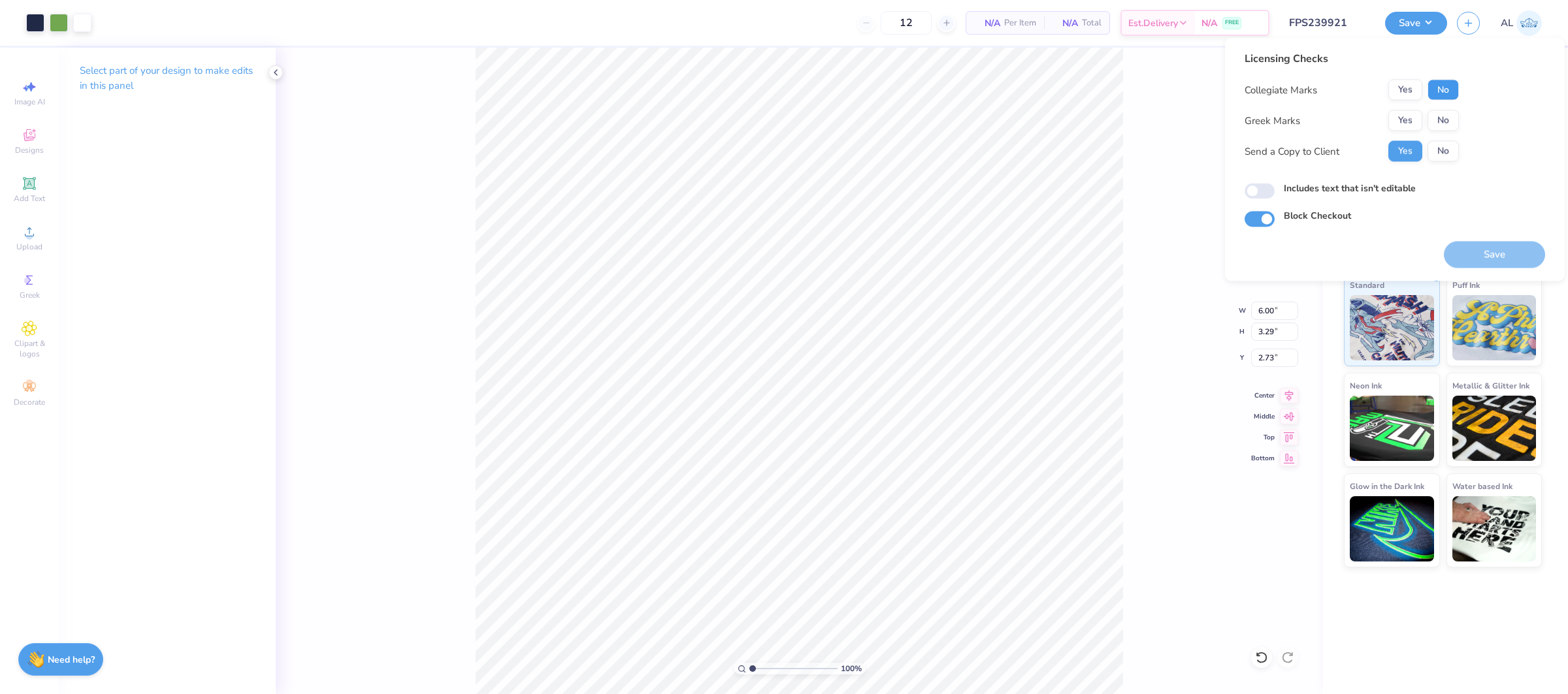
click at [1433, 93] on button "No" at bounding box center [1444, 90] width 32 height 21
click at [1436, 114] on button "No" at bounding box center [1444, 120] width 32 height 21
click at [1469, 245] on button "Save" at bounding box center [1494, 255] width 101 height 27
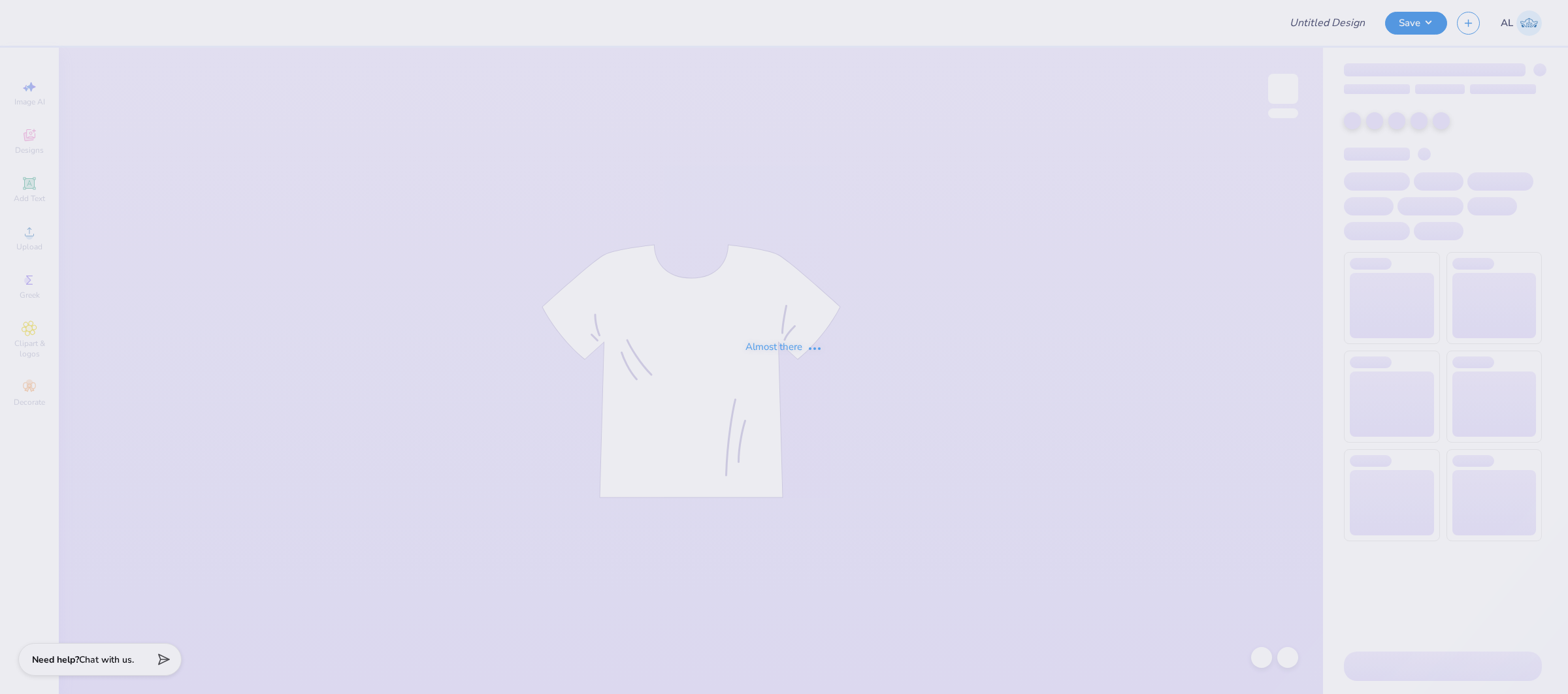
type input "FPS239921"
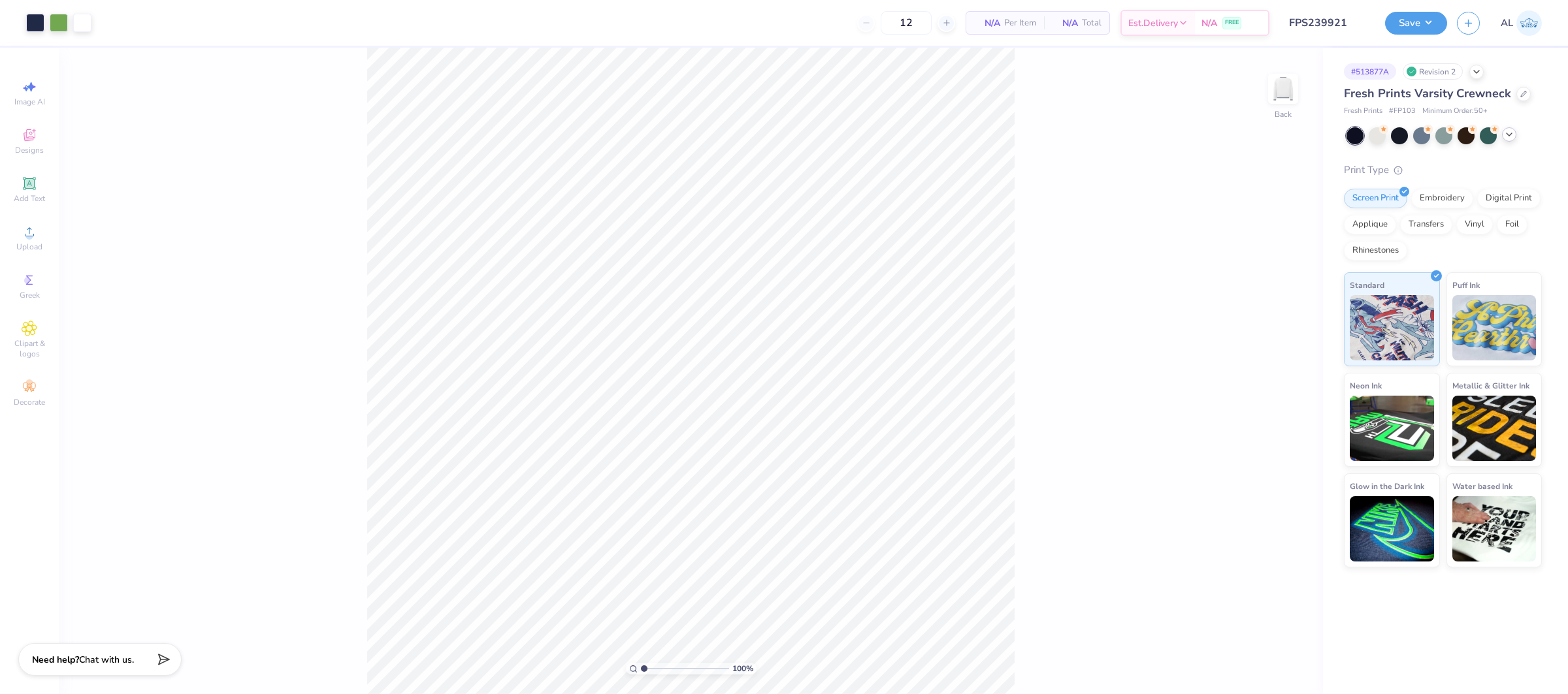
click at [1509, 131] on icon at bounding box center [1509, 134] width 11 height 11
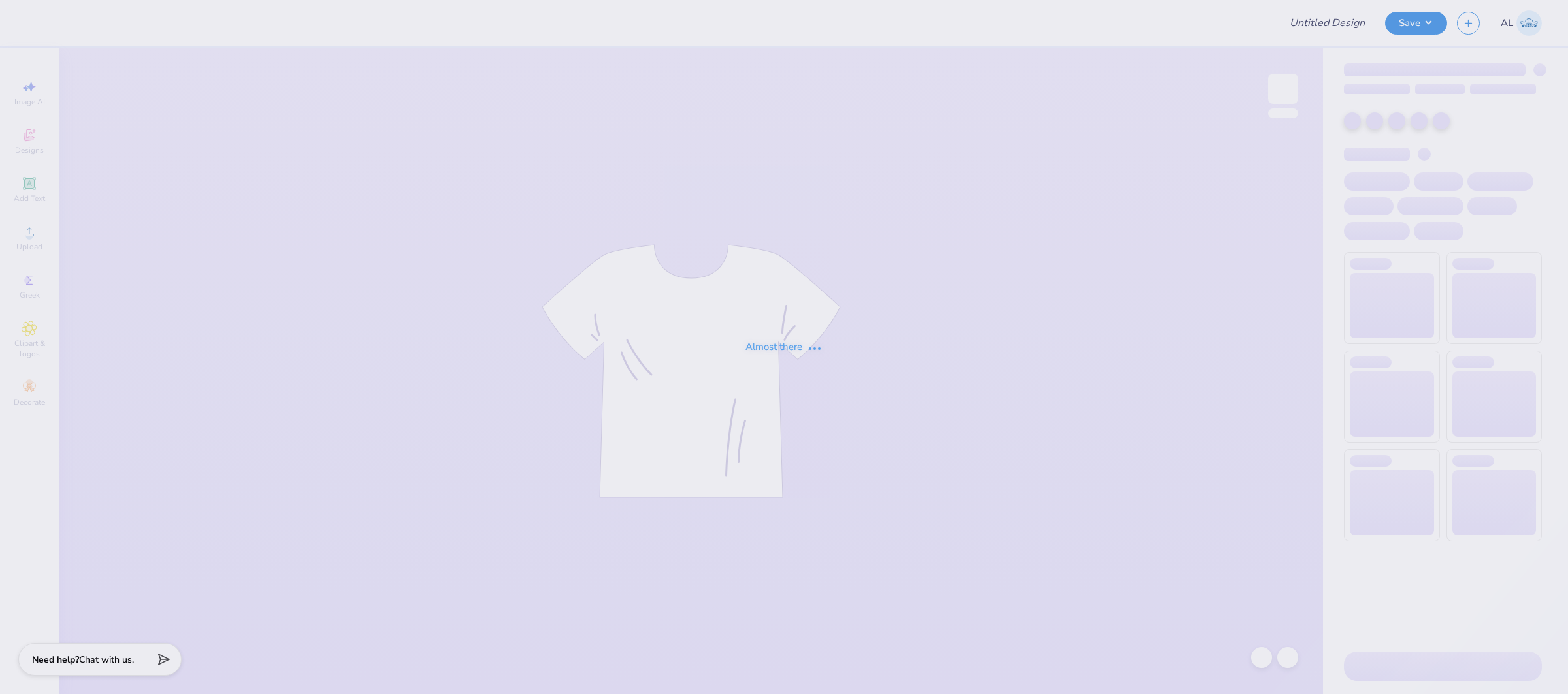
type input "FPS239921"
type input "12"
type input "FPS239921"
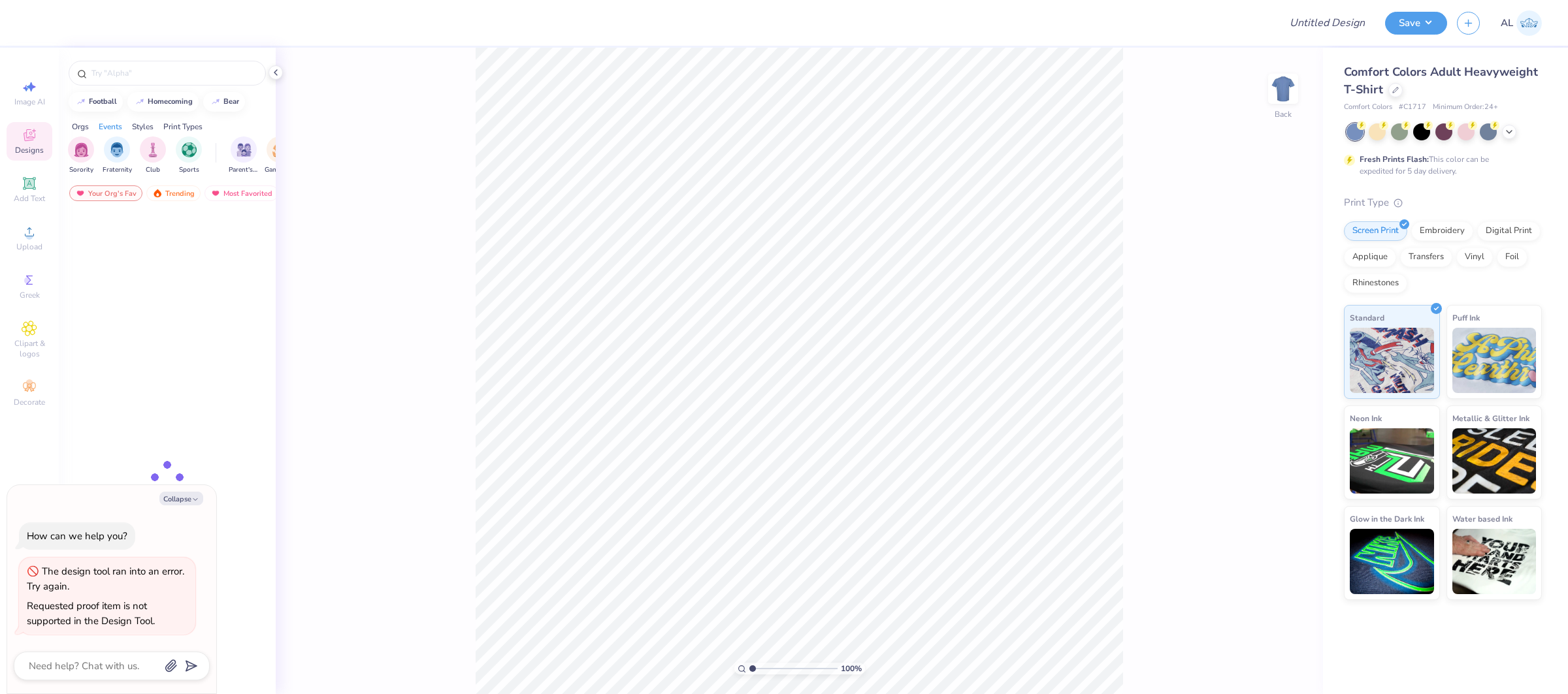
type textarea "x"
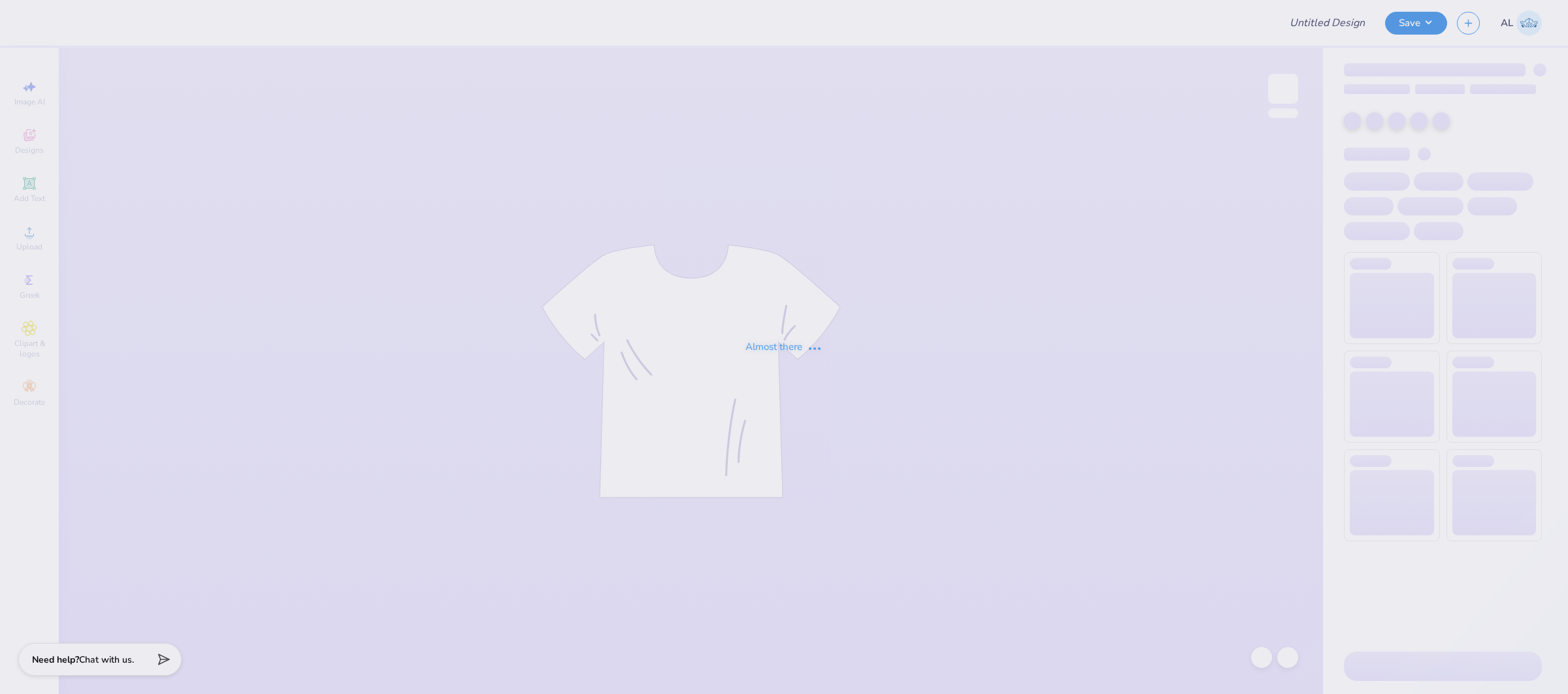
type input "FPS239923"
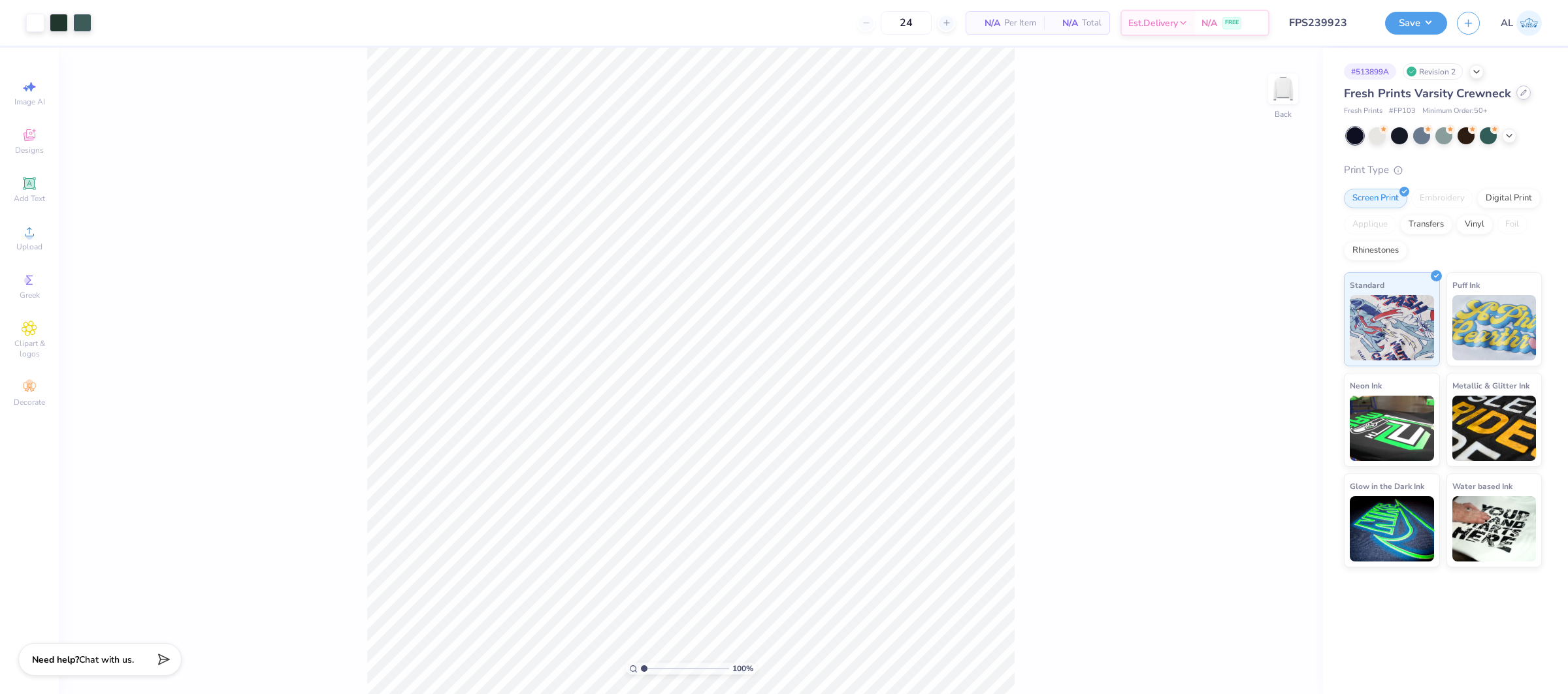
click at [1520, 95] on icon at bounding box center [1523, 92] width 6 height 6
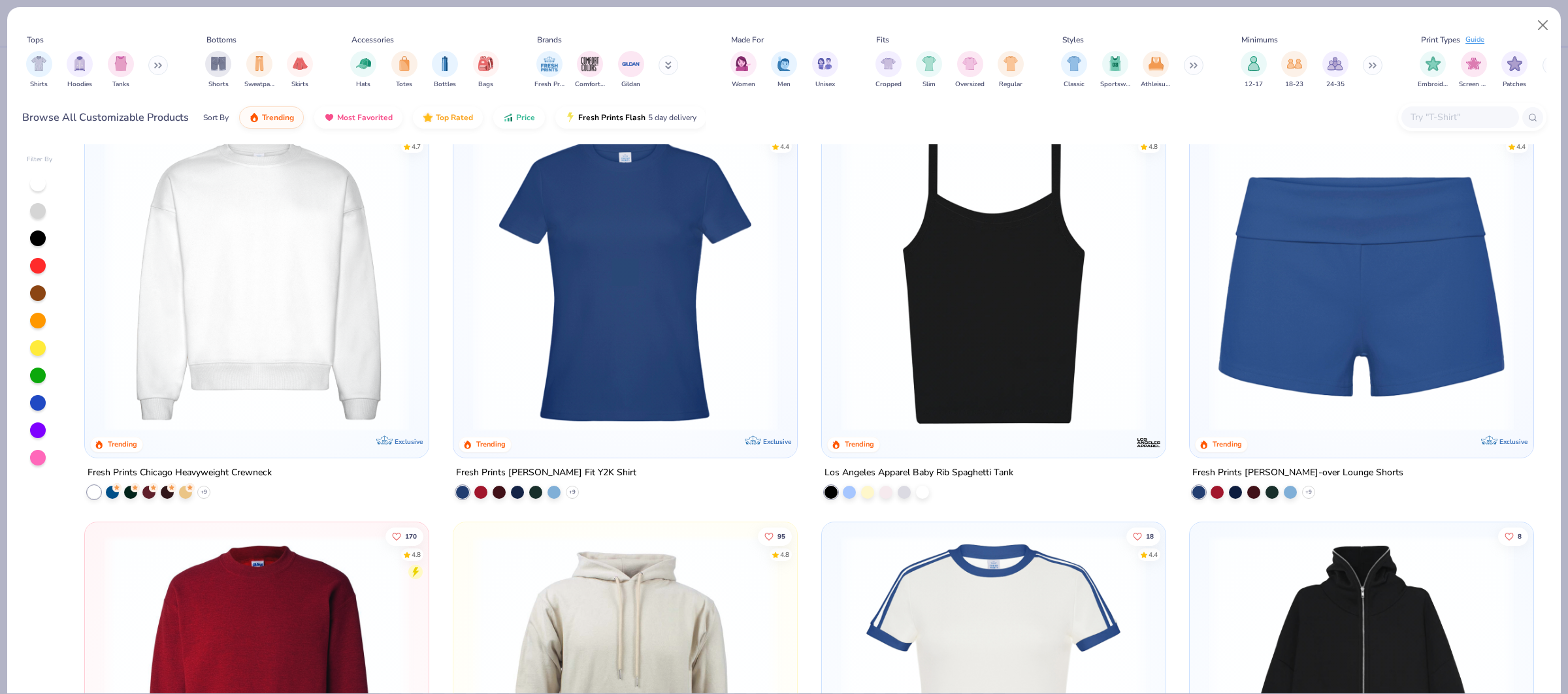
scroll to position [1256, 0]
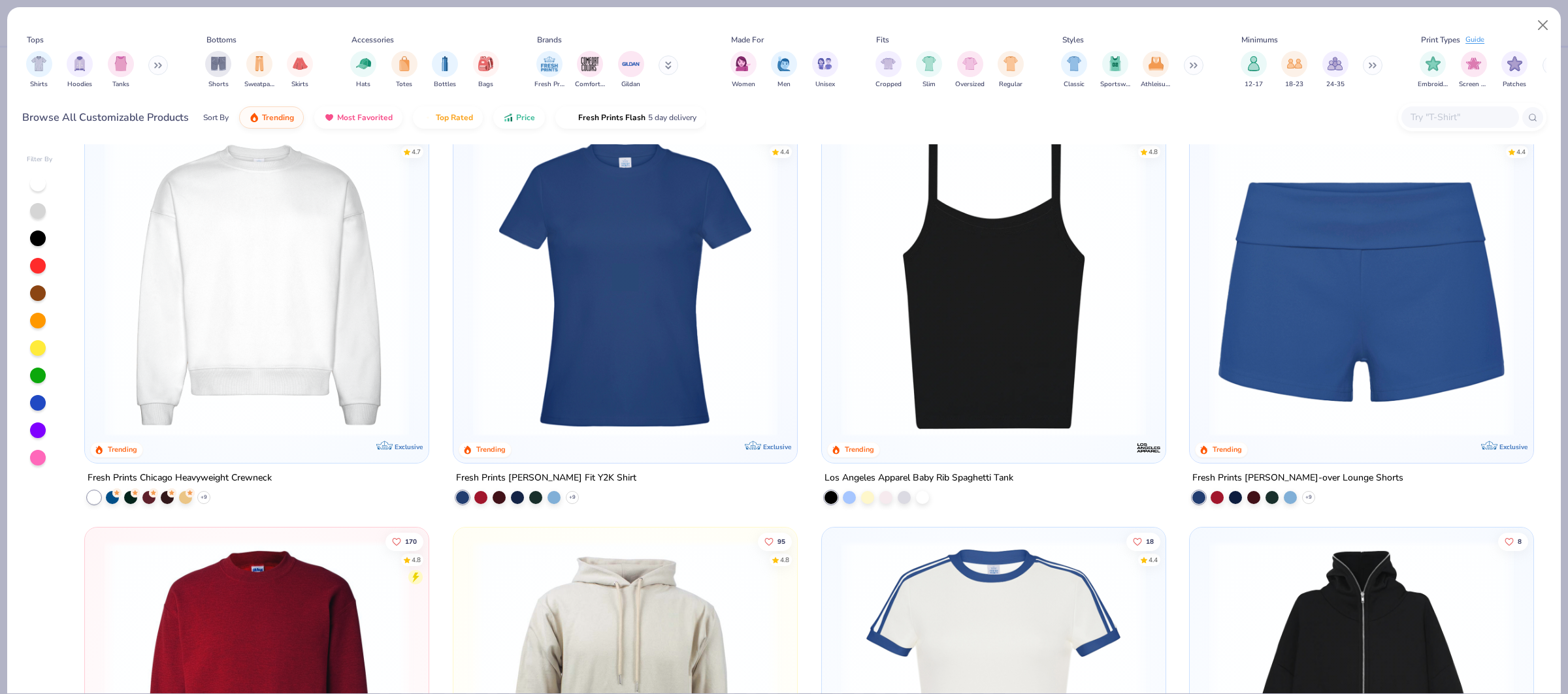
click at [296, 279] on div "164 4.7 Trending Exclusive Fresh Prints San Diego Open Heavyweight Sweatpants +…" at bounding box center [809, 419] width 1473 height 549
click at [316, 280] on img at bounding box center [256, 284] width 317 height 304
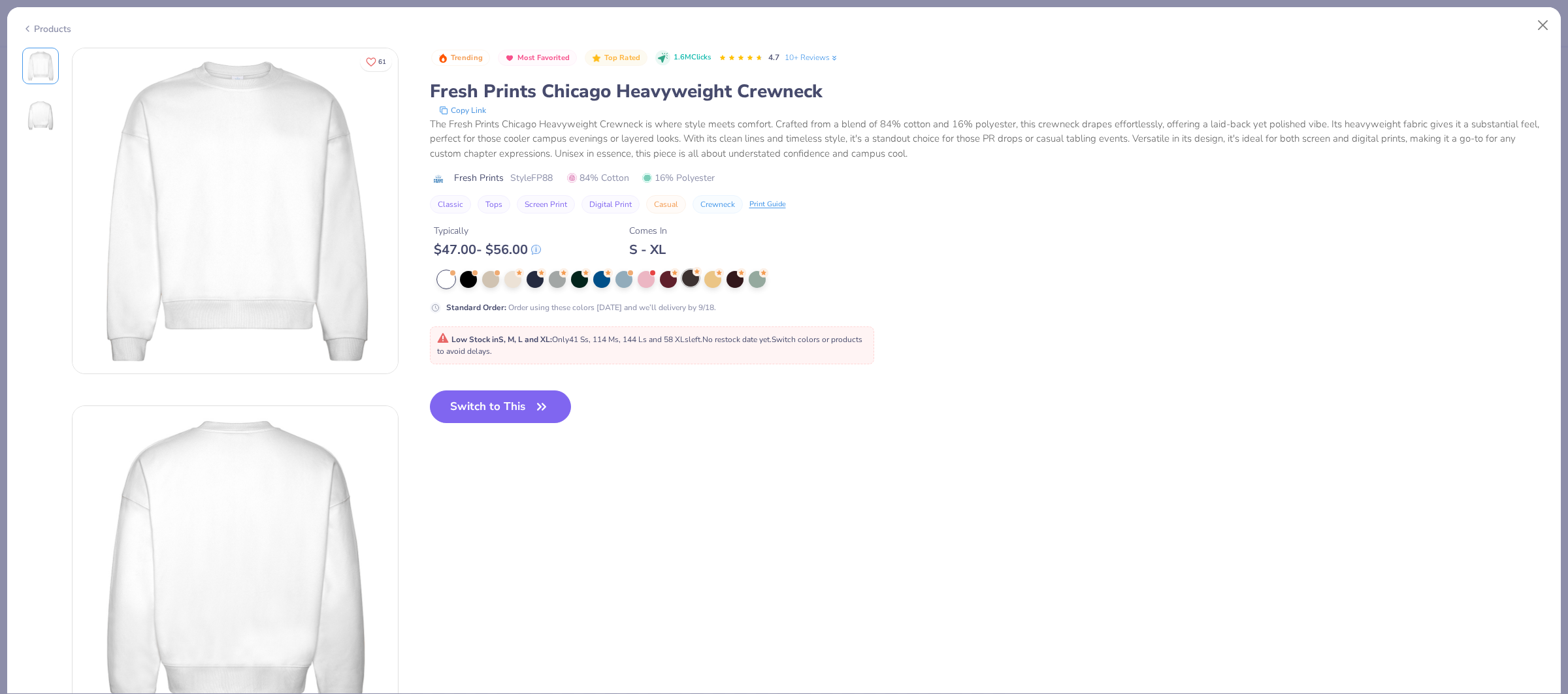
click at [686, 283] on div at bounding box center [691, 278] width 17 height 17
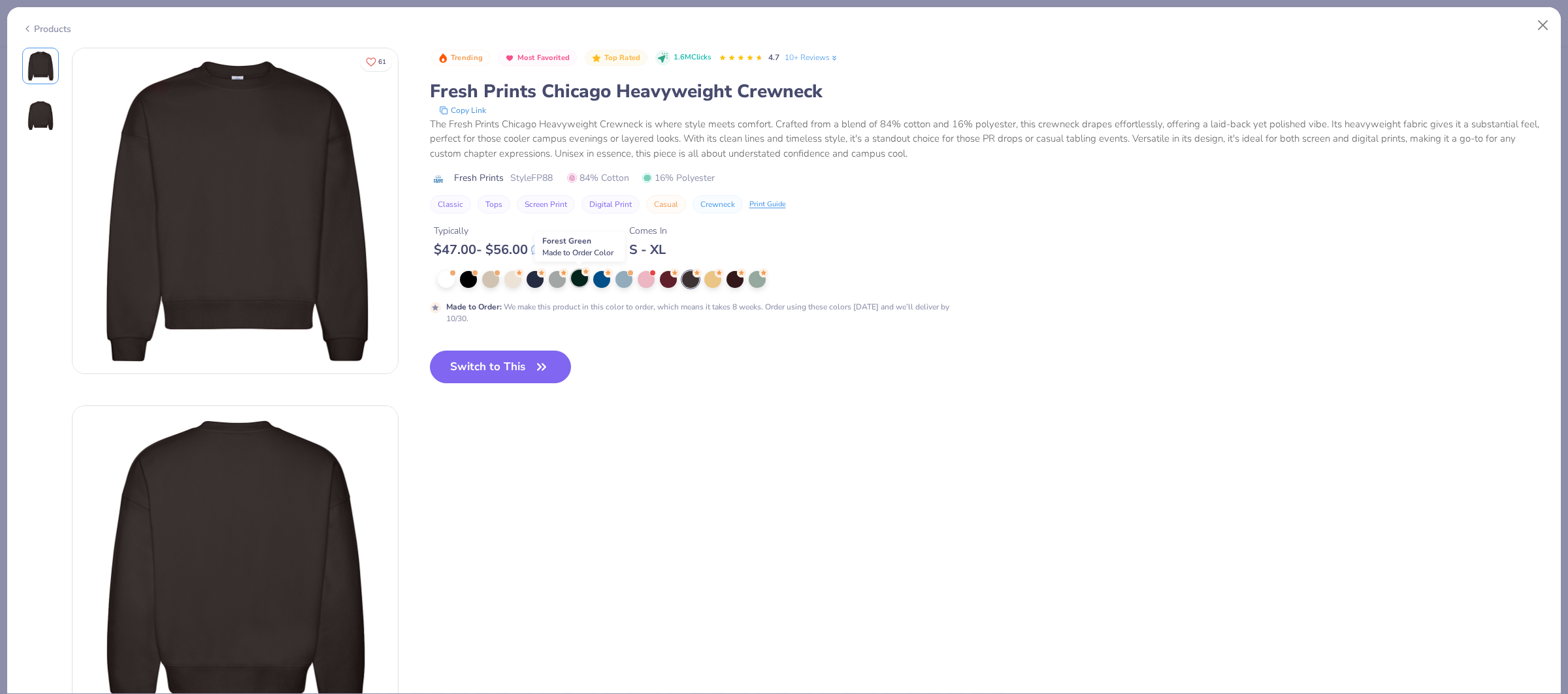
click at [576, 282] on div at bounding box center [579, 278] width 17 height 17
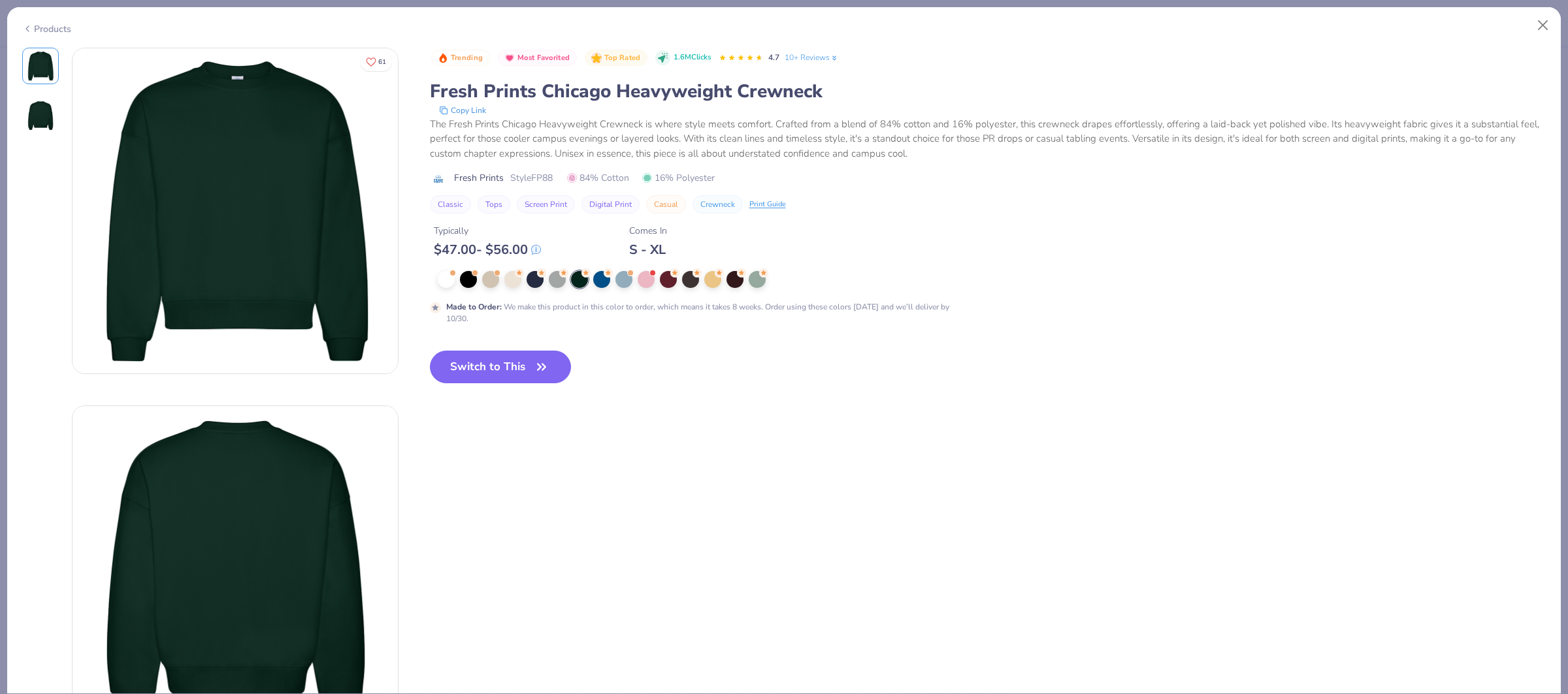
drag, startPoint x: 512, startPoint y: 360, endPoint x: 933, endPoint y: 379, distance: 421.4
click at [512, 360] on button "Switch to This" at bounding box center [500, 366] width 142 height 32
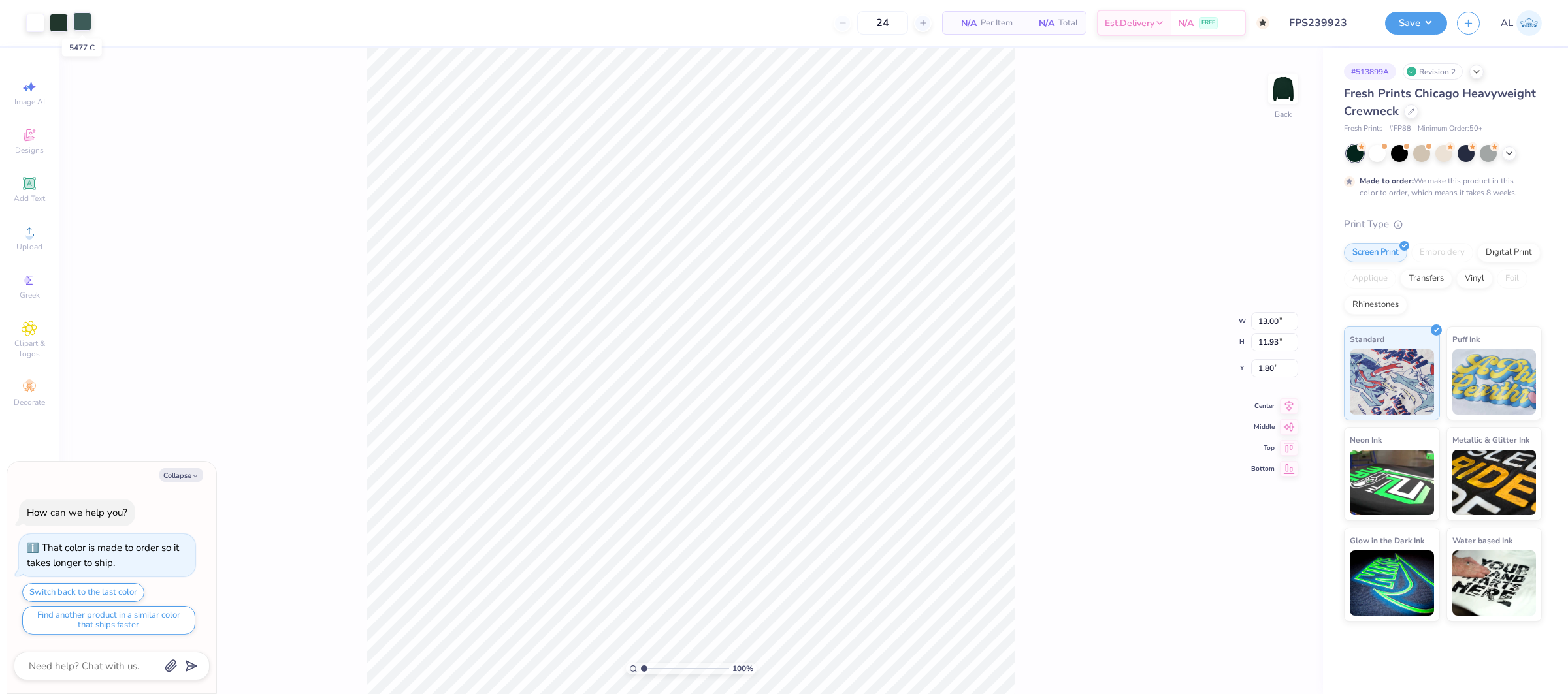
click at [86, 27] on div at bounding box center [82, 21] width 18 height 18
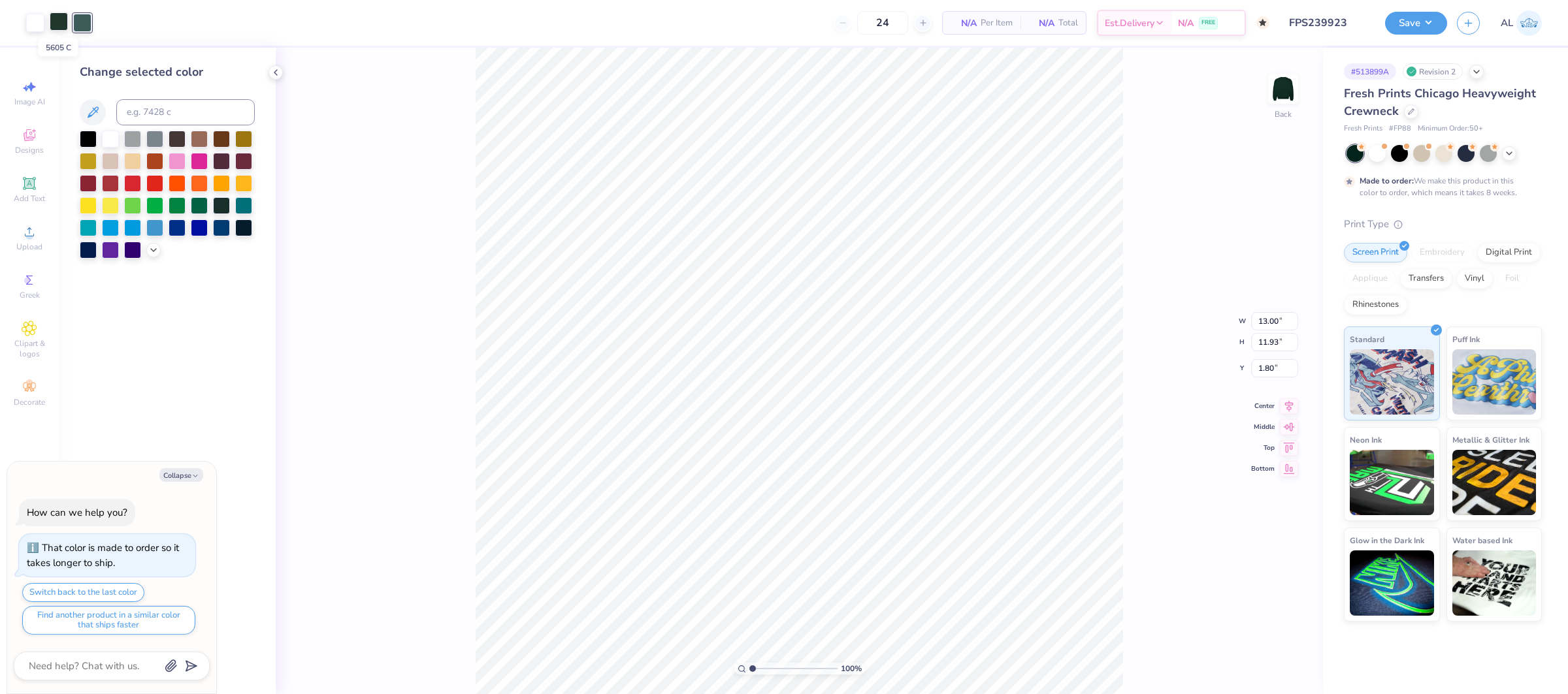
click at [63, 28] on div at bounding box center [58, 21] width 18 height 18
click at [98, 106] on icon at bounding box center [93, 112] width 16 height 16
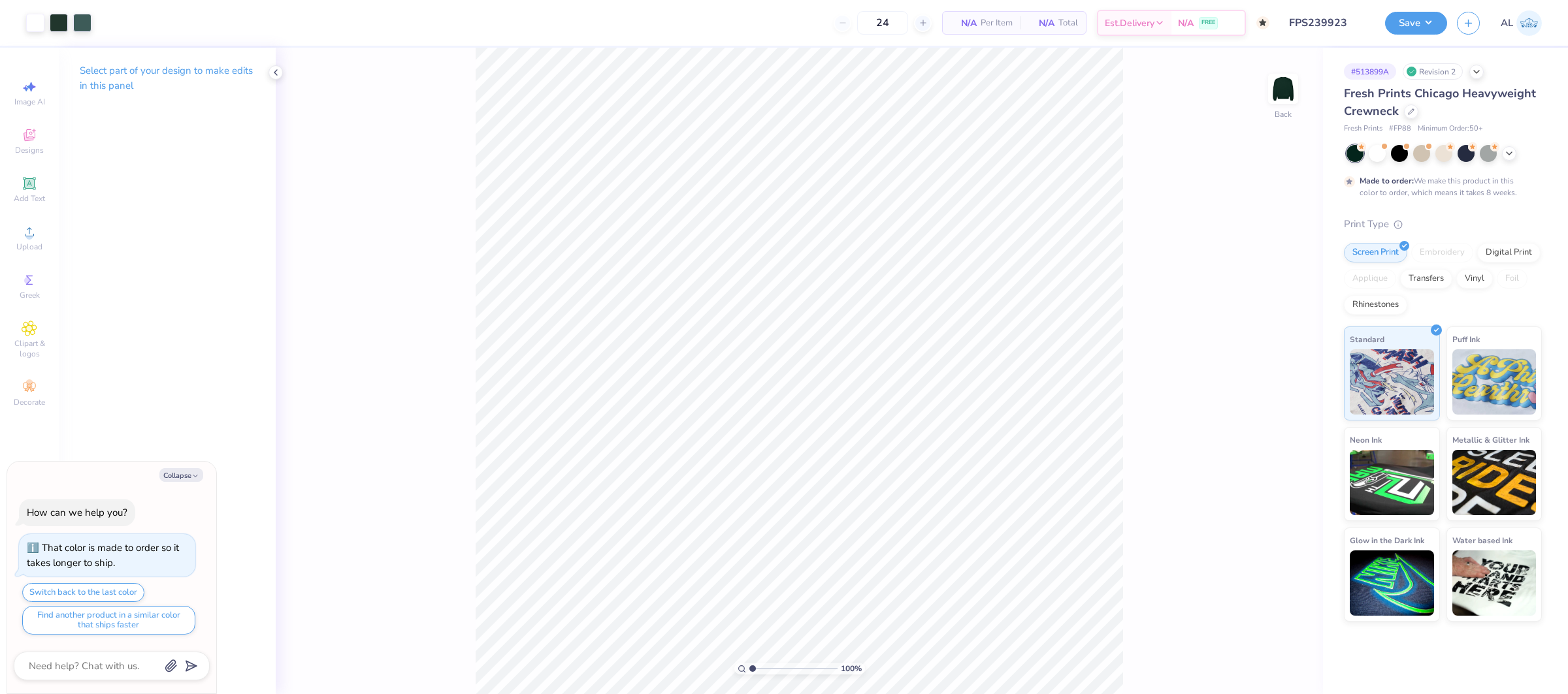
click at [393, 160] on div "100 % Back" at bounding box center [799, 370] width 1047 height 647
click at [453, 95] on div "100 % Back" at bounding box center [799, 370] width 1047 height 647
click at [90, 24] on div at bounding box center [82, 21] width 18 height 18
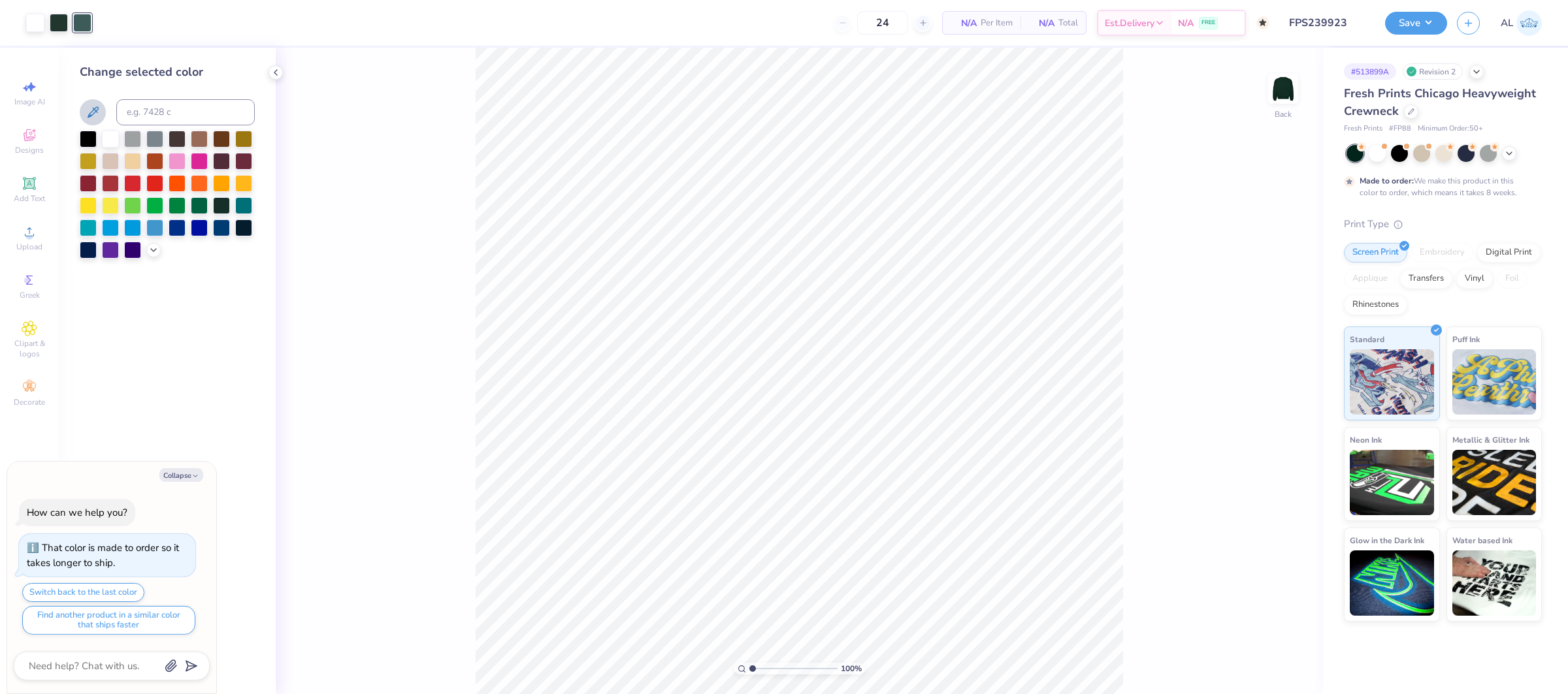
click at [82, 111] on button at bounding box center [93, 112] width 26 height 26
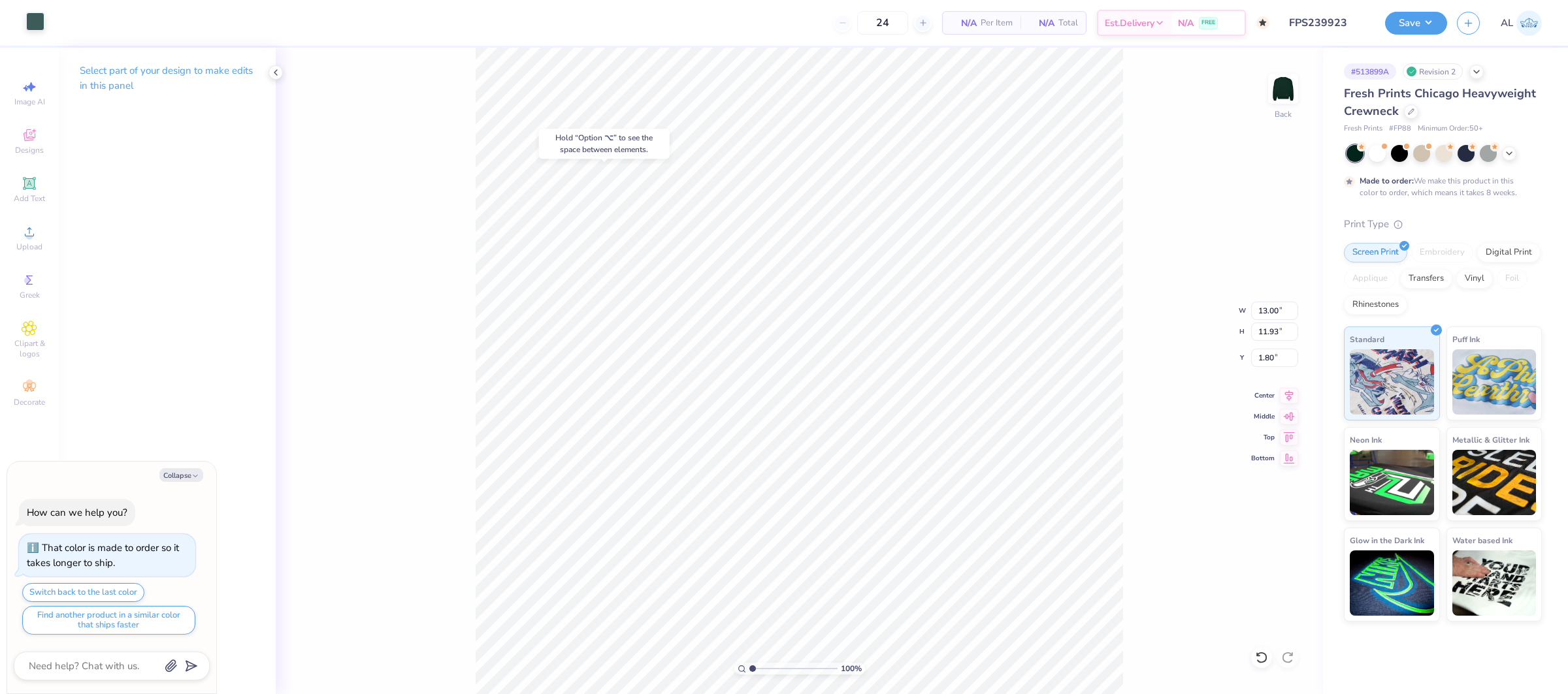
click at [30, 22] on div at bounding box center [35, 21] width 18 height 18
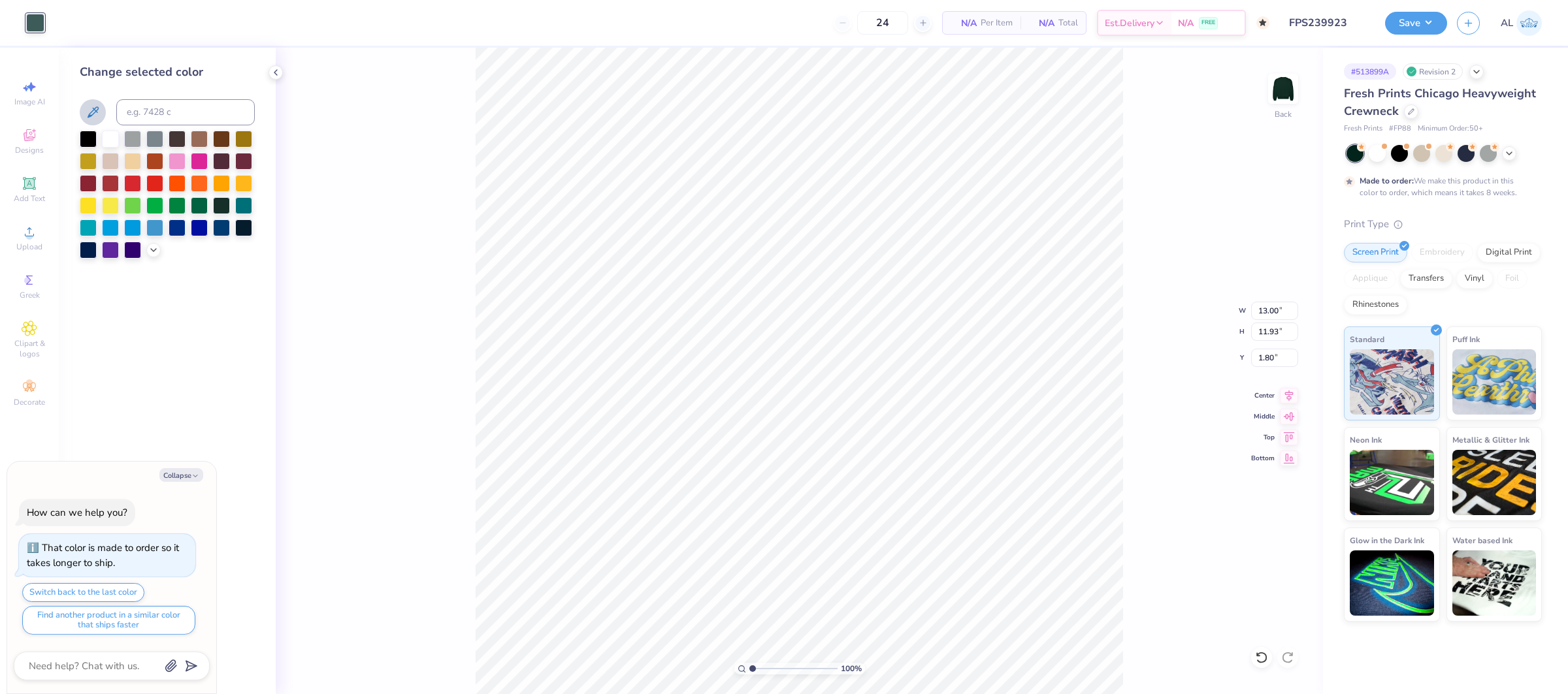
click at [101, 111] on button at bounding box center [93, 112] width 26 height 26
type textarea "x"
type input "4.87"
type textarea "x"
type input "1.80"
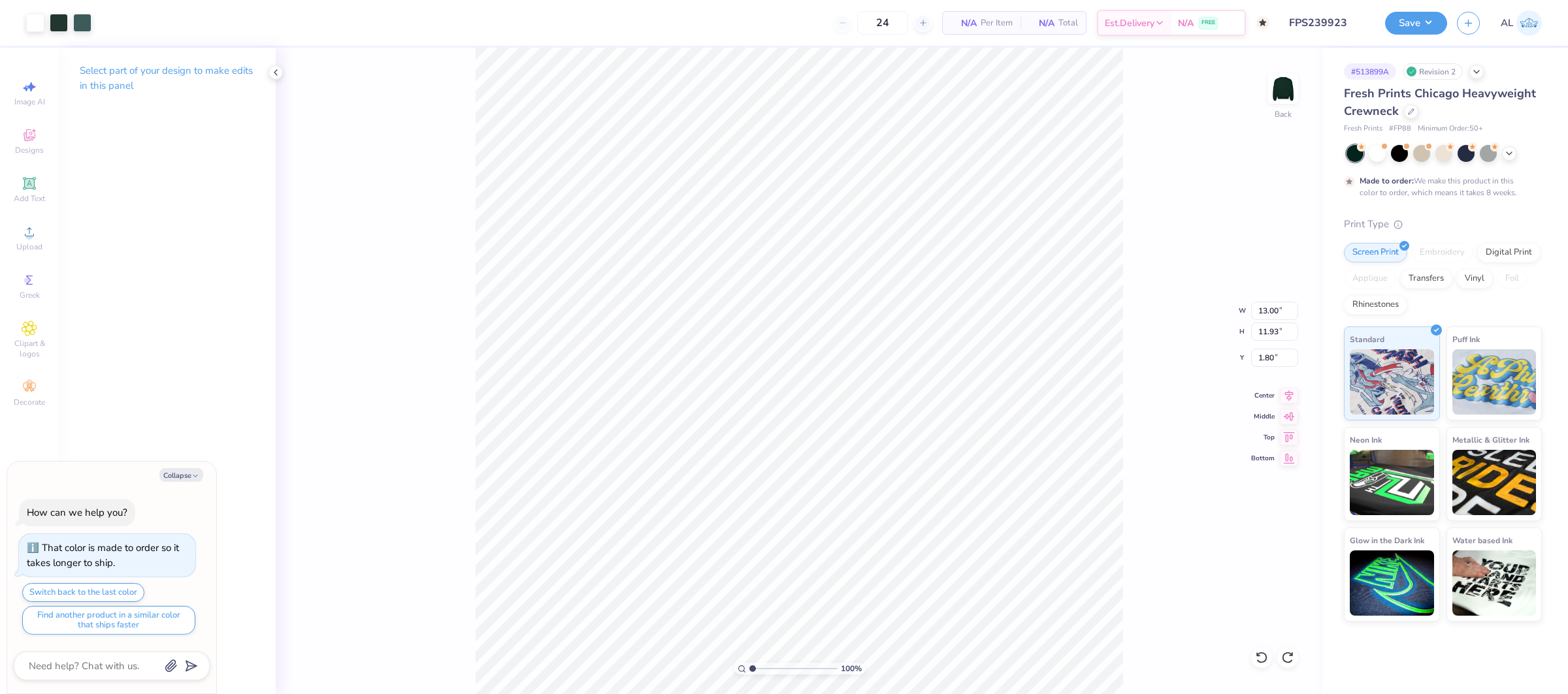
click at [388, 74] on div "100 % Back W 13.00 13.00 " H 11.93 11.93 " Y 1.80 1.80 " Center Middle Top Bott…" at bounding box center [799, 370] width 1047 height 647
click at [35, 18] on div at bounding box center [35, 21] width 18 height 18
type textarea "x"
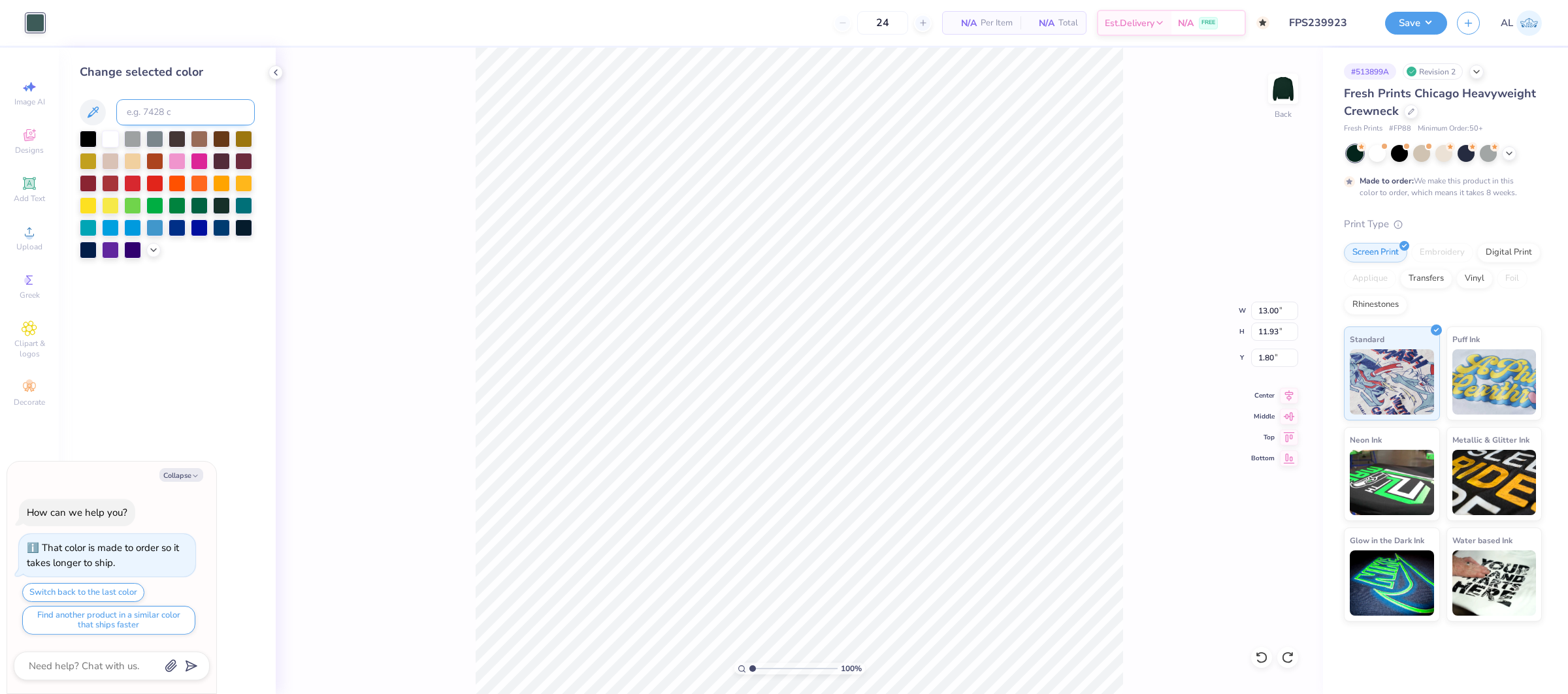
click at [168, 109] on input at bounding box center [186, 112] width 138 height 26
type input "5605"
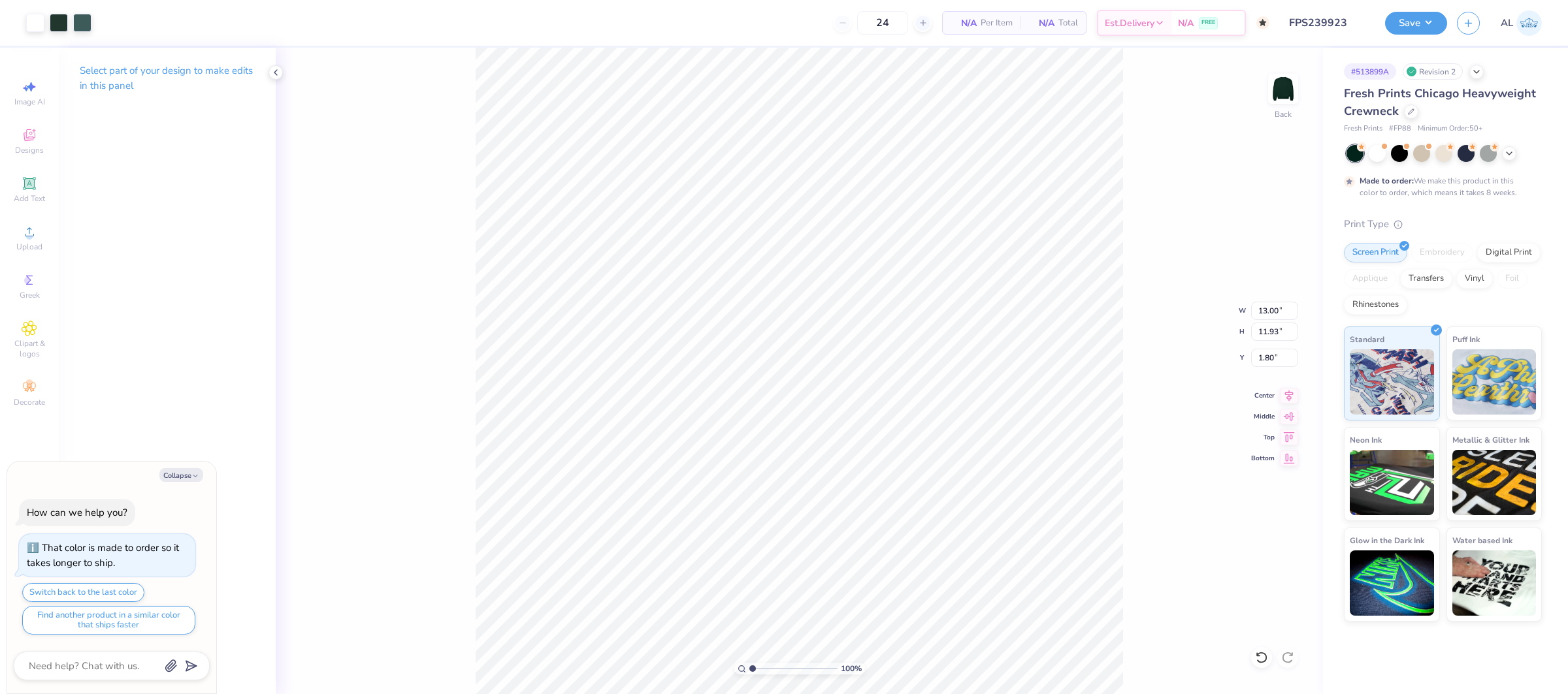
type textarea "x"
type input "11.57"
type input "5.72"
type input "2.38"
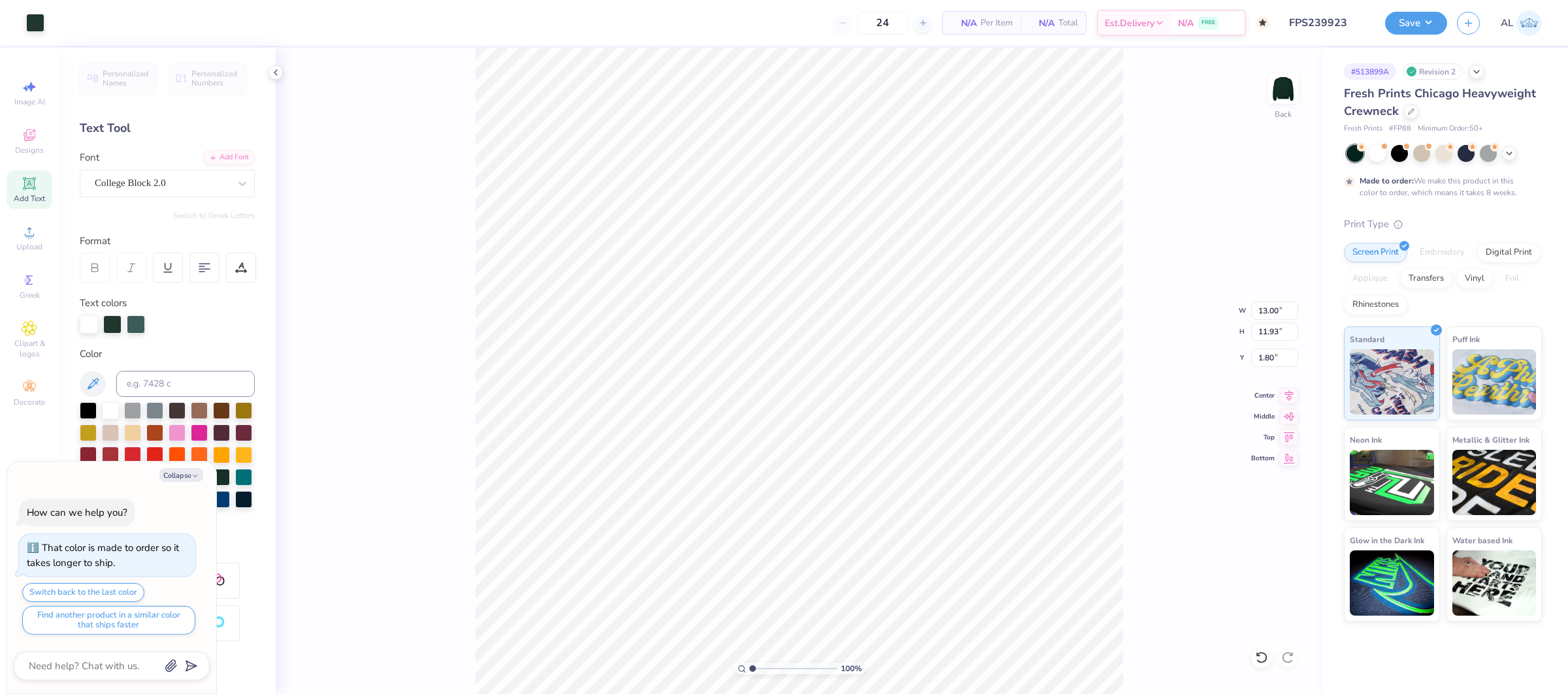
type textarea "x"
type input "5.17"
type textarea "x"
type input "4.1"
type textarea "x"
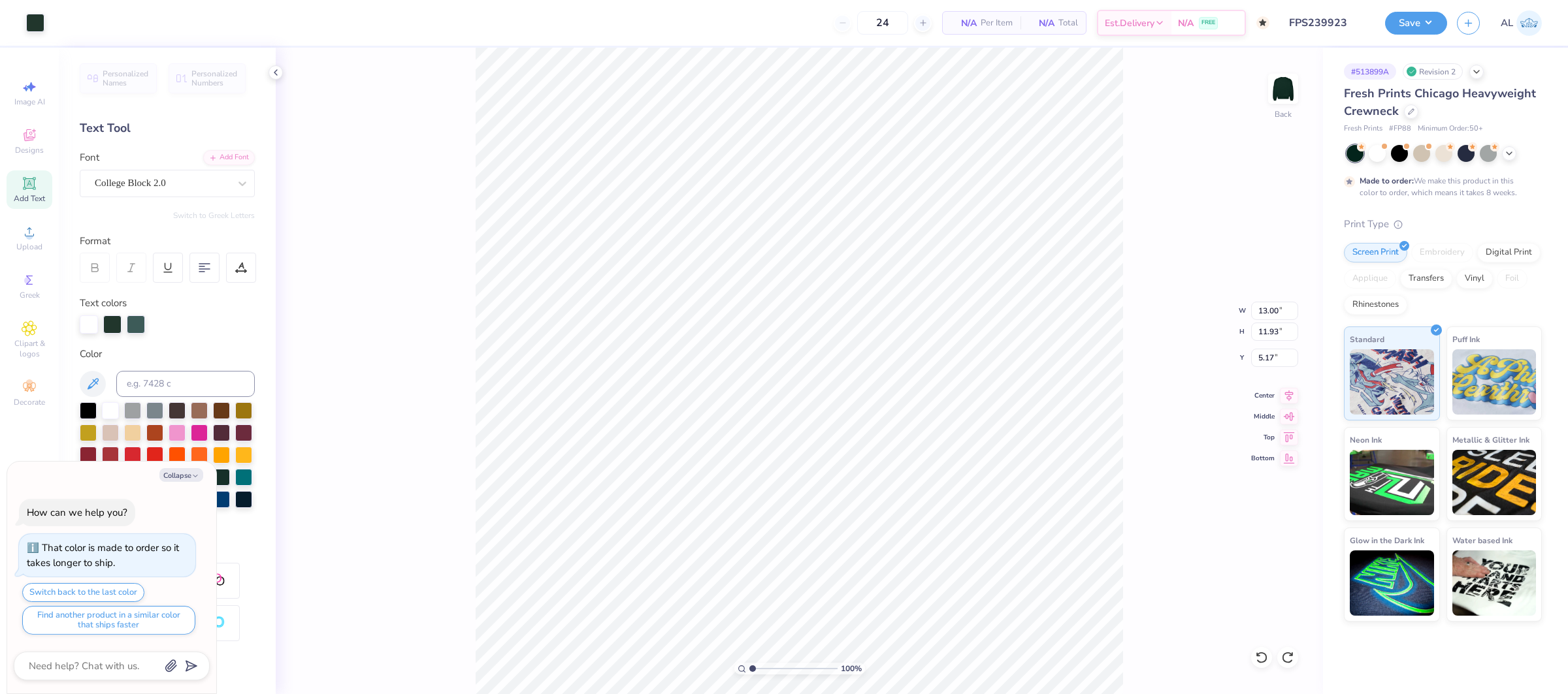
type input "1.80"
drag, startPoint x: 779, startPoint y: 670, endPoint x: 790, endPoint y: 662, distance: 13.6
click at [787, 670] on input "range" at bounding box center [793, 668] width 89 height 12
drag, startPoint x: 790, startPoint y: 669, endPoint x: 761, endPoint y: 669, distance: 29.0
type input "2.11"
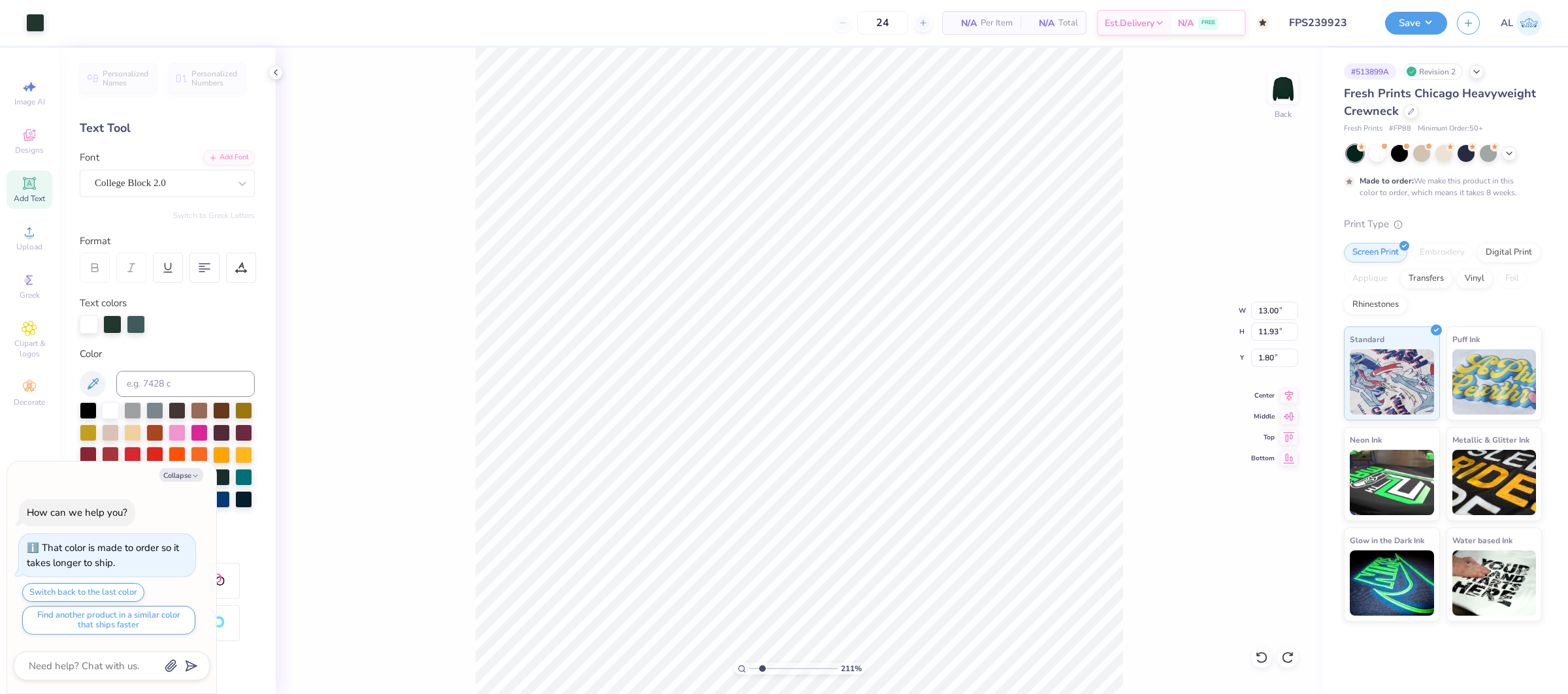
click at [761, 669] on input "range" at bounding box center [793, 668] width 89 height 12
type textarea "x"
type input "11.57"
type input "5.72"
type input "2.38"
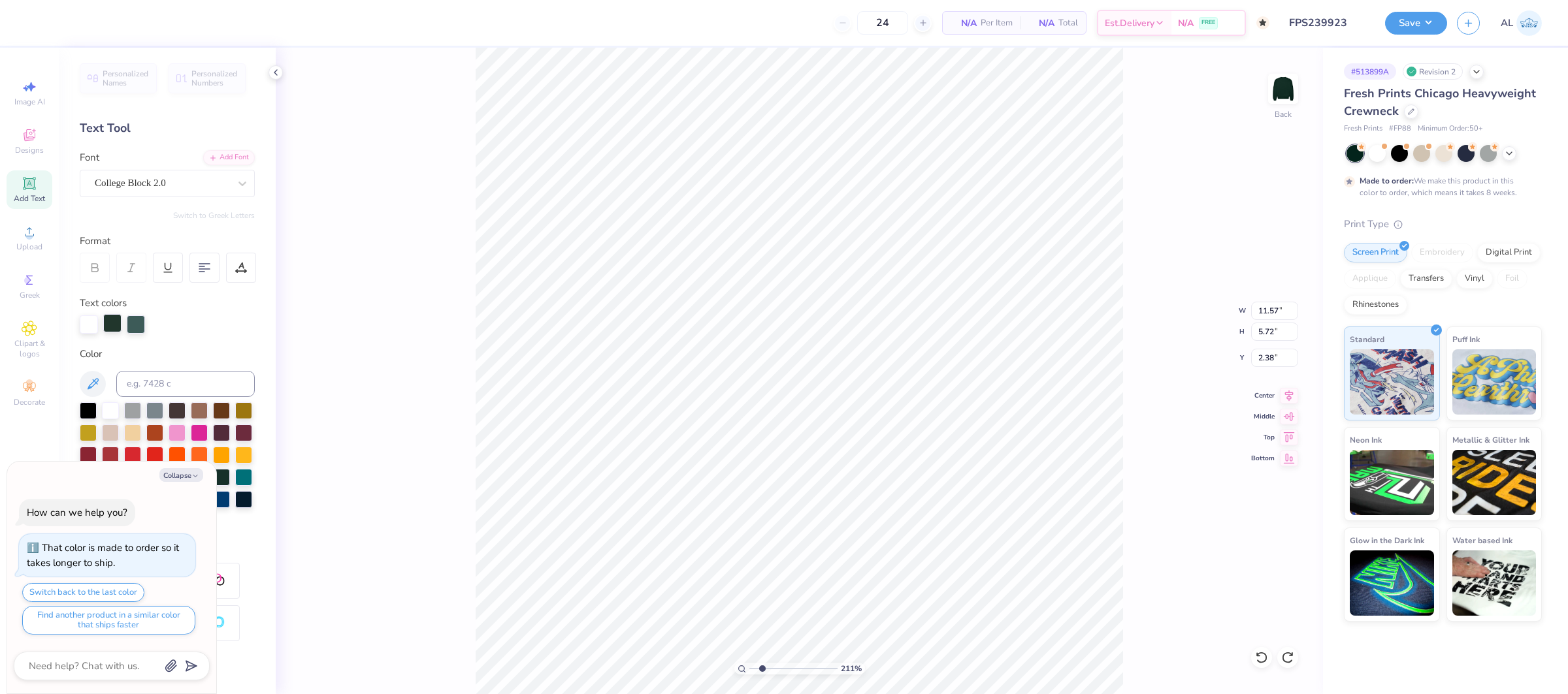
click at [114, 324] on div at bounding box center [112, 323] width 18 height 18
click at [188, 477] on button "Collapse" at bounding box center [181, 475] width 44 height 14
type textarea "x"
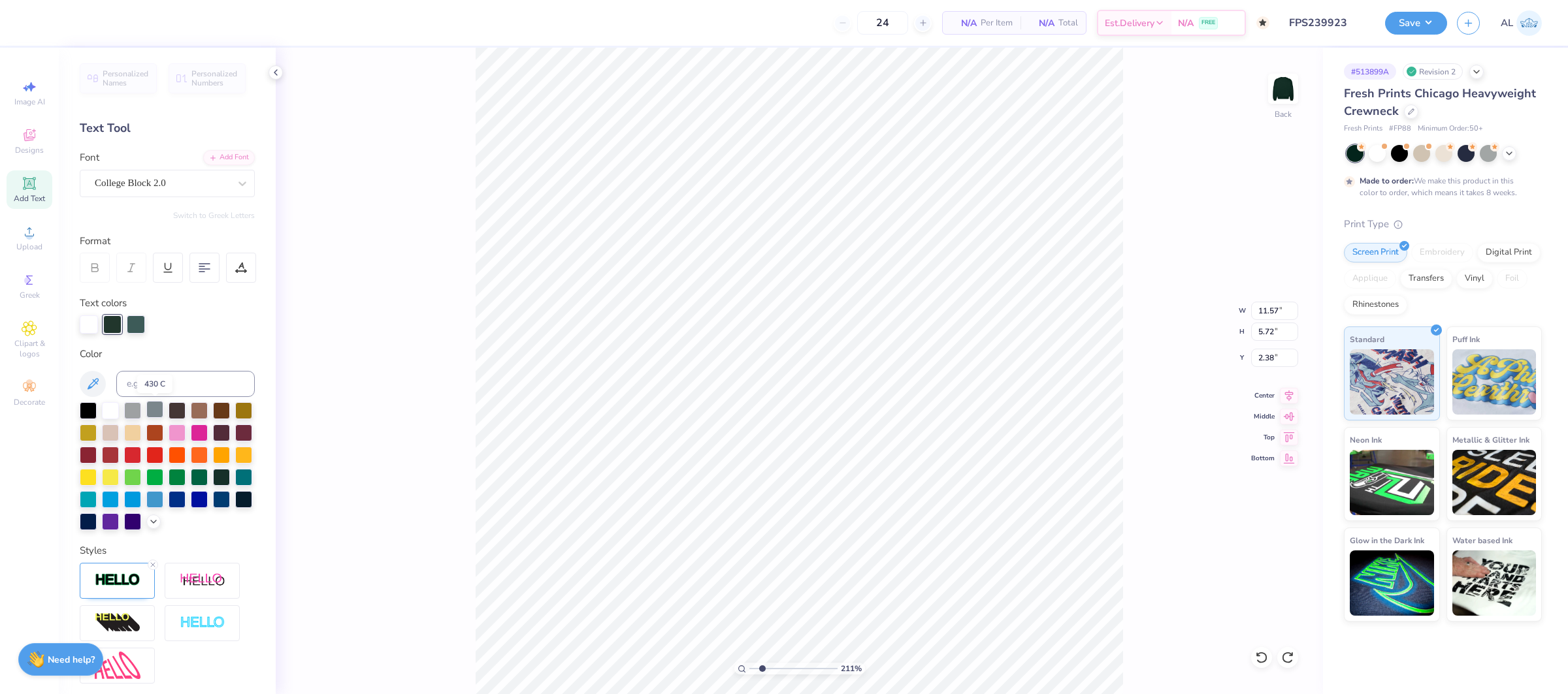
click at [152, 408] on div at bounding box center [155, 409] width 17 height 17
type input "3.64"
click at [131, 324] on div at bounding box center [135, 323] width 18 height 18
click at [160, 384] on input at bounding box center [186, 384] width 138 height 26
type input "5605"
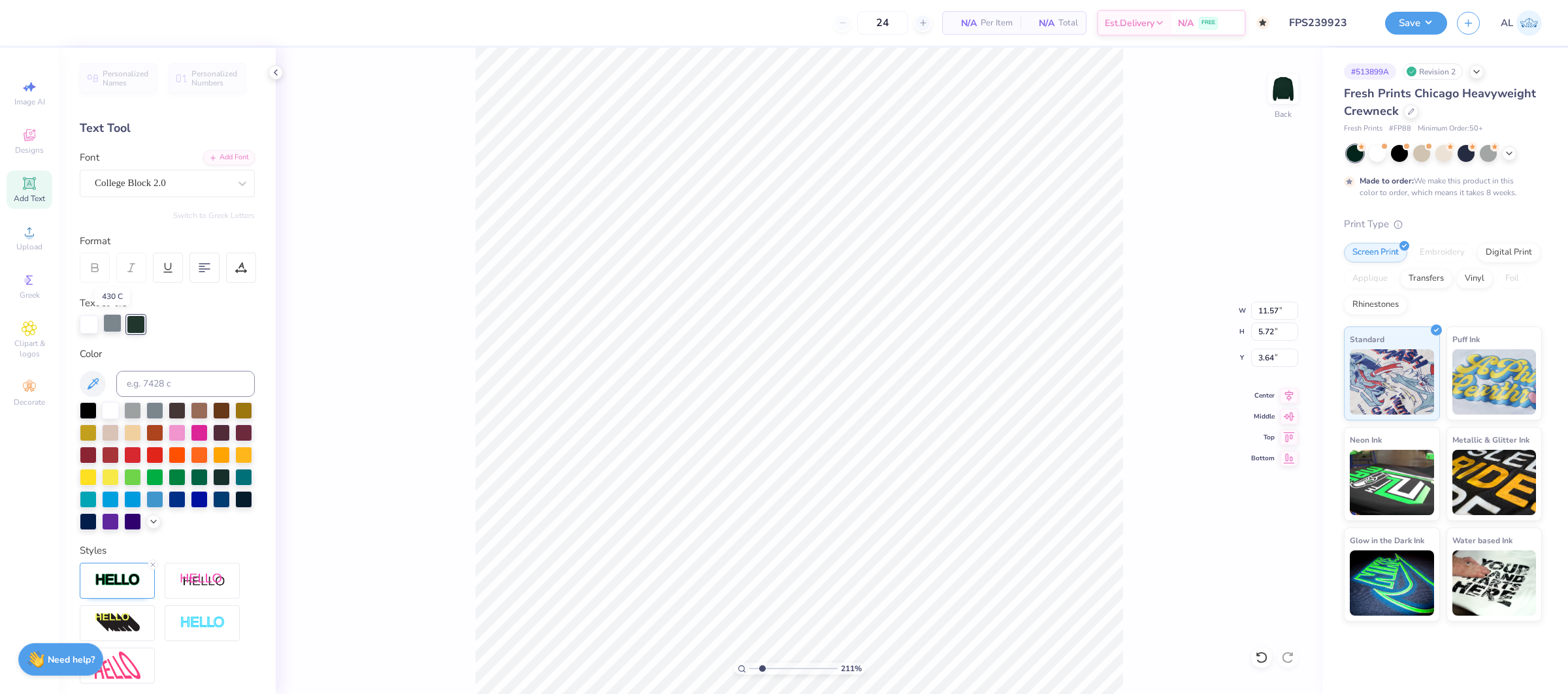
click at [107, 326] on div at bounding box center [112, 323] width 18 height 18
type input "13.00"
type input "11.93"
type input "1.80"
type input "11.57"
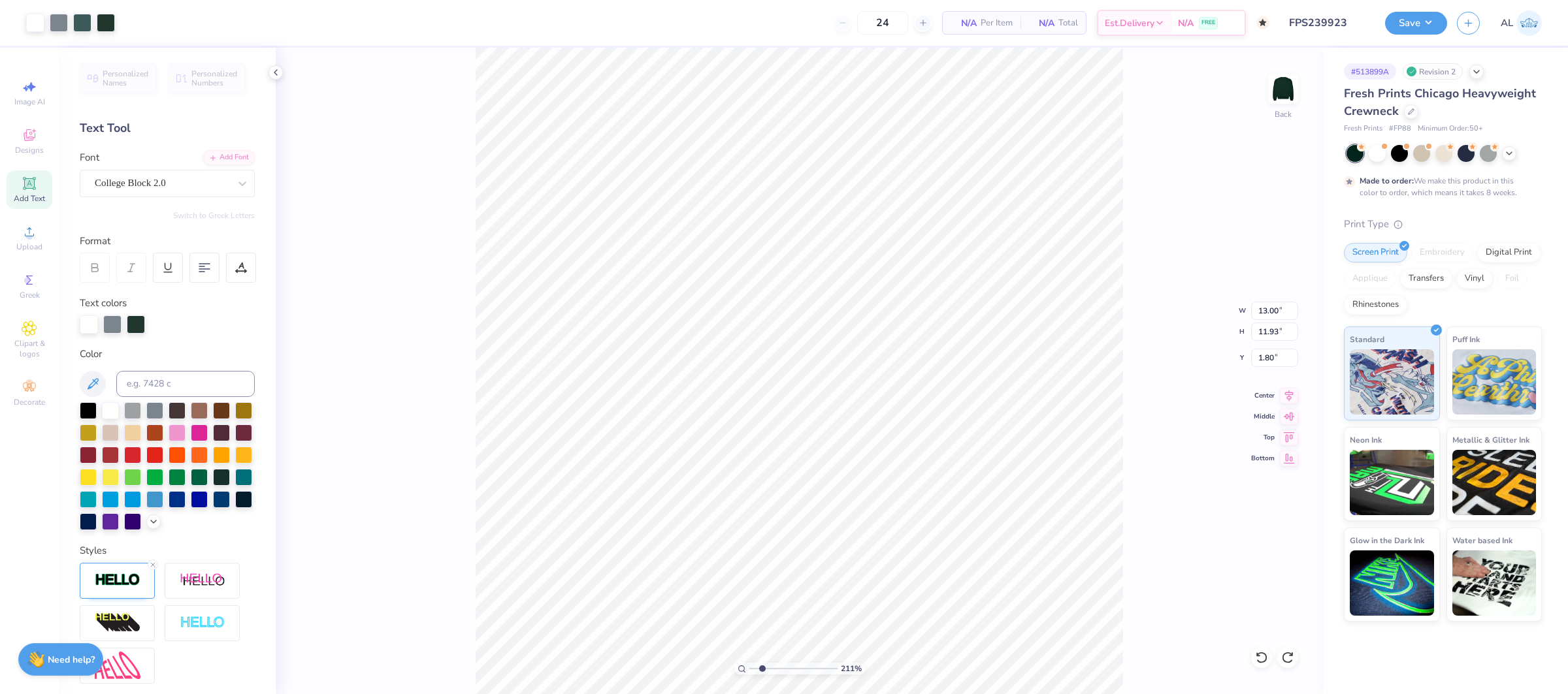
type input "5.72"
type input "2.38"
click at [109, 324] on div at bounding box center [112, 323] width 18 height 18
click at [179, 382] on input at bounding box center [186, 384] width 138 height 26
type input "5477"
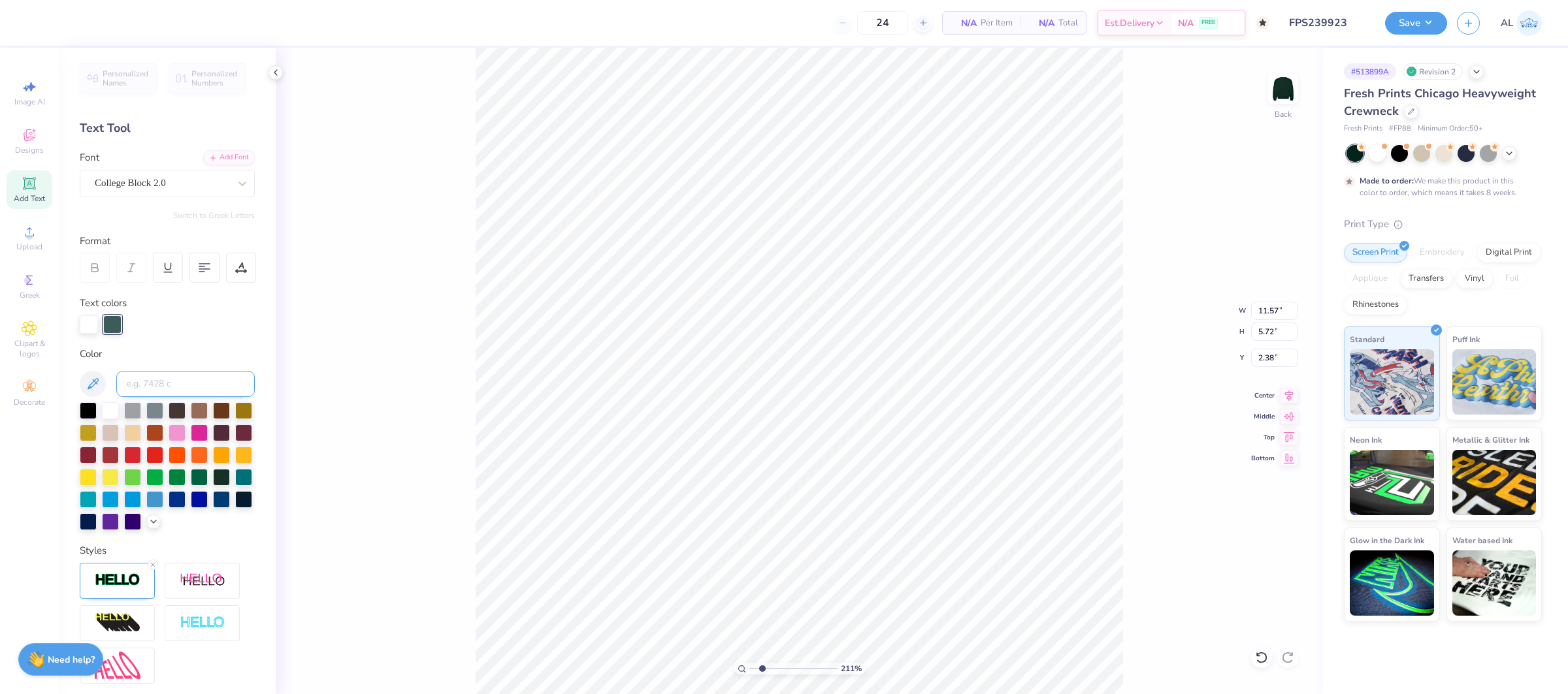
type input "3.64"
click at [408, 222] on div "211 % Back W 13.00 13.00 " H 11.93 11.93 " Y 1.80 1.80 " Center Middle Top Bott…" at bounding box center [799, 370] width 1047 height 647
type input "11.57"
type input "5.72"
type input "2.38"
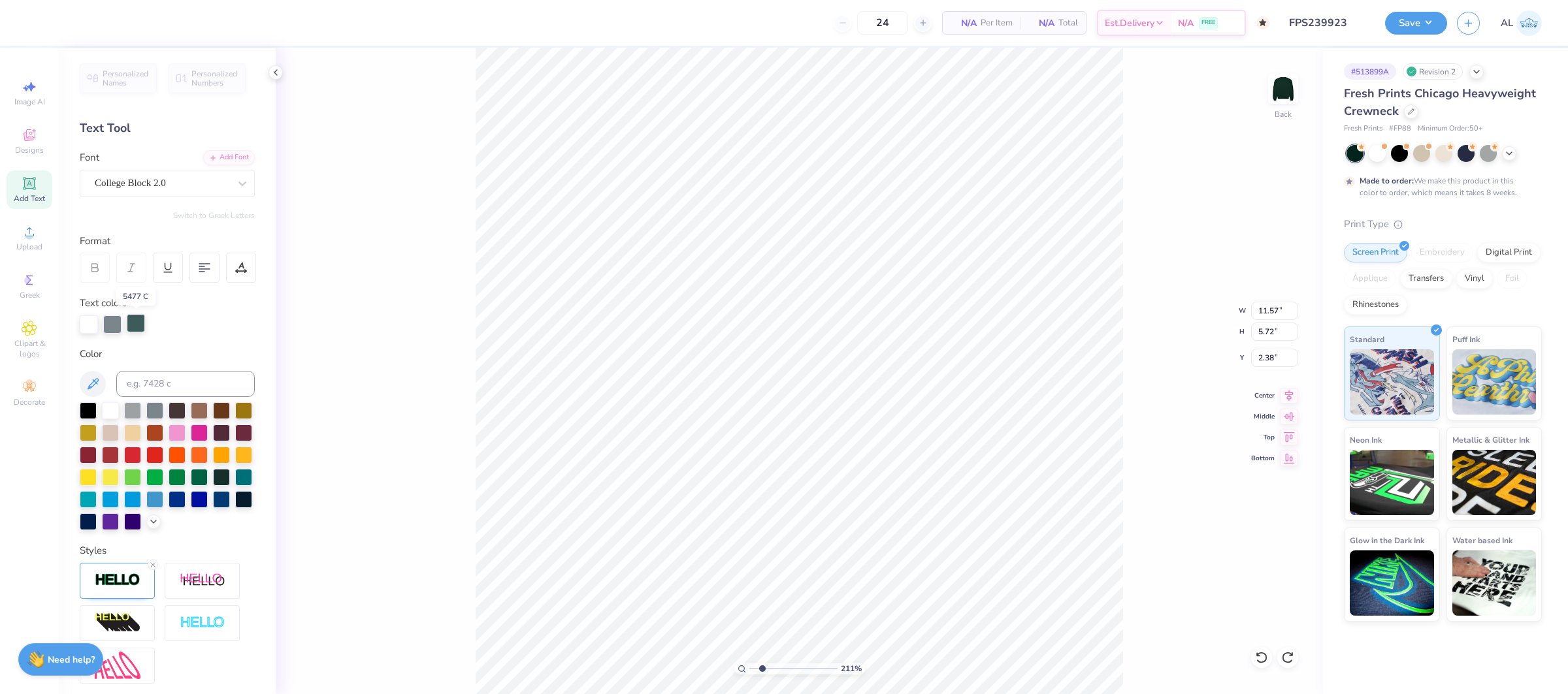
click at [132, 322] on div at bounding box center [135, 323] width 18 height 18
click at [136, 331] on div at bounding box center [135, 324] width 18 height 18
click at [132, 328] on div at bounding box center [135, 323] width 18 height 18
click at [168, 391] on input at bounding box center [186, 384] width 138 height 26
type input "5605"
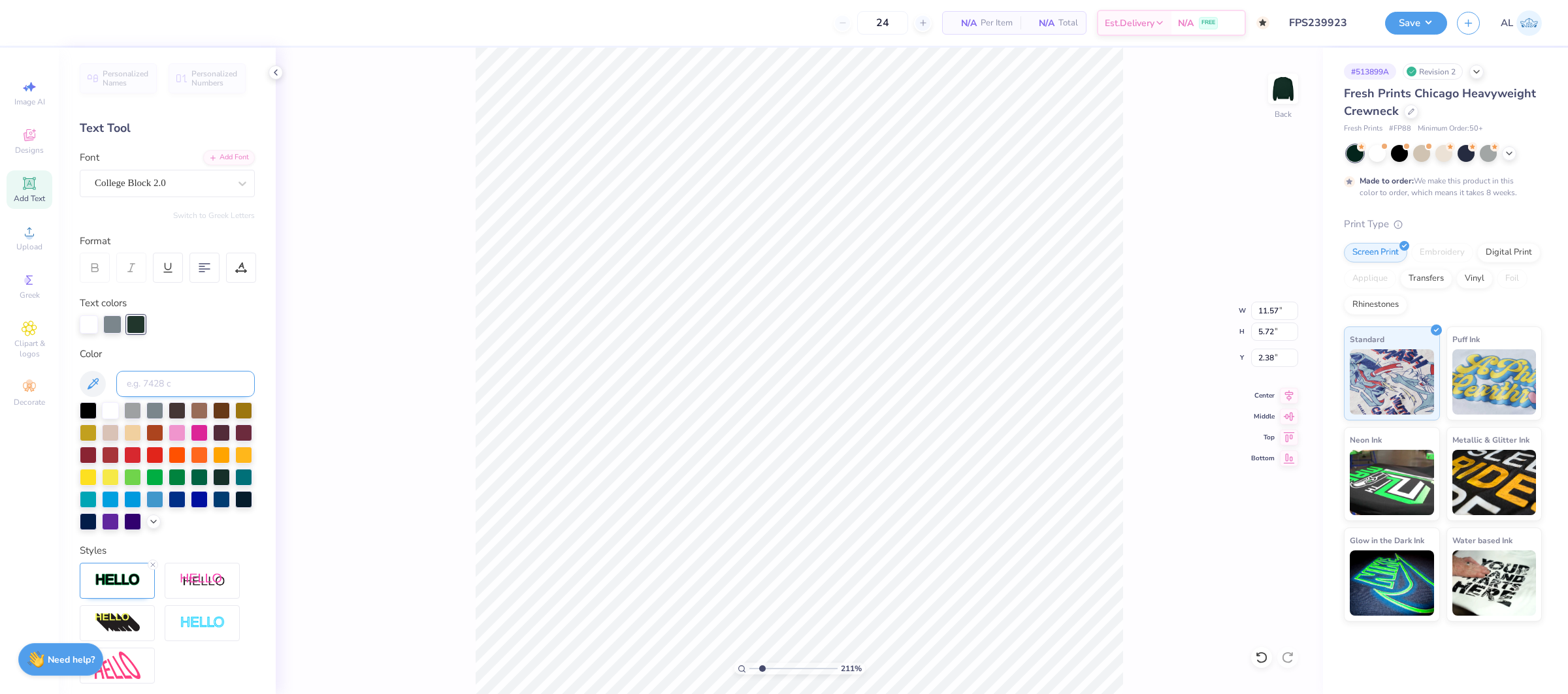
type input "3.64"
type input "13.00"
type input "11.93"
type input "1.80"
type input "11.57"
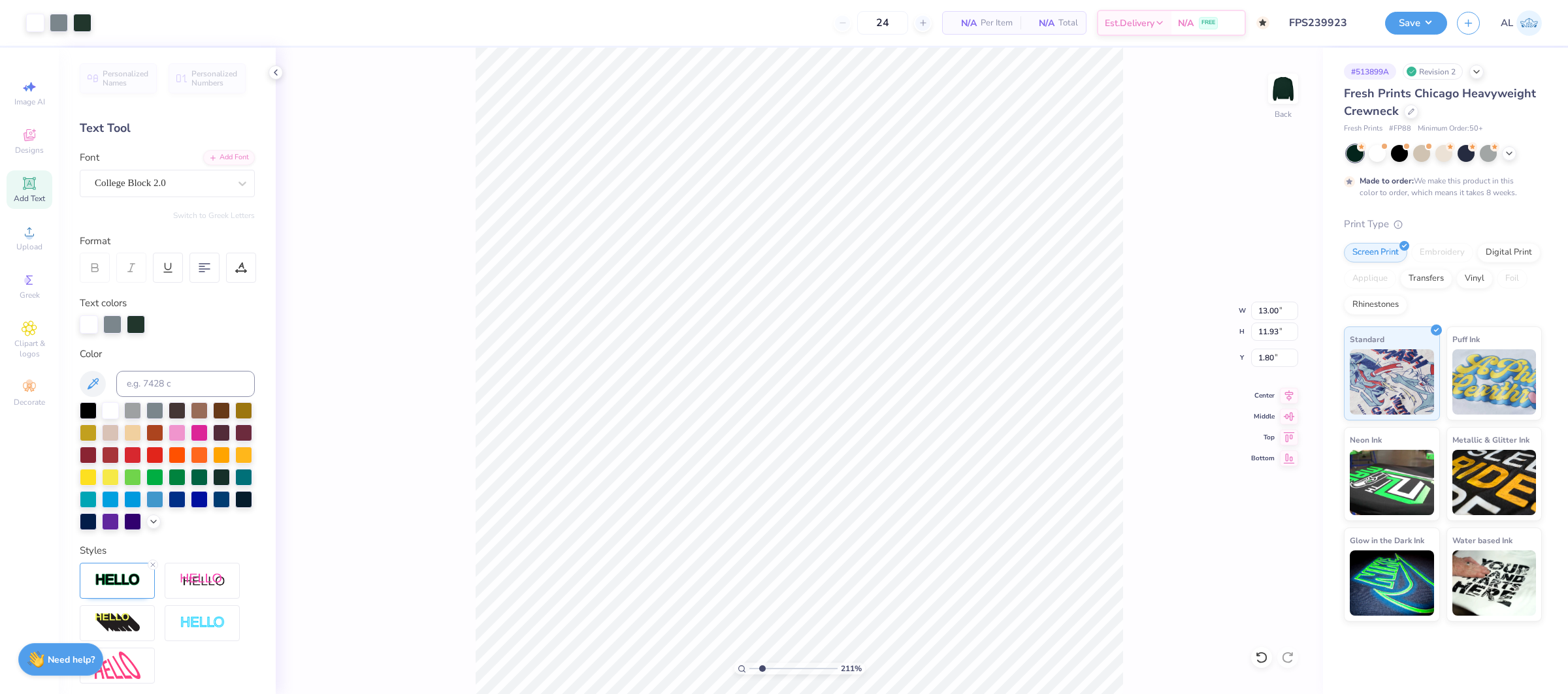
type input "5.72"
type input "2.38"
click at [109, 319] on div at bounding box center [112, 323] width 18 height 18
click at [181, 384] on input at bounding box center [186, 384] width 138 height 26
type input "5477"
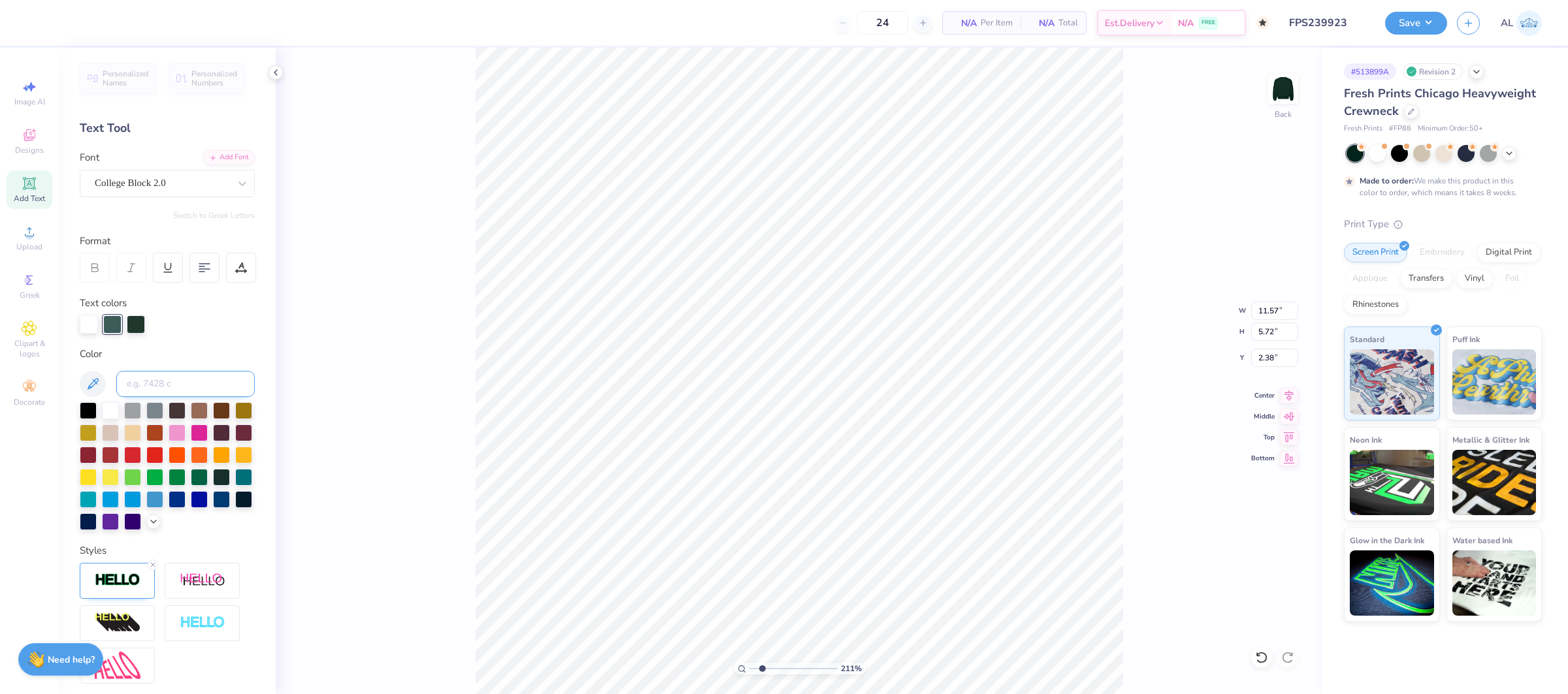
type input "3.64"
type input "11.57"
type input "5.72"
type input "2.38"
click at [131, 588] on div at bounding box center [117, 581] width 75 height 36
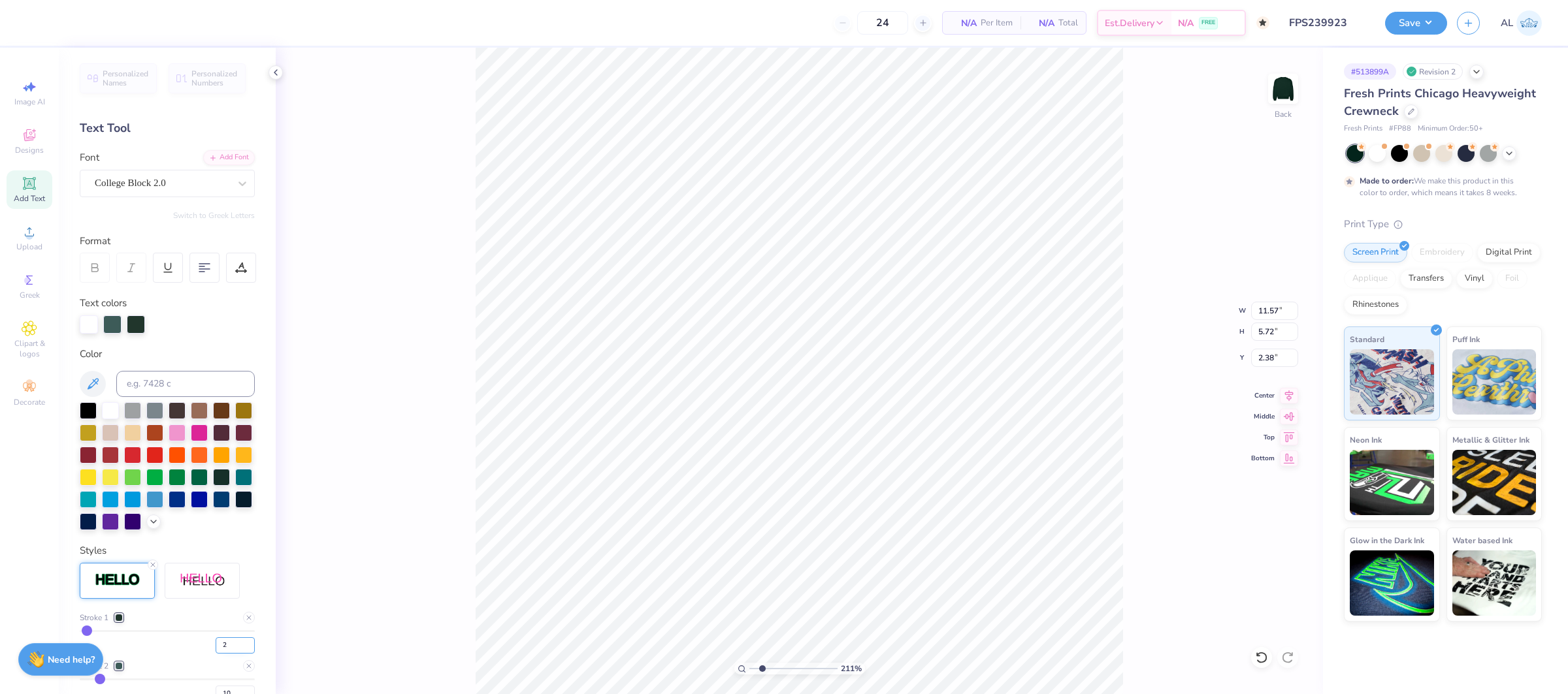
click at [232, 643] on input "2" at bounding box center [235, 645] width 39 height 17
type input "3"
type input "3.64"
click at [427, 457] on div "211 % Back W 11.57 11.57 " H 5.72 5.72 " Y 3.64 3.64 " Center Middle Top Bottom" at bounding box center [799, 370] width 1047 height 647
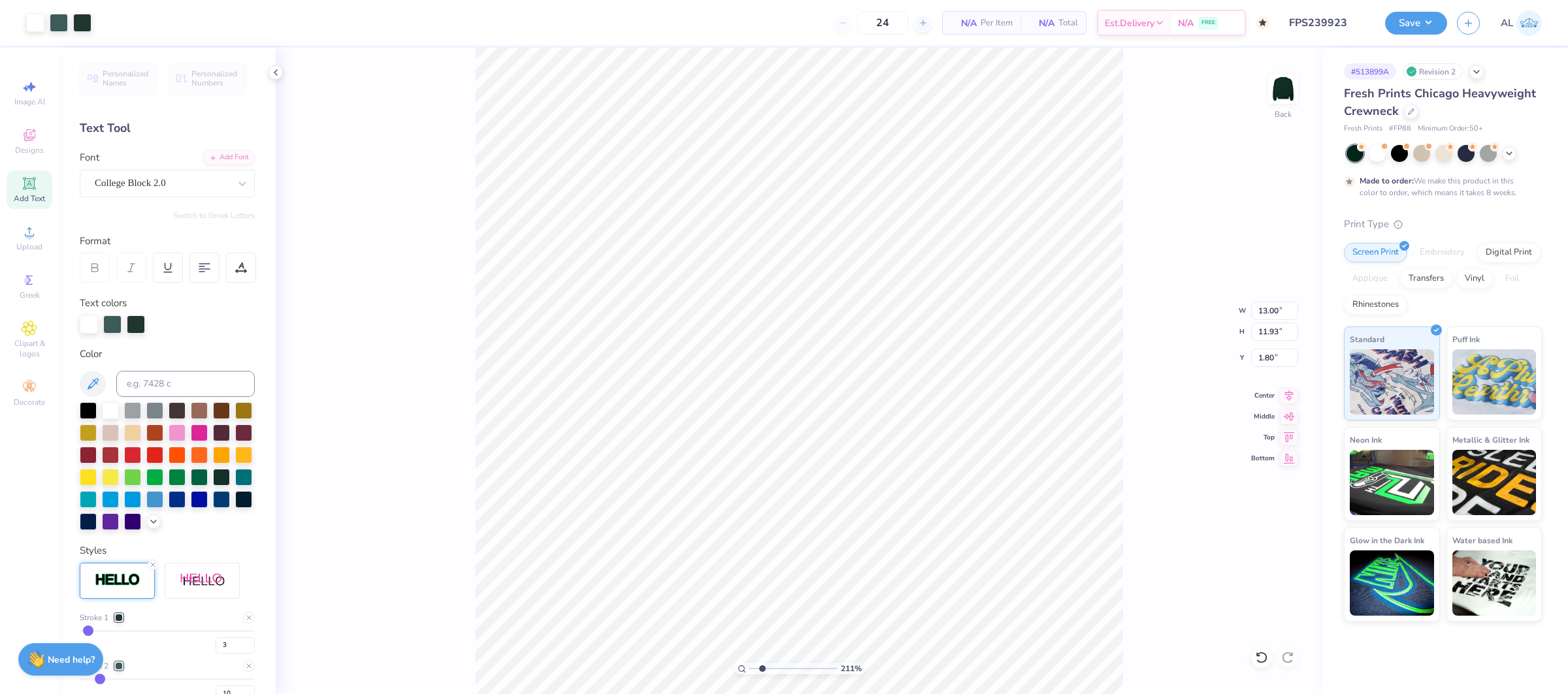
type input "11.57"
type input "5.72"
type input "2.38"
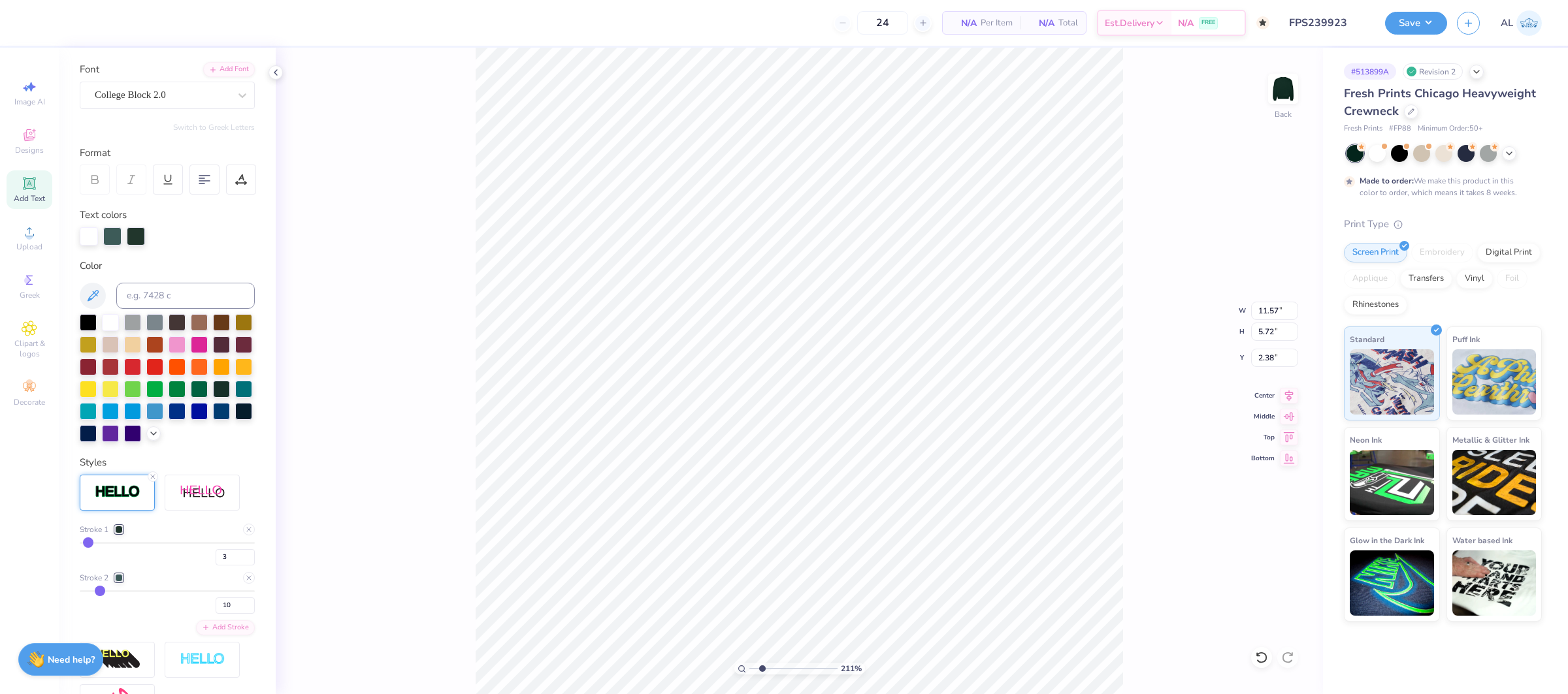
scroll to position [100, 0]
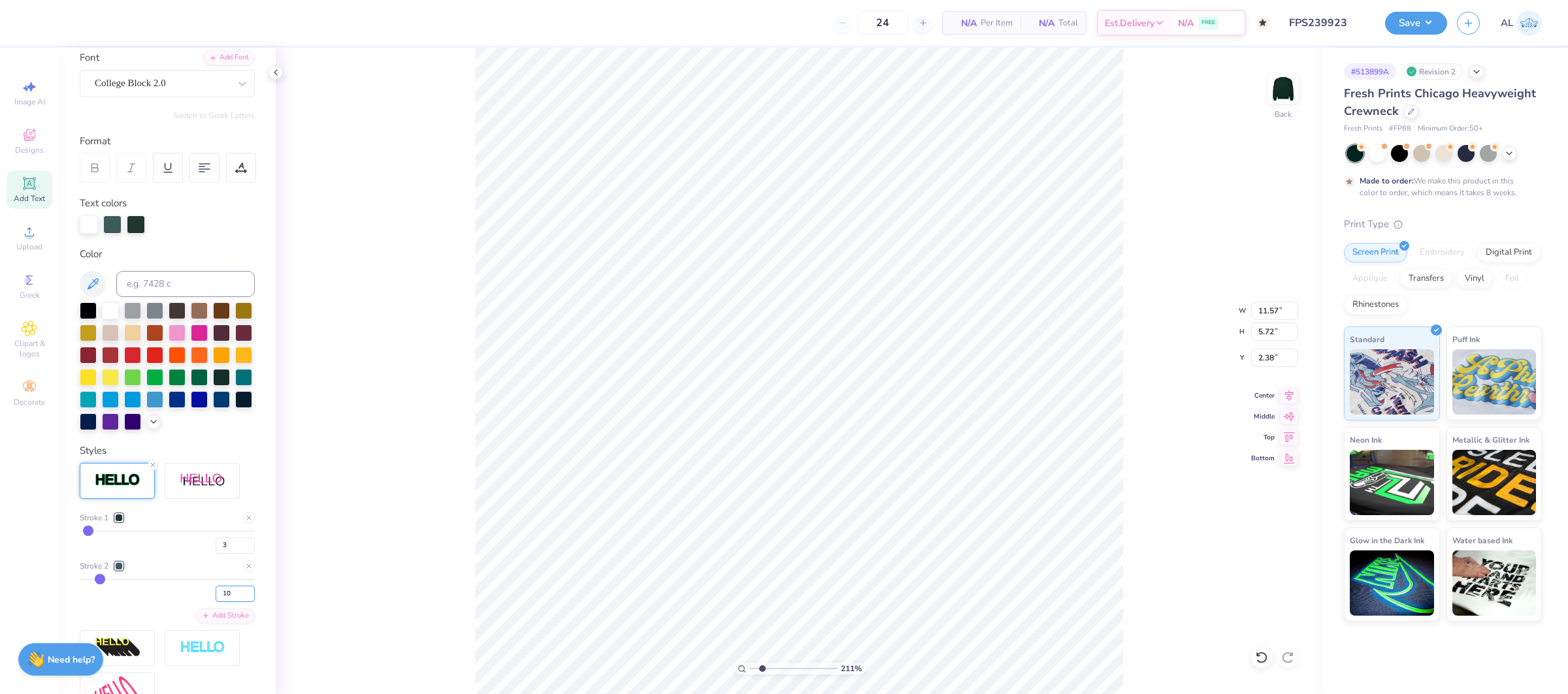
click at [242, 595] on input "10" at bounding box center [235, 593] width 39 height 17
type input "12"
type input "11.60"
type input "5.75"
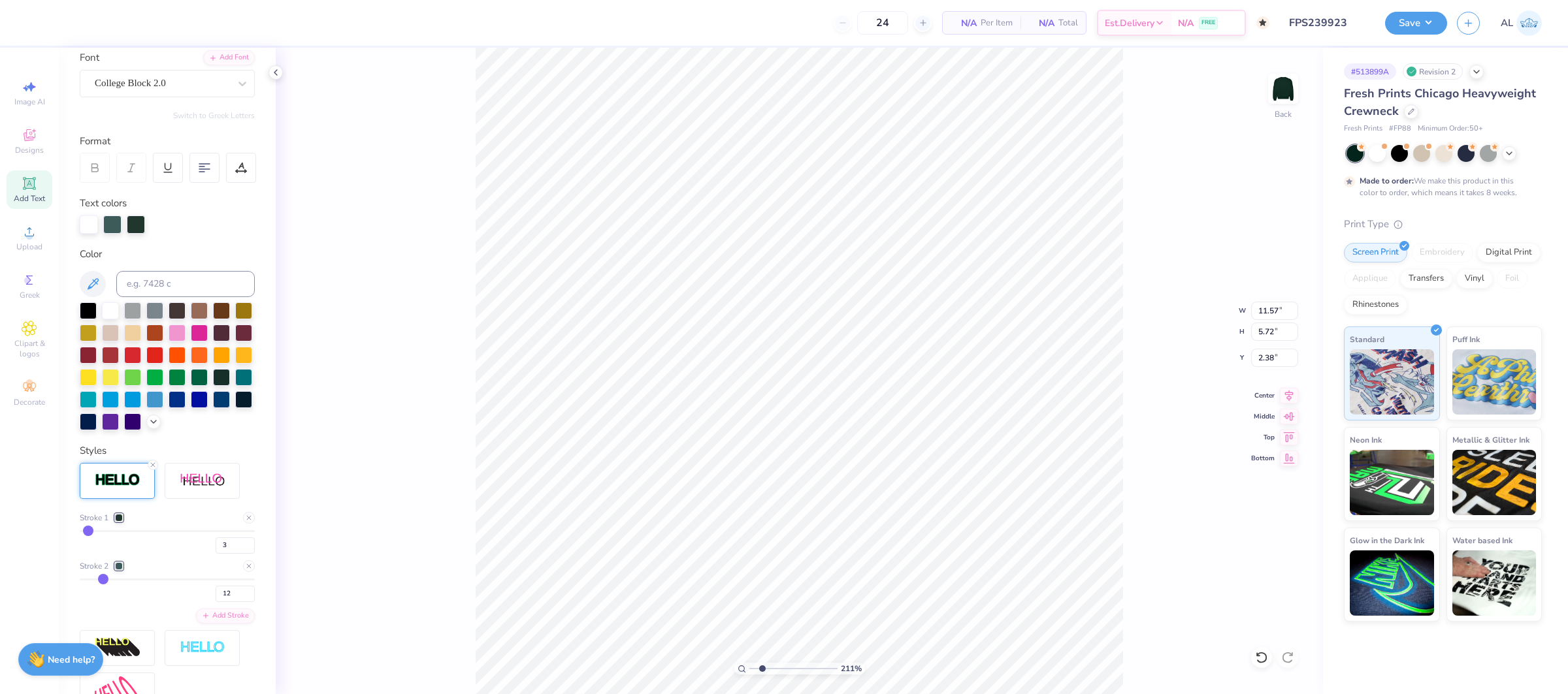
type input "3.62"
click at [234, 539] on input "3" at bounding box center [235, 545] width 39 height 17
type input "4"
drag, startPoint x: 765, startPoint y: 667, endPoint x: 733, endPoint y: 668, distance: 32.0
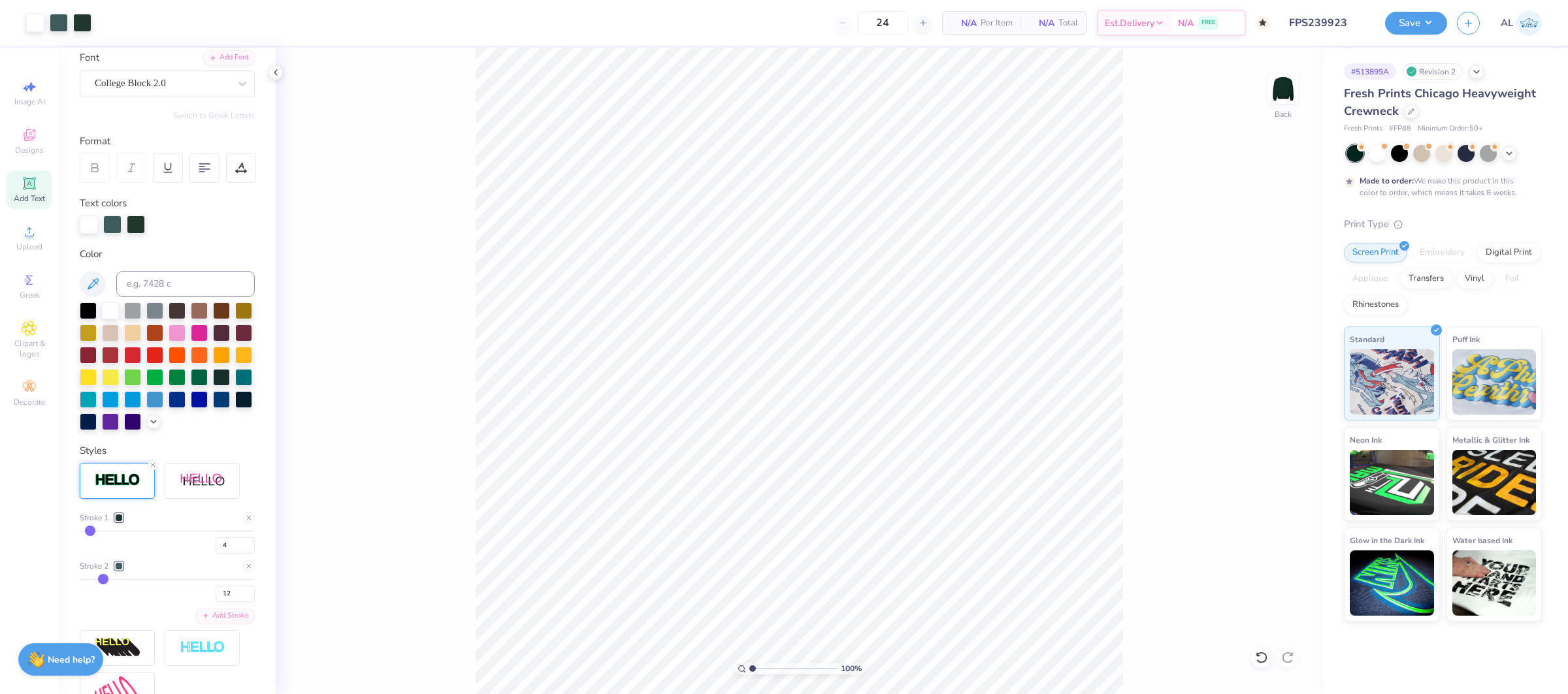
type input "1"
click at [749, 668] on input "range" at bounding box center [793, 668] width 89 height 12
click at [1294, 395] on icon at bounding box center [1288, 394] width 18 height 16
click at [1405, 31] on button "Save" at bounding box center [1416, 22] width 62 height 23
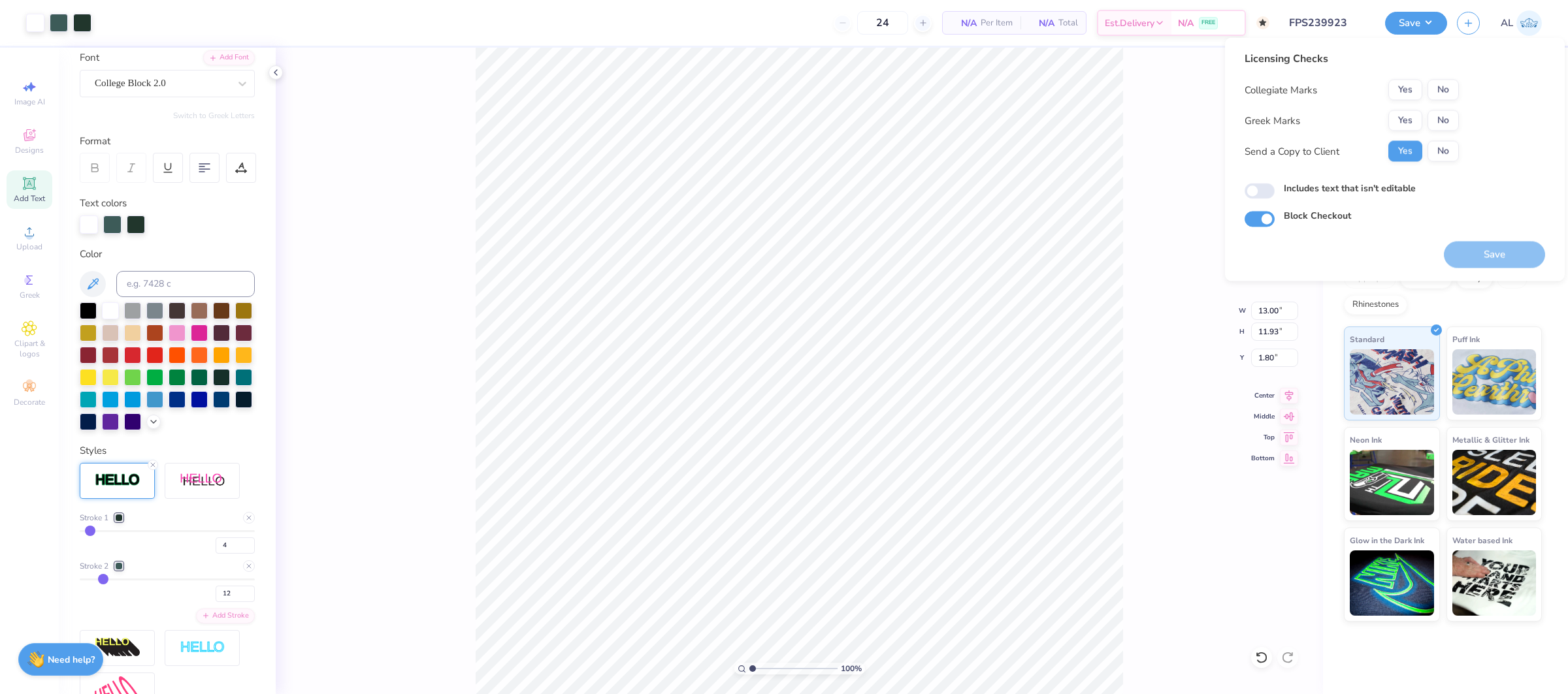
click at [1459, 99] on div "Licensing Checks Collegiate Marks Yes No Greek Marks Yes No Send a Copy to Clie…" at bounding box center [1395, 139] width 301 height 176
click at [1451, 94] on button "No" at bounding box center [1444, 90] width 32 height 21
click at [1450, 121] on button "No" at bounding box center [1444, 120] width 32 height 21
click at [1418, 122] on button "Yes" at bounding box center [1405, 120] width 34 height 21
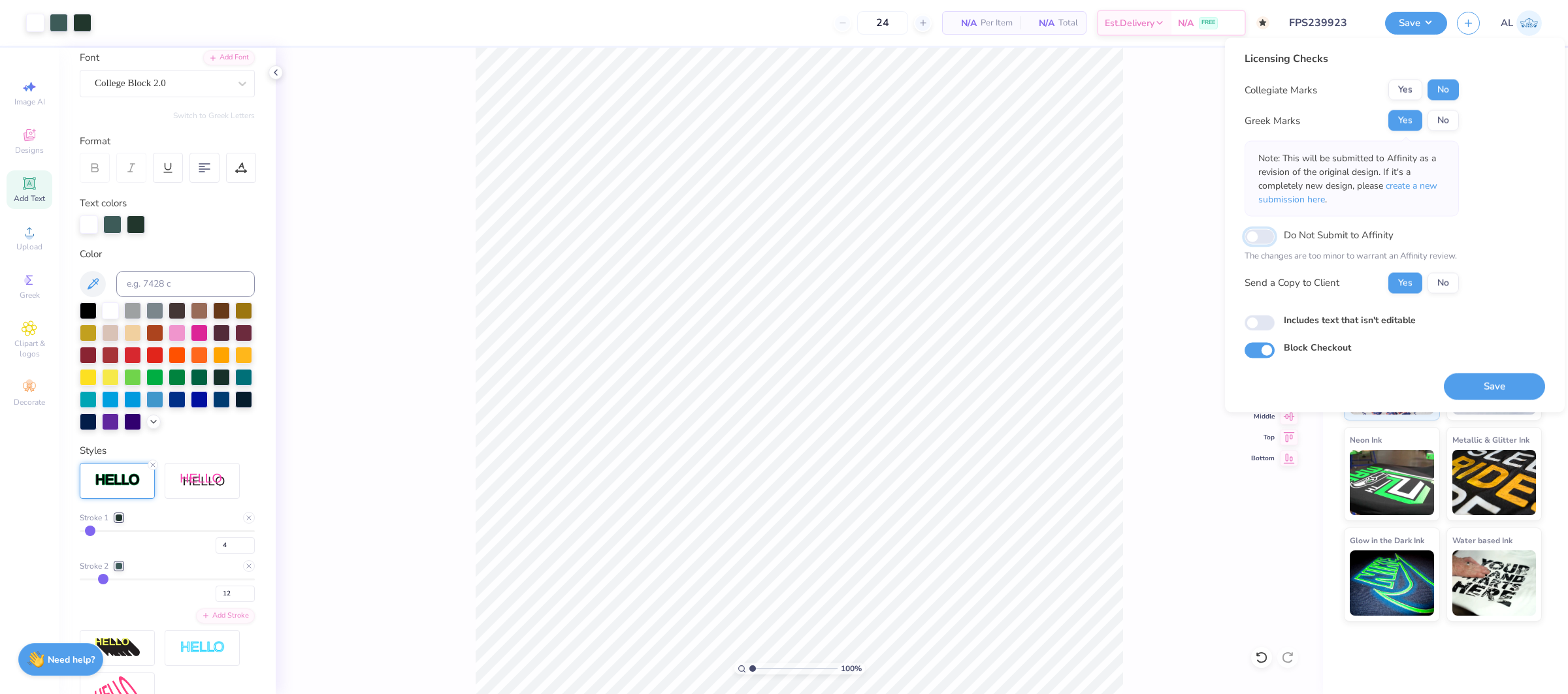
click at [1264, 234] on input "Do Not Submit to Affinity" at bounding box center [1259, 237] width 30 height 16
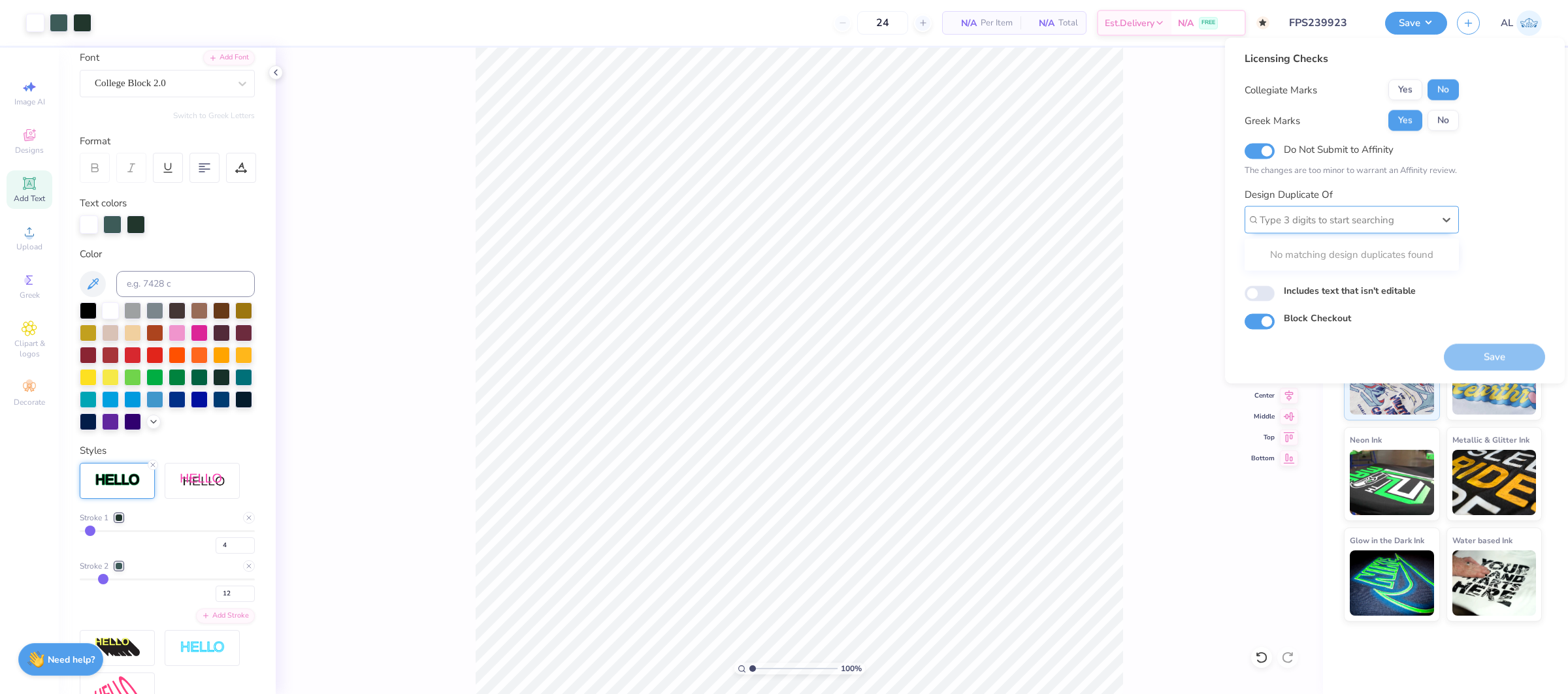
click at [1295, 226] on div at bounding box center [1346, 219] width 173 height 18
click at [1486, 187] on div "Licensing Checks Collegiate Marks Yes No Greek Marks Yes No Do Not Submit to Af…" at bounding box center [1395, 191] width 301 height 279
click at [1444, 250] on button "No" at bounding box center [1444, 254] width 32 height 21
click at [1418, 251] on button "Yes" at bounding box center [1405, 254] width 34 height 21
click at [1430, 206] on div "Type 3 digits to start searching" at bounding box center [1351, 220] width 214 height 27
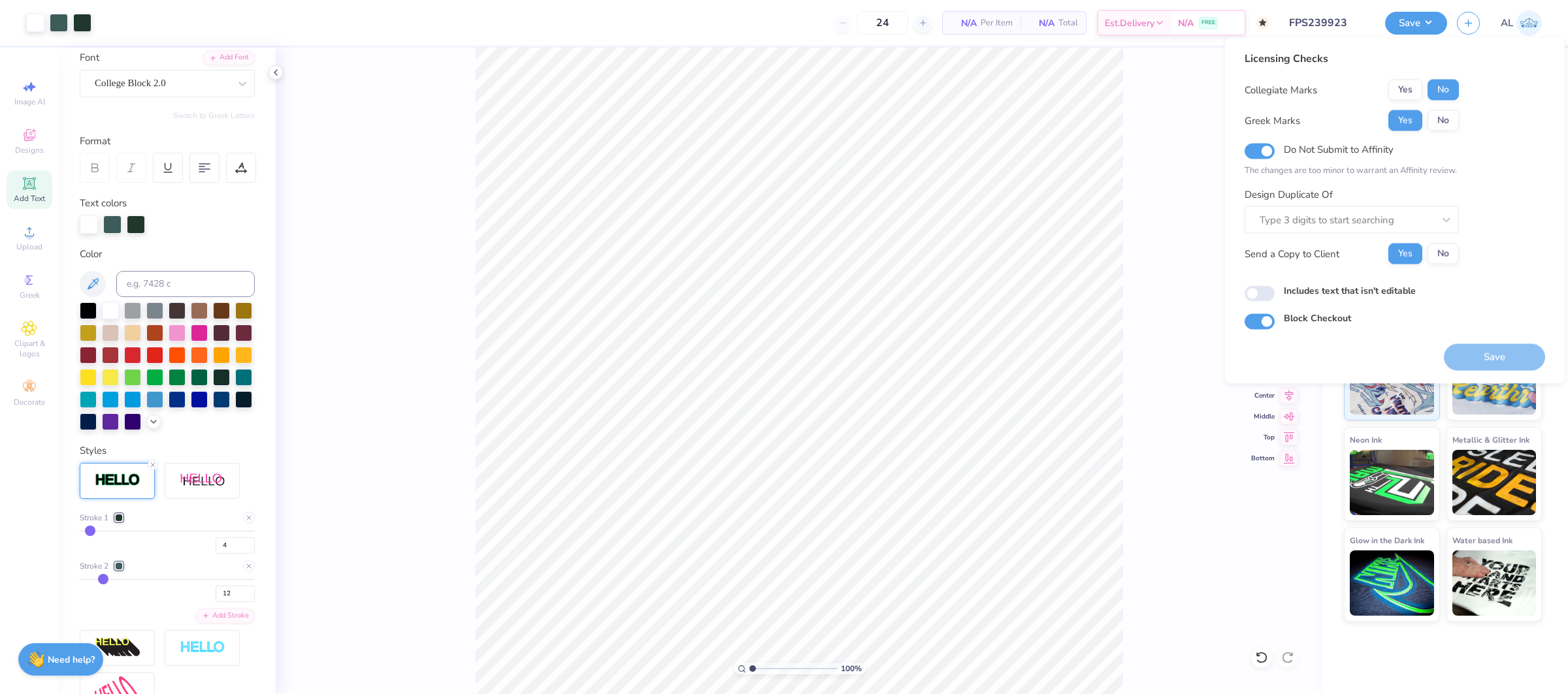
click at [1461, 196] on div "Licensing Checks Collegiate Marks Yes No Greek Marks Yes No Do Not Submit to Af…" at bounding box center [1395, 191] width 301 height 279
click at [1272, 153] on input "Do Not Submit to Affinity" at bounding box center [1259, 151] width 30 height 16
checkbox input "false"
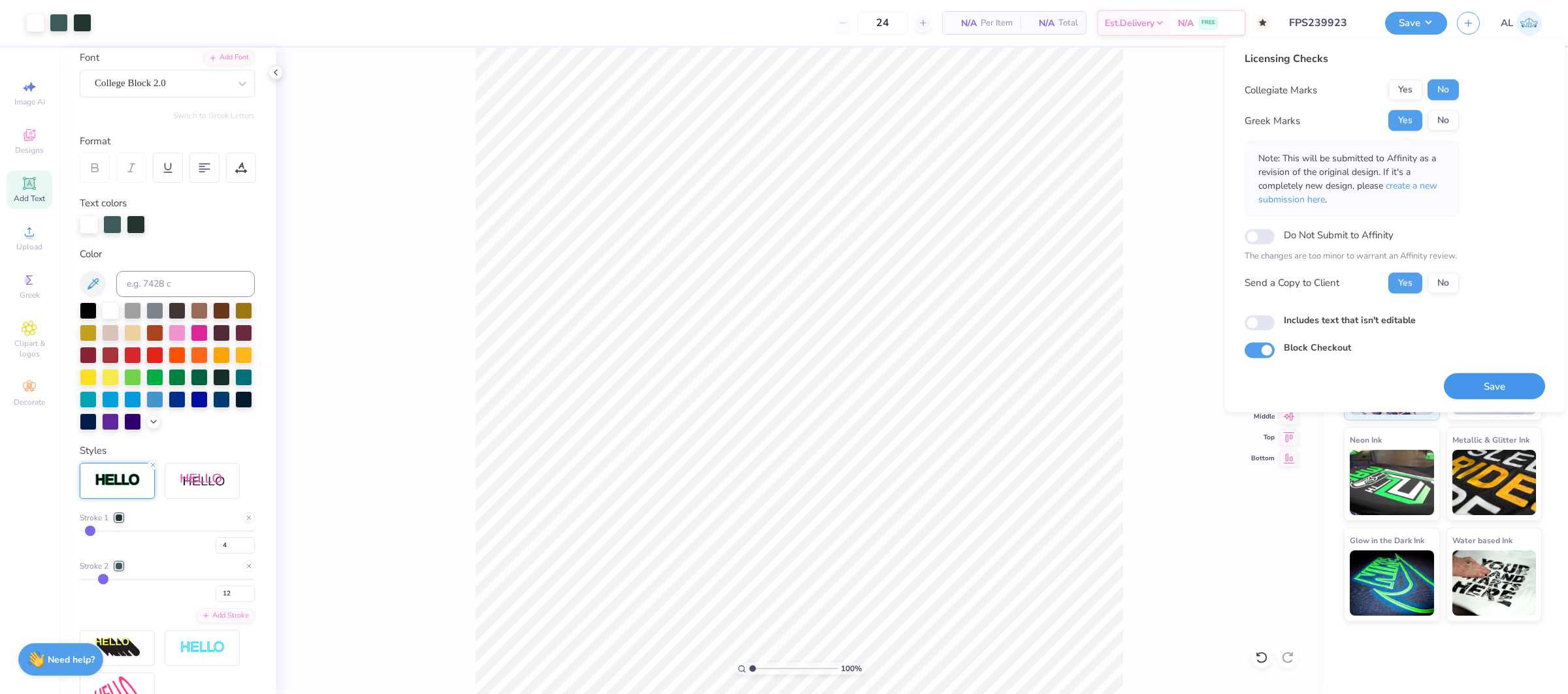
click at [1519, 388] on button "Save" at bounding box center [1494, 385] width 101 height 27
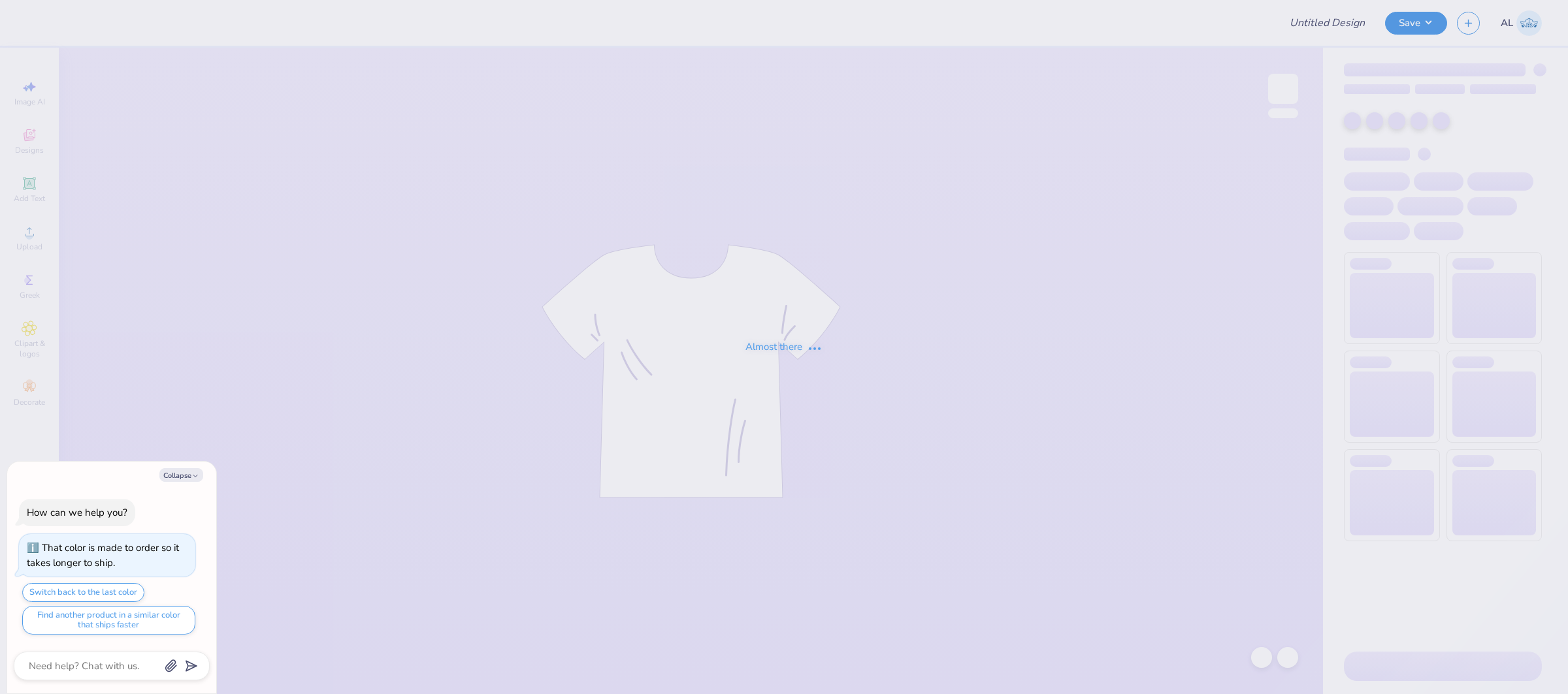
type textarea "x"
type input "FPS239923"
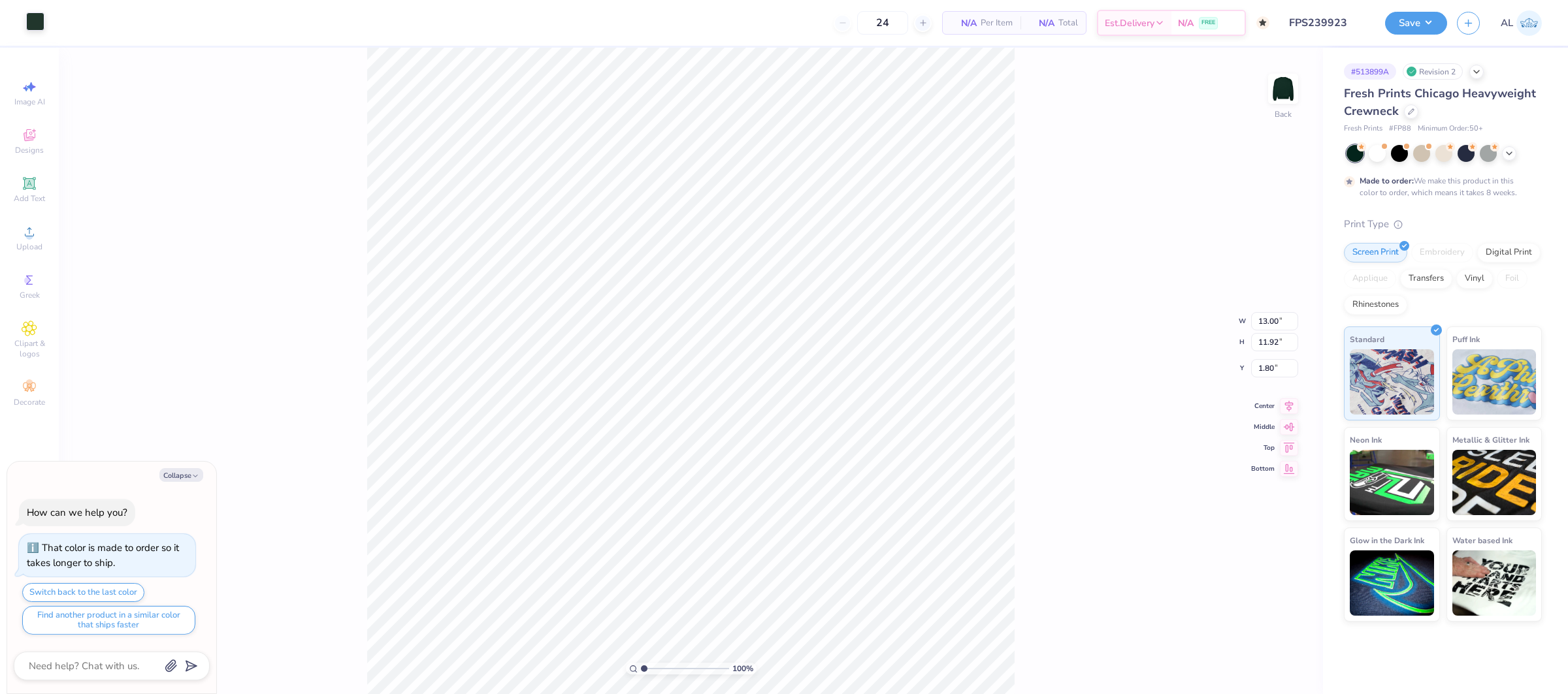
click at [37, 19] on div at bounding box center [35, 21] width 18 height 18
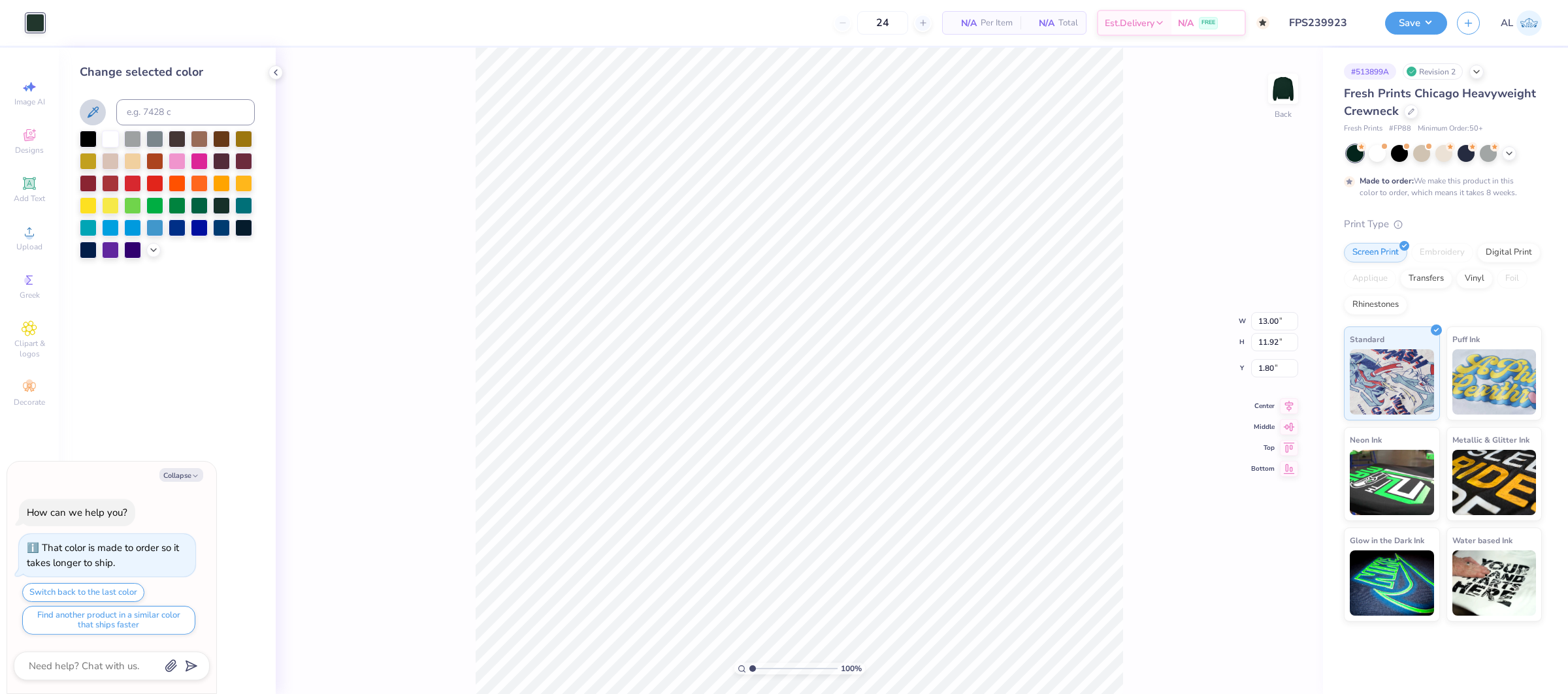
click at [89, 108] on icon at bounding box center [93, 112] width 16 height 16
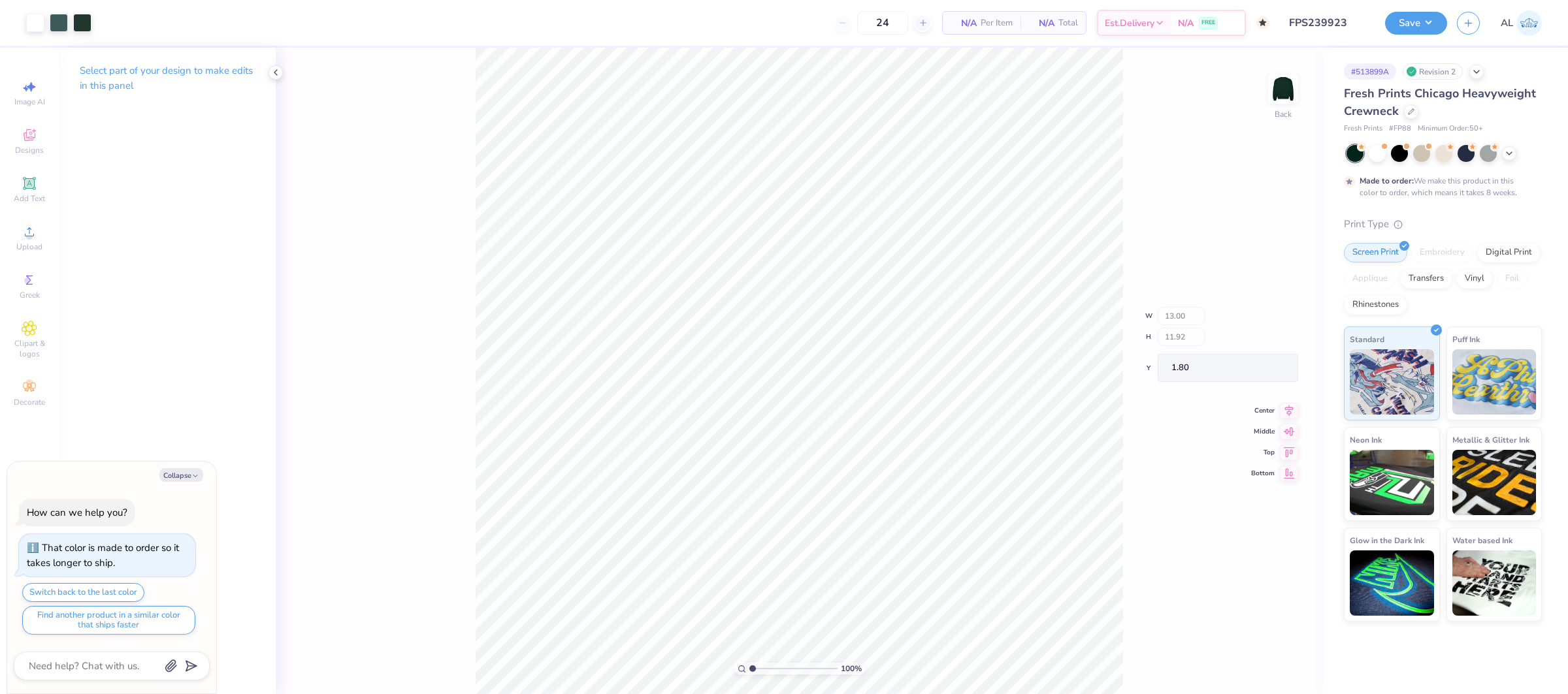
type textarea "x"
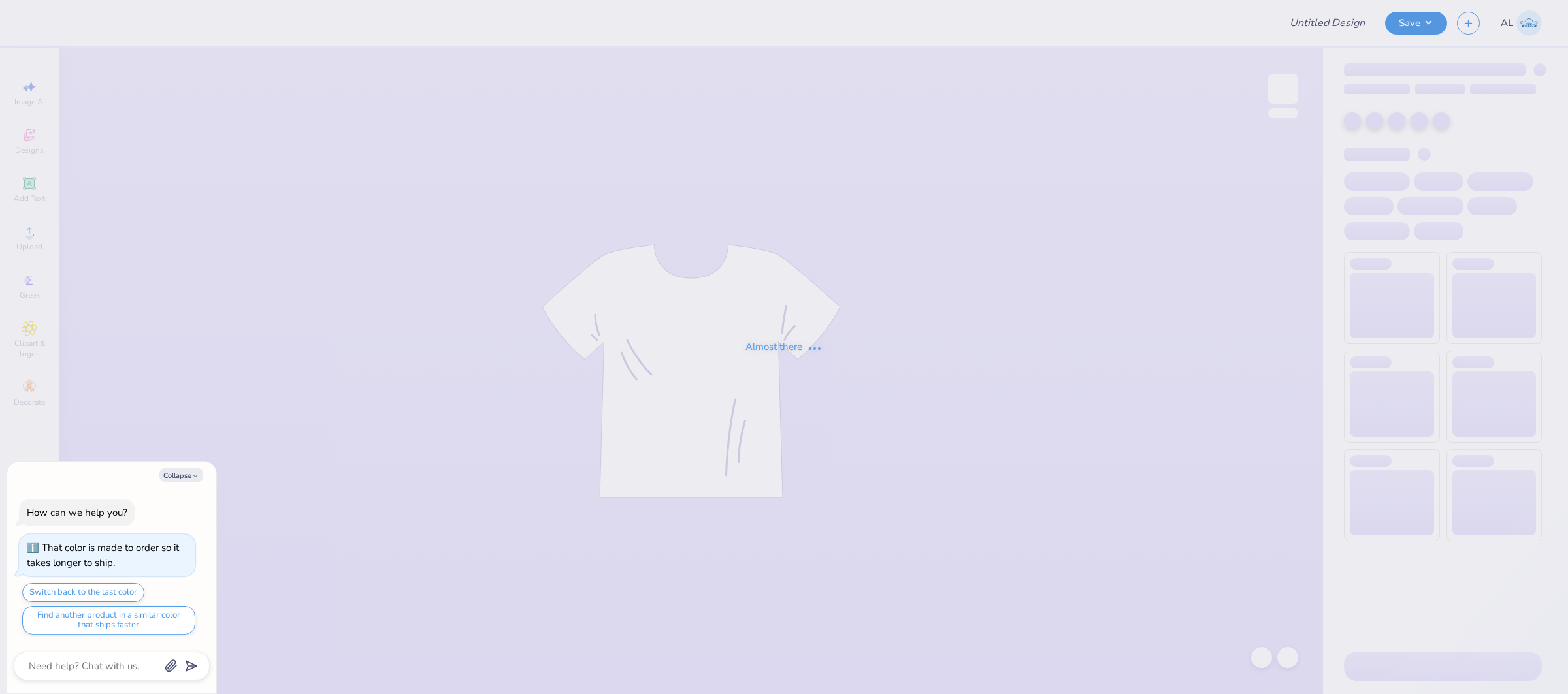
type textarea "x"
type input "FPS239923"
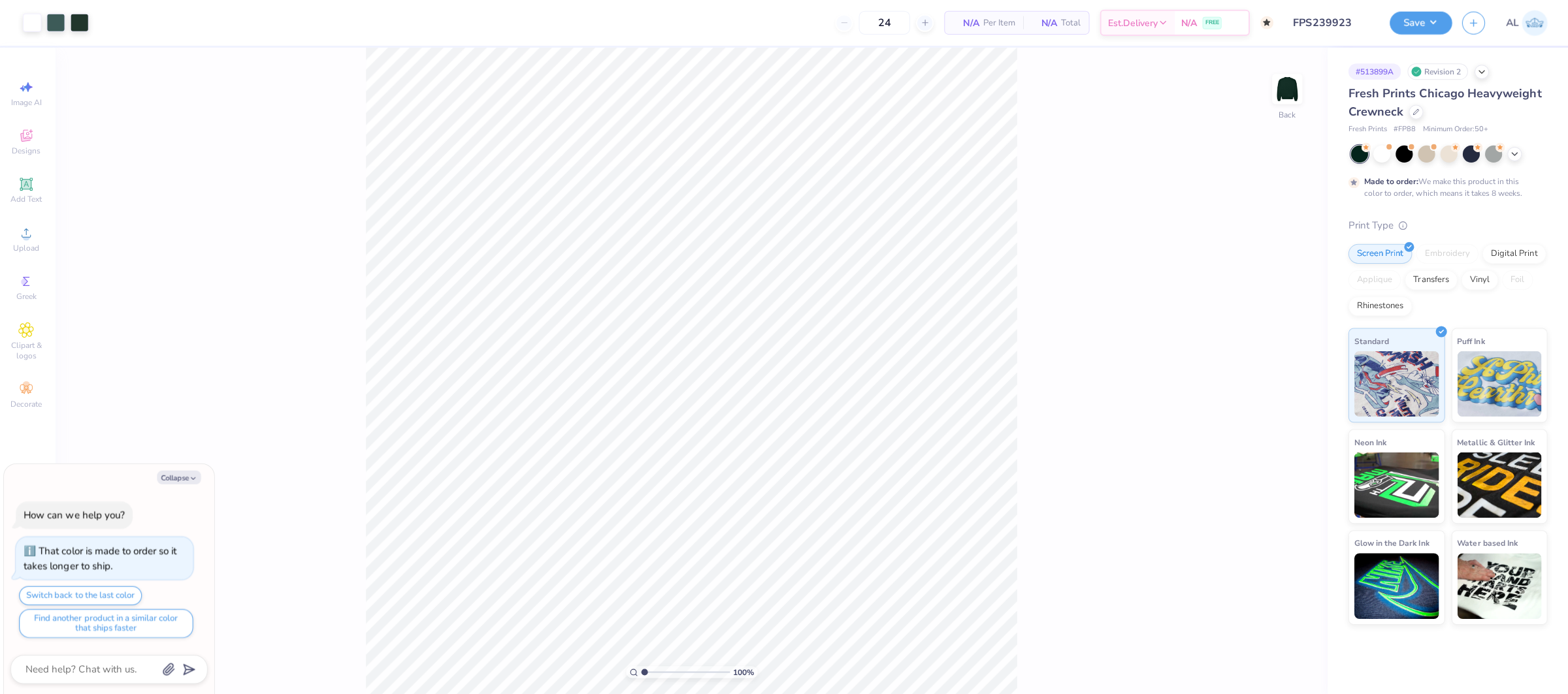
type textarea "x"
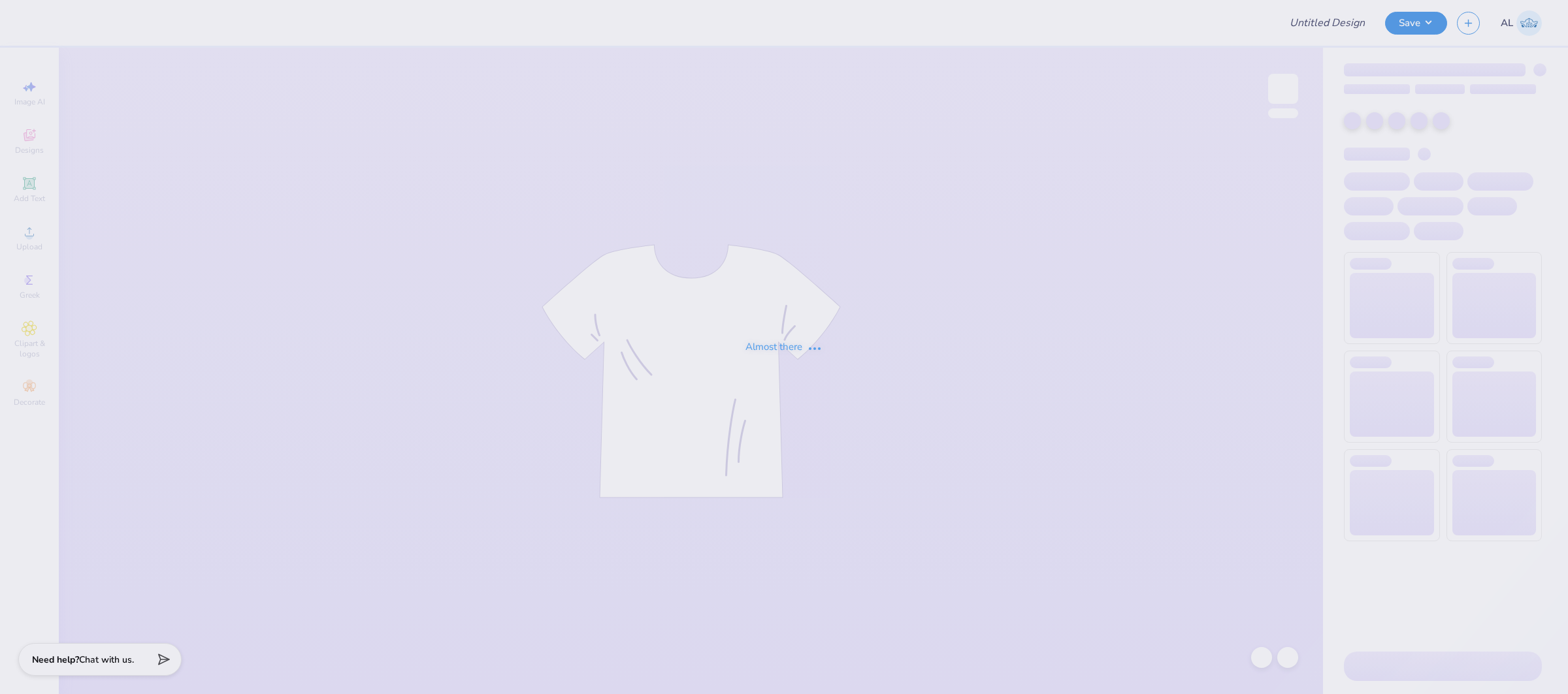
type input "FPS239926"
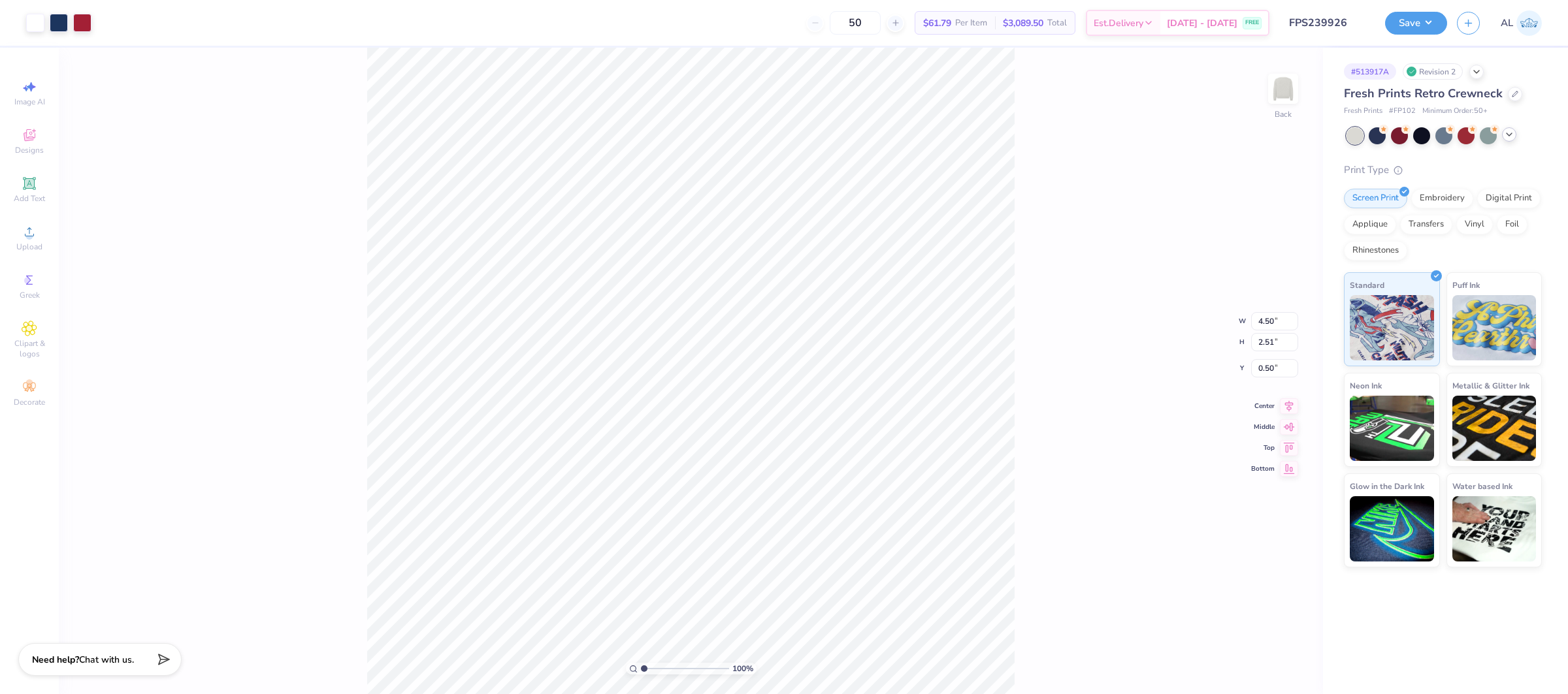
click at [1508, 139] on div at bounding box center [1509, 134] width 14 height 14
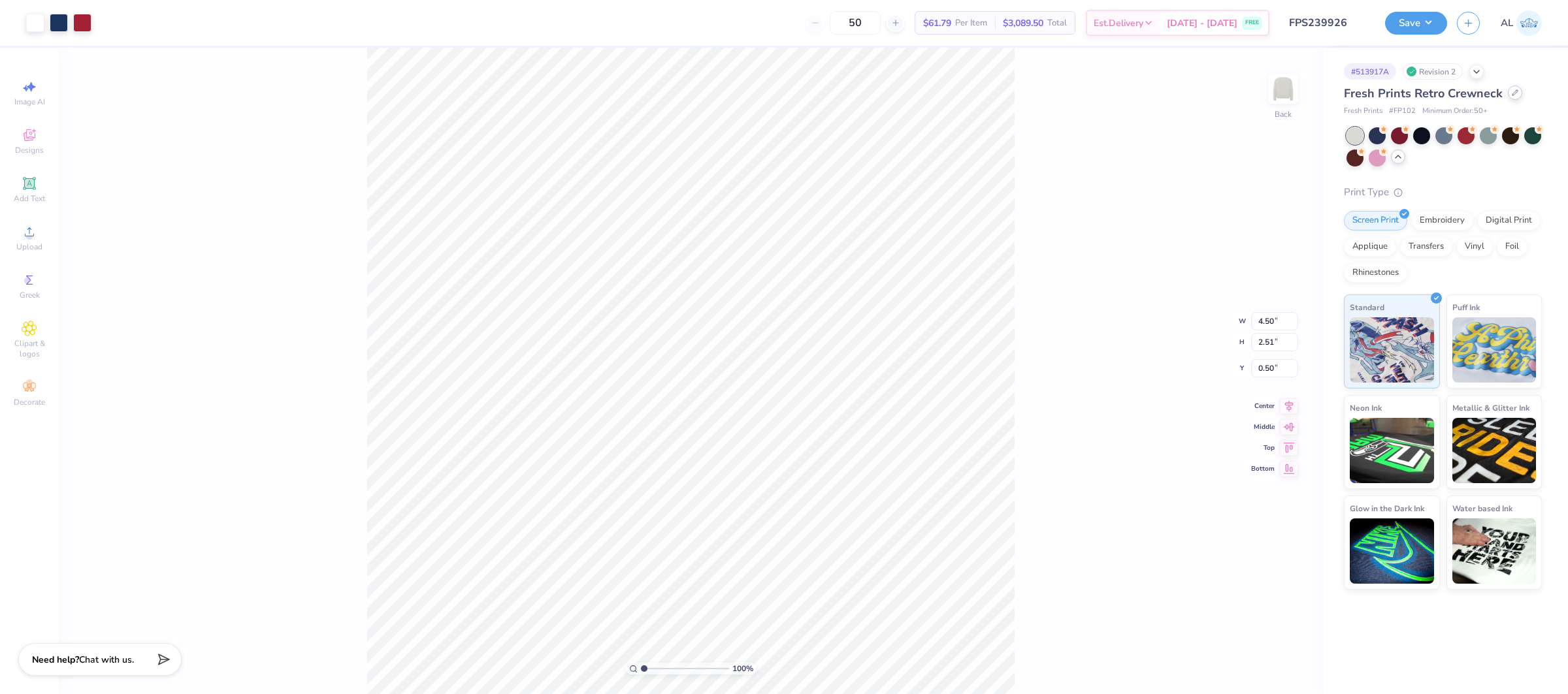
click at [1509, 96] on div at bounding box center [1515, 93] width 14 height 14
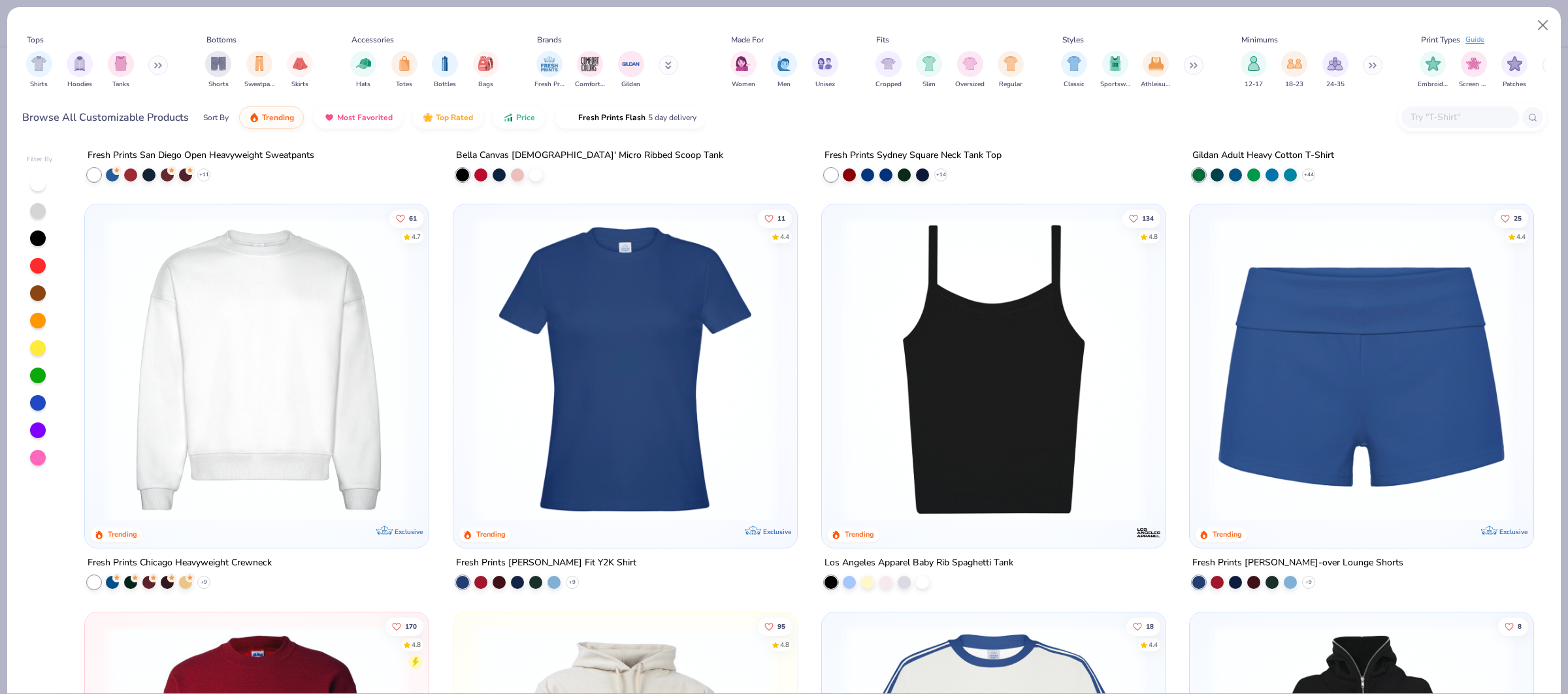
scroll to position [1173, 0]
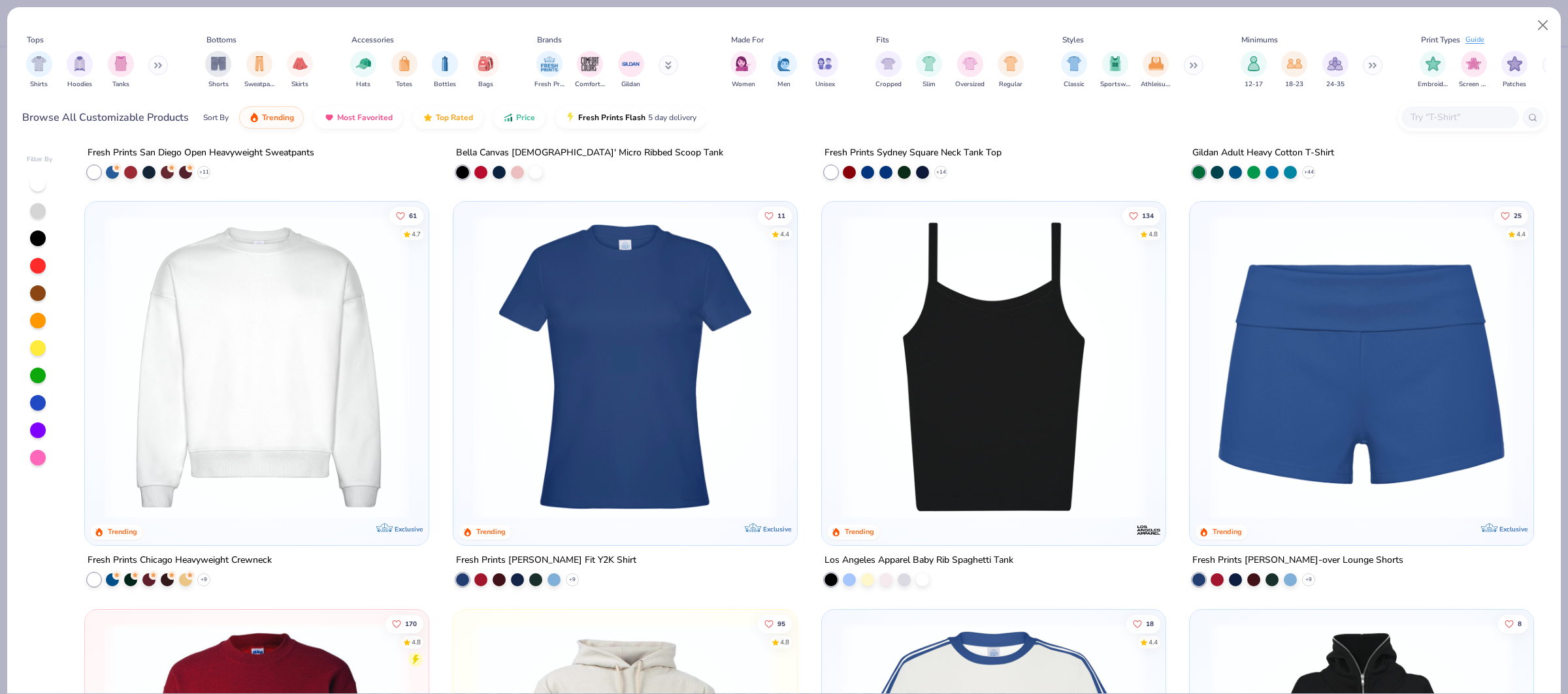
click at [326, 399] on img at bounding box center [256, 367] width 317 height 304
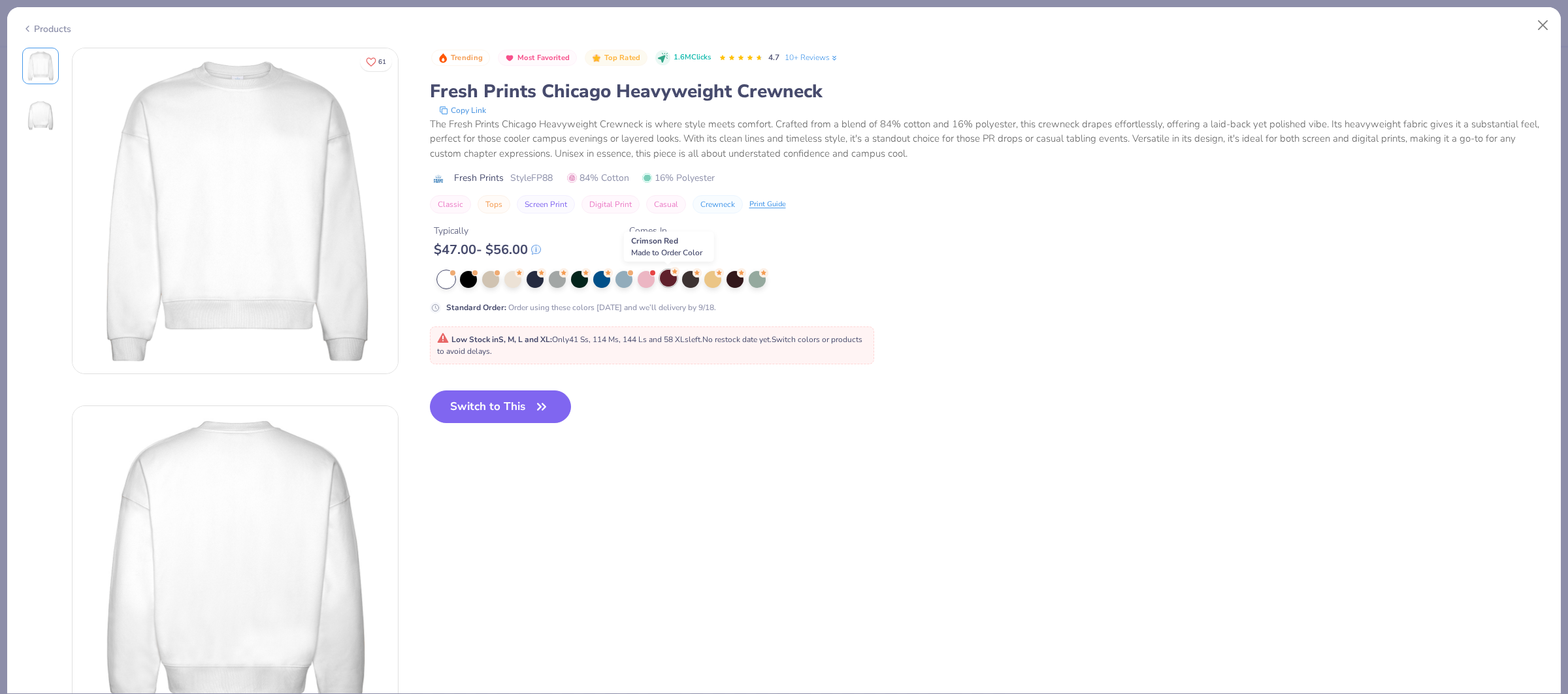
click at [669, 280] on div at bounding box center [669, 278] width 17 height 17
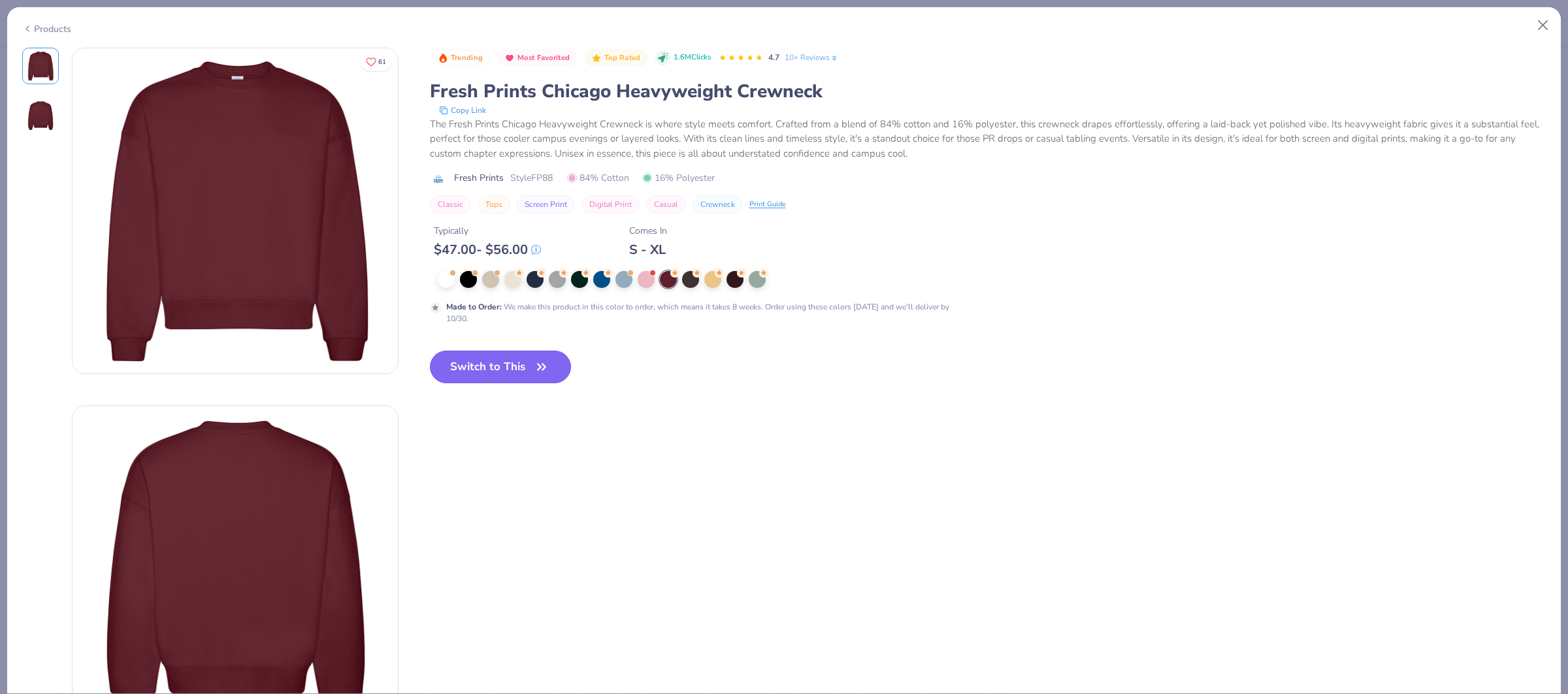
click at [493, 372] on button "Switch to This" at bounding box center [500, 366] width 142 height 32
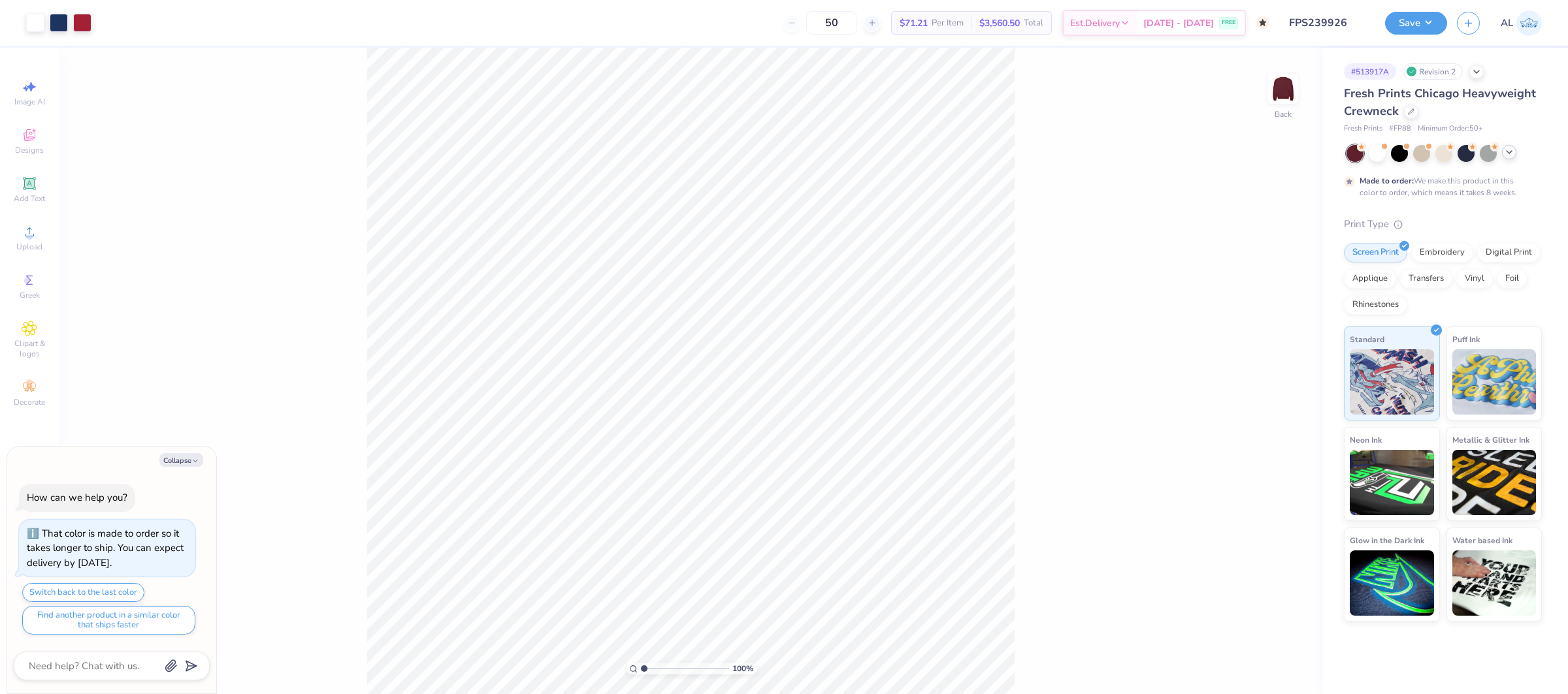
click at [1419, 115] on div "Fresh Prints Chicago Heavyweight Crewneck" at bounding box center [1442, 102] width 198 height 35
click at [1413, 114] on div at bounding box center [1411, 110] width 14 height 14
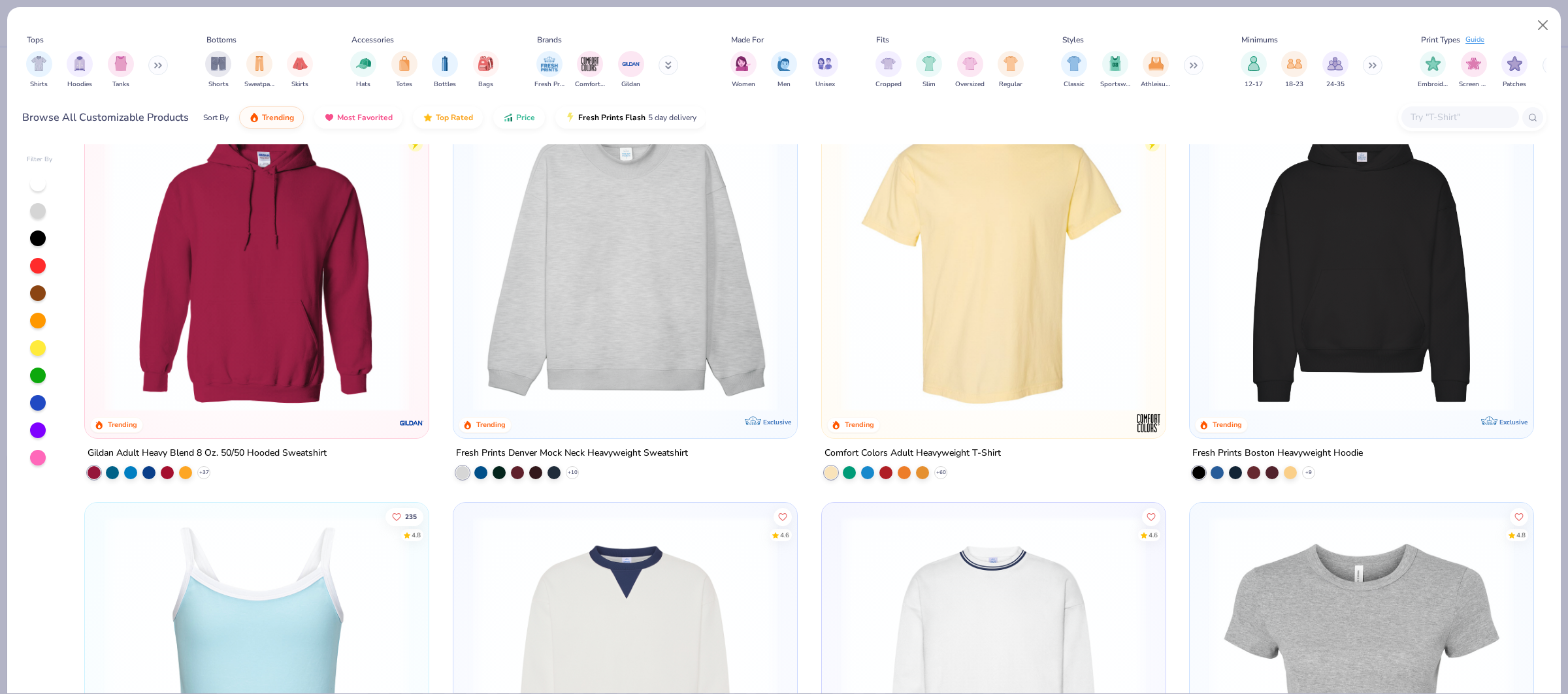
scroll to position [64, 0]
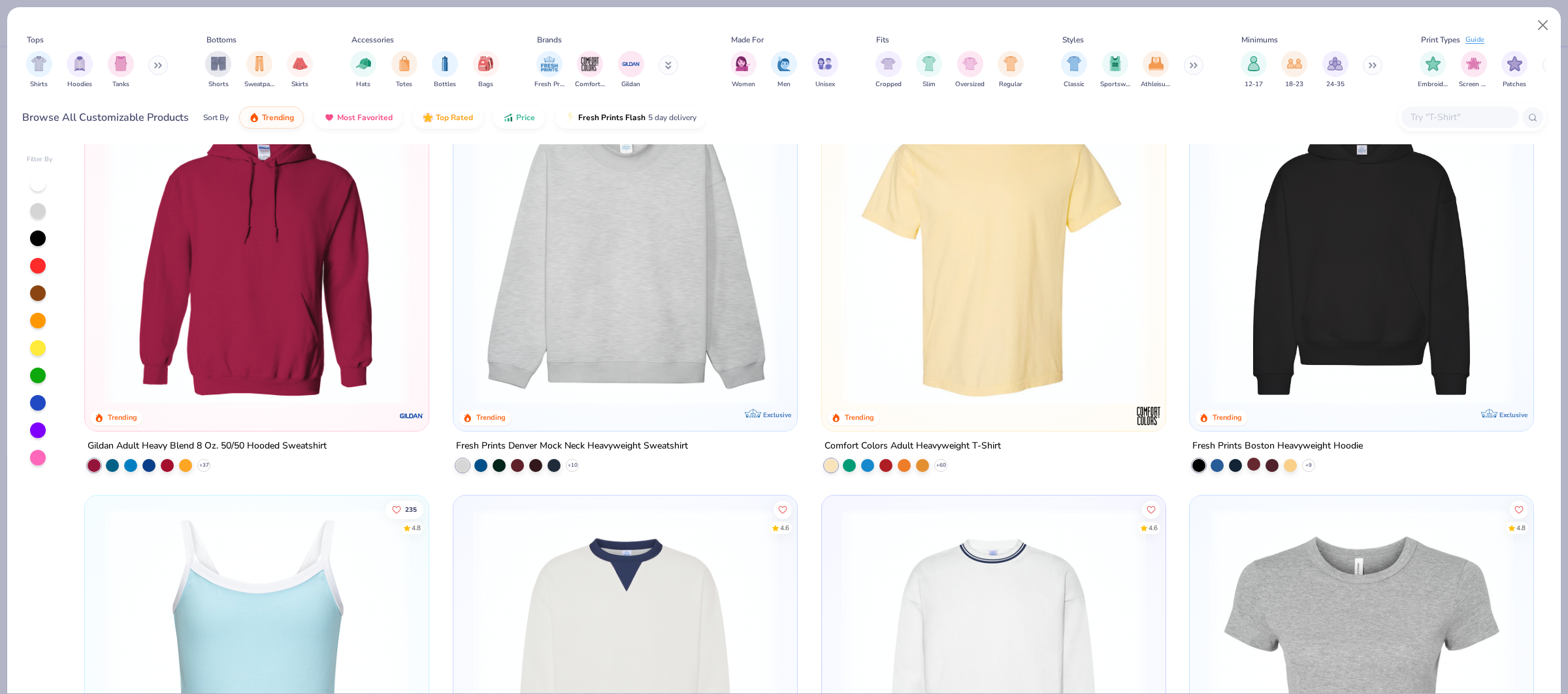
click at [1253, 463] on div at bounding box center [1254, 464] width 13 height 13
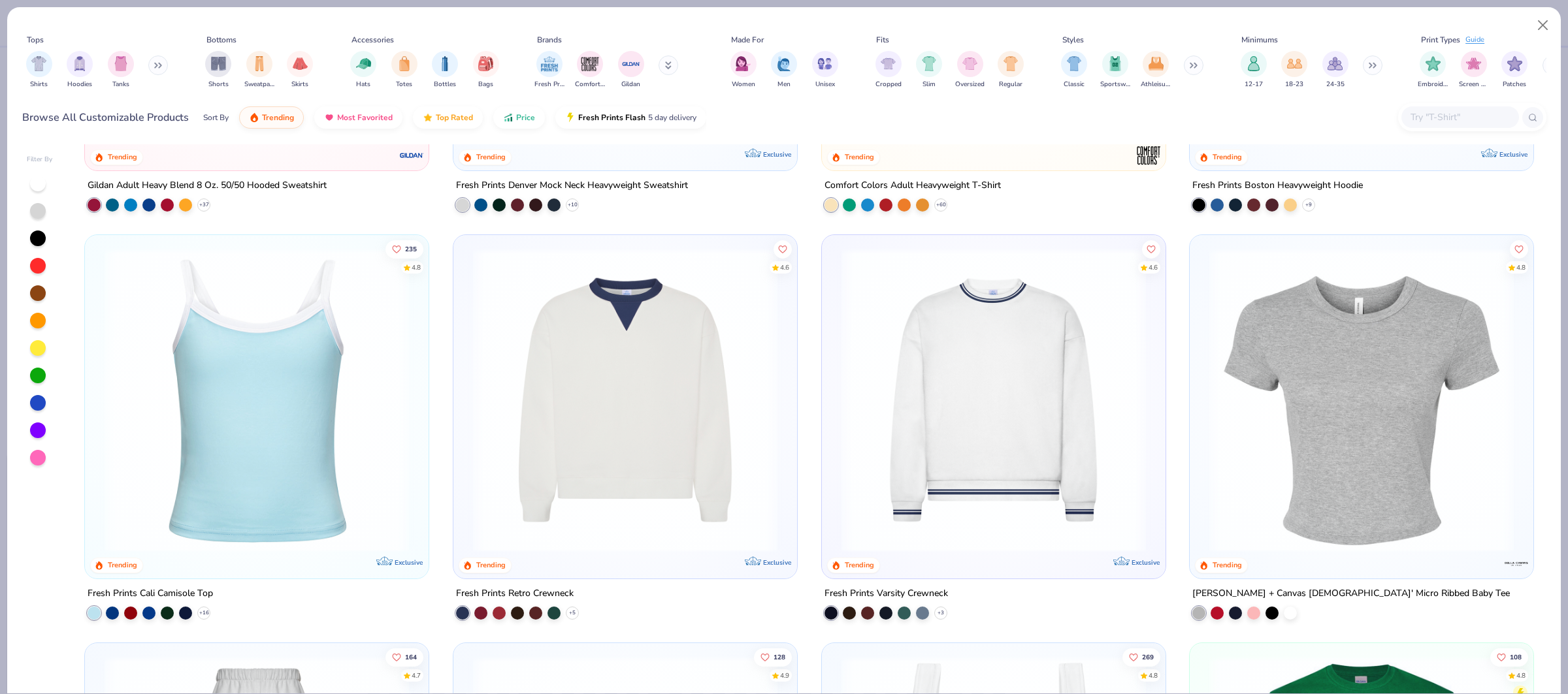
scroll to position [0, 0]
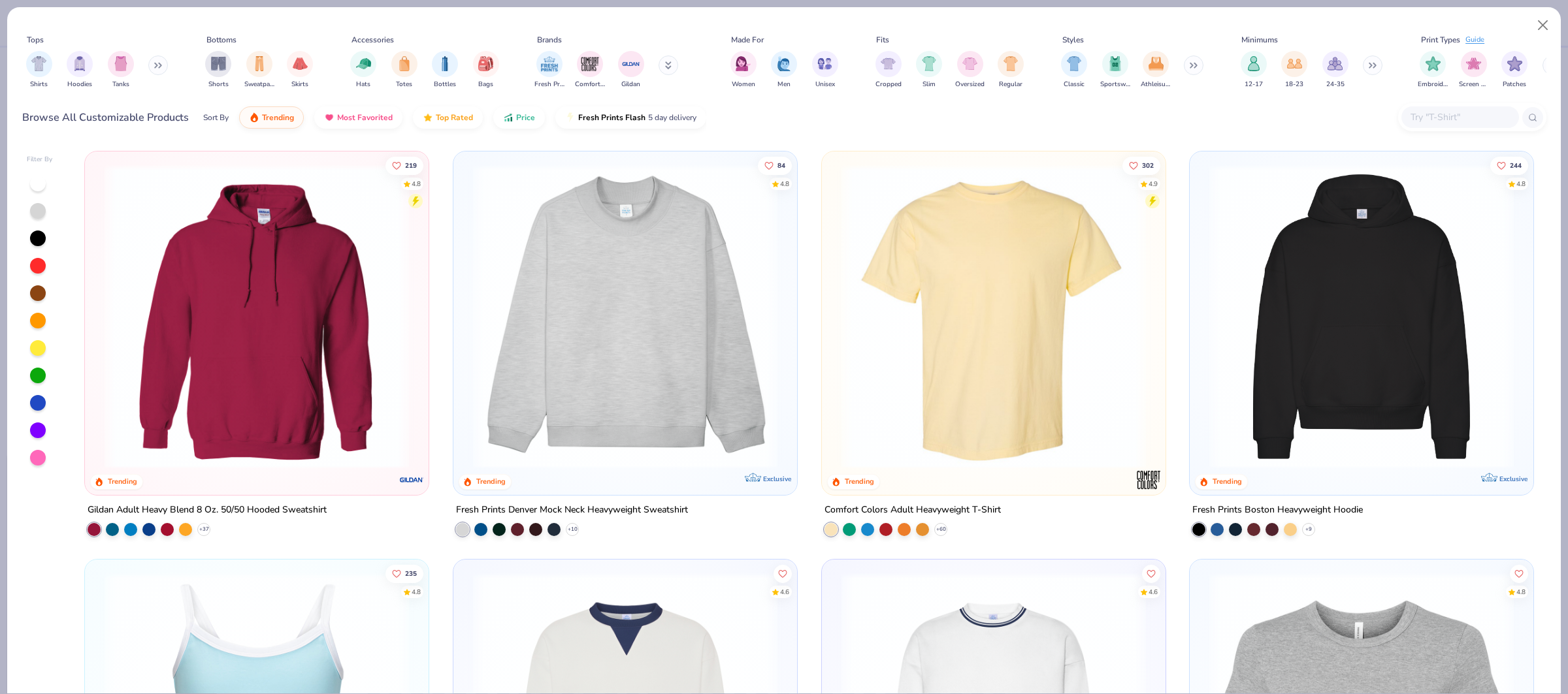
click at [238, 379] on img at bounding box center [256, 316] width 317 height 304
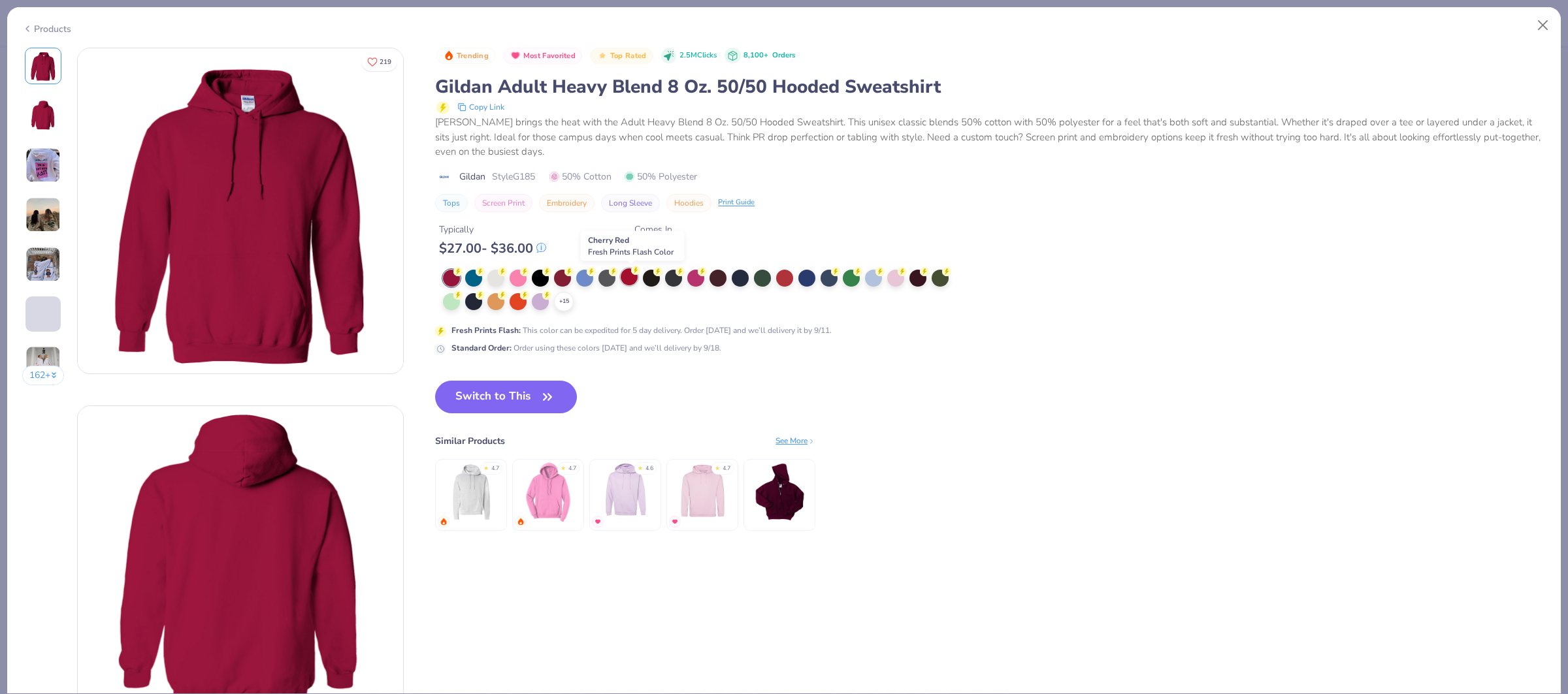
click at [626, 278] on div at bounding box center [629, 277] width 17 height 17
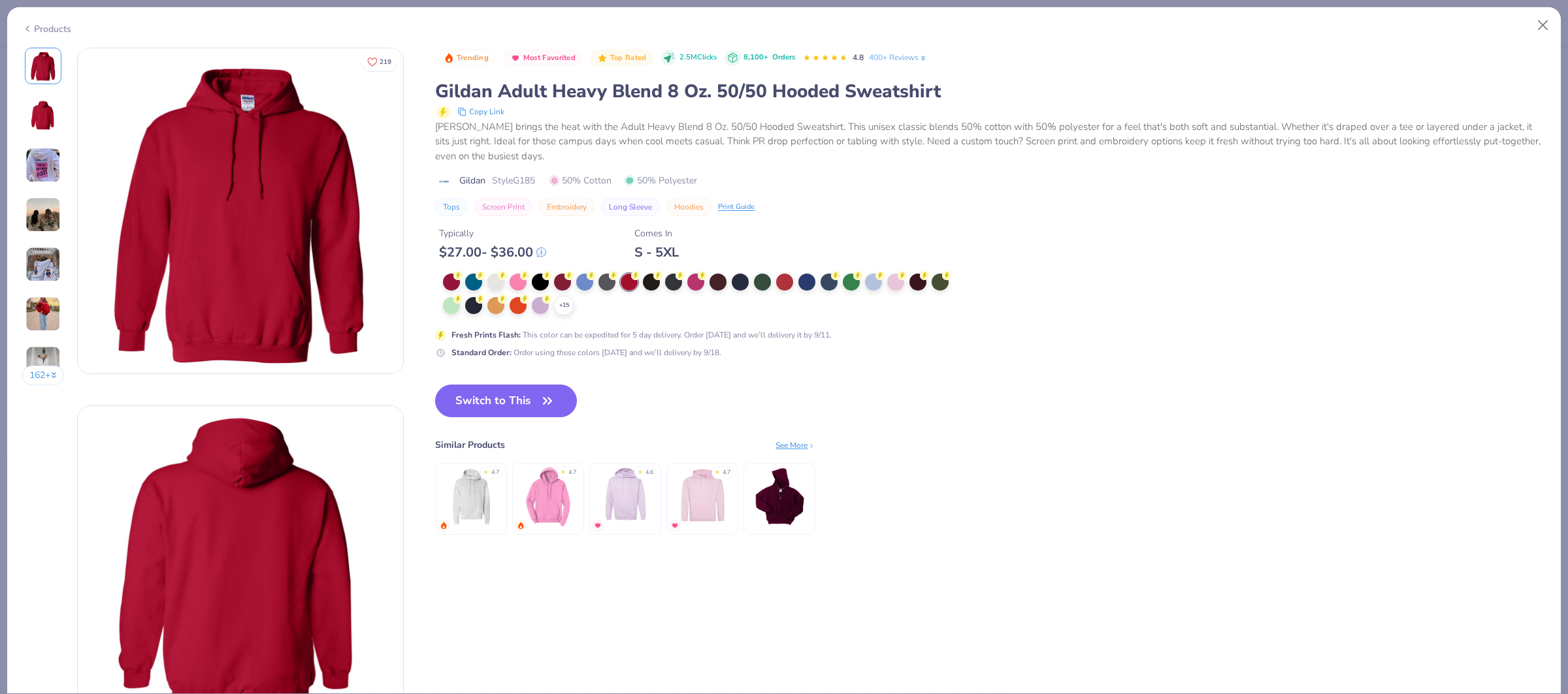
click at [491, 392] on button "Switch to This" at bounding box center [506, 401] width 142 height 32
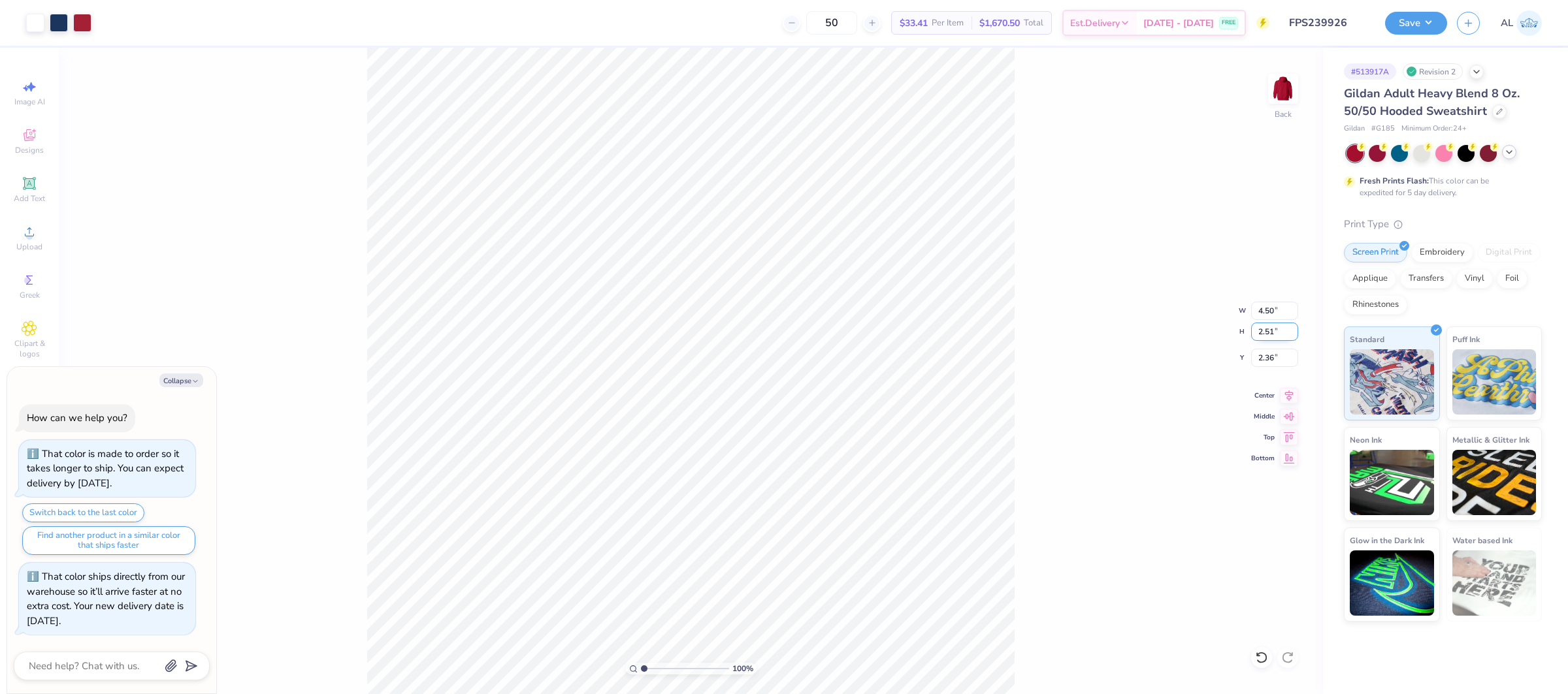
type textarea "x"
click at [1260, 355] on input "2.36" at bounding box center [1274, 357] width 47 height 18
type input "2.5"
type textarea "x"
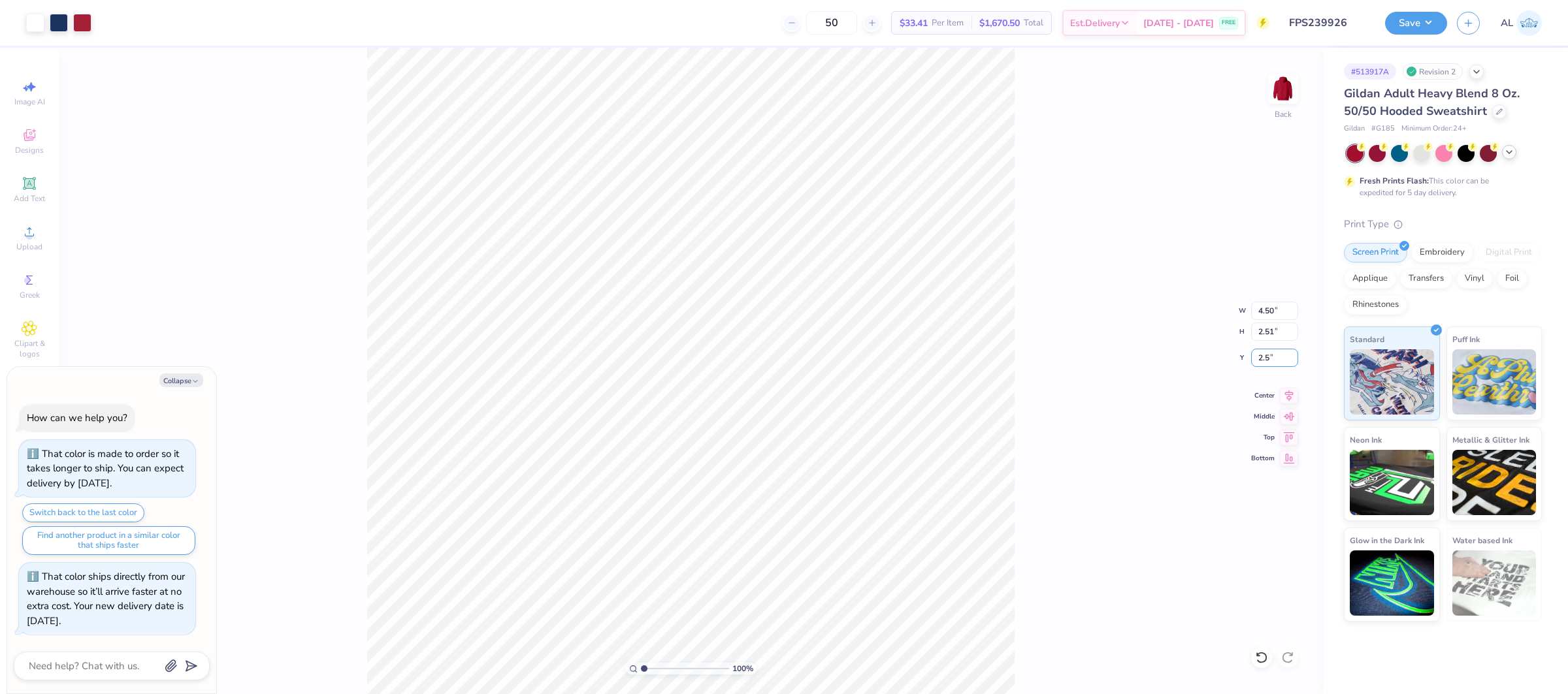
type input "2.50"
click at [76, 24] on div at bounding box center [82, 21] width 18 height 18
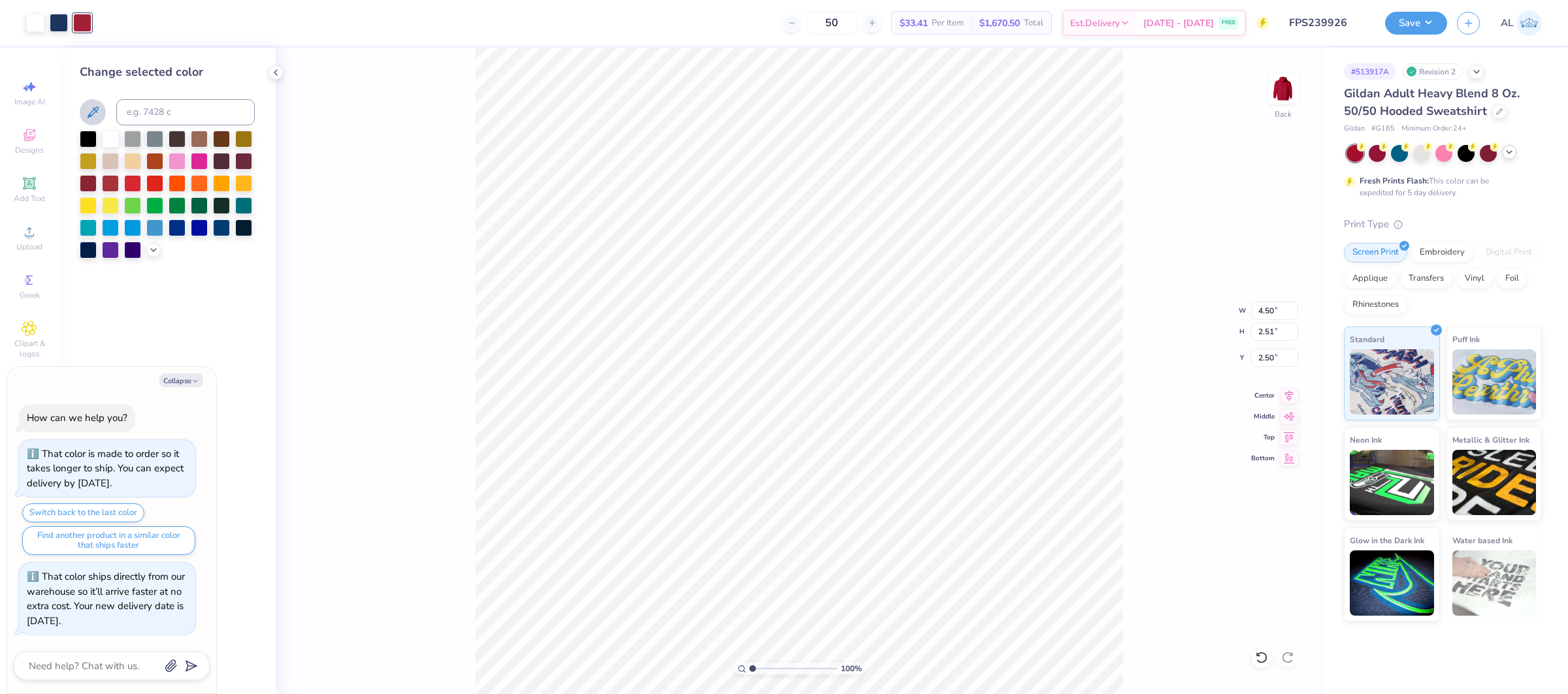
click at [103, 117] on button at bounding box center [93, 112] width 26 height 26
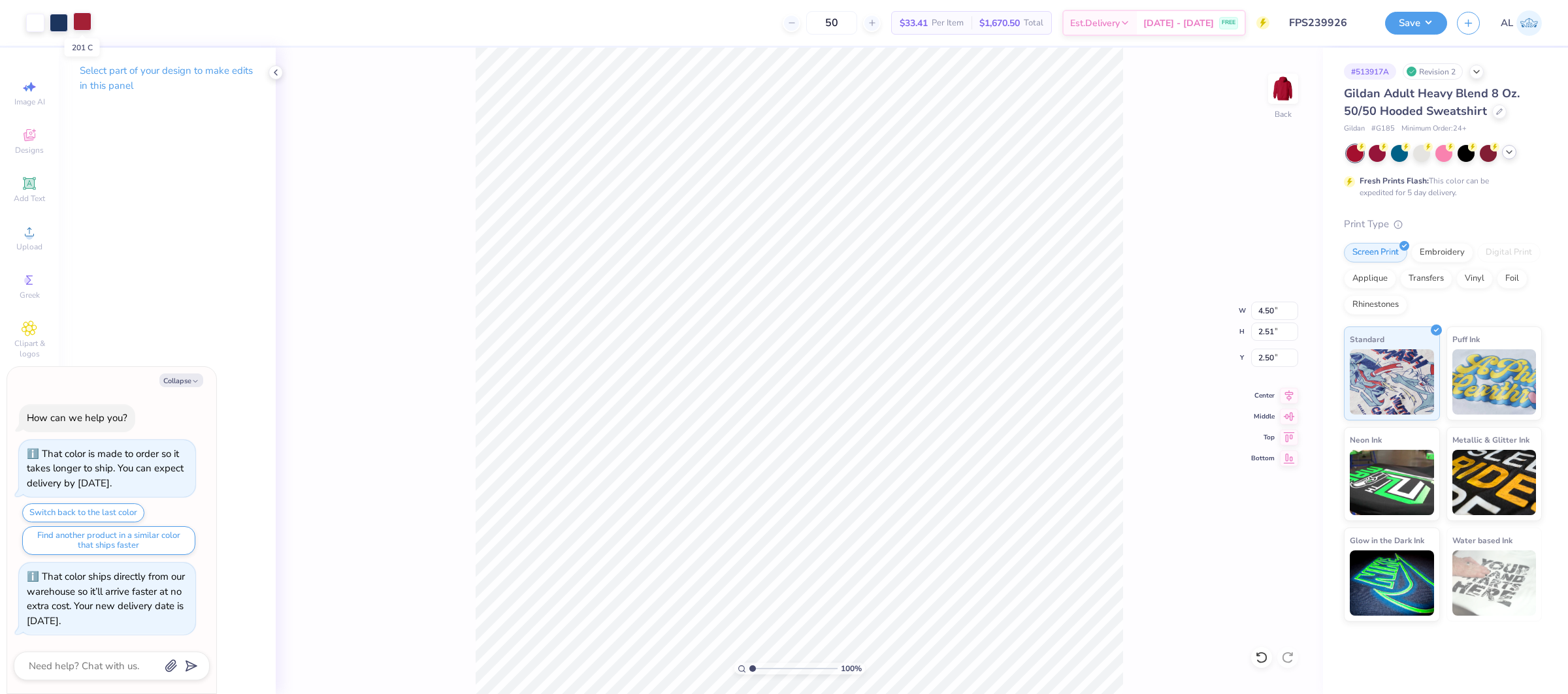
click at [75, 22] on div at bounding box center [82, 21] width 18 height 18
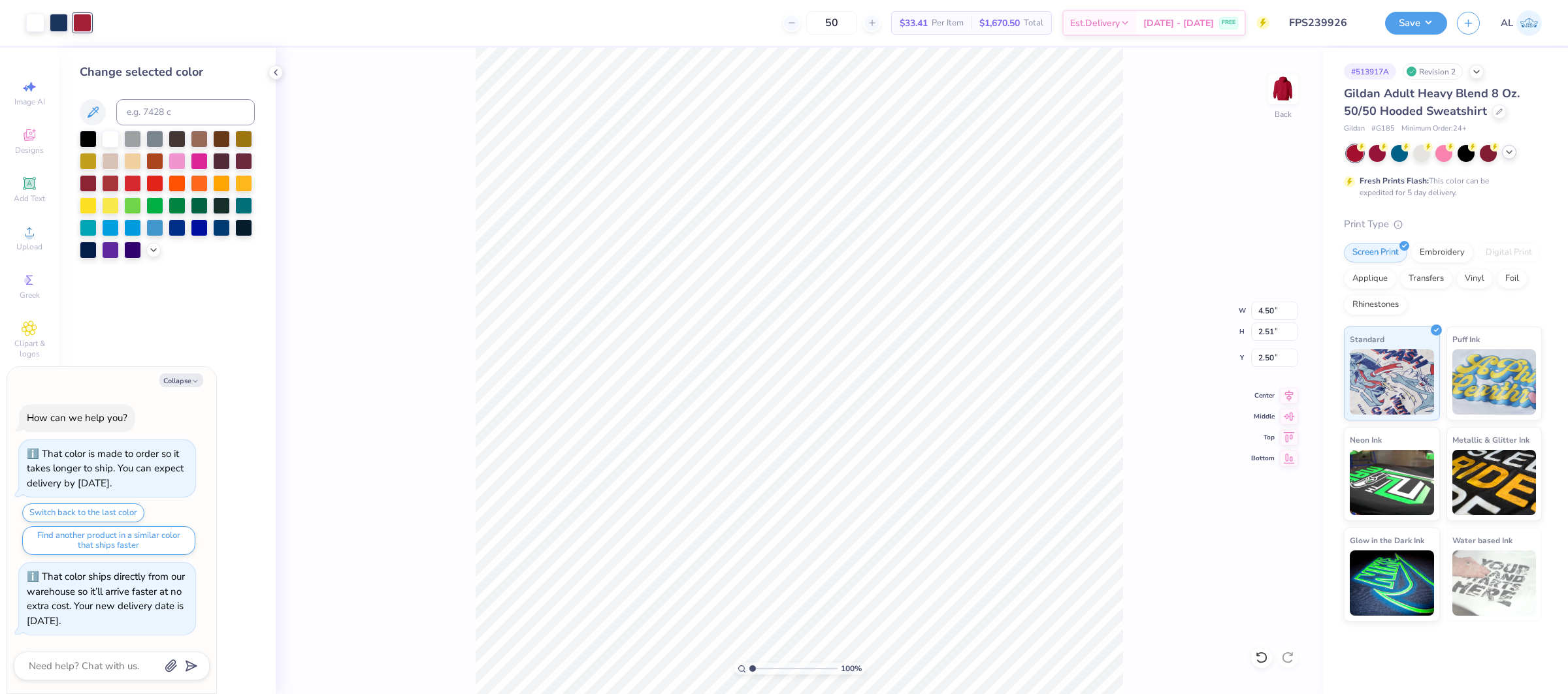
type textarea "x"
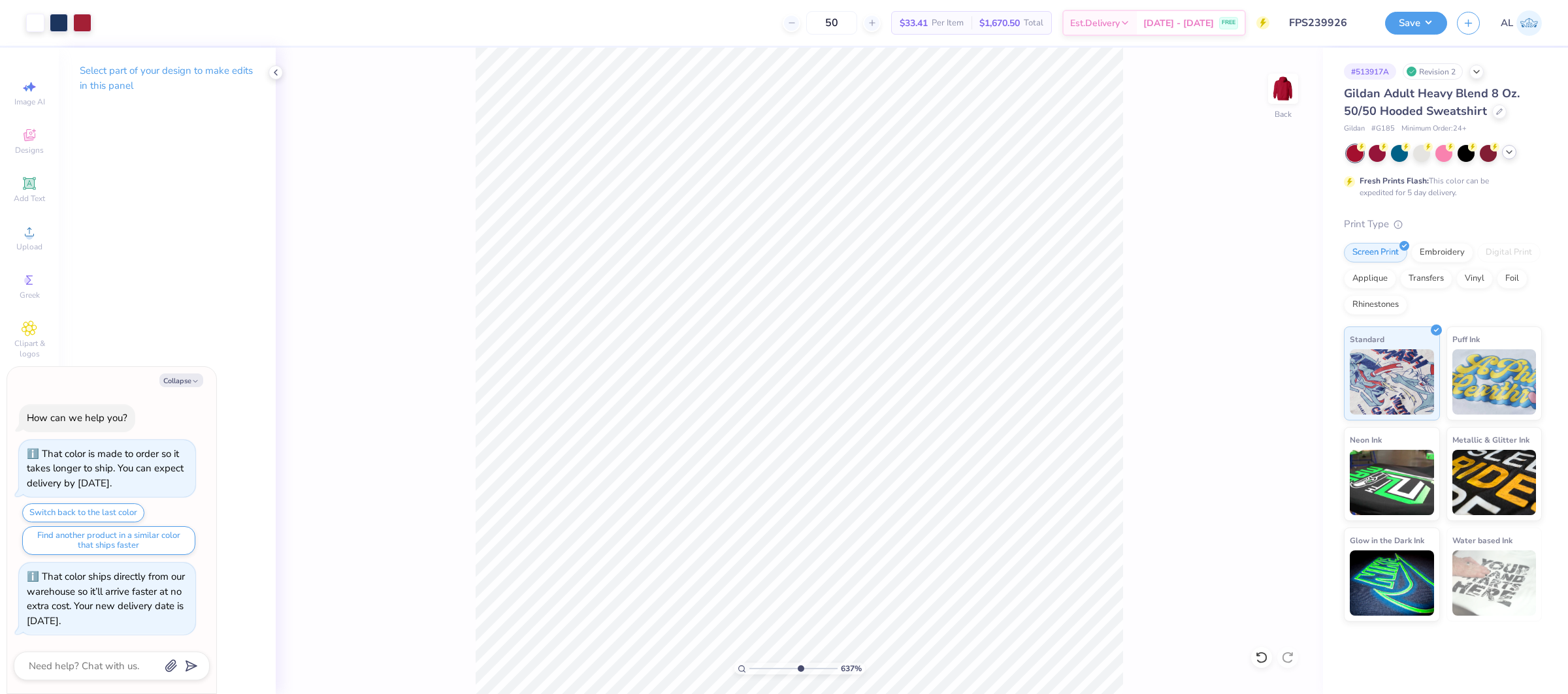
type input "6.37"
click at [799, 668] on input "range" at bounding box center [793, 668] width 89 height 12
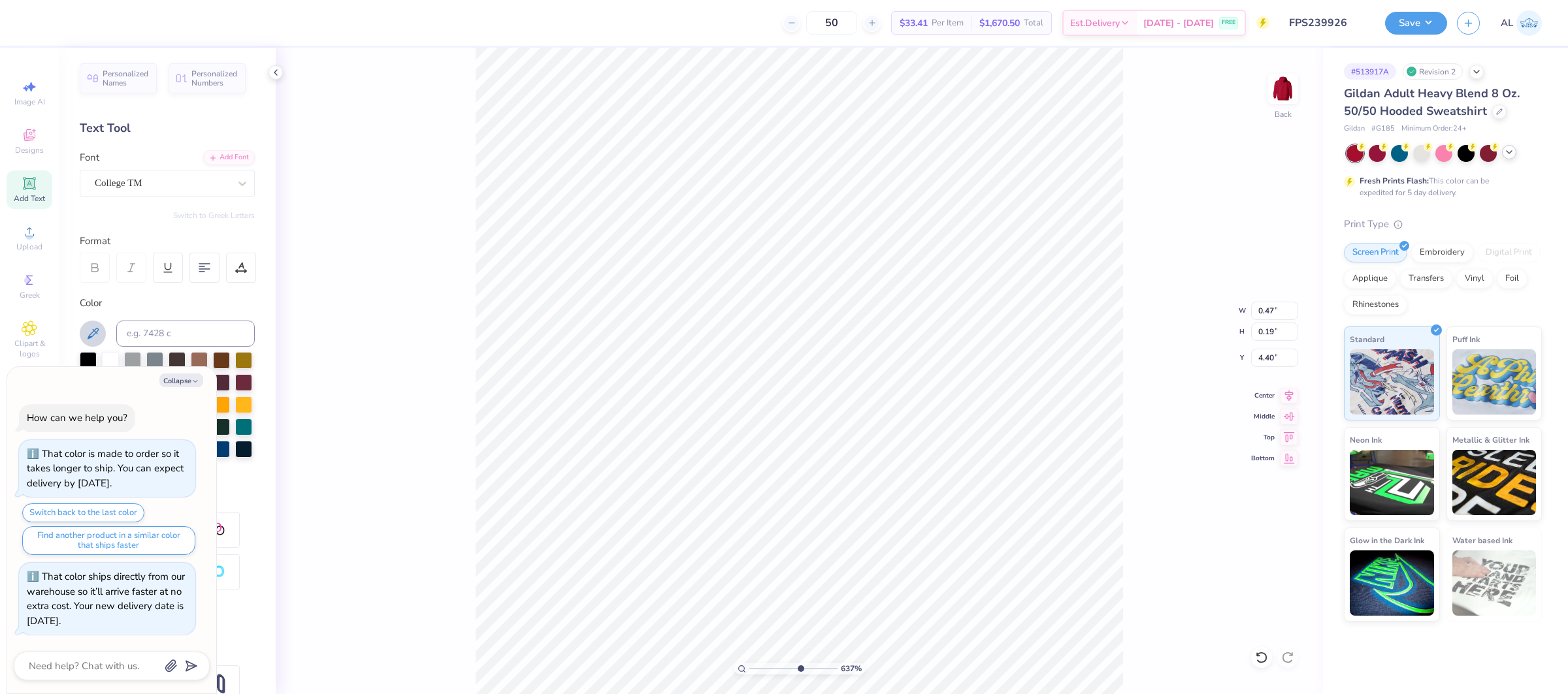
click at [88, 334] on icon at bounding box center [93, 334] width 16 height 16
click at [335, 304] on div "637 % Back W 0.47 0.47 " H 0.19 0.19 " Y 4.40 4.40 " Center Middle Top Bottom" at bounding box center [799, 370] width 1047 height 647
click at [474, 126] on div "637 % Back" at bounding box center [799, 370] width 1047 height 647
click at [40, 19] on div at bounding box center [35, 21] width 18 height 18
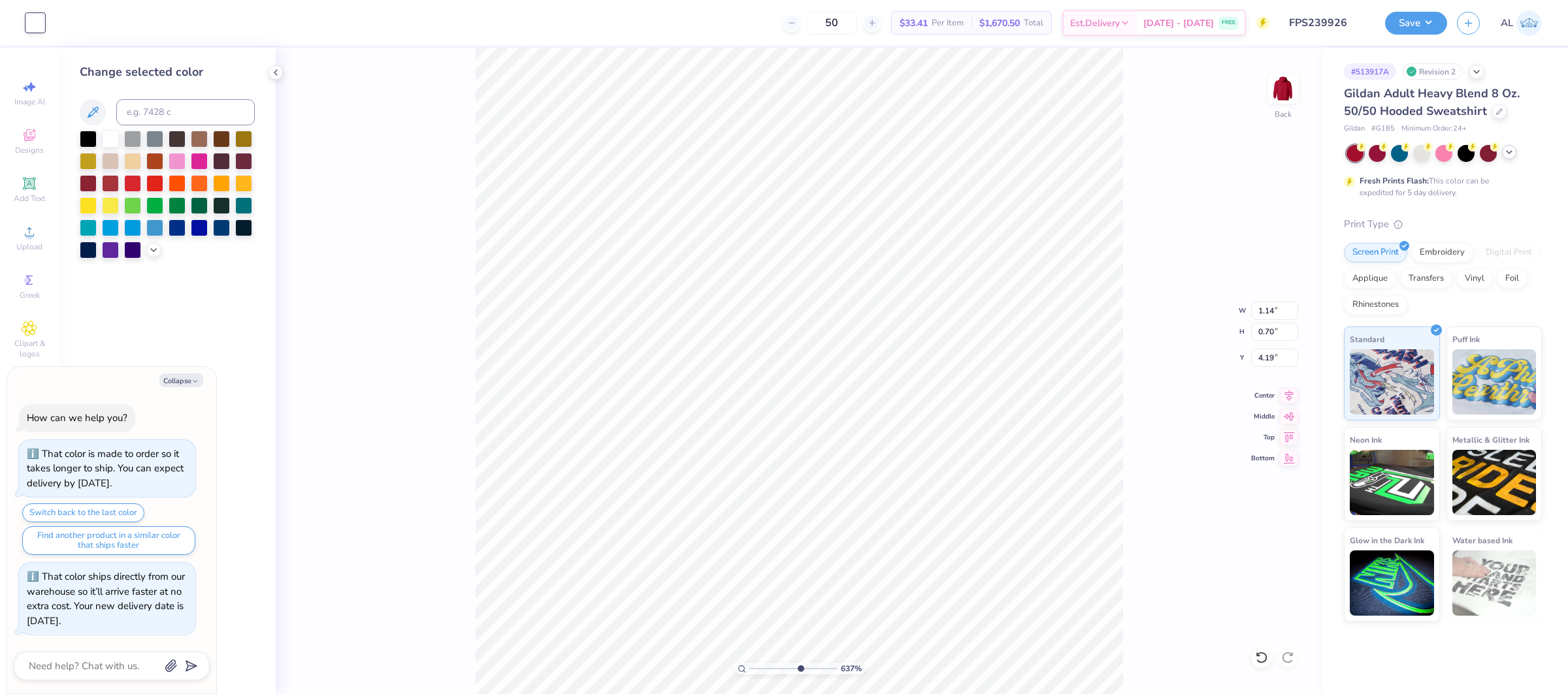
drag, startPoint x: 94, startPoint y: 114, endPoint x: 363, endPoint y: 293, distance: 323.1
click at [94, 114] on icon at bounding box center [93, 112] width 16 height 16
click at [85, 106] on icon at bounding box center [93, 112] width 16 height 16
click at [199, 382] on button "Collapse" at bounding box center [181, 380] width 44 height 14
type textarea "x"
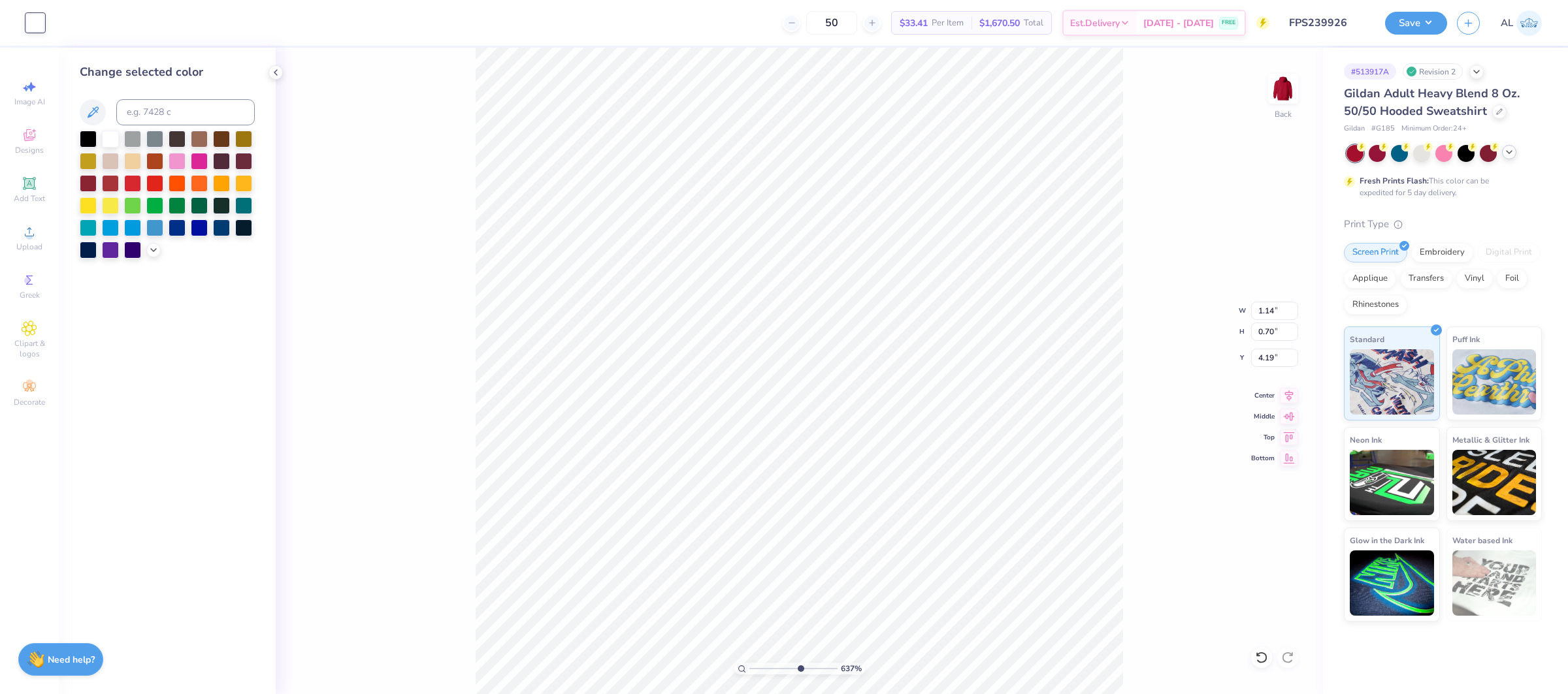
click at [40, 19] on div at bounding box center [35, 22] width 18 height 18
click at [86, 110] on icon at bounding box center [93, 112] width 16 height 16
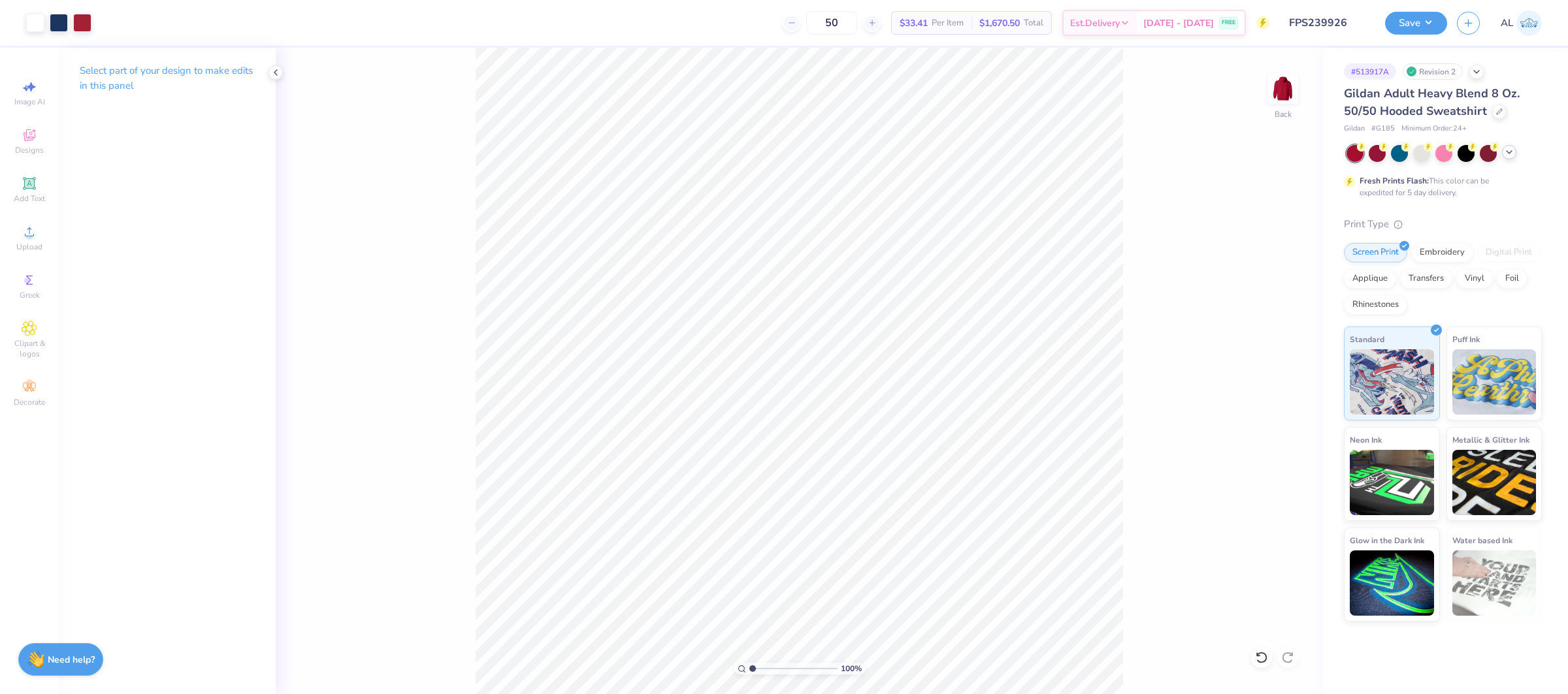
type input "1"
click at [727, 662] on div "100 %" at bounding box center [799, 371] width 648 height 647
click at [1492, 110] on div at bounding box center [1499, 110] width 14 height 14
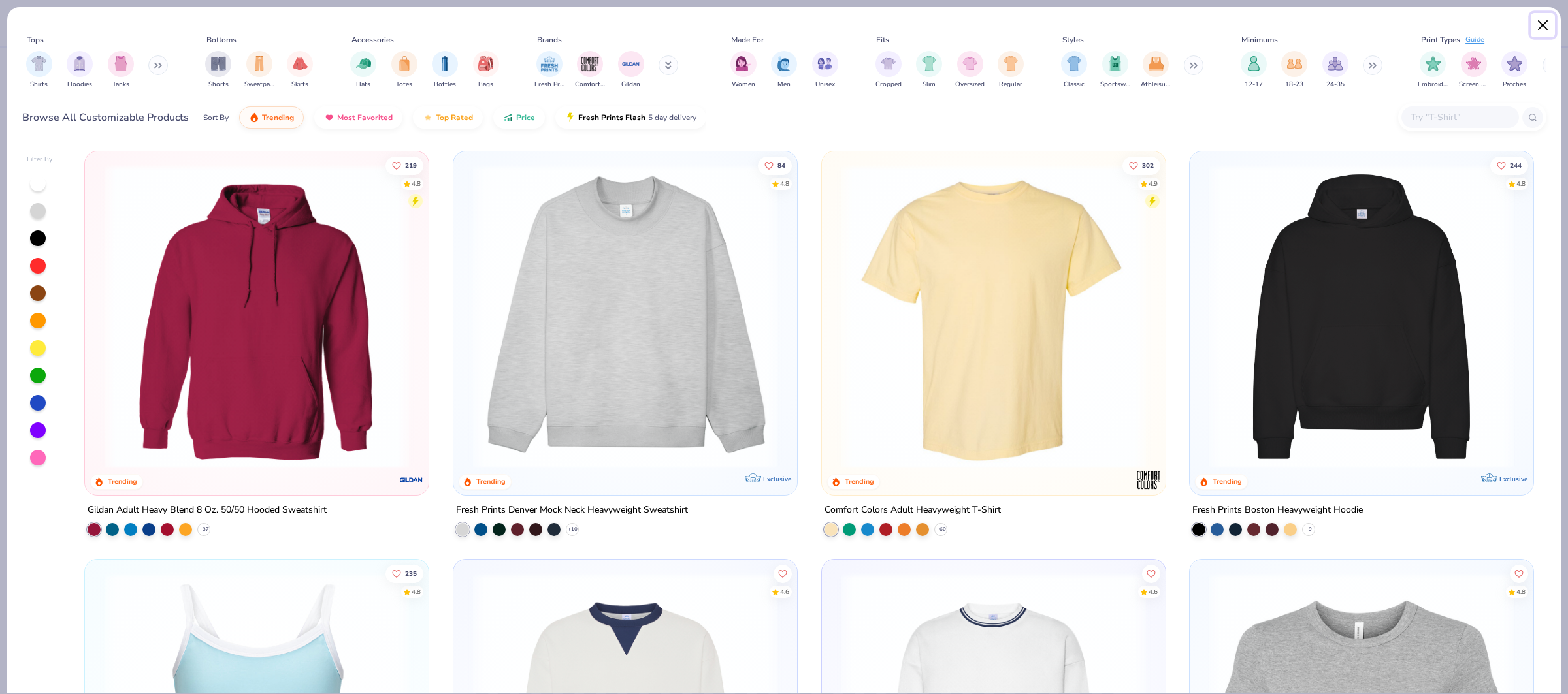
click at [1546, 32] on button "Close" at bounding box center [1543, 25] width 24 height 24
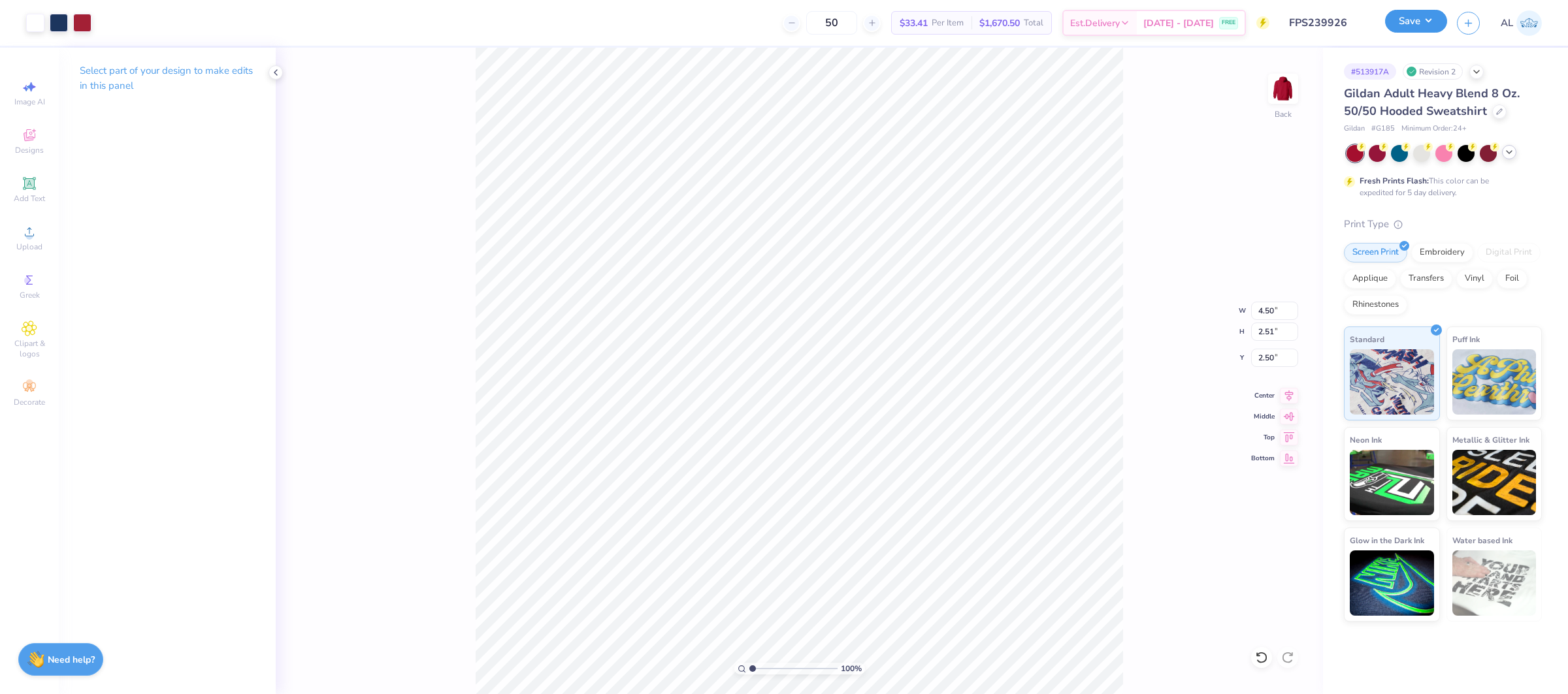
click at [1423, 29] on button "Save" at bounding box center [1416, 22] width 62 height 23
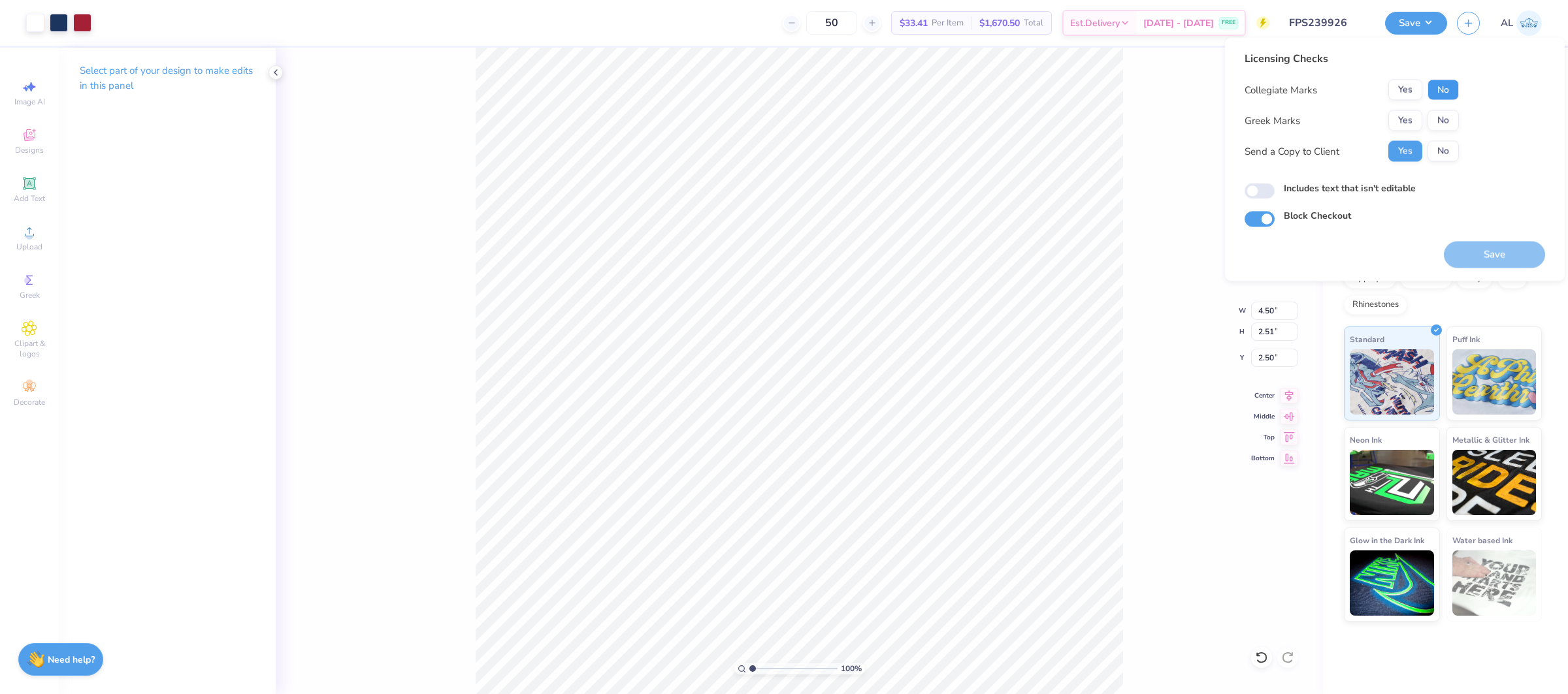
click at [1435, 81] on button "No" at bounding box center [1444, 90] width 32 height 21
click at [1414, 119] on button "Yes" at bounding box center [1405, 120] width 34 height 21
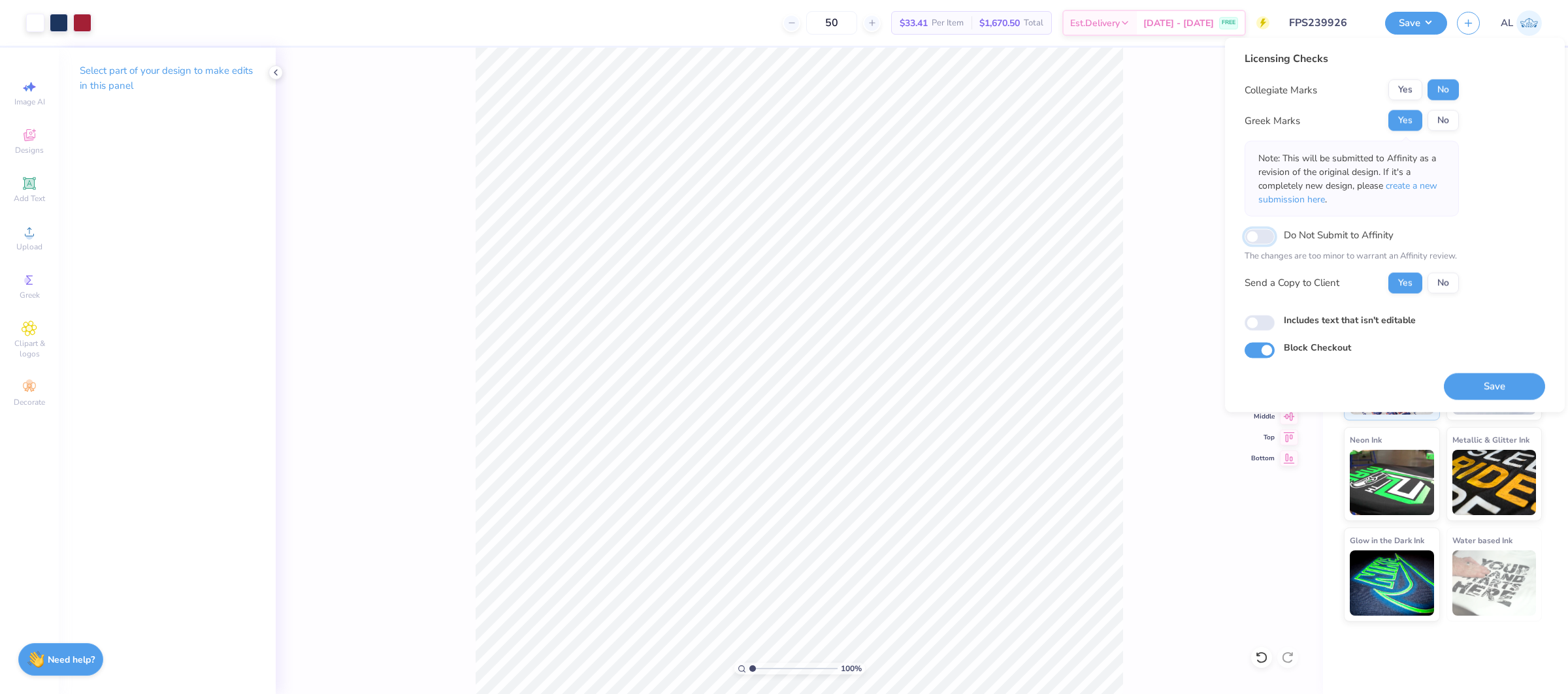
click at [1267, 236] on input "Do Not Submit to Affinity" at bounding box center [1259, 237] width 30 height 16
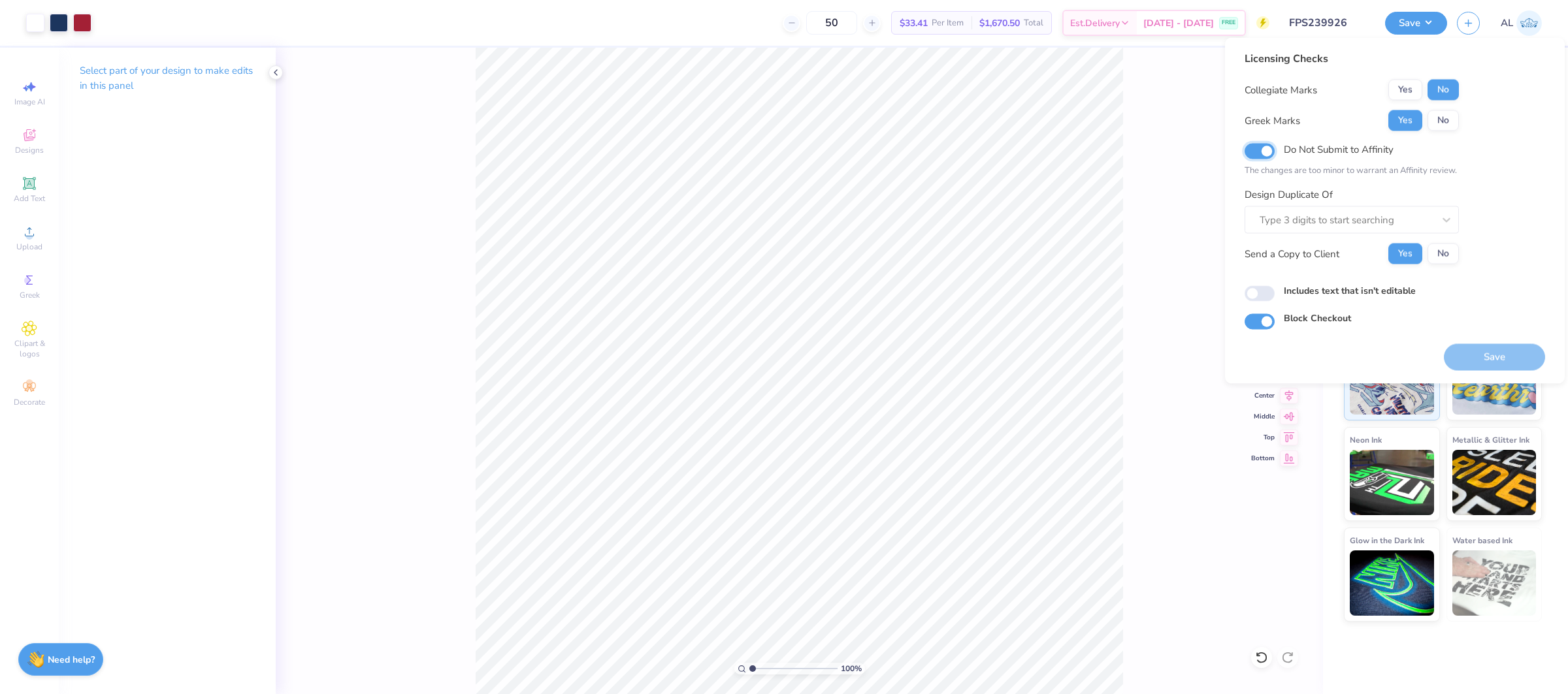
click at [1269, 153] on input "Do Not Submit to Affinity" at bounding box center [1259, 151] width 30 height 16
checkbox input "false"
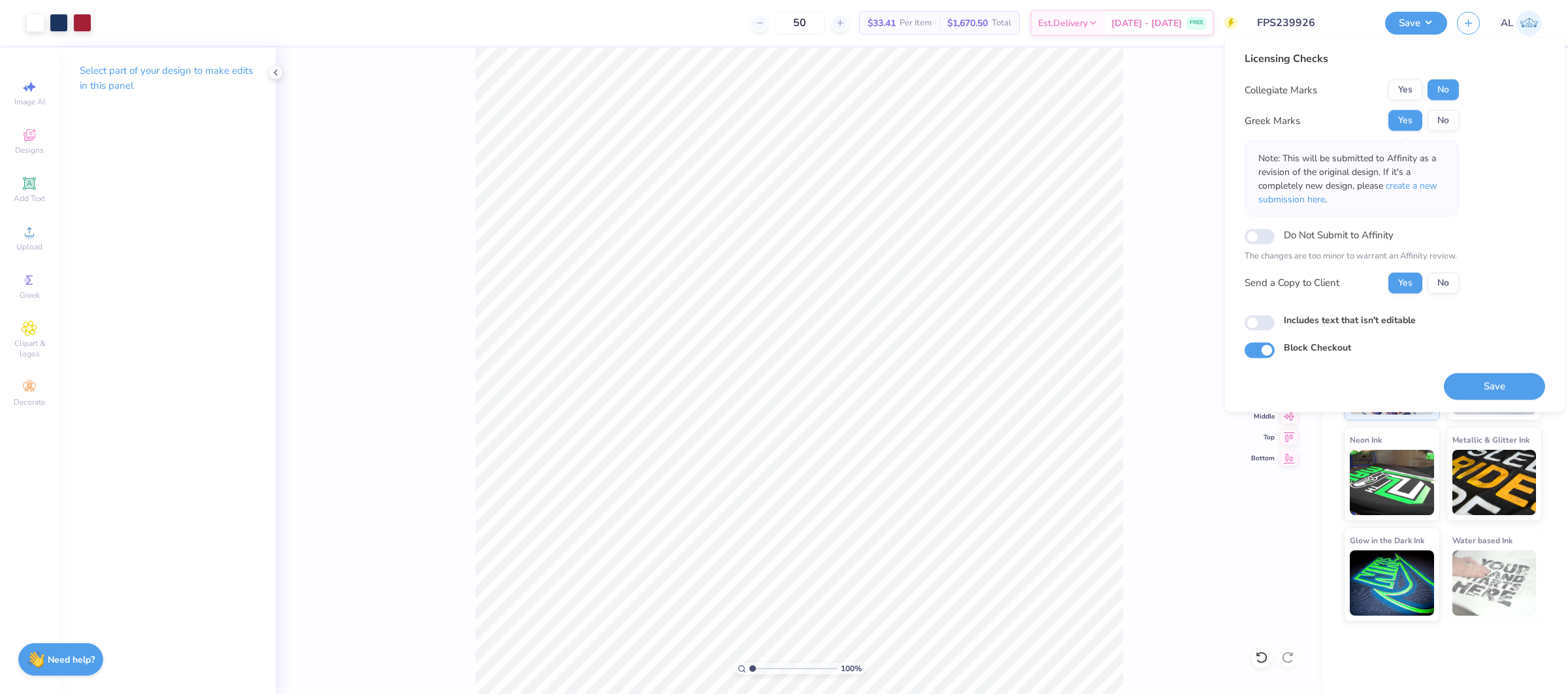
drag, startPoint x: 1243, startPoint y: 27, endPoint x: 1233, endPoint y: 26, distance: 10.0
click at [1233, 26] on div "Art colors 50 $33.41 Per Item $1,670.50 Total Est. Delivery Sep 15 - 18 FREE De…" at bounding box center [784, 23] width 1568 height 46
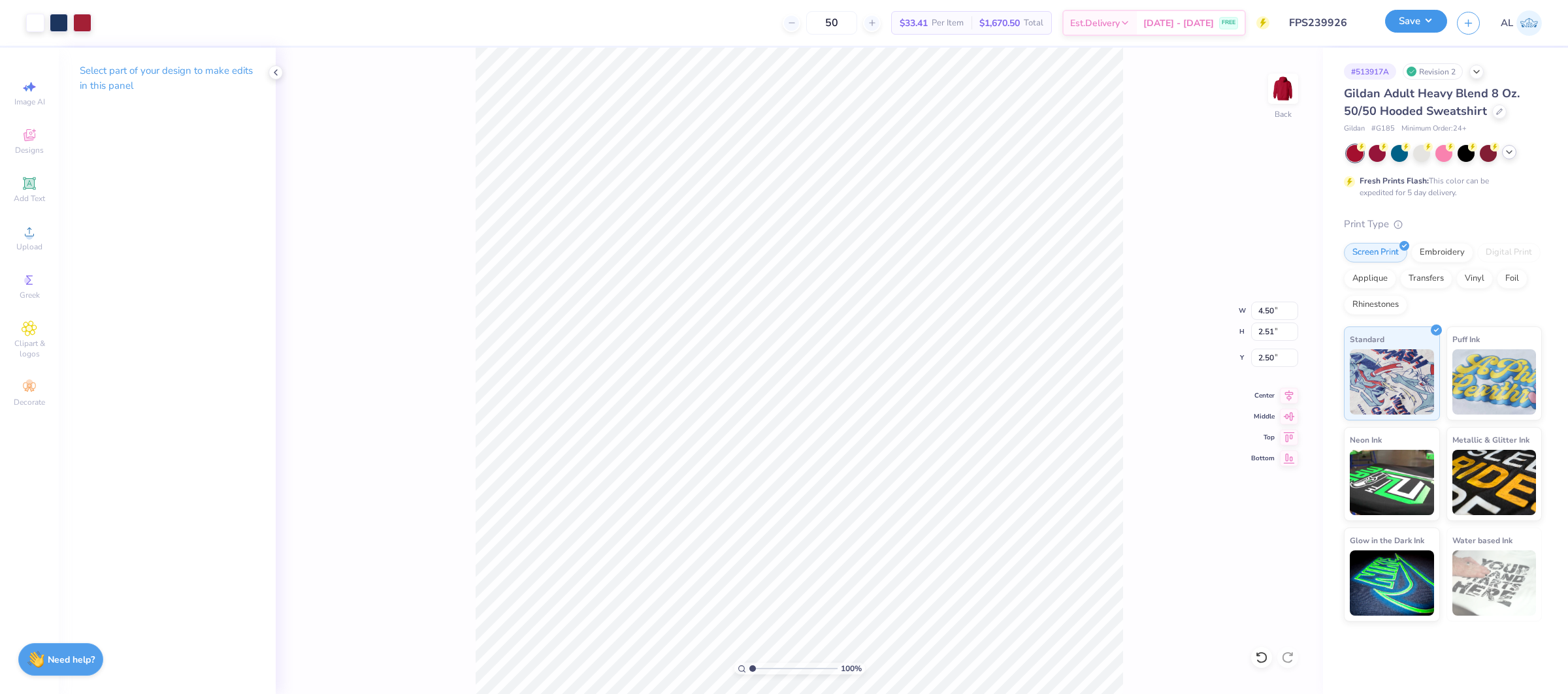
click at [1437, 18] on button "Save" at bounding box center [1416, 22] width 62 height 23
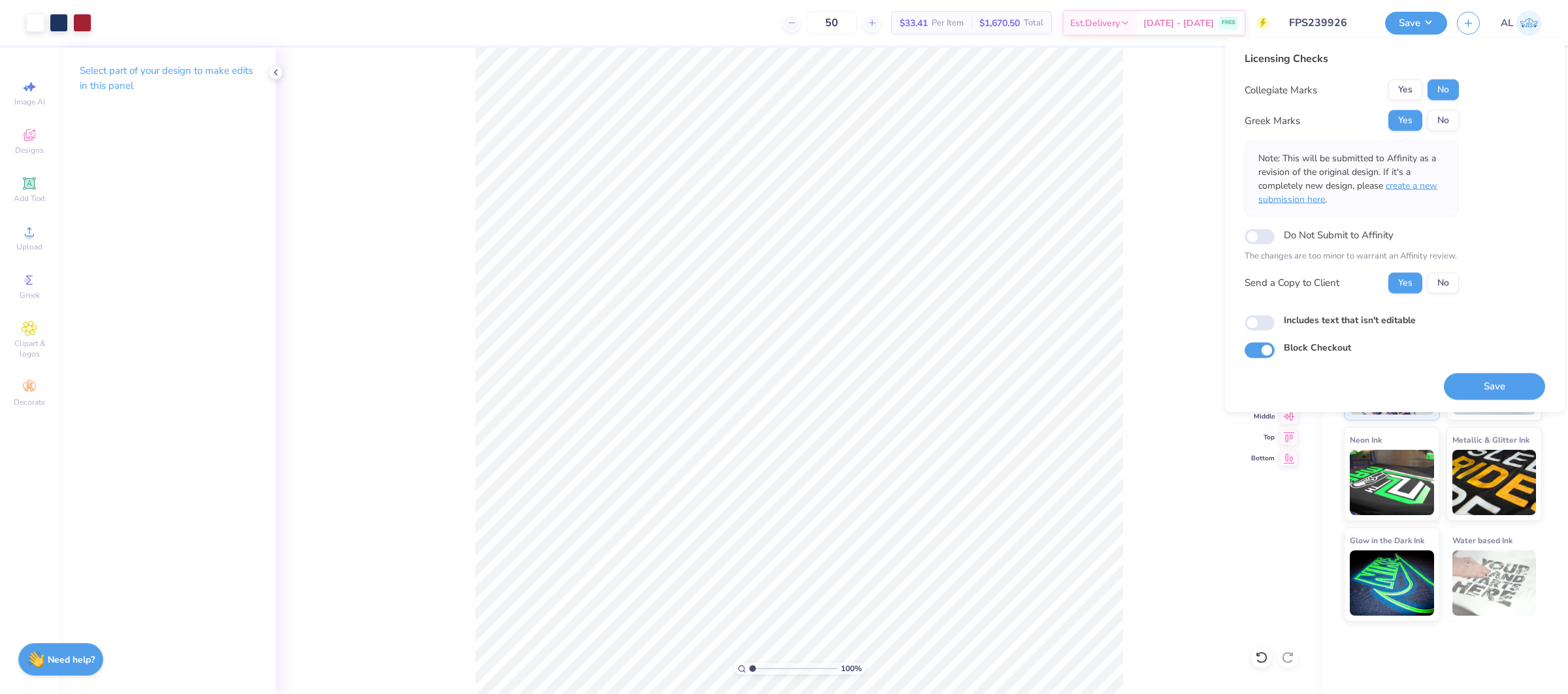
click at [1407, 188] on span "create a new submission here" at bounding box center [1347, 193] width 179 height 26
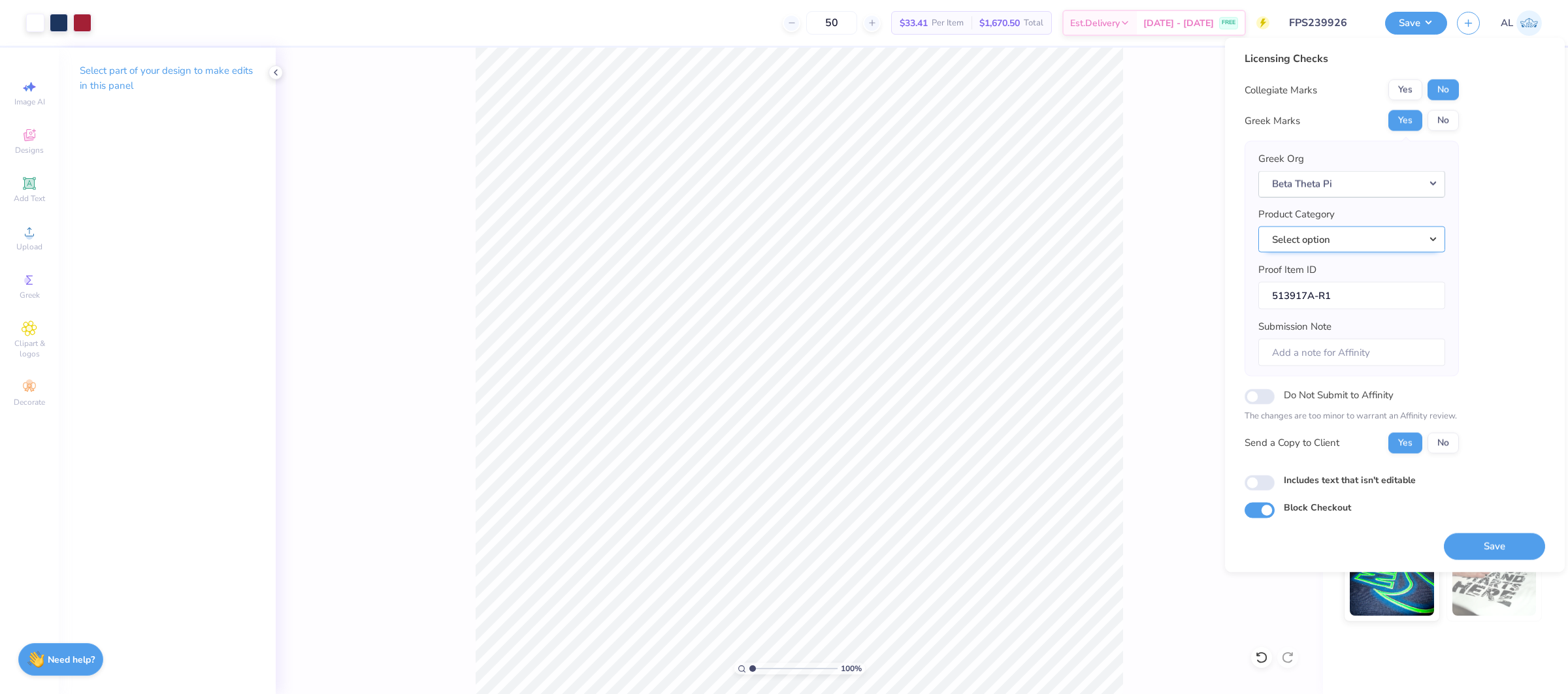
click at [1384, 237] on button "Select option" at bounding box center [1351, 239] width 187 height 27
click at [1359, 332] on link "Hooded sweatshirts" at bounding box center [1351, 333] width 176 height 22
click at [1504, 538] on button "Save" at bounding box center [1494, 546] width 101 height 27
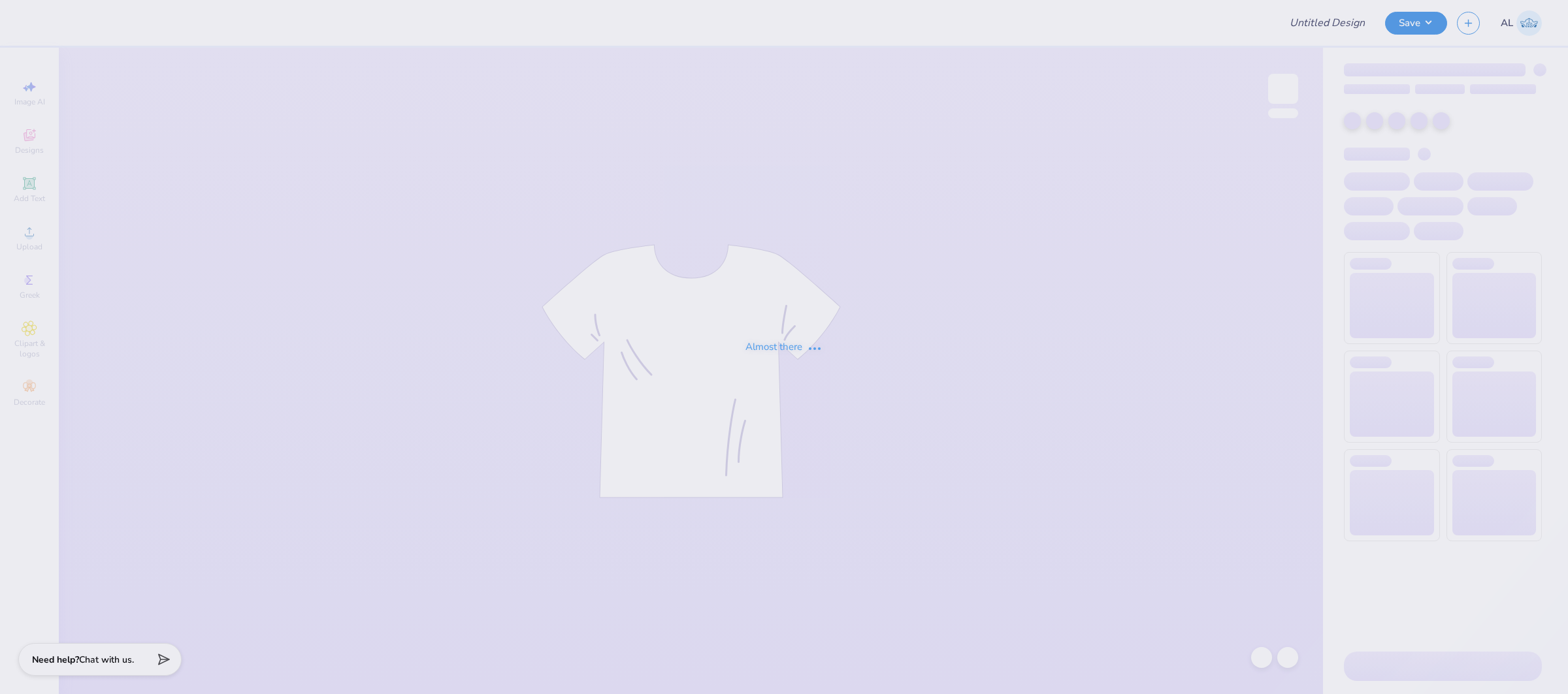
type input "FPS239926"
